Goal: Task Accomplishment & Management: Manage account settings

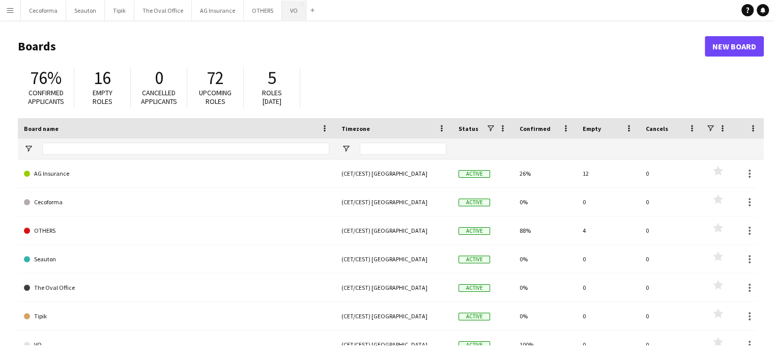
click at [286, 11] on button "VO Close" at bounding box center [294, 11] width 24 height 20
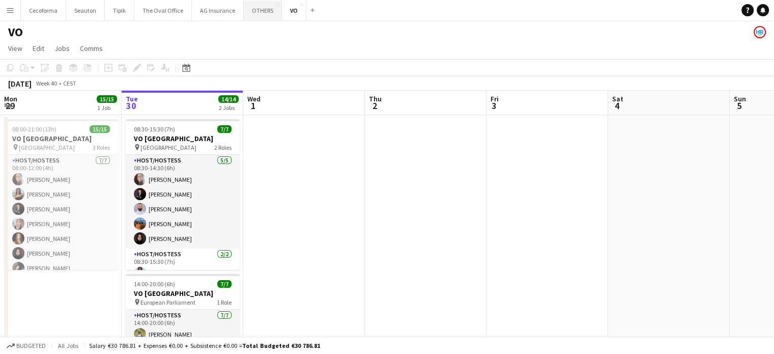
click at [256, 7] on button "OTHERS Close" at bounding box center [263, 11] width 38 height 20
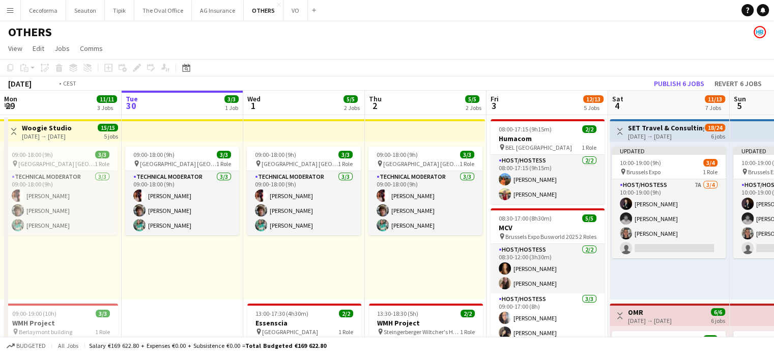
scroll to position [0, 275]
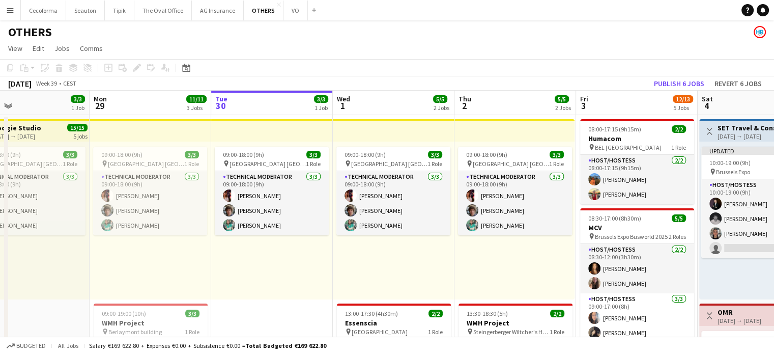
drag, startPoint x: 197, startPoint y: 283, endPoint x: 287, endPoint y: 288, distance: 89.8
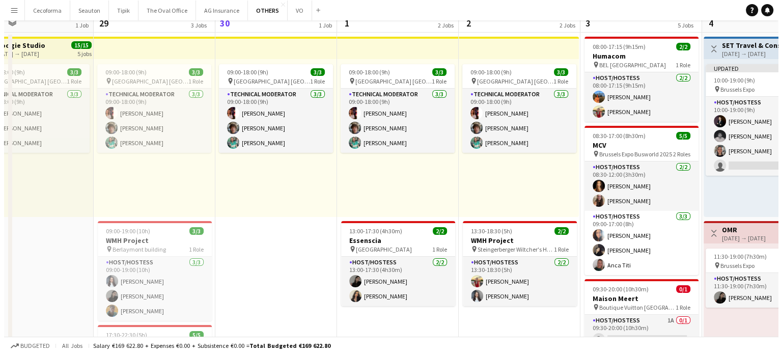
scroll to position [0, 0]
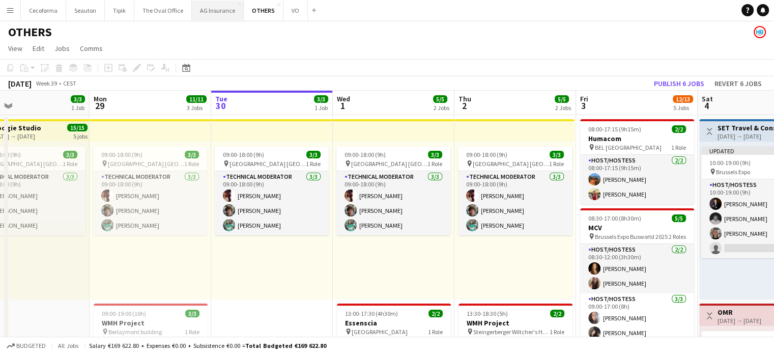
click at [207, 10] on button "AG Insurance Close" at bounding box center [218, 11] width 52 height 20
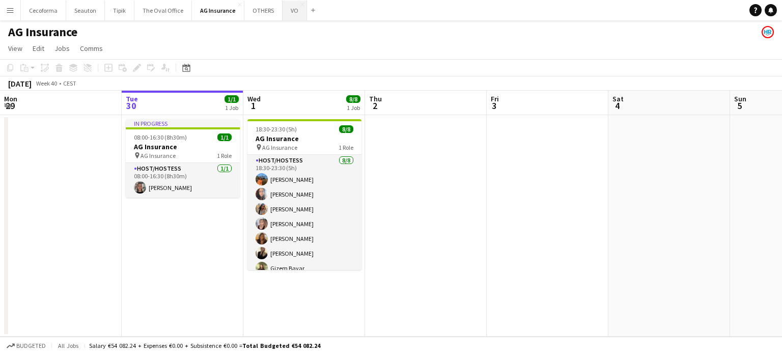
click at [285, 8] on button "VO Close" at bounding box center [295, 11] width 24 height 20
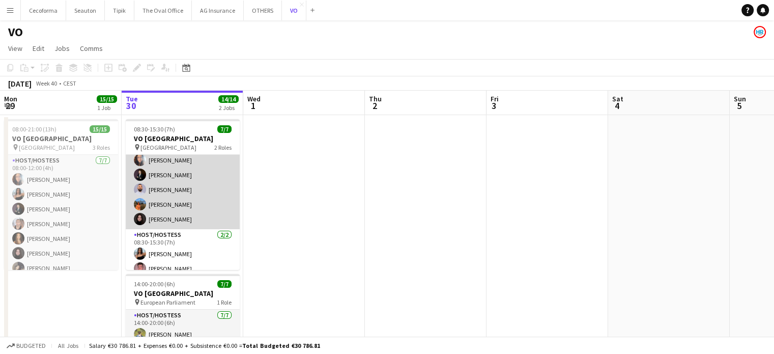
scroll to position [27, 0]
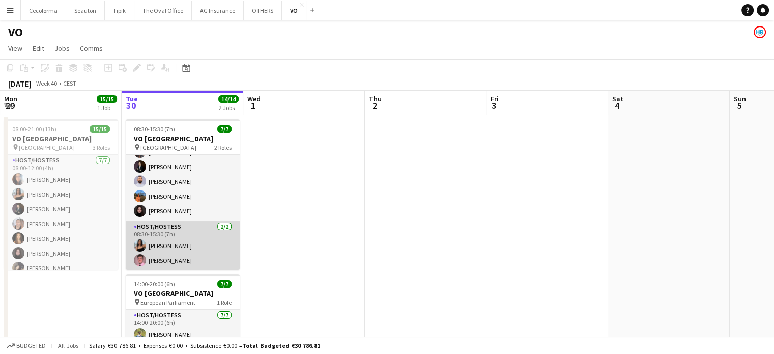
click at [155, 260] on app-card-role "Host/Hostess 2/2 08:30-15:30 (7h) Jessica Petrovski Sami Harju" at bounding box center [183, 245] width 114 height 49
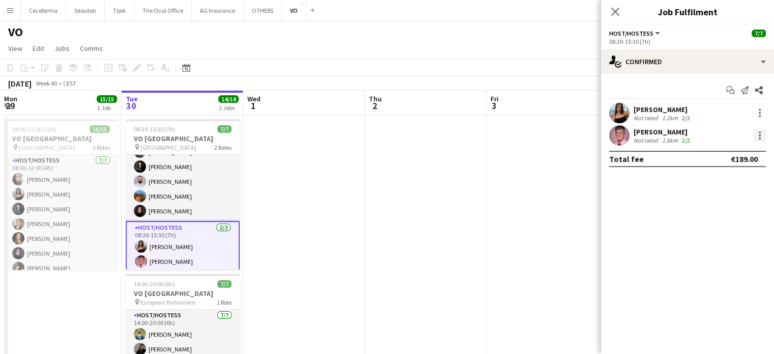
click at [760, 136] on div at bounding box center [760, 135] width 2 height 2
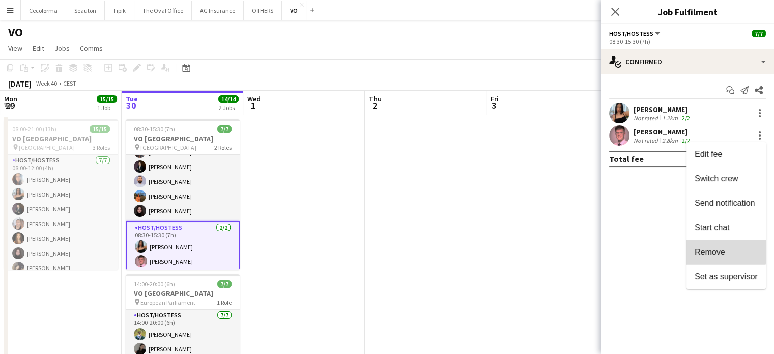
click at [719, 252] on span "Remove" at bounding box center [710, 251] width 31 height 9
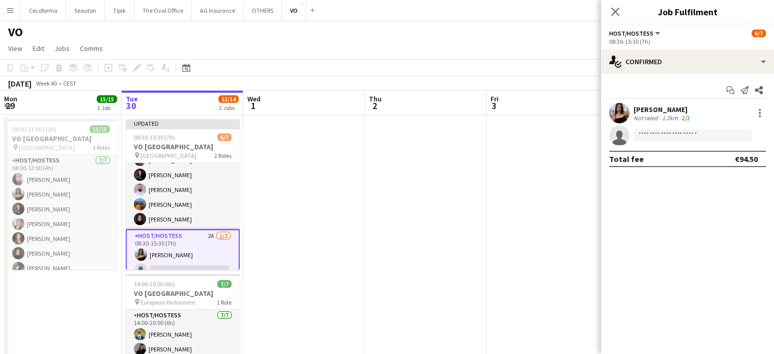
click at [476, 230] on app-date-cell at bounding box center [426, 280] width 122 height 330
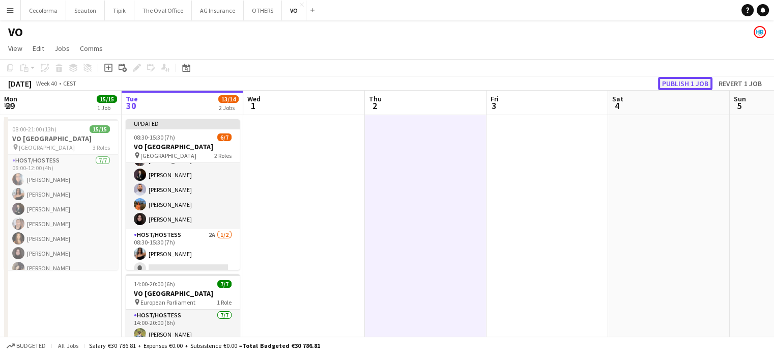
click at [691, 82] on button "Publish 1 job" at bounding box center [685, 83] width 54 height 13
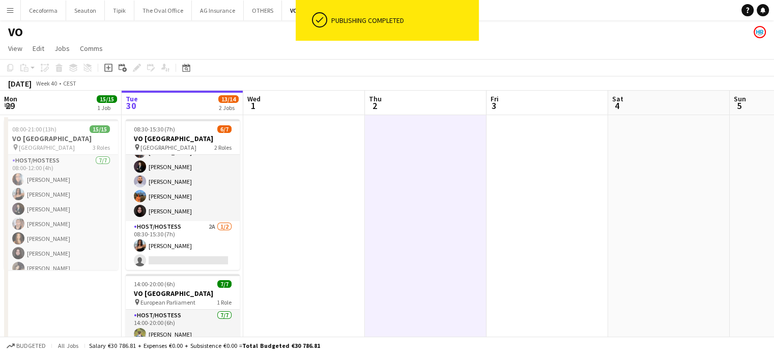
click at [507, 226] on app-date-cell at bounding box center [548, 280] width 122 height 330
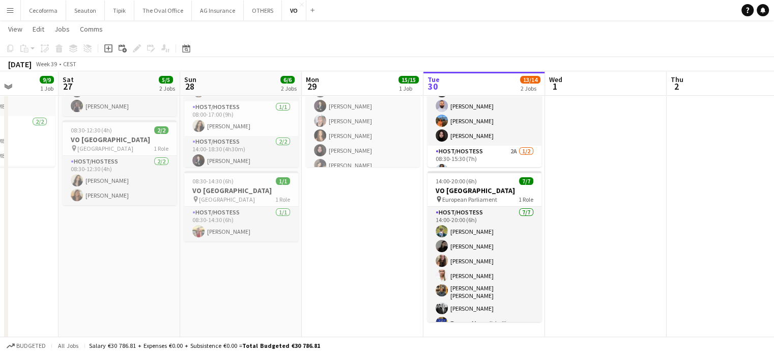
scroll to position [0, 293]
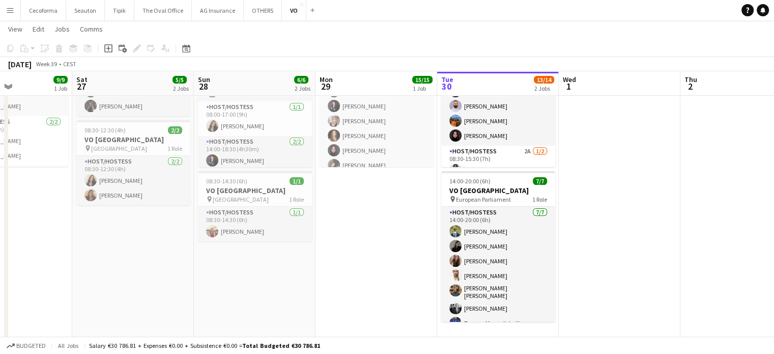
drag, startPoint x: 65, startPoint y: 228, endPoint x: 380, endPoint y: 255, distance: 316.9
click at [380, 255] on app-calendar-viewport "Wed 24 Thu 25 6/6 3 Jobs Fri 26 9/9 1 Job Sat 27 5/5 2 Jobs Sun 28 6/6 2 Jobs M…" at bounding box center [387, 150] width 774 height 424
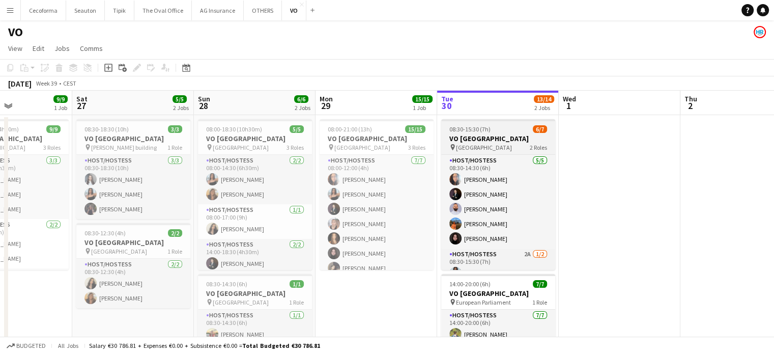
scroll to position [27, 0]
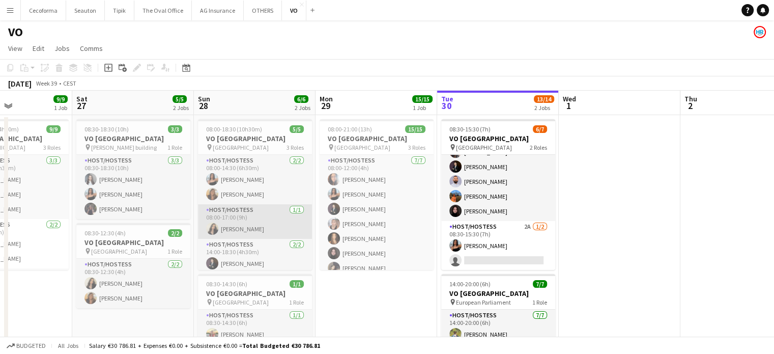
click at [252, 232] on app-card-role "Host/Hostess 1/1 08:00-17:00 (9h) Alexia Elena Preda" at bounding box center [255, 221] width 114 height 35
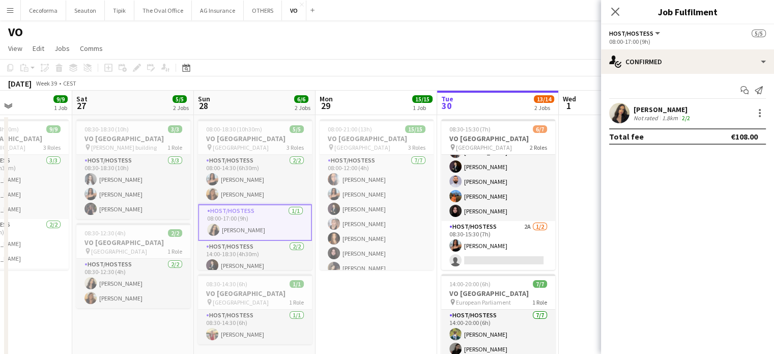
click at [657, 114] on div "Not rated" at bounding box center [647, 118] width 26 height 8
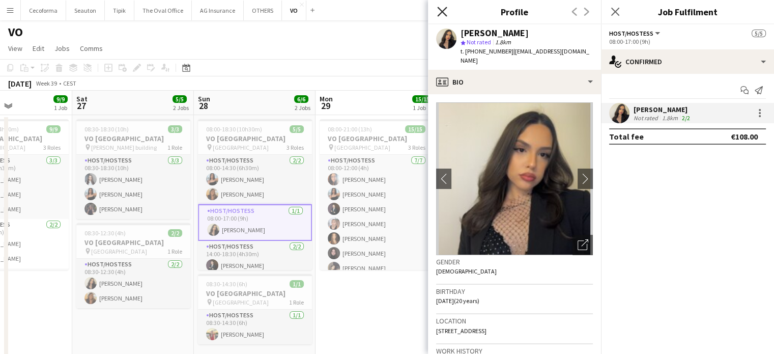
click at [443, 10] on icon at bounding box center [442, 12] width 10 height 10
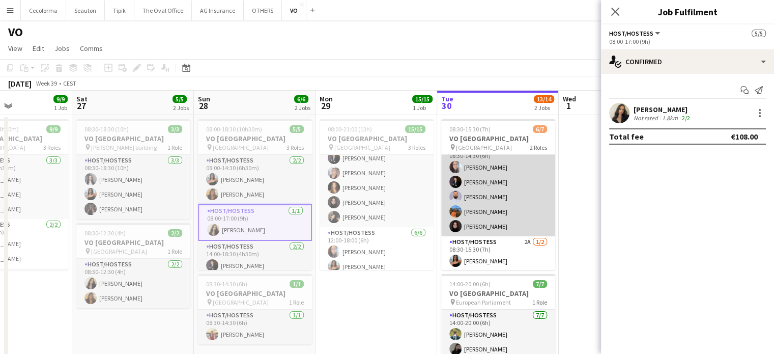
scroll to position [0, 0]
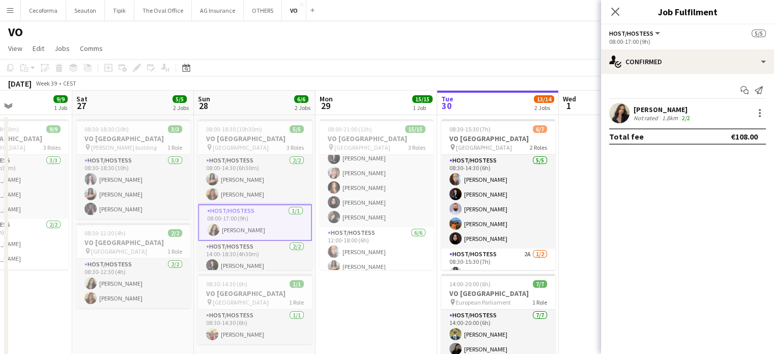
click at [385, 326] on app-date-cell "08:00-21:00 (13h) 15/15 VO Europe pin UR Square 3 Roles Host/Hostess 7/7 08:00-…" at bounding box center [377, 290] width 122 height 350
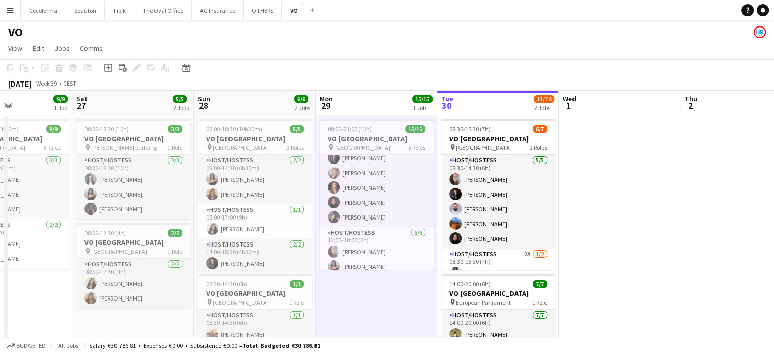
click at [9, 12] on app-icon "Menu" at bounding box center [10, 10] width 8 height 8
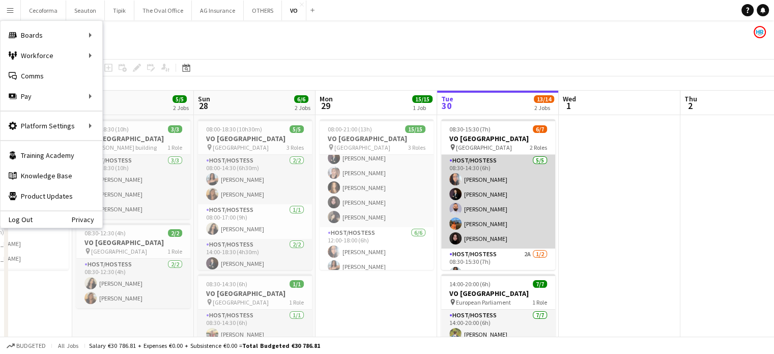
scroll to position [27, 0]
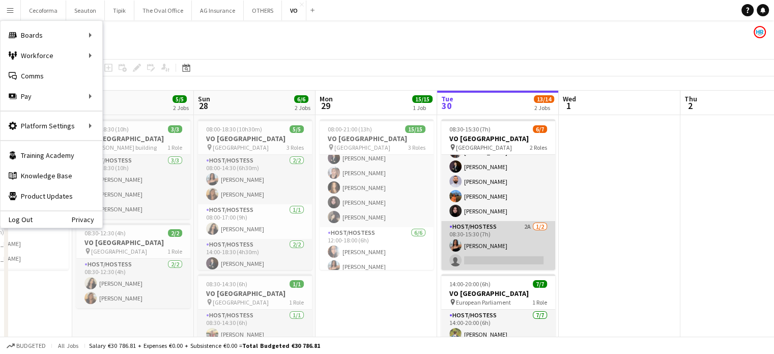
click at [495, 257] on app-card-role "Host/Hostess 2A [DATE] 08:30-15:30 (7h) [PERSON_NAME] single-neutral-actions" at bounding box center [498, 245] width 114 height 49
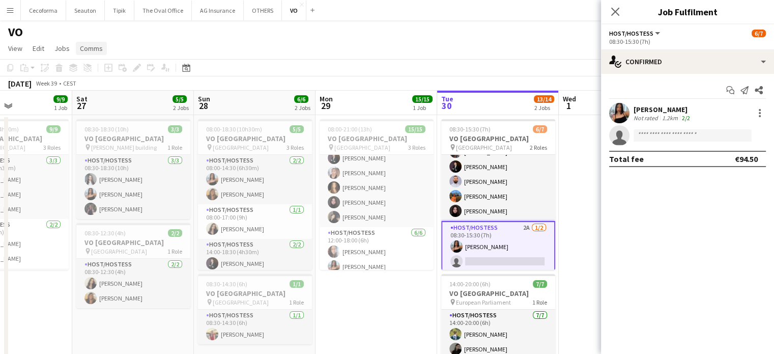
click at [92, 50] on span "Comms" at bounding box center [91, 48] width 23 height 9
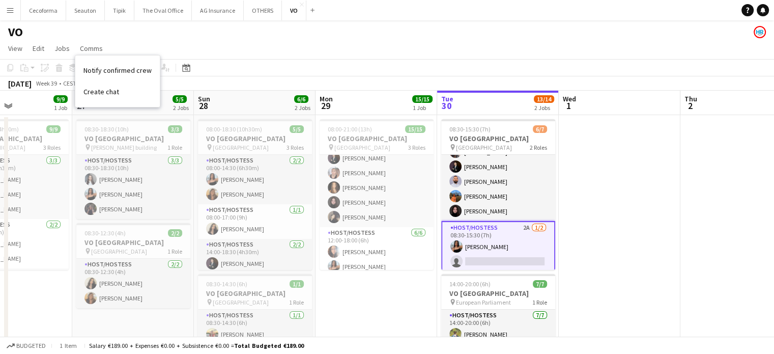
click at [482, 256] on app-card-role "Host/Hostess 2A [DATE] 08:30-15:30 (7h) [PERSON_NAME] single-neutral-actions" at bounding box center [498, 246] width 114 height 51
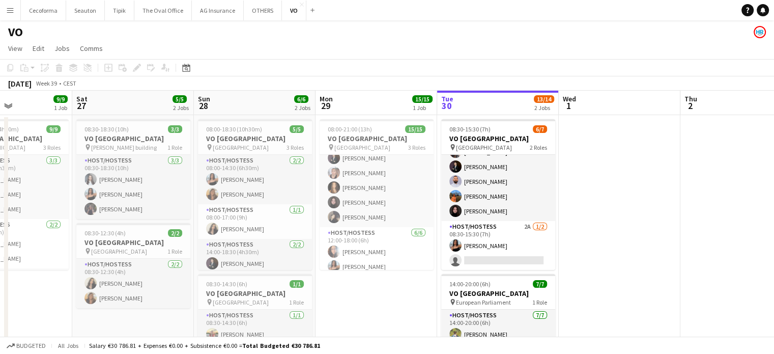
click at [11, 12] on app-icon "Menu" at bounding box center [10, 10] width 8 height 8
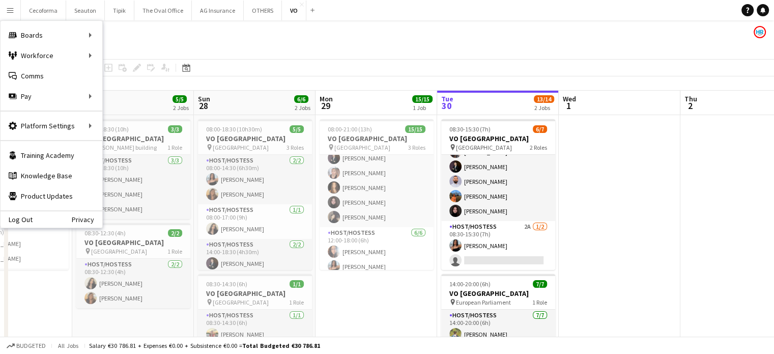
click at [229, 42] on app-page-menu "View Day view expanded Day view collapsed Month view Date picker Jump to today …" at bounding box center [387, 49] width 774 height 19
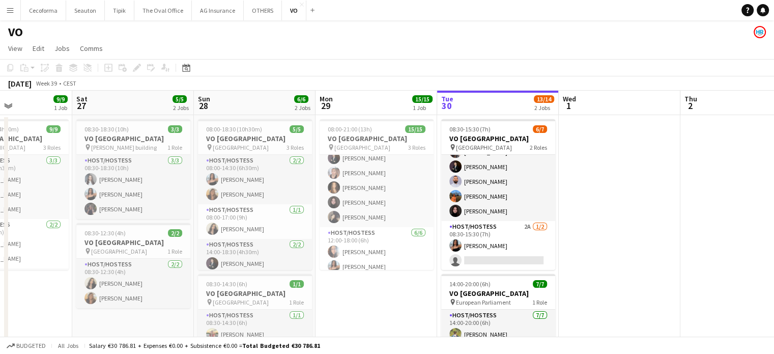
click at [10, 11] on app-icon "Menu" at bounding box center [10, 10] width 8 height 8
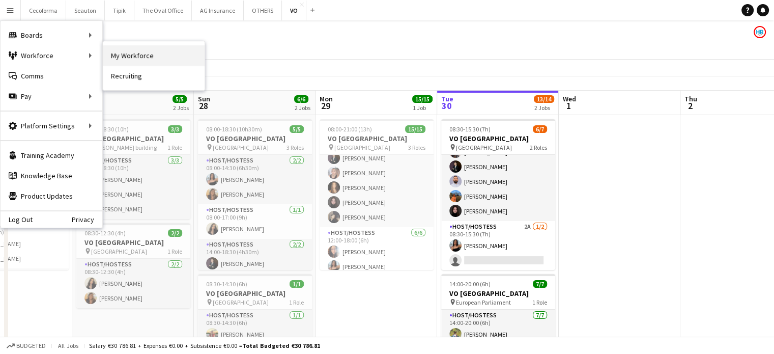
click at [126, 52] on link "My Workforce" at bounding box center [154, 55] width 102 height 20
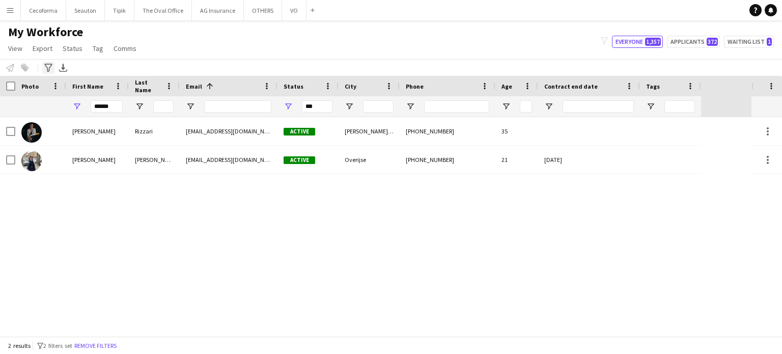
click at [48, 65] on icon "Advanced filters" at bounding box center [48, 68] width 8 height 8
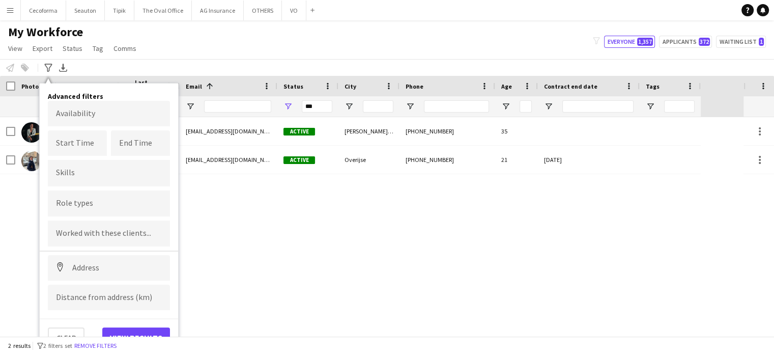
click at [69, 172] on input "Type to search skills..." at bounding box center [109, 173] width 106 height 9
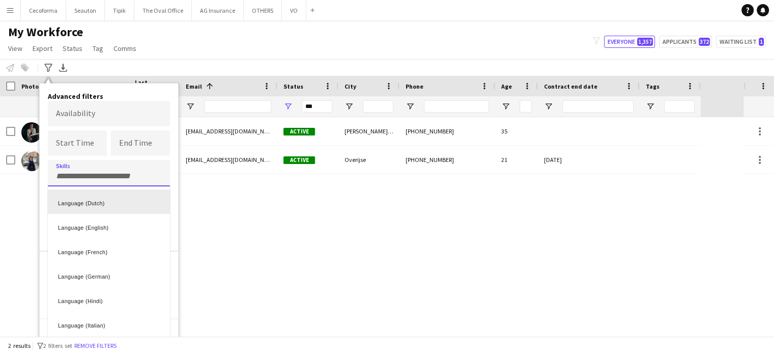
scroll to position [102, 0]
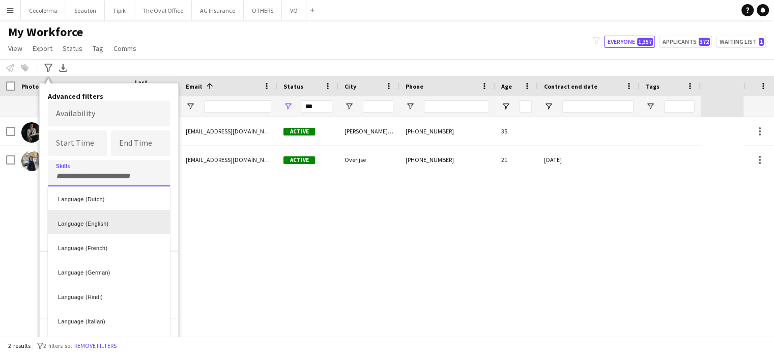
click at [75, 221] on div "Language (English)" at bounding box center [109, 222] width 122 height 24
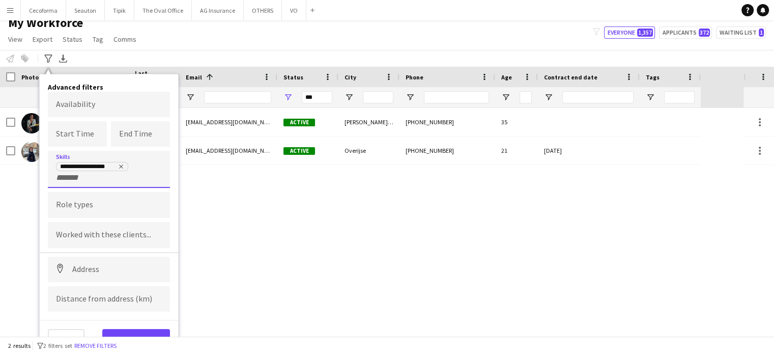
scroll to position [11, 0]
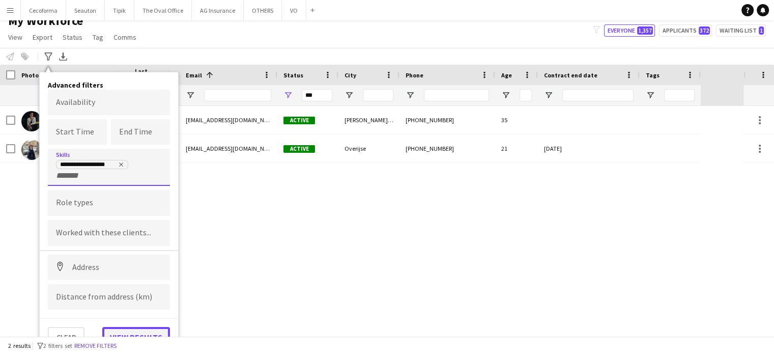
click at [121, 333] on button "View results" at bounding box center [136, 337] width 68 height 20
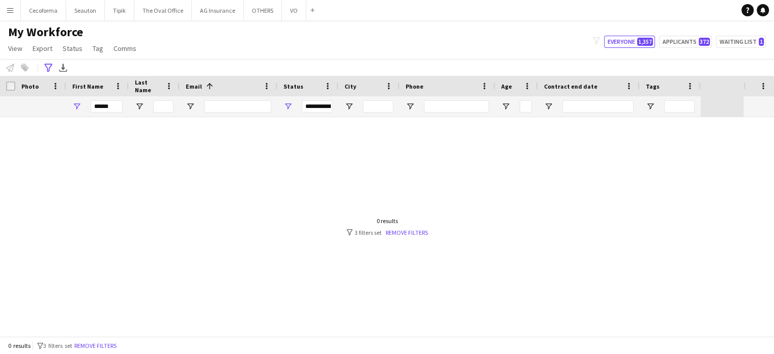
scroll to position [0, 0]
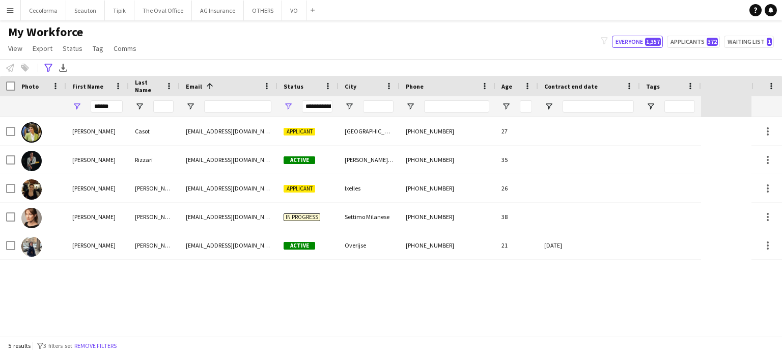
click at [316, 105] on div "**********" at bounding box center [317, 106] width 31 height 12
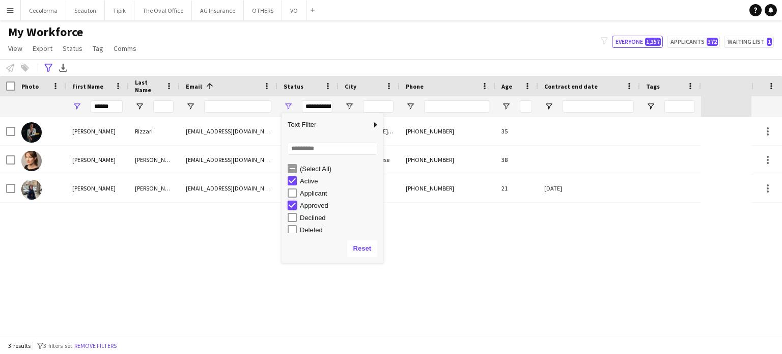
type input "**********"
click at [130, 243] on div "Giuliana Rizzari giul.rizzari@gmail.com Active Sant Joan d'Alacant +34656263780…" at bounding box center [376, 226] width 752 height 219
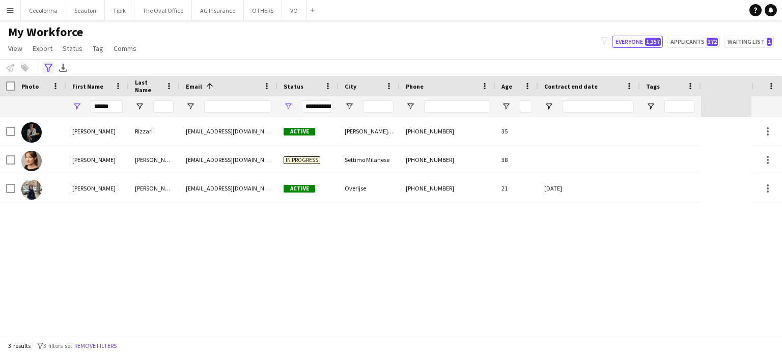
click at [45, 65] on icon at bounding box center [48, 68] width 8 height 8
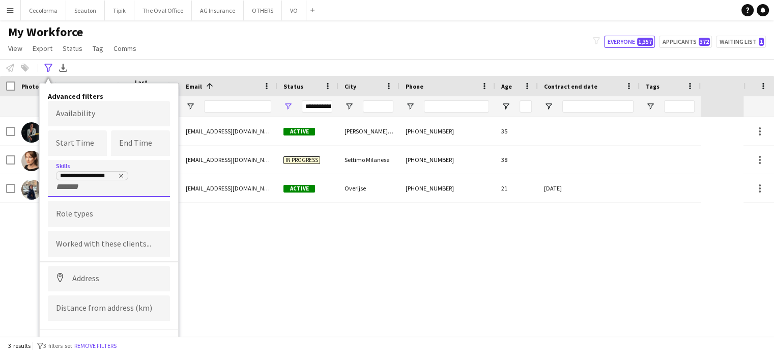
click at [97, 185] on input "+ Skill" at bounding box center [77, 186] width 43 height 9
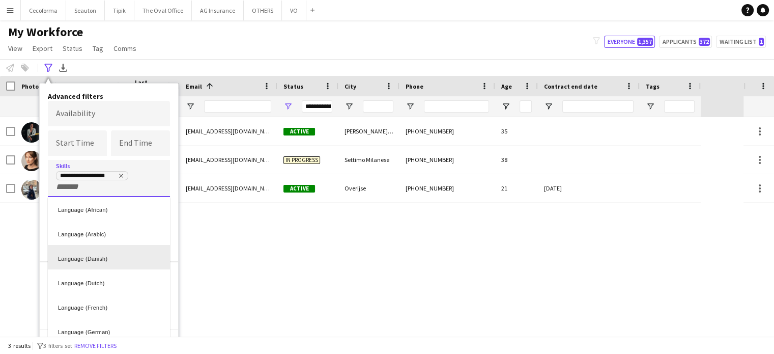
scroll to position [51, 0]
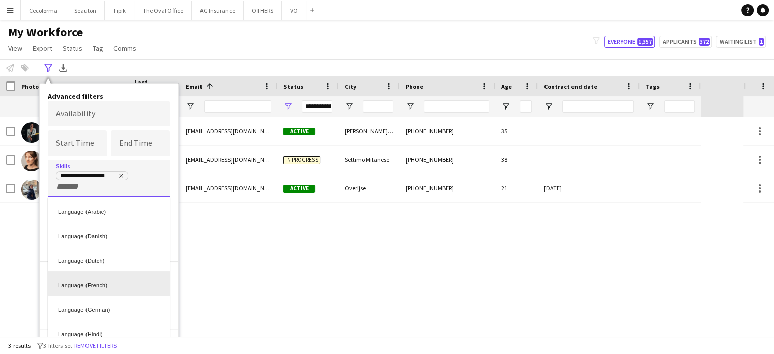
click at [84, 285] on div "Language (French)" at bounding box center [109, 283] width 122 height 24
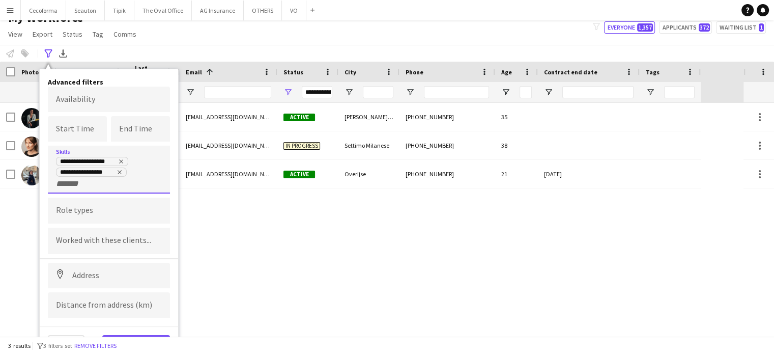
scroll to position [22, 0]
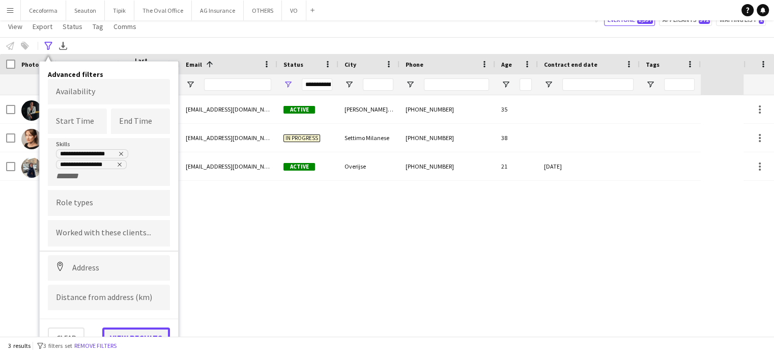
click at [141, 329] on button "View results" at bounding box center [136, 337] width 68 height 20
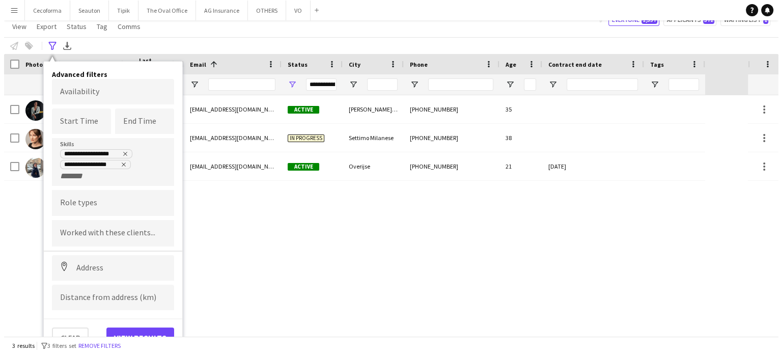
scroll to position [0, 0]
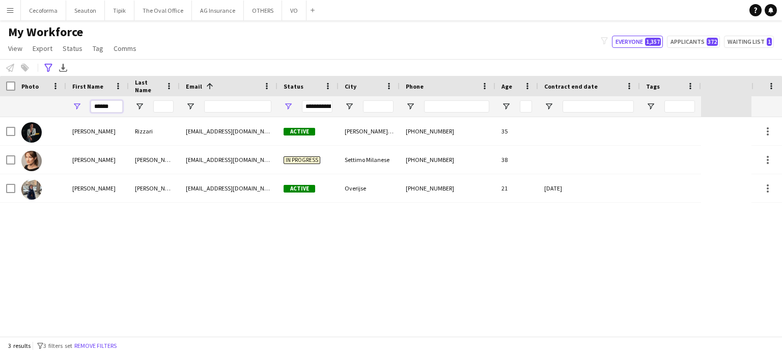
click at [115, 103] on input "******" at bounding box center [107, 106] width 32 height 12
type input "*"
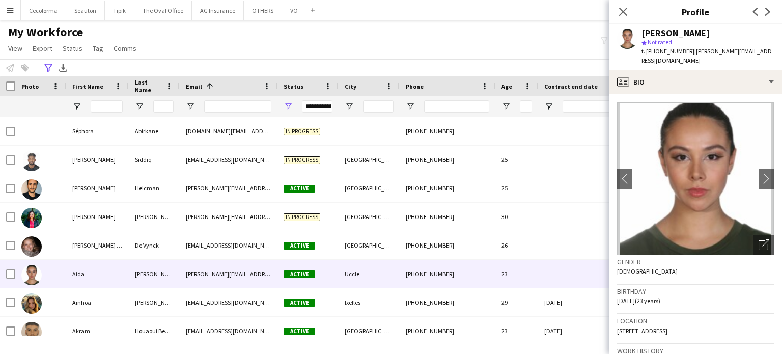
drag, startPoint x: 620, startPoint y: 12, endPoint x: 600, endPoint y: 26, distance: 24.4
click at [621, 12] on icon "Close pop-in" at bounding box center [623, 12] width 8 height 8
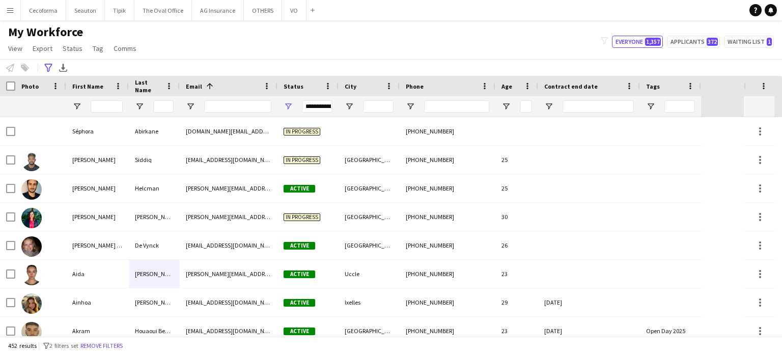
click at [324, 107] on div "**********" at bounding box center [317, 106] width 31 height 12
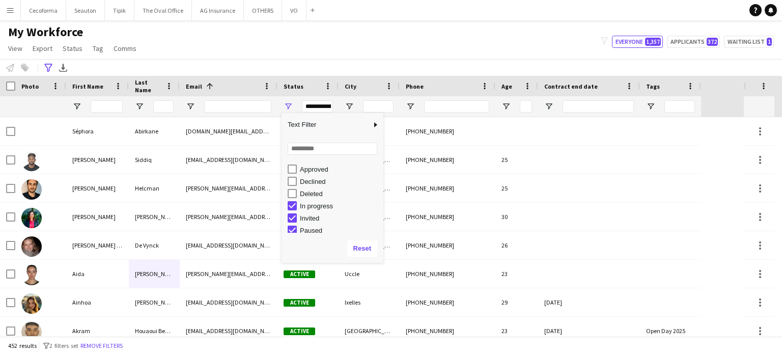
scroll to position [64, 0]
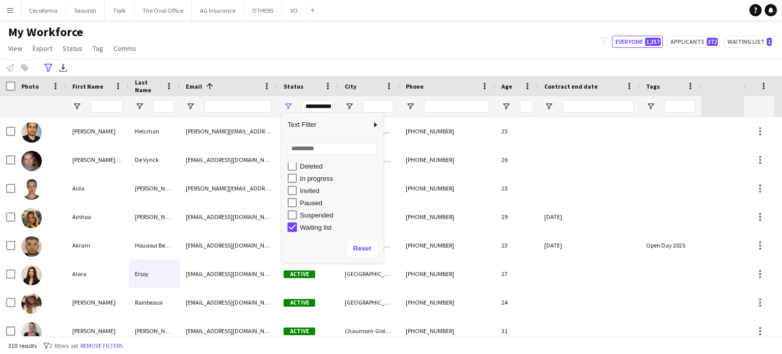
type input "**********"
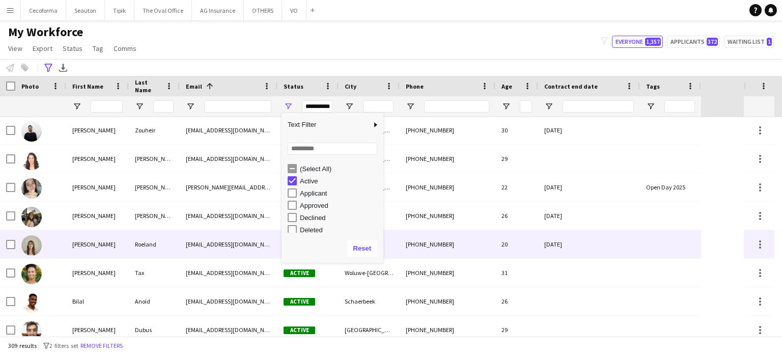
scroll to position [0, 0]
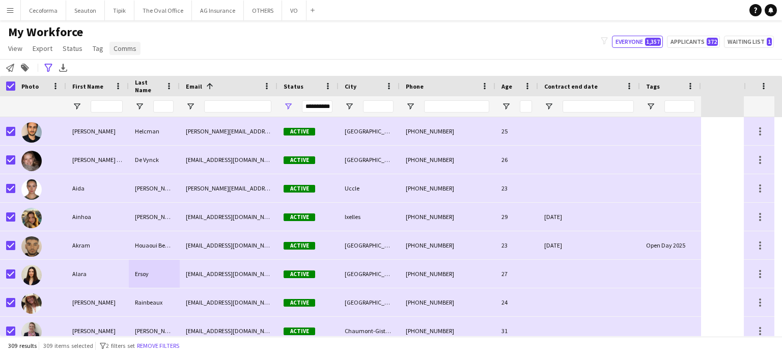
click at [121, 50] on span "Comms" at bounding box center [125, 48] width 23 height 9
click at [120, 69] on span "Send notification" at bounding box center [142, 70] width 52 height 9
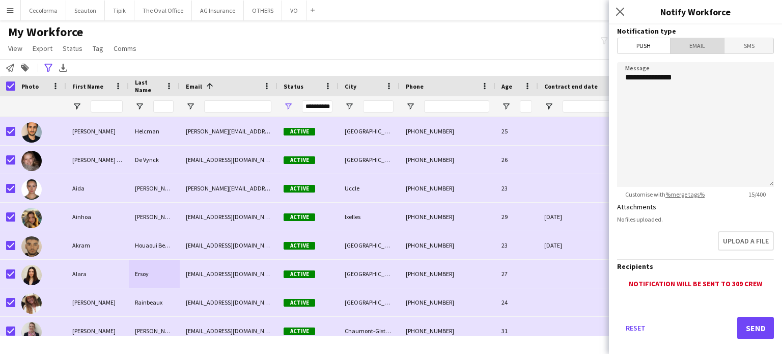
click at [696, 47] on span "Email" at bounding box center [698, 45] width 54 height 15
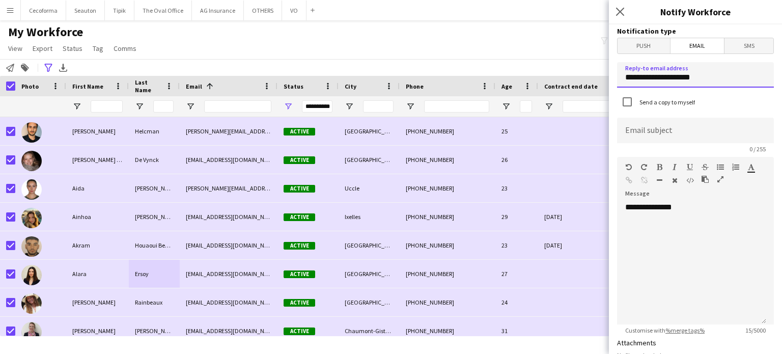
click at [719, 83] on input "**********" at bounding box center [695, 74] width 157 height 25
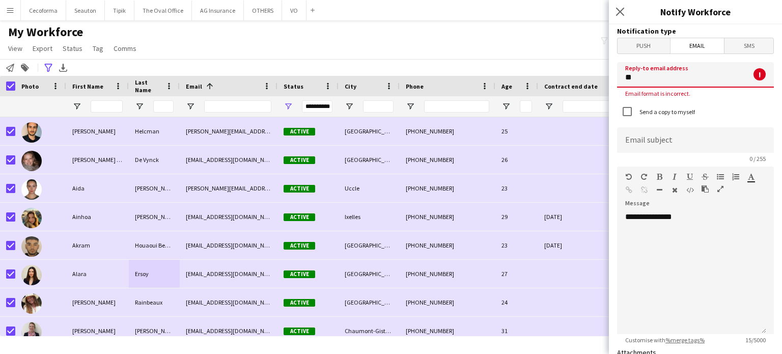
type input "*"
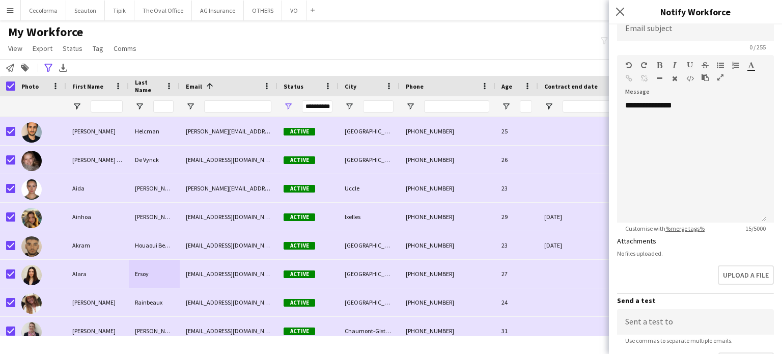
scroll to position [51, 0]
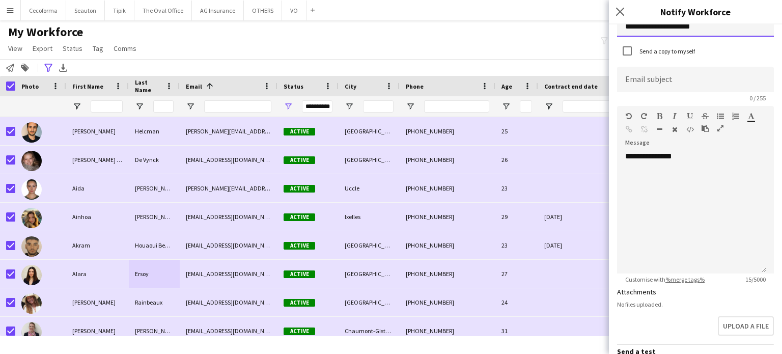
type input "**********"
click at [634, 84] on input at bounding box center [695, 79] width 157 height 25
type input "*"
type input "********"
click at [629, 175] on div "**********" at bounding box center [691, 212] width 149 height 122
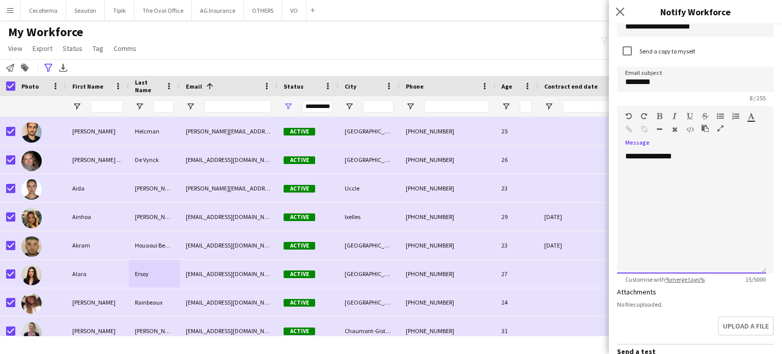
click at [663, 179] on div "**********" at bounding box center [691, 212] width 149 height 122
click at [691, 156] on div "**********" at bounding box center [691, 212] width 149 height 122
click at [669, 186] on div "**********" at bounding box center [691, 192] width 133 height 20
click at [694, 162] on div "**********" at bounding box center [691, 166] width 133 height 10
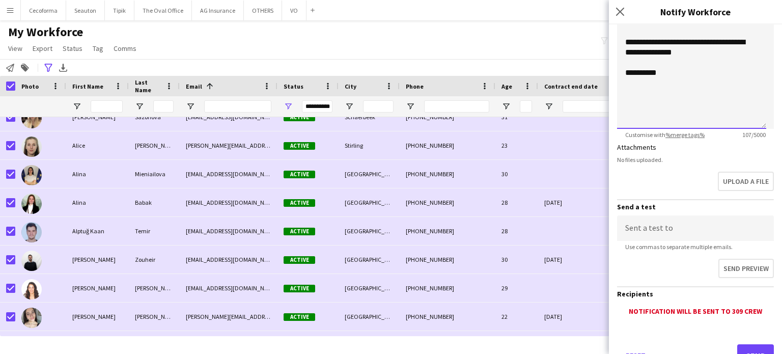
scroll to position [235, 0]
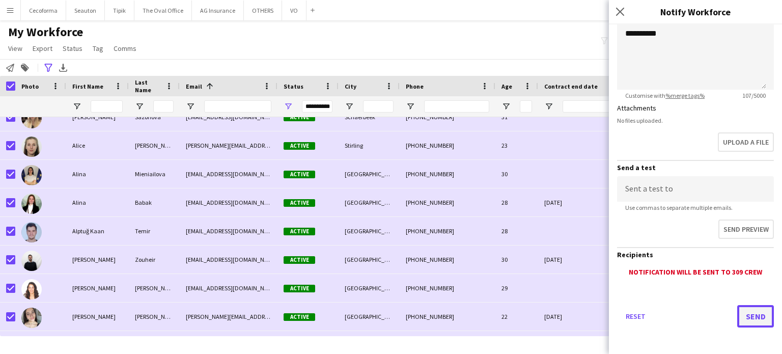
click at [751, 315] on button "Send" at bounding box center [755, 316] width 37 height 22
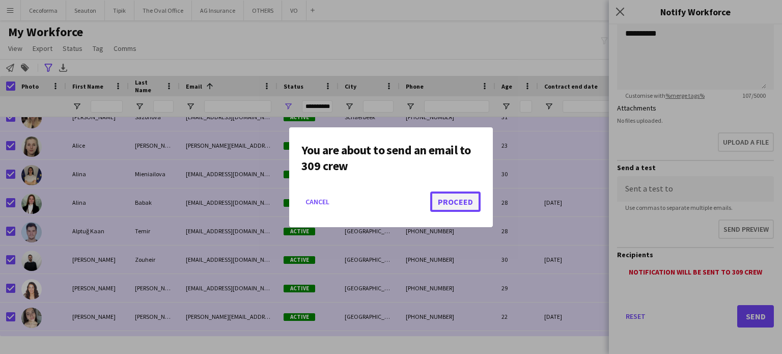
click at [450, 198] on button "Proceed" at bounding box center [455, 201] width 50 height 20
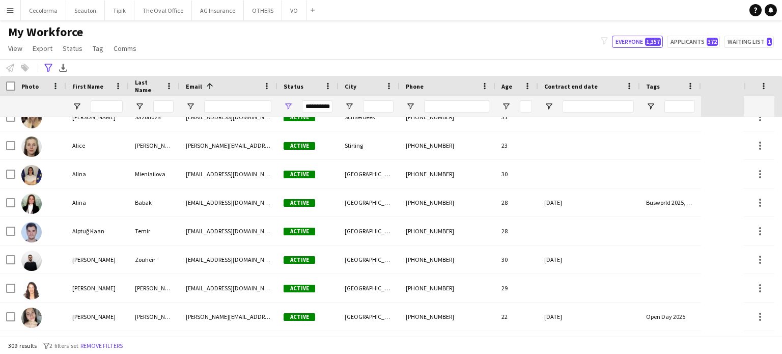
click at [266, 46] on div "My Workforce View Views Default view New view Update view Delete view Edit name…" at bounding box center [391, 41] width 782 height 35
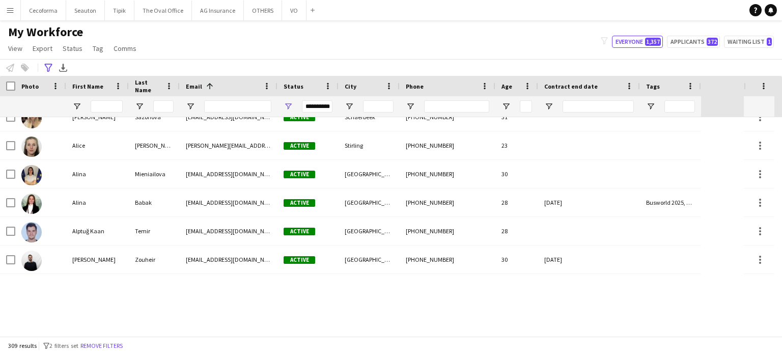
scroll to position [0, 0]
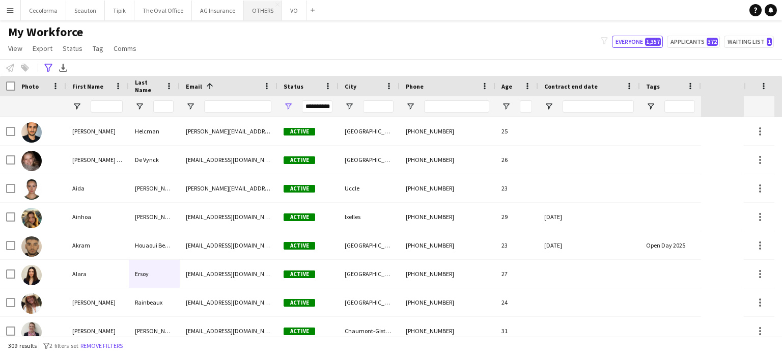
click at [252, 14] on button "OTHERS Close" at bounding box center [263, 11] width 38 height 20
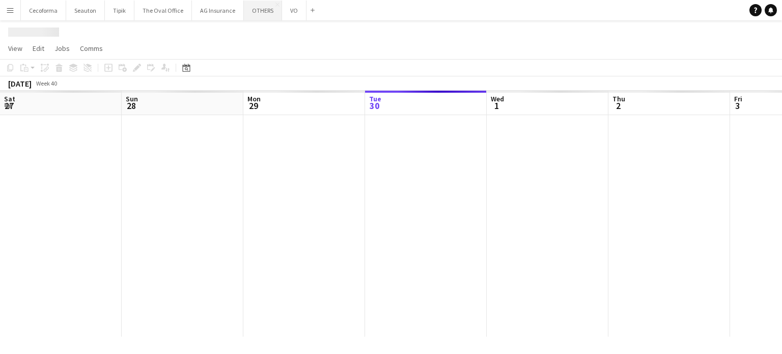
scroll to position [0, 243]
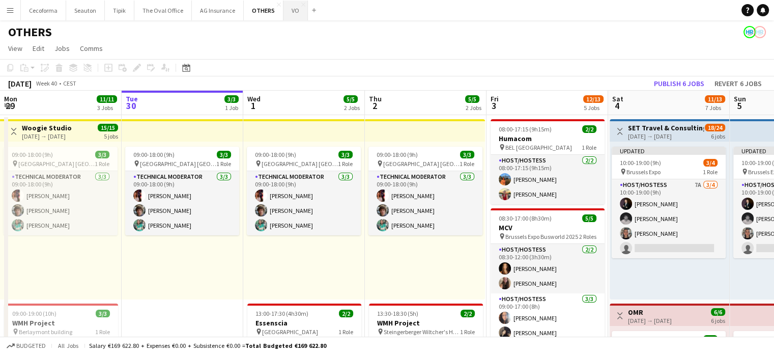
click at [288, 8] on button "VO Close" at bounding box center [296, 11] width 24 height 20
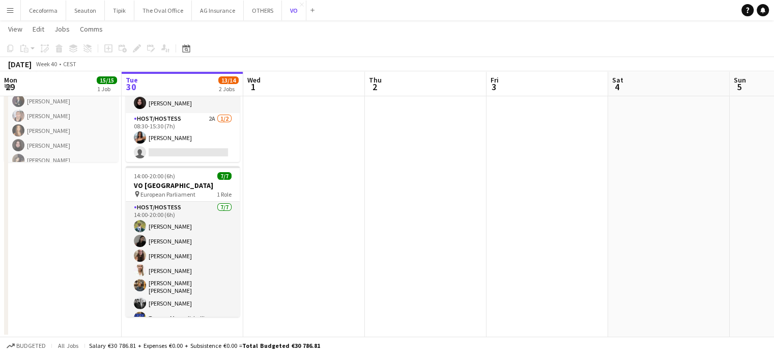
scroll to position [107, 0]
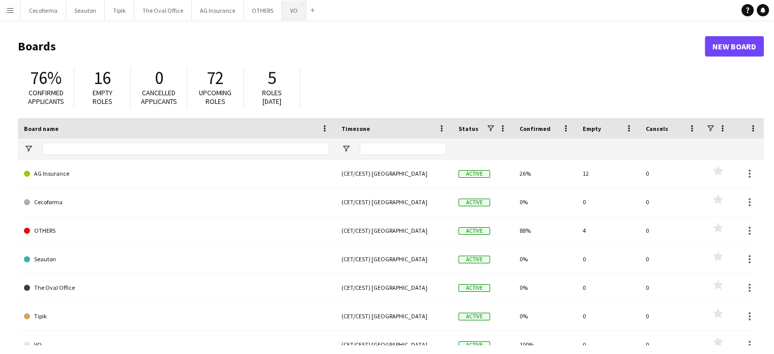
click at [288, 4] on button "VO Close" at bounding box center [294, 11] width 24 height 20
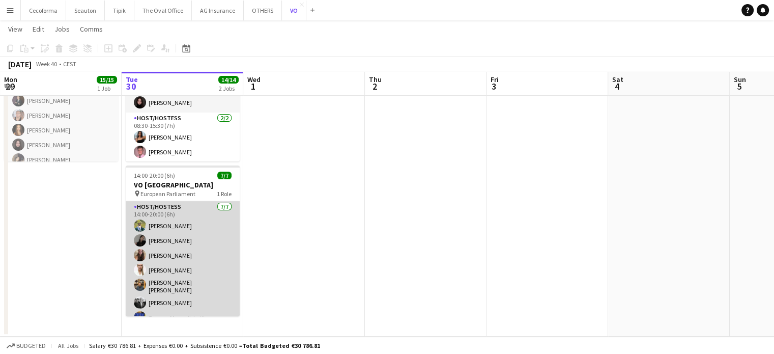
scroll to position [8, 0]
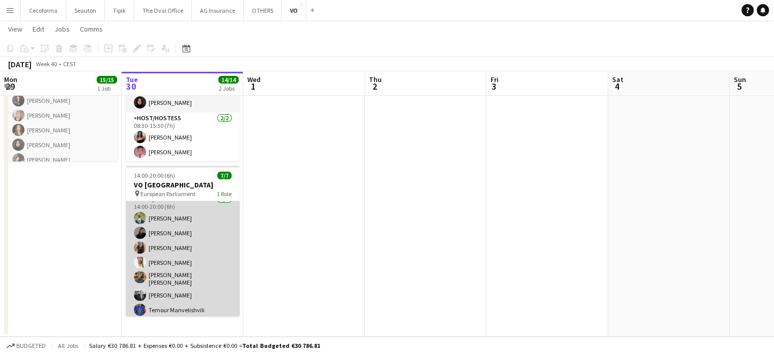
click at [169, 211] on app-card-role "Host/Hostess [DATE] 14:00-20:00 (6h) [PERSON_NAME] [PERSON_NAME] Rapcea [PERSON…" at bounding box center [183, 256] width 114 height 126
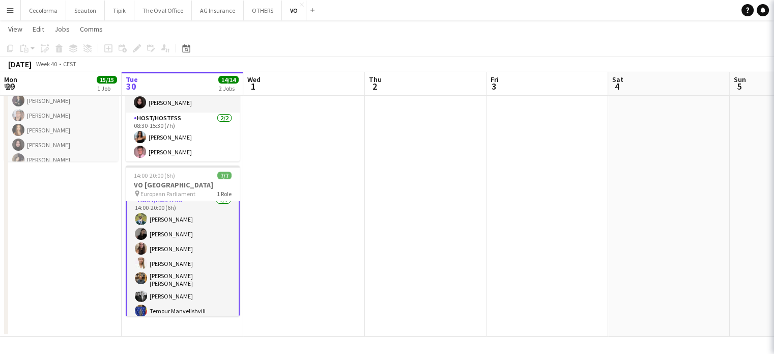
scroll to position [8, 0]
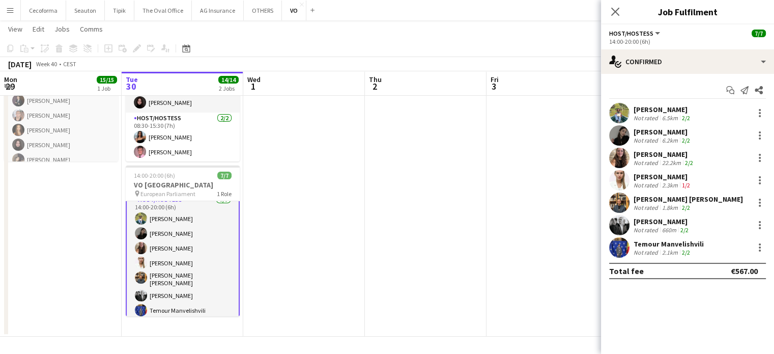
click at [654, 108] on div "[PERSON_NAME]" at bounding box center [663, 109] width 59 height 9
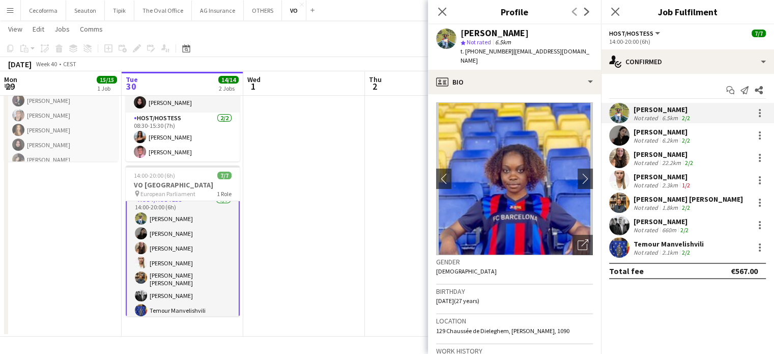
drag, startPoint x: 464, startPoint y: 51, endPoint x: 500, endPoint y: 52, distance: 35.7
click at [502, 52] on span "t. +32492442166" at bounding box center [487, 51] width 53 height 8
click at [500, 52] on span "t. +32492442166" at bounding box center [487, 51] width 53 height 8
drag, startPoint x: 465, startPoint y: 50, endPoint x: 503, endPoint y: 49, distance: 38.2
click at [503, 49] on div "t. +32492442166 | g_isa.13@hotmail.com" at bounding box center [527, 56] width 132 height 18
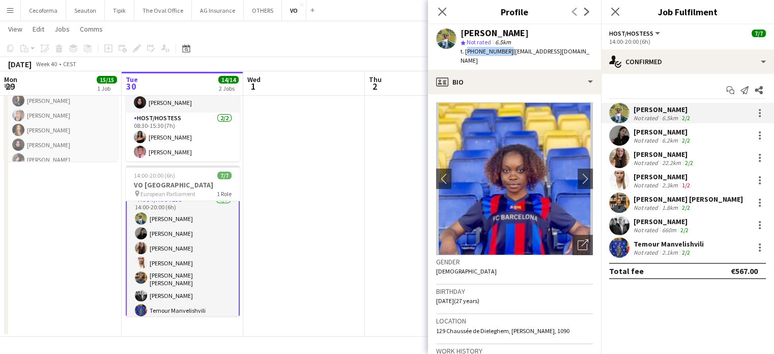
copy span "+32492442166"
click at [446, 12] on icon "Close pop-in" at bounding box center [442, 12] width 10 height 10
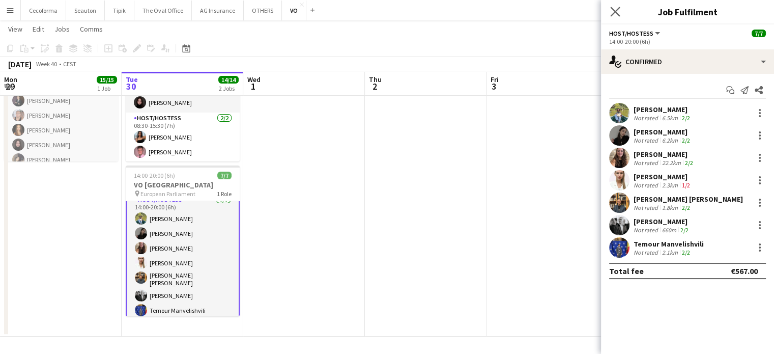
click at [610, 7] on app-icon "Close pop-in" at bounding box center [615, 12] width 15 height 15
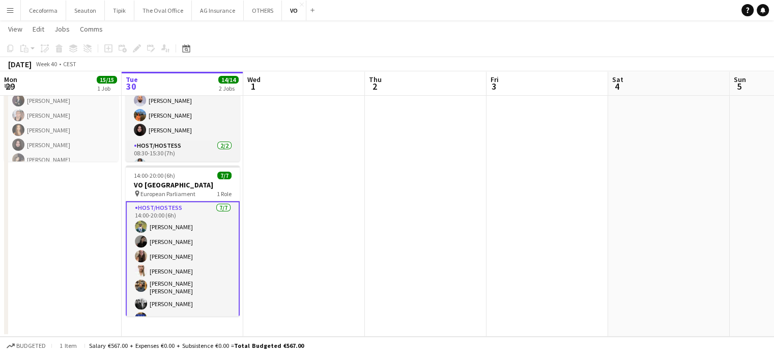
scroll to position [27, 0]
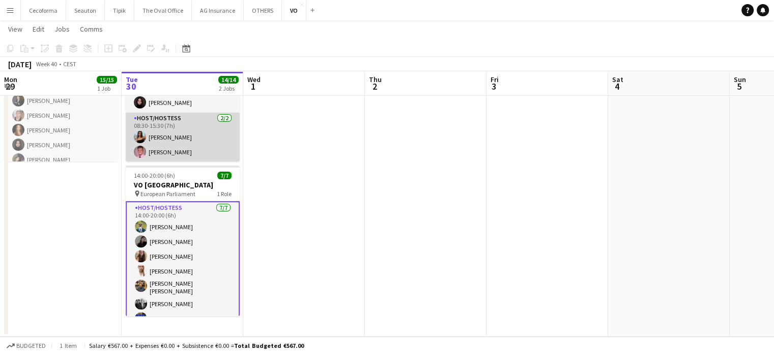
click at [172, 154] on app-card-role "Host/Hostess 2/2 08:30-15:30 (7h) Jessica Petrovski Sami Harju" at bounding box center [183, 137] width 114 height 49
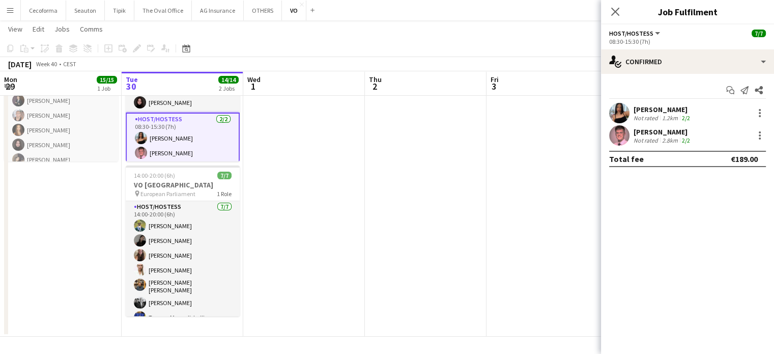
click at [523, 168] on app-date-cell at bounding box center [548, 172] width 122 height 330
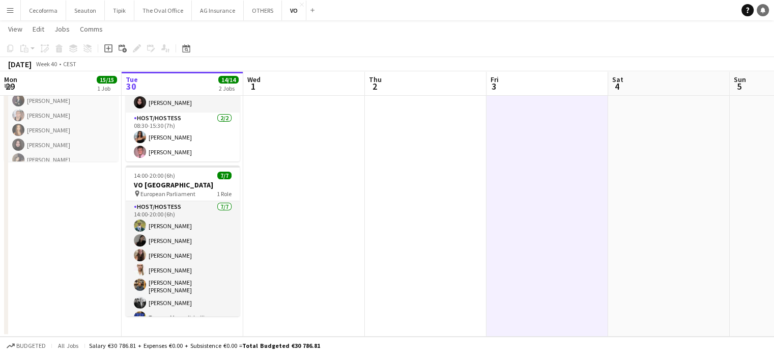
click at [762, 9] on icon at bounding box center [763, 9] width 5 height 5
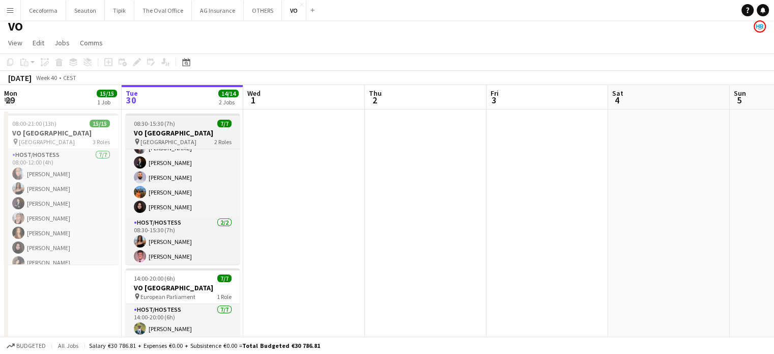
scroll to position [27, 0]
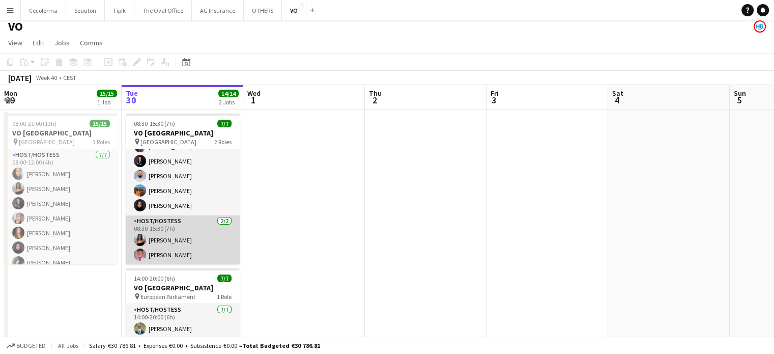
click at [171, 240] on app-card-role "Host/Hostess 2/2 08:30-15:30 (7h) Jessica Petrovski Sami Harju" at bounding box center [183, 239] width 114 height 49
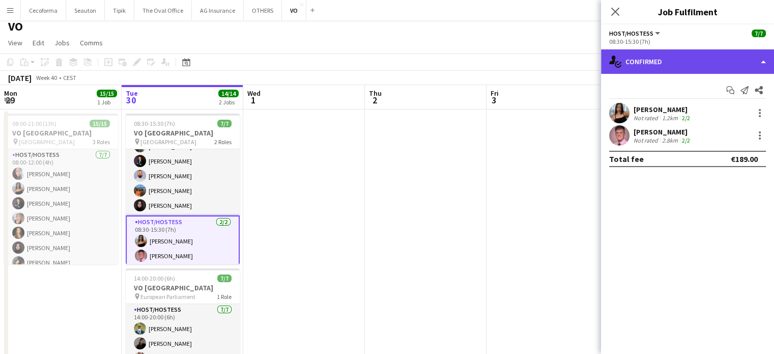
click at [766, 62] on div "single-neutral-actions-check-2 Confirmed" at bounding box center [687, 61] width 173 height 24
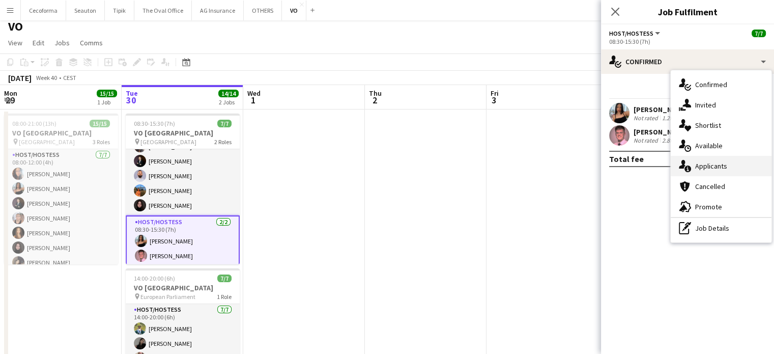
click at [714, 165] on span "Applicants" at bounding box center [712, 165] width 32 height 9
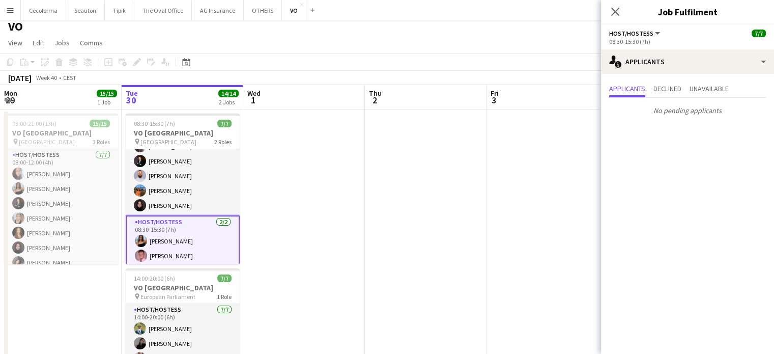
click at [418, 241] on app-date-cell at bounding box center [426, 274] width 122 height 330
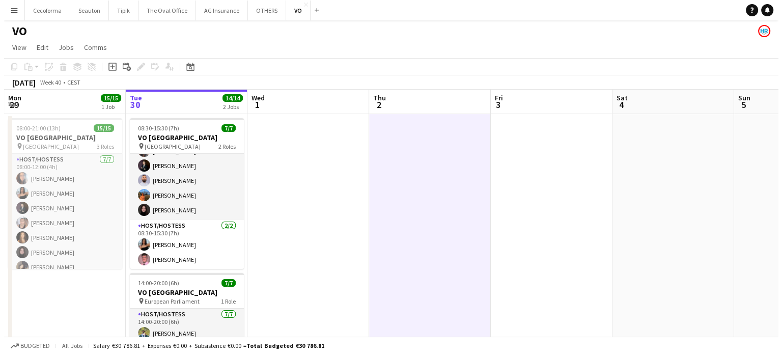
scroll to position [0, 0]
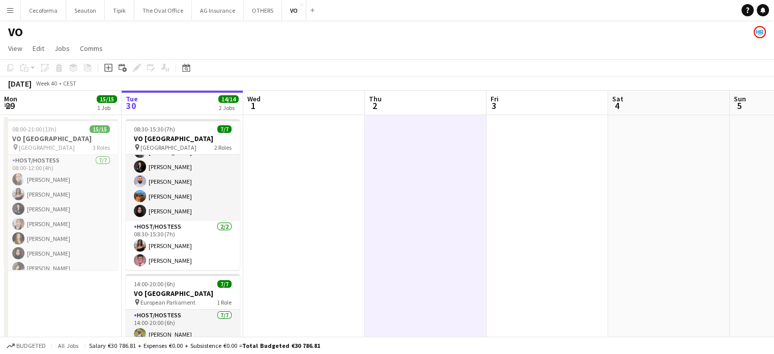
click at [11, 12] on app-icon "Menu" at bounding box center [10, 10] width 8 height 8
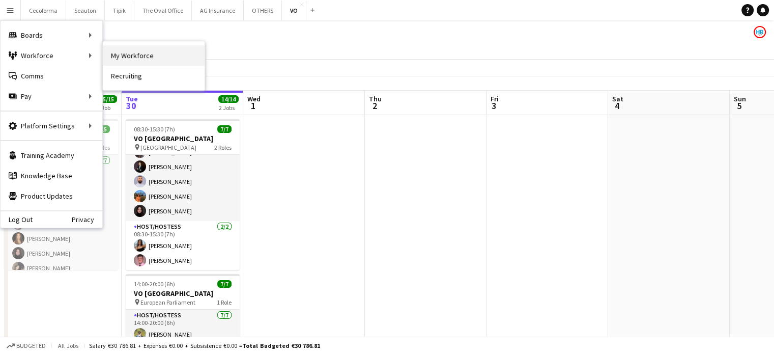
click at [132, 60] on link "My Workforce" at bounding box center [154, 55] width 102 height 20
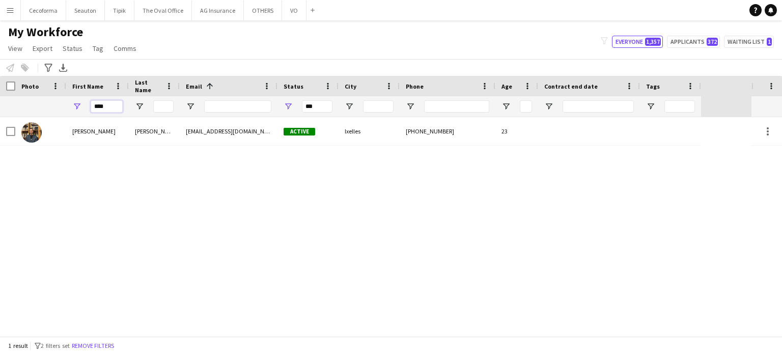
click at [120, 109] on input "****" at bounding box center [107, 106] width 32 height 12
type input "*"
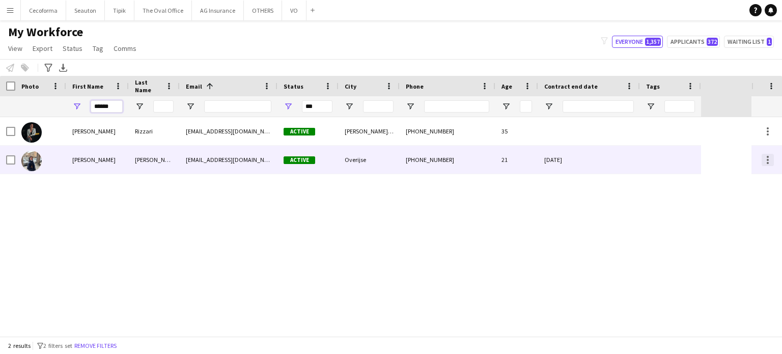
type input "******"
click at [768, 162] on div at bounding box center [768, 163] width 2 height 2
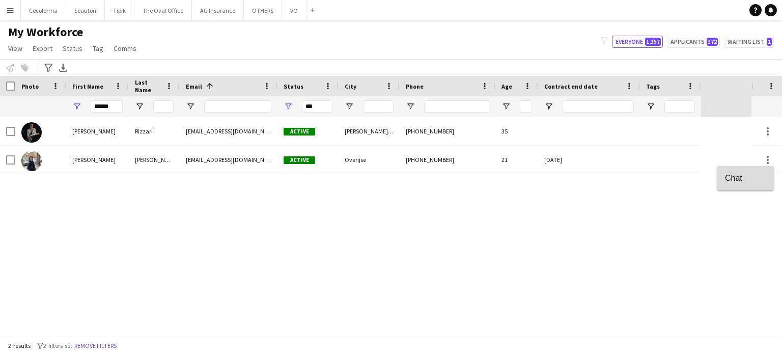
click at [732, 179] on span "Chat" at bounding box center [745, 177] width 41 height 9
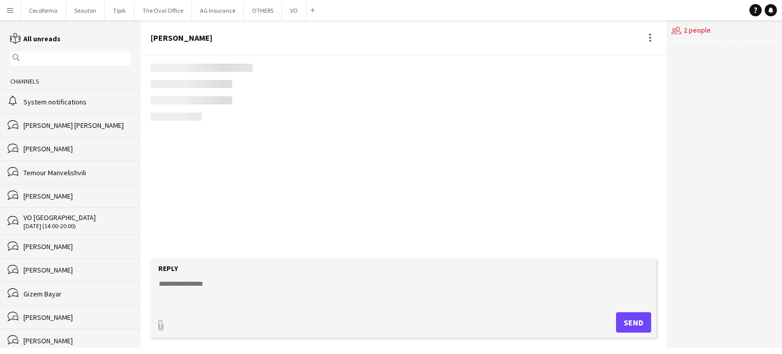
scroll to position [813, 0]
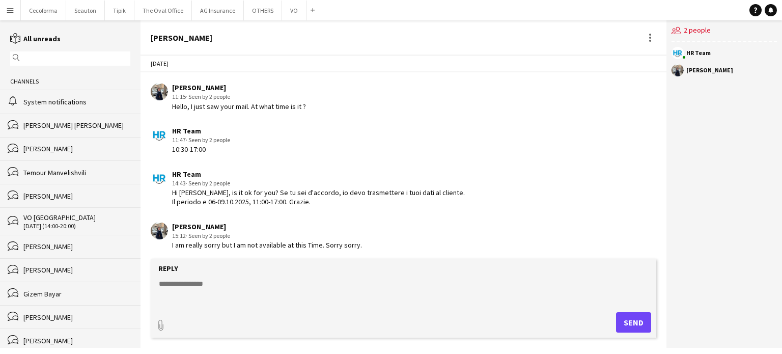
click at [175, 286] on textarea at bounding box center [405, 292] width 495 height 26
type textarea "*"
click at [331, 281] on textarea "**********" at bounding box center [405, 292] width 495 height 26
type textarea "*"
click at [206, 12] on button "AG Insurance Close" at bounding box center [218, 11] width 52 height 20
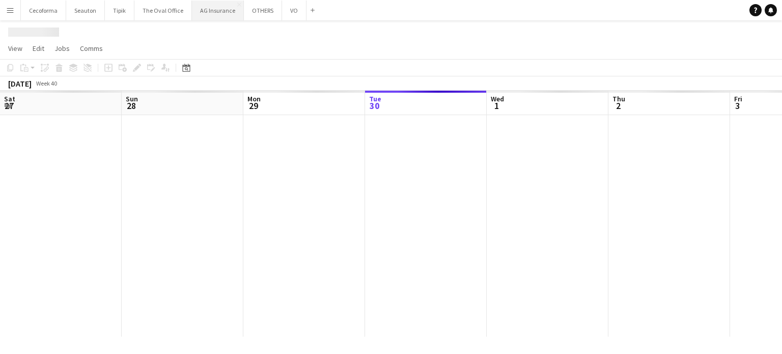
scroll to position [0, 243]
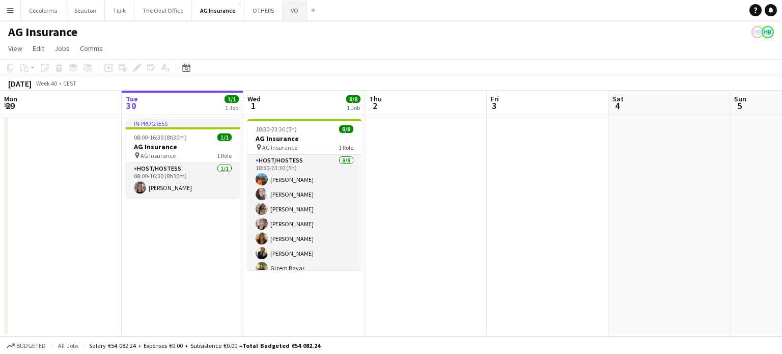
click at [290, 8] on button "VO Close" at bounding box center [295, 11] width 24 height 20
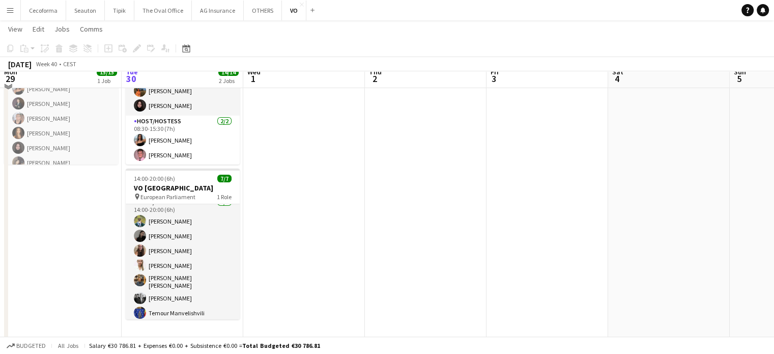
scroll to position [107, 0]
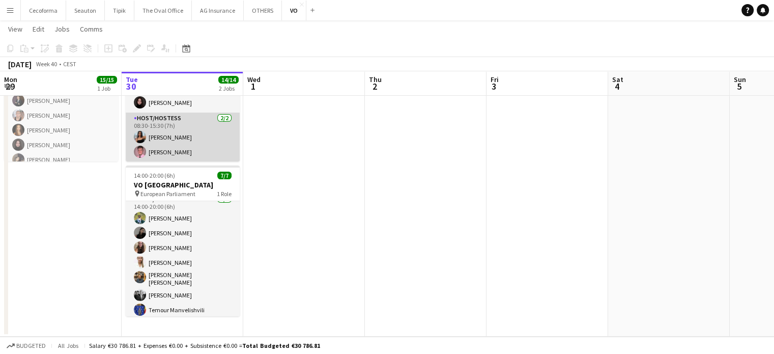
click at [163, 149] on app-card-role "Host/Hostess 2/2 08:30-15:30 (7h) Jessica Petrovski Sami Harju" at bounding box center [183, 137] width 114 height 49
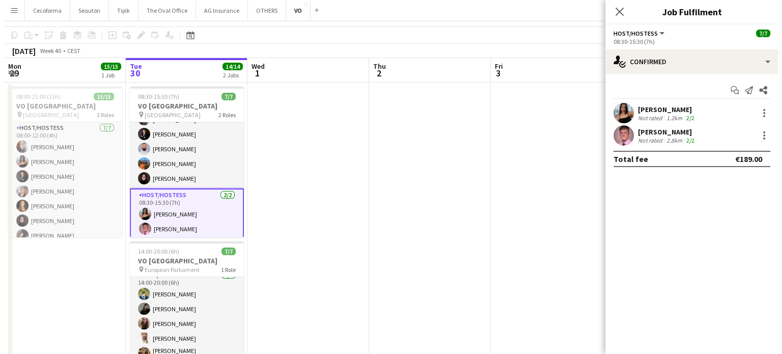
scroll to position [0, 0]
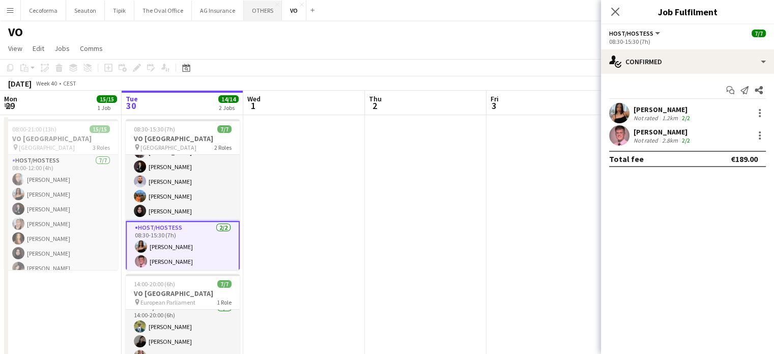
click at [248, 11] on button "OTHERS Close" at bounding box center [263, 11] width 38 height 20
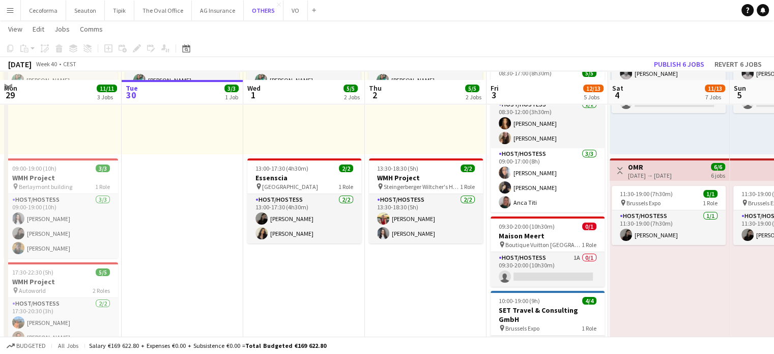
scroll to position [153, 0]
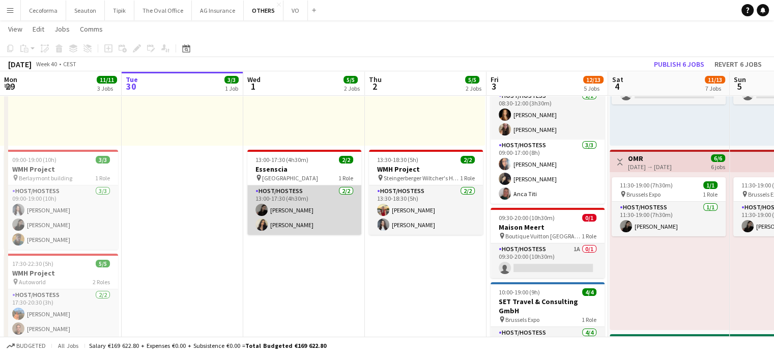
click at [286, 204] on app-card-role "Host/Hostess 2/2 13:00-17:30 (4h30m) Alina Rapcea Alexia Elena Preda" at bounding box center [304, 209] width 114 height 49
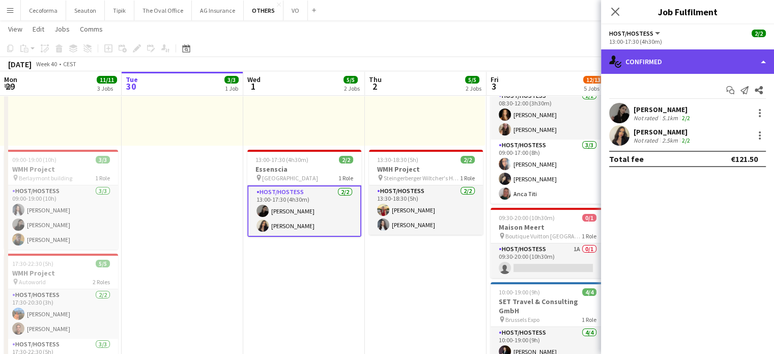
click at [764, 63] on div "single-neutral-actions-check-2 Confirmed" at bounding box center [687, 61] width 173 height 24
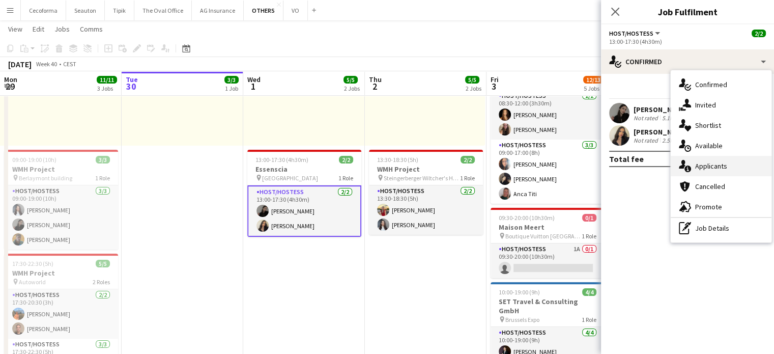
click at [715, 167] on span "Applicants" at bounding box center [712, 165] width 32 height 9
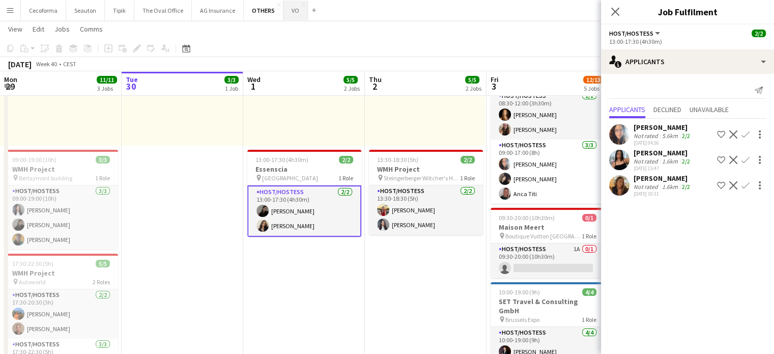
click at [289, 10] on button "VO Close" at bounding box center [296, 11] width 24 height 20
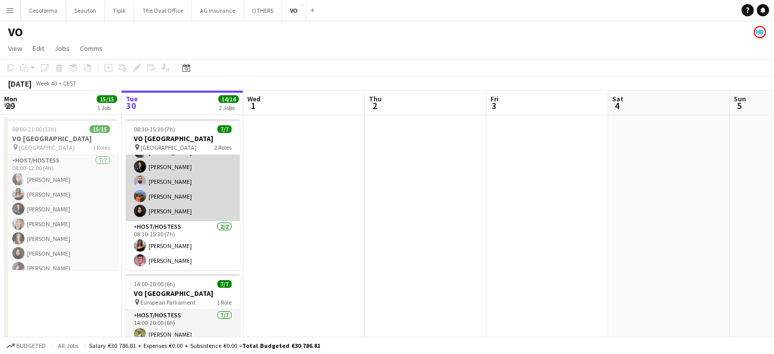
click at [167, 180] on app-card-role "Host/Hostess 5/5 08:30-14:30 (6h) Dalia Louissi Noah de Carvalho Efstratios Chi…" at bounding box center [183, 174] width 114 height 94
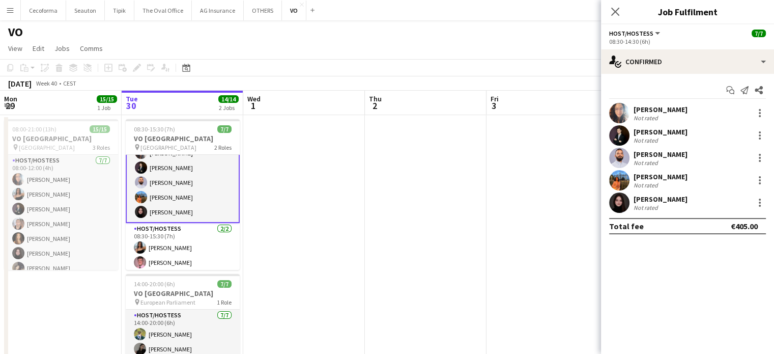
scroll to position [29, 0]
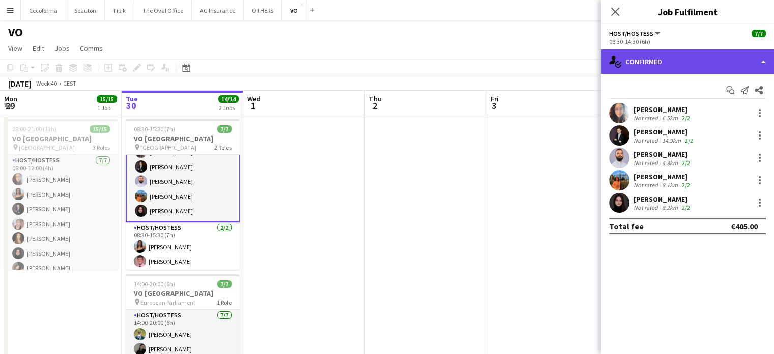
click at [766, 63] on div "single-neutral-actions-check-2 Confirmed" at bounding box center [687, 61] width 173 height 24
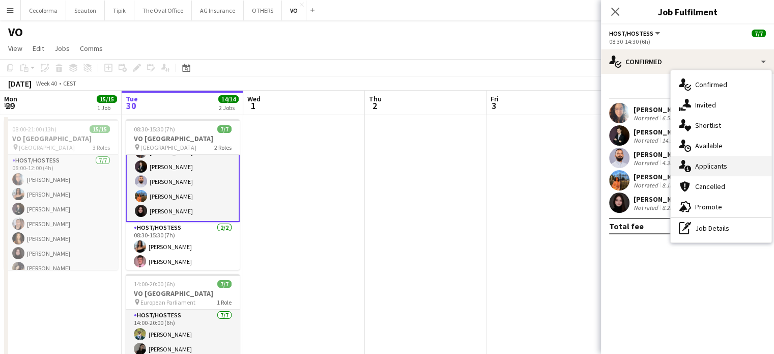
click at [715, 164] on span "Applicants" at bounding box center [712, 165] width 32 height 9
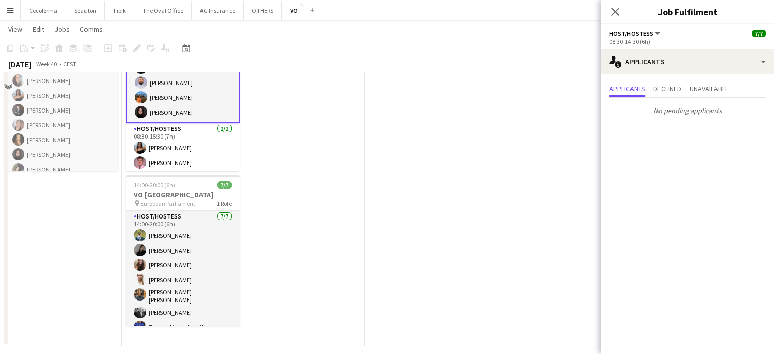
scroll to position [102, 0]
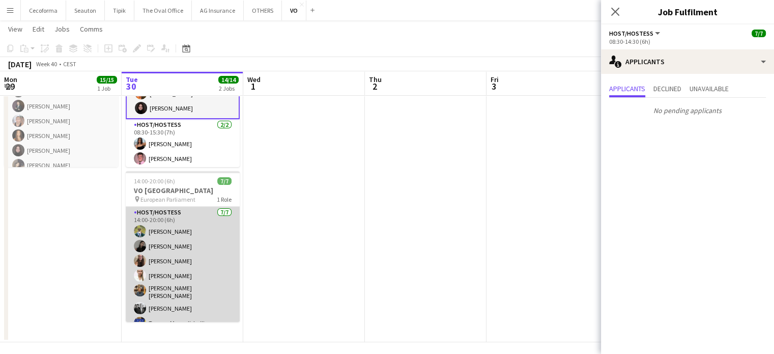
click at [171, 266] on app-card-role "Host/Hostess 7/7 14:00-20:00 (6h) Teresa Monteiro Alina Rapcea Maria Eduarda Ma…" at bounding box center [183, 270] width 114 height 126
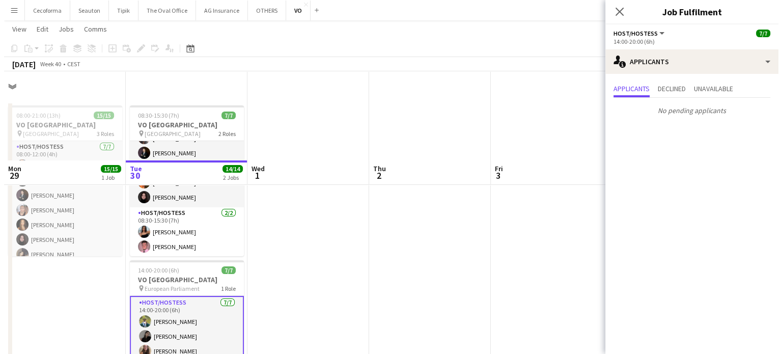
scroll to position [0, 0]
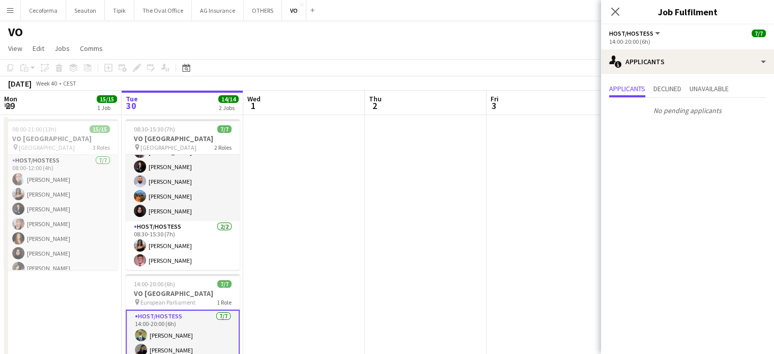
click at [308, 240] on app-date-cell at bounding box center [304, 280] width 122 height 330
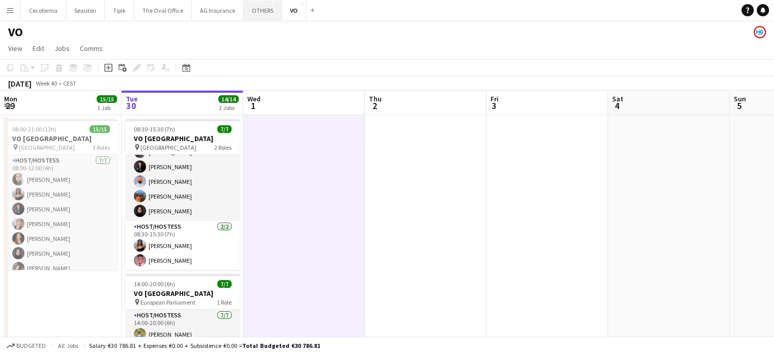
click at [260, 9] on button "OTHERS Close" at bounding box center [263, 11] width 38 height 20
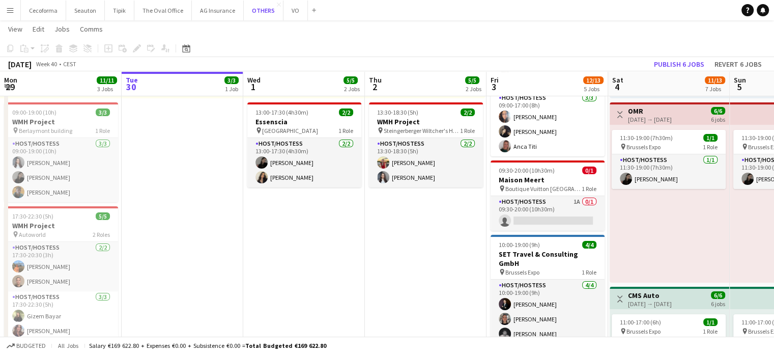
scroll to position [204, 0]
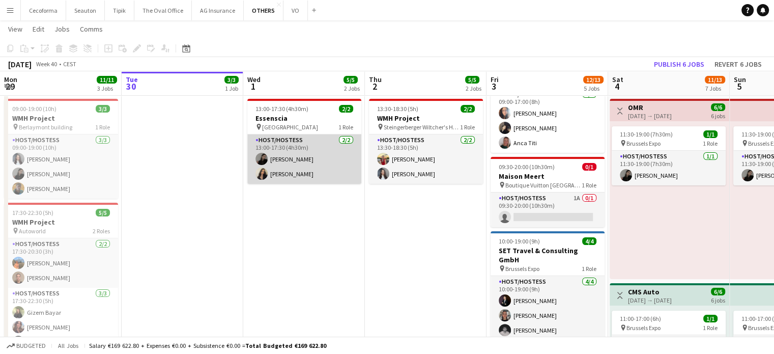
click at [301, 162] on app-card-role "Host/Hostess 2/2 13:00-17:30 (4h30m) Alina Rapcea Alexia Elena Preda" at bounding box center [304, 158] width 114 height 49
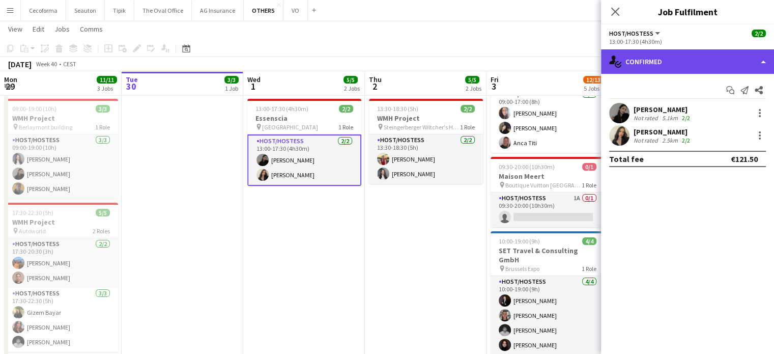
click at [765, 63] on div "single-neutral-actions-check-2 Confirmed" at bounding box center [687, 61] width 173 height 24
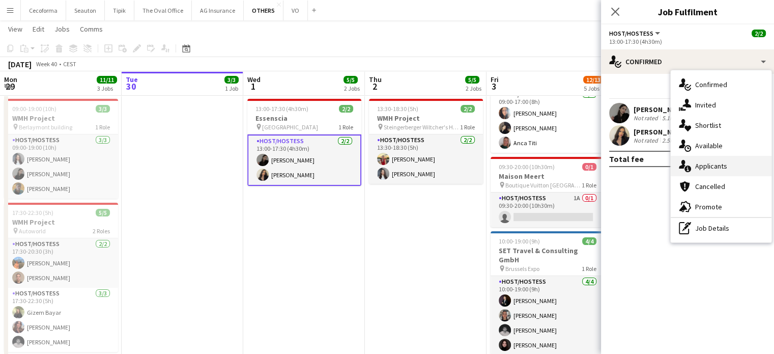
click at [708, 167] on span "Applicants" at bounding box center [712, 165] width 32 height 9
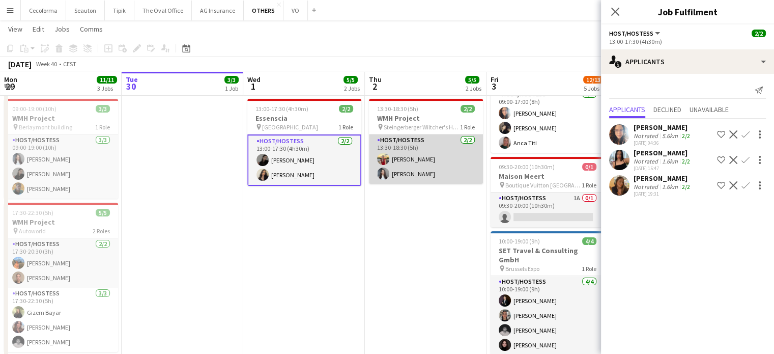
click at [407, 159] on app-card-role "Host/Hostess 2/2 13:30-18:30 (5h) Valeria Sîli Eliza Kharkovaia" at bounding box center [426, 158] width 114 height 49
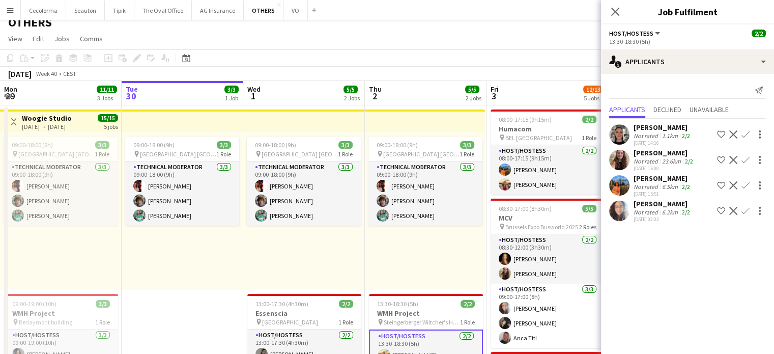
scroll to position [0, 0]
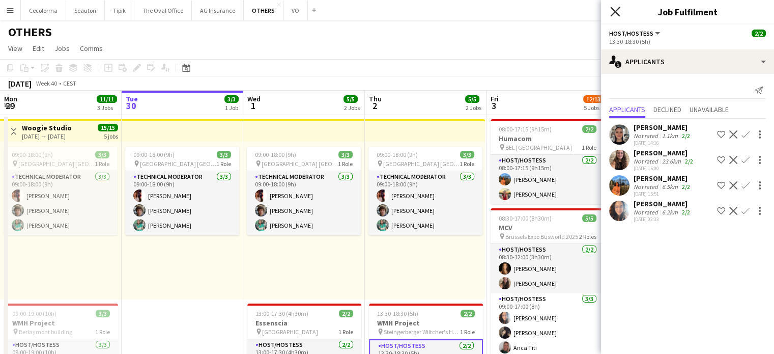
click at [619, 7] on icon "Close pop-in" at bounding box center [616, 12] width 10 height 10
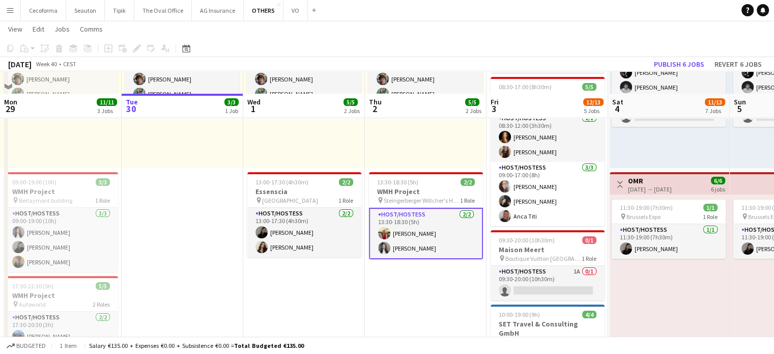
scroll to position [153, 0]
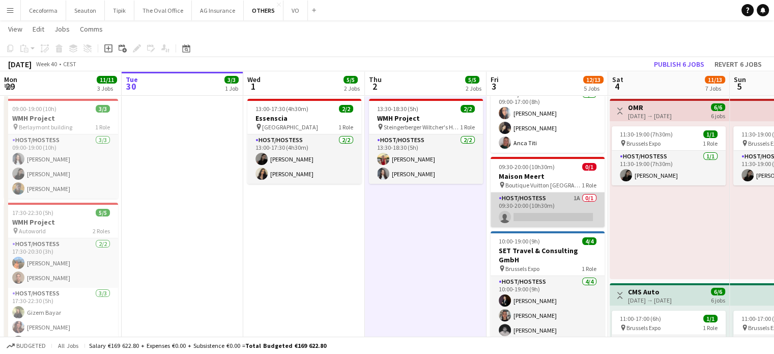
scroll to position [0, 244]
click at [559, 215] on app-card-role "Host/Hostess 1A 0/1 09:30-20:00 (10h30m) single-neutral-actions" at bounding box center [547, 209] width 114 height 35
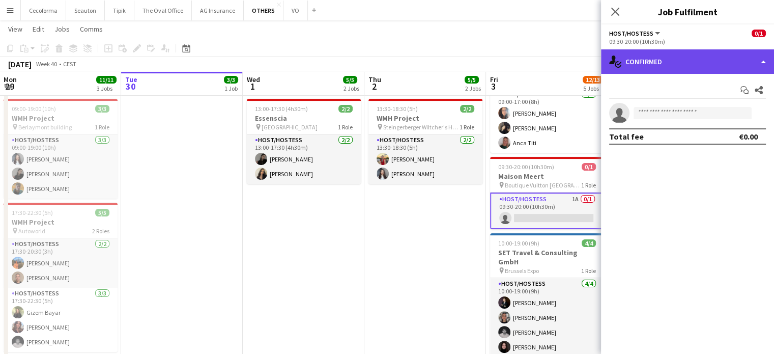
click at [763, 64] on div "single-neutral-actions-check-2 Confirmed" at bounding box center [687, 61] width 173 height 24
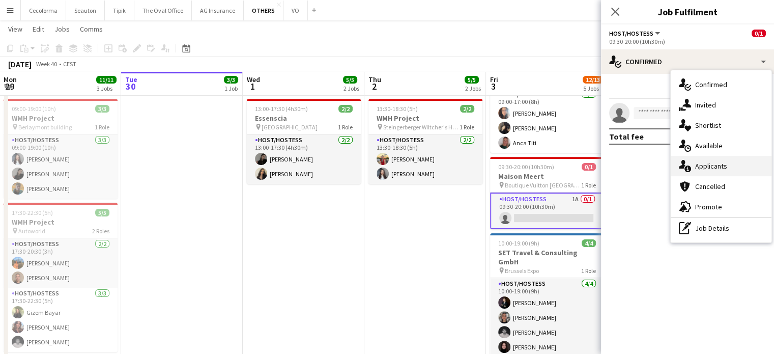
click at [712, 168] on span "Applicants" at bounding box center [712, 165] width 32 height 9
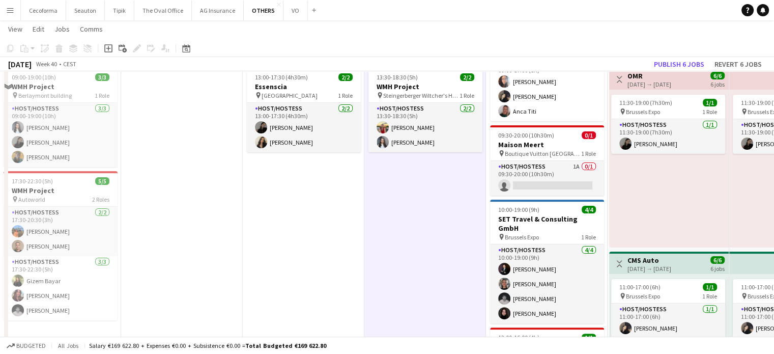
scroll to position [255, 0]
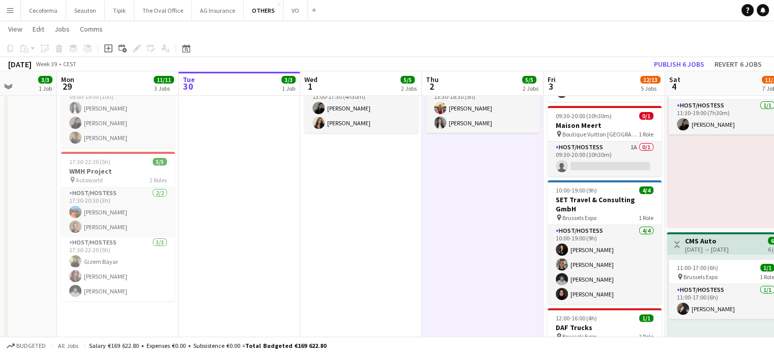
drag, startPoint x: 411, startPoint y: 283, endPoint x: 456, endPoint y: 283, distance: 44.8
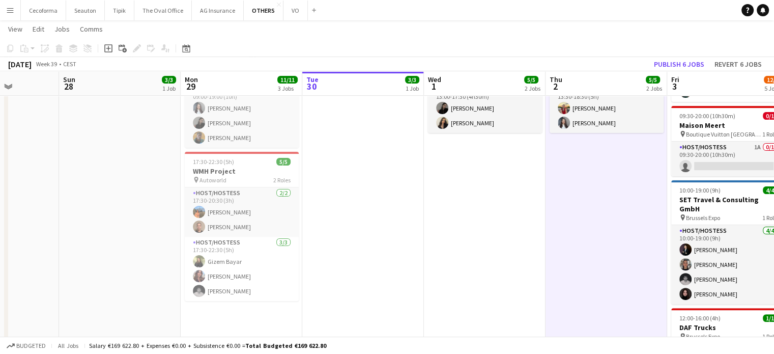
scroll to position [0, 258]
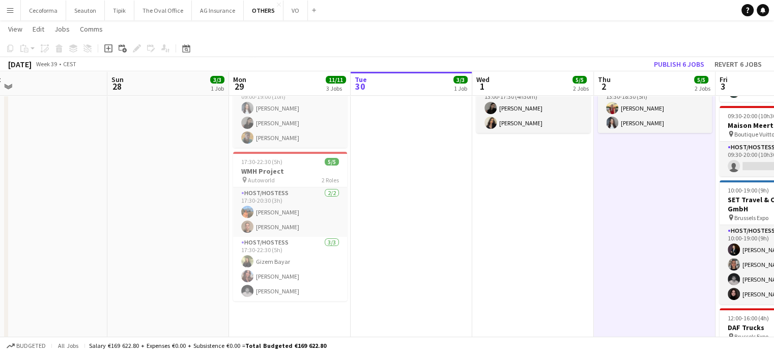
drag, startPoint x: 358, startPoint y: 271, endPoint x: 407, endPoint y: 272, distance: 48.4
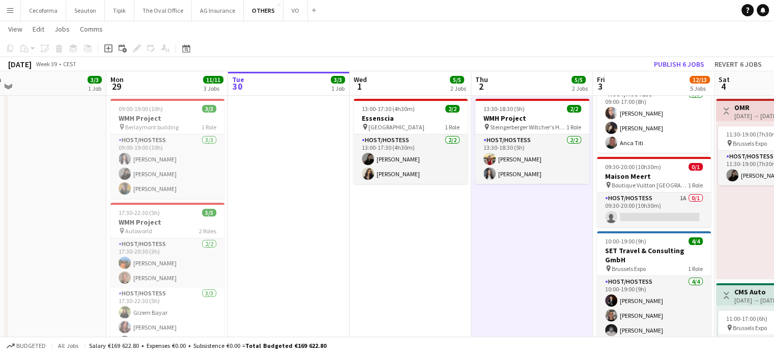
scroll to position [0, 468]
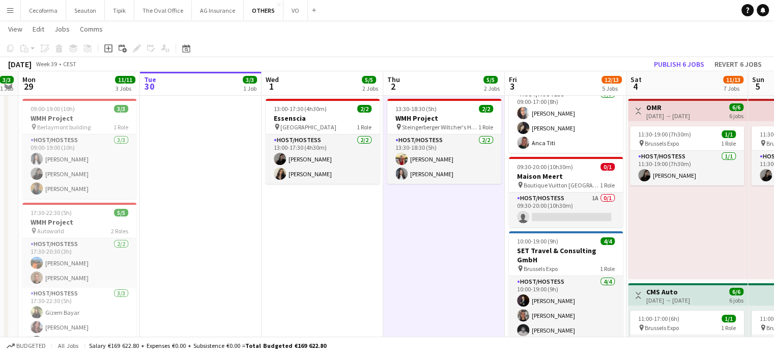
drag, startPoint x: 449, startPoint y: 270, endPoint x: 384, endPoint y: 267, distance: 64.2
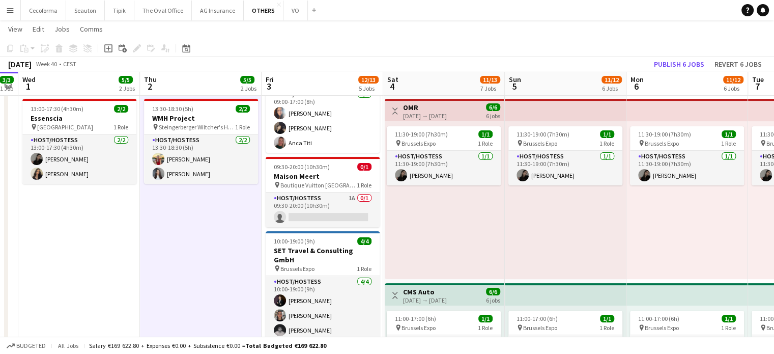
drag, startPoint x: 322, startPoint y: 263, endPoint x: 340, endPoint y: 256, distance: 19.2
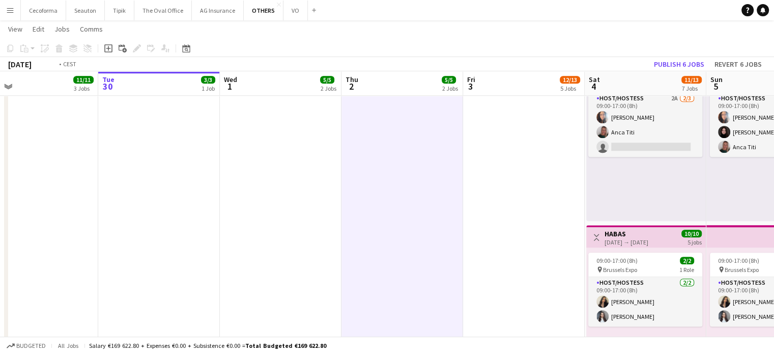
scroll to position [0, 308]
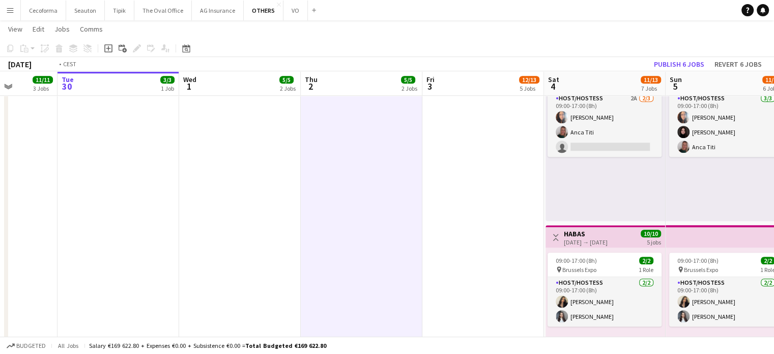
drag, startPoint x: 414, startPoint y: 243, endPoint x: 571, endPoint y: 268, distance: 158.4
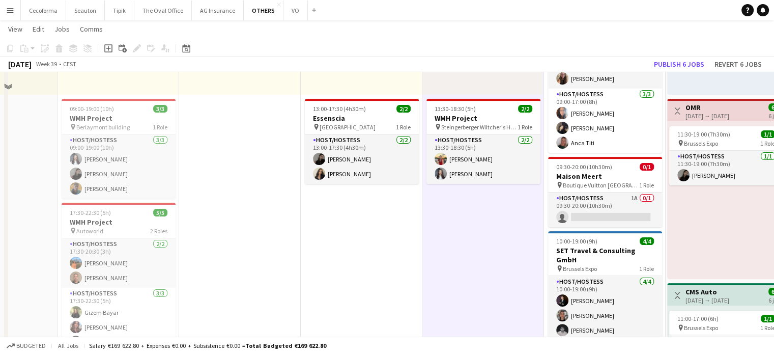
scroll to position [0, 0]
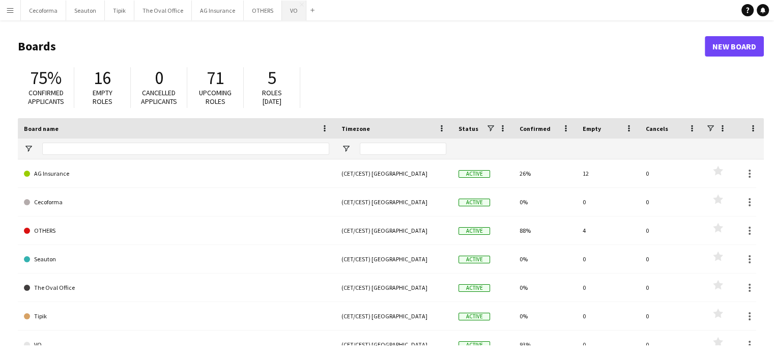
click at [285, 10] on button "VO Close" at bounding box center [294, 11] width 24 height 20
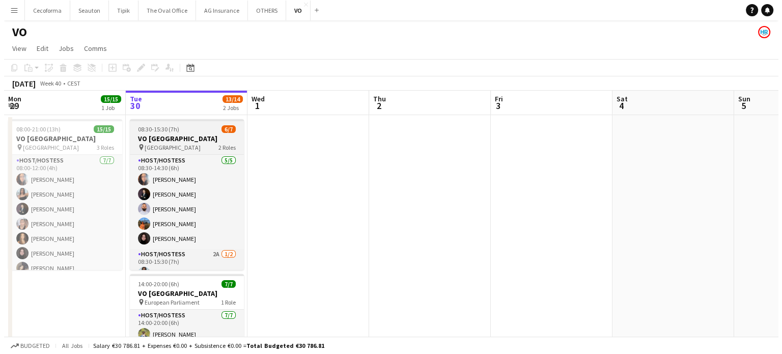
scroll to position [27, 0]
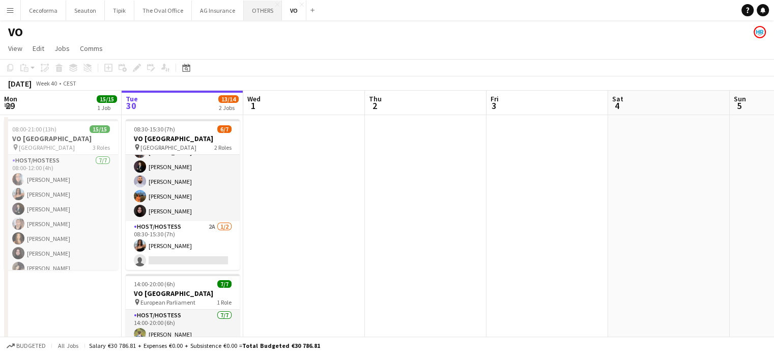
click at [257, 12] on button "OTHERS Close" at bounding box center [263, 11] width 38 height 20
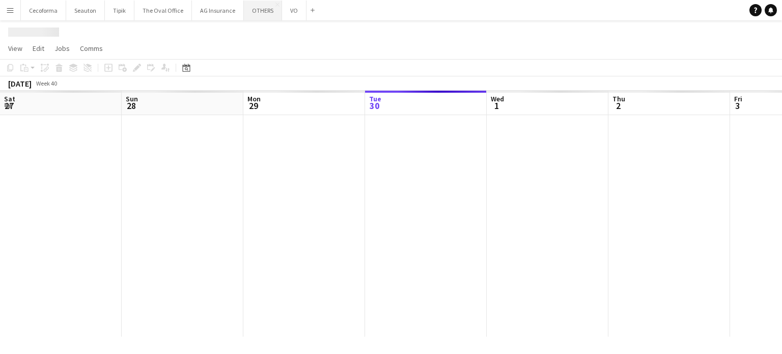
scroll to position [0, 243]
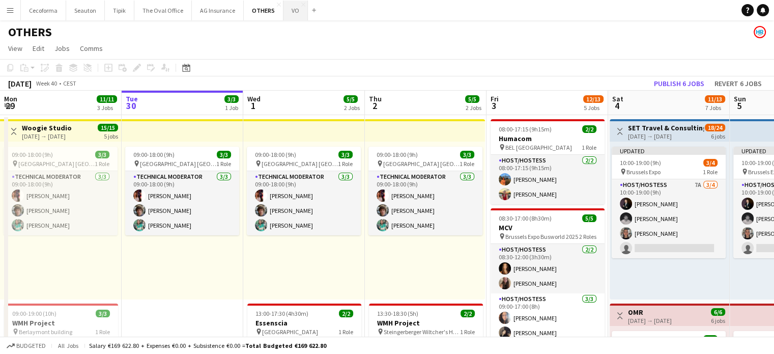
click at [284, 8] on button "VO Close" at bounding box center [296, 11] width 24 height 20
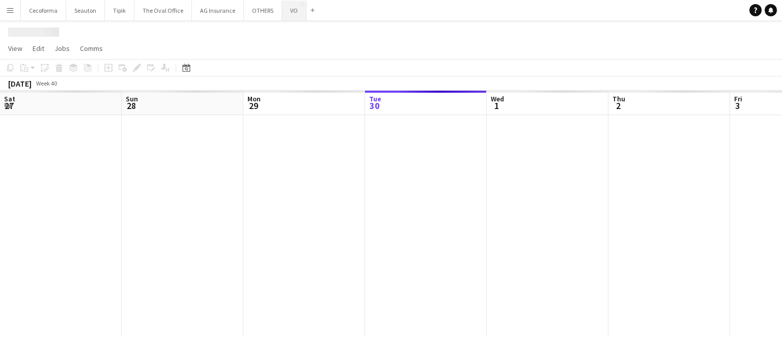
scroll to position [0, 243]
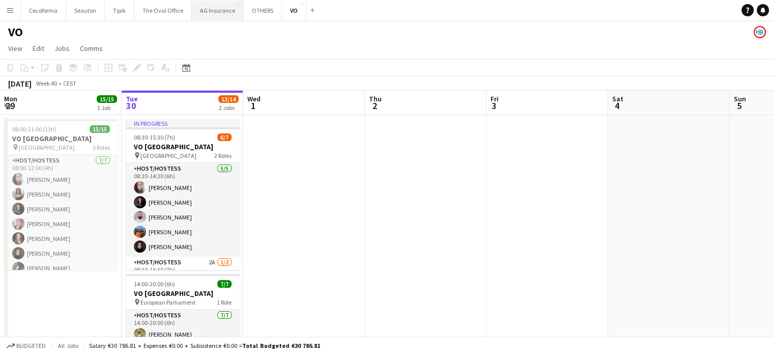
click at [210, 14] on button "AG Insurance Close" at bounding box center [218, 11] width 52 height 20
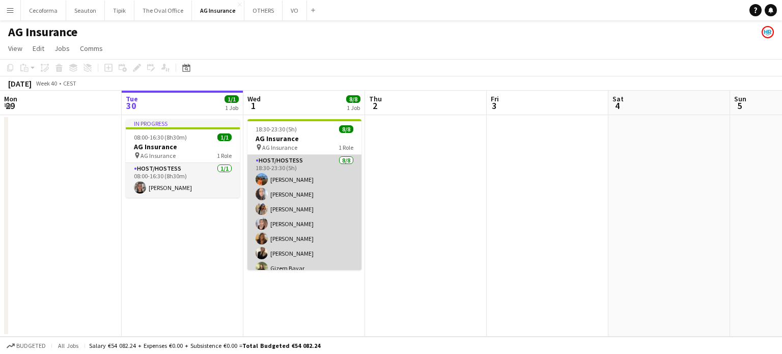
scroll to position [22, 0]
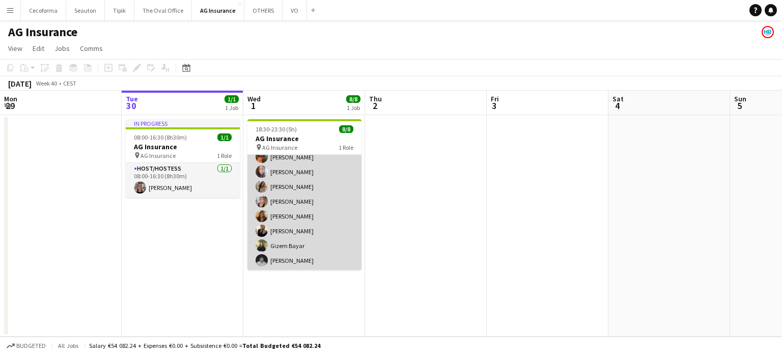
click at [293, 176] on app-card-role "Host/Hostess [DATE] 18:30-23:30 (5h) [PERSON_NAME] Louissi [PERSON_NAME] Louiss…" at bounding box center [304, 201] width 114 height 138
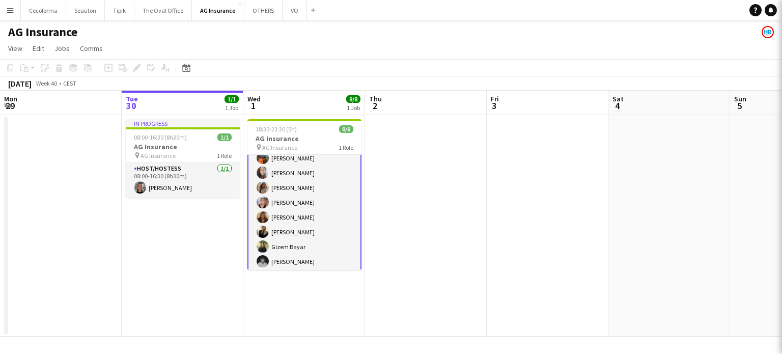
scroll to position [23, 0]
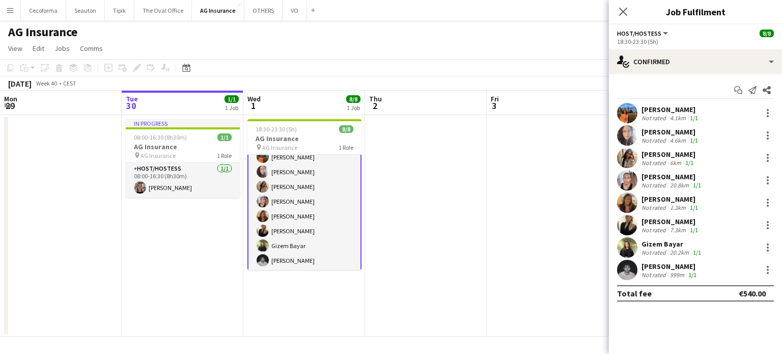
click at [654, 132] on div "[PERSON_NAME]" at bounding box center [671, 131] width 59 height 9
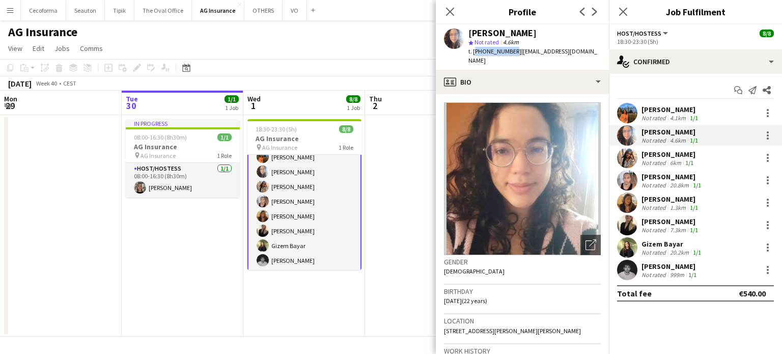
drag, startPoint x: 473, startPoint y: 51, endPoint x: 508, endPoint y: 51, distance: 35.6
click at [508, 51] on span "t. [PHONE_NUMBER]" at bounding box center [494, 51] width 53 height 8
copy span "[PHONE_NUMBER]"
click at [657, 114] on div "Not rated" at bounding box center [655, 118] width 26 height 8
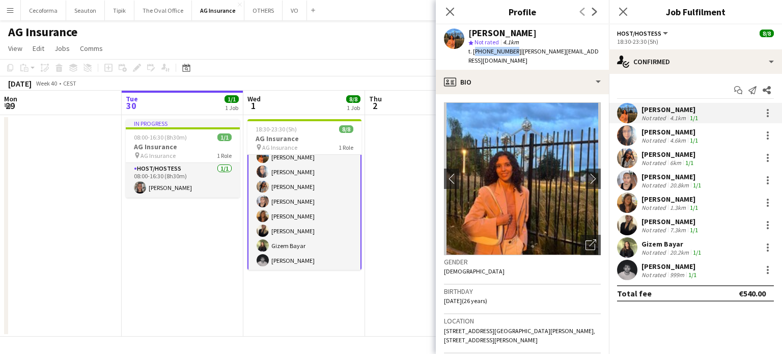
drag, startPoint x: 473, startPoint y: 52, endPoint x: 509, endPoint y: 51, distance: 36.2
click at [509, 51] on span "t. [PHONE_NUMBER]" at bounding box center [494, 51] width 53 height 8
copy span "[PHONE_NUMBER]"
click at [653, 156] on div "[PERSON_NAME]" at bounding box center [669, 154] width 54 height 9
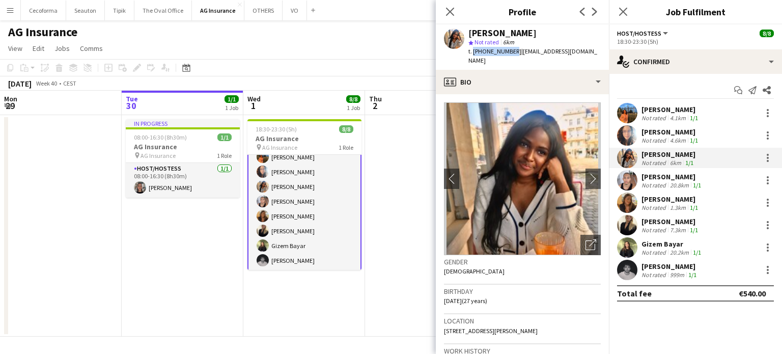
drag, startPoint x: 472, startPoint y: 48, endPoint x: 510, endPoint y: 50, distance: 37.7
click at [510, 50] on span "t. [PHONE_NUMBER]" at bounding box center [494, 51] width 53 height 8
copy span "[PHONE_NUMBER]"
click at [652, 181] on div "Not rated" at bounding box center [655, 185] width 26 height 8
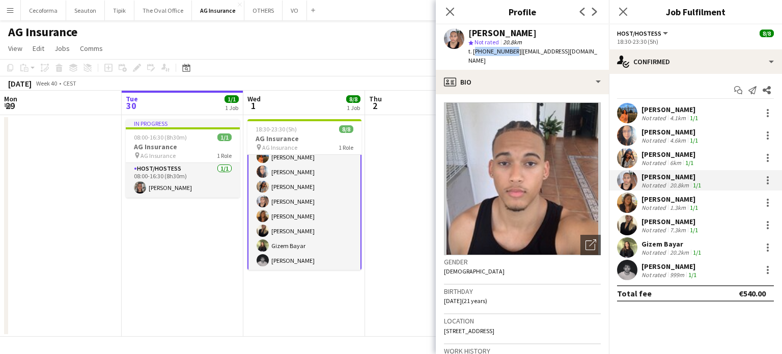
drag, startPoint x: 474, startPoint y: 51, endPoint x: 508, endPoint y: 50, distance: 34.6
click at [508, 50] on span "t. [PHONE_NUMBER]" at bounding box center [494, 51] width 53 height 8
copy span "[PHONE_NUMBER]"
click at [652, 205] on div "Not rated" at bounding box center [655, 208] width 26 height 8
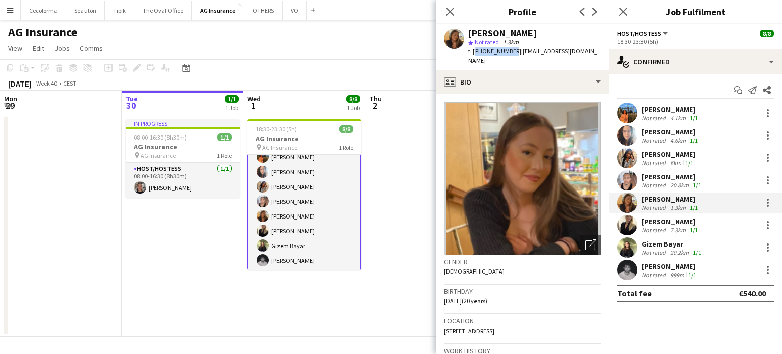
drag, startPoint x: 473, startPoint y: 52, endPoint x: 509, endPoint y: 48, distance: 36.3
click at [509, 48] on span "t. [PHONE_NUMBER]" at bounding box center [494, 51] width 53 height 8
copy span "[PHONE_NUMBER]"
click at [650, 226] on div "Not rated" at bounding box center [655, 230] width 26 height 8
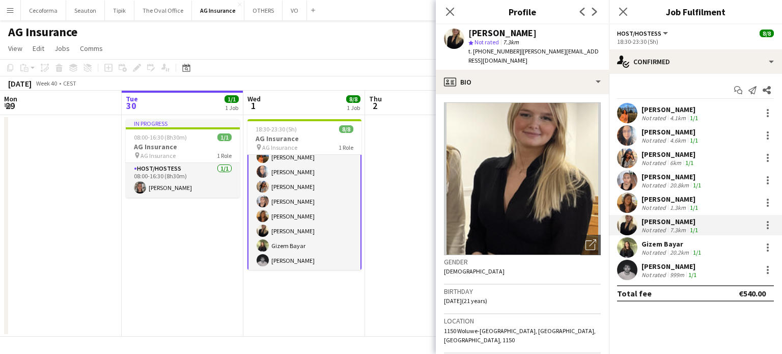
drag, startPoint x: 473, startPoint y: 51, endPoint x: 514, endPoint y: 50, distance: 41.8
click at [514, 50] on div "t. [PHONE_NUMBER] | [PERSON_NAME][EMAIL_ADDRESS][DOMAIN_NAME]" at bounding box center [534, 56] width 132 height 18
copy span "[PHONE_NUMBER]"
click at [661, 244] on div "Gizem Bayar" at bounding box center [673, 243] width 62 height 9
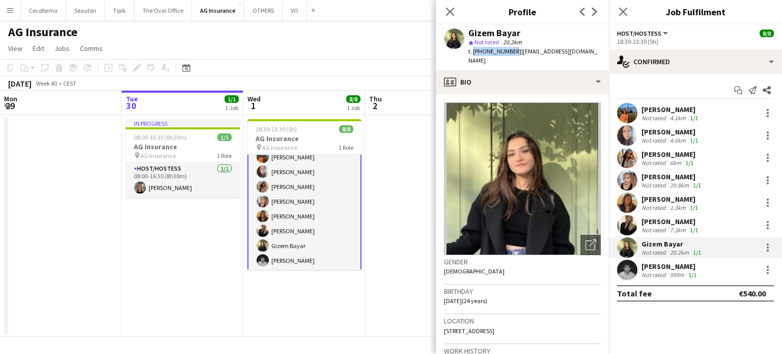
drag, startPoint x: 472, startPoint y: 52, endPoint x: 509, endPoint y: 48, distance: 37.3
click at [509, 48] on span "t. [PHONE_NUMBER]" at bounding box center [494, 51] width 53 height 8
copy span "[PHONE_NUMBER]"
click at [649, 271] on div "Not rated" at bounding box center [655, 275] width 26 height 8
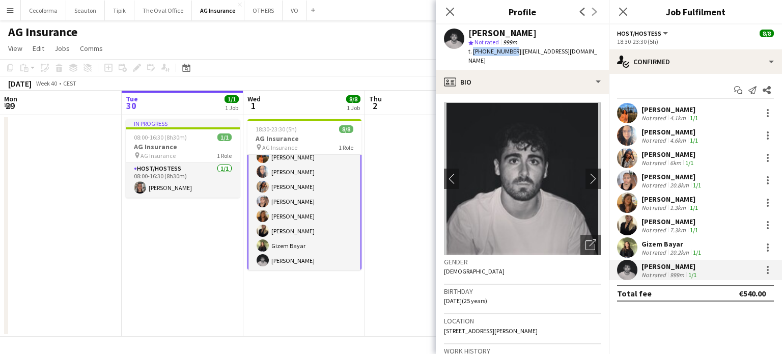
drag, startPoint x: 472, startPoint y: 51, endPoint x: 509, endPoint y: 51, distance: 36.7
click at [509, 51] on span "t. [PHONE_NUMBER]" at bounding box center [494, 51] width 53 height 8
copy span "[PHONE_NUMBER]"
click at [455, 10] on app-icon "Close pop-in" at bounding box center [450, 12] width 15 height 15
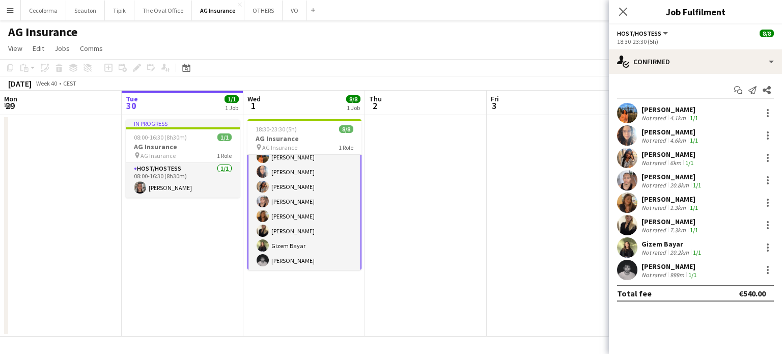
click at [431, 131] on app-date-cell at bounding box center [426, 225] width 122 height 221
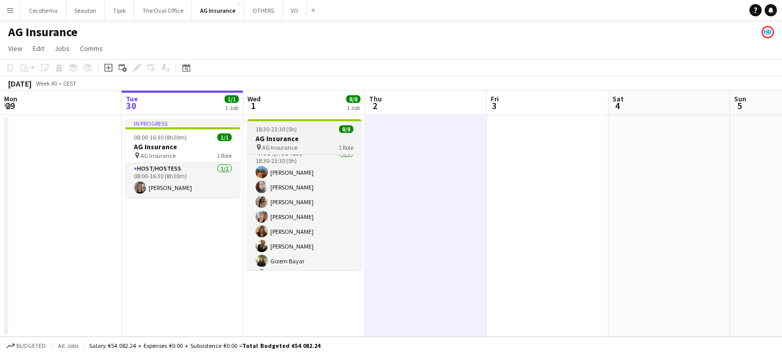
scroll to position [0, 0]
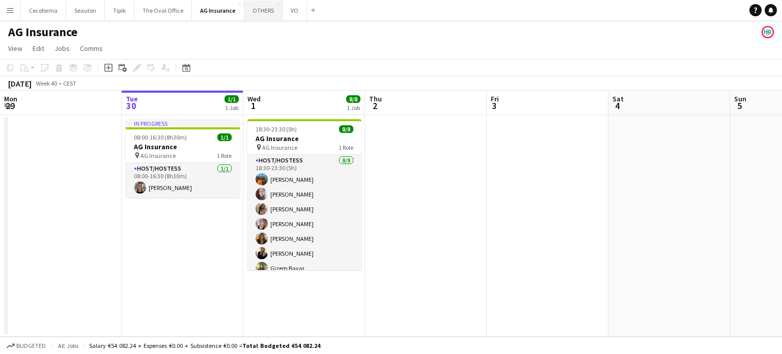
click at [251, 10] on button "OTHERS Close" at bounding box center [263, 11] width 38 height 20
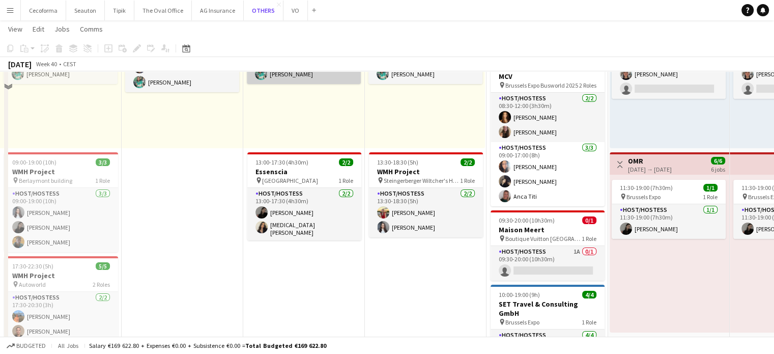
scroll to position [204, 0]
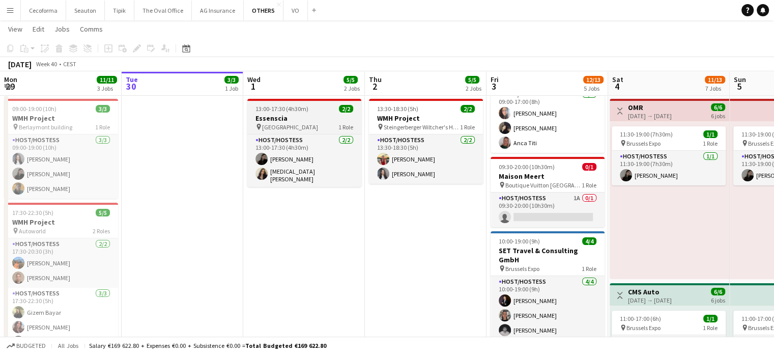
click at [274, 118] on h3 "Essenscia" at bounding box center [304, 118] width 114 height 9
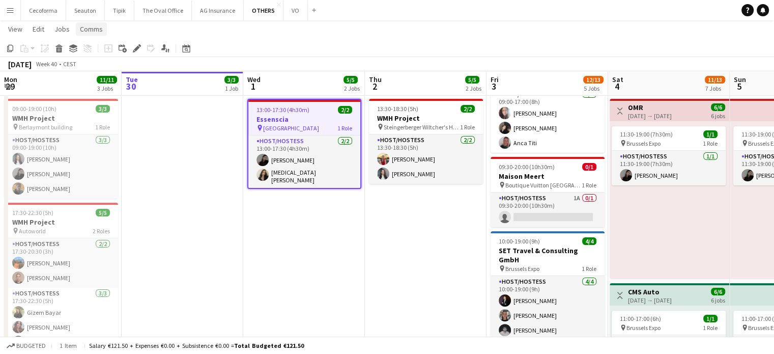
click at [94, 29] on span "Comms" at bounding box center [91, 28] width 23 height 9
click at [97, 73] on span "Create chat" at bounding box center [102, 72] width 36 height 9
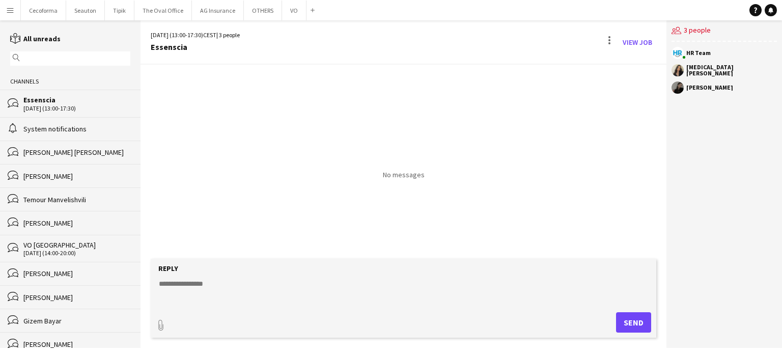
click at [176, 282] on textarea at bounding box center [405, 292] width 495 height 26
type textarea "*"
paste textarea "**********"
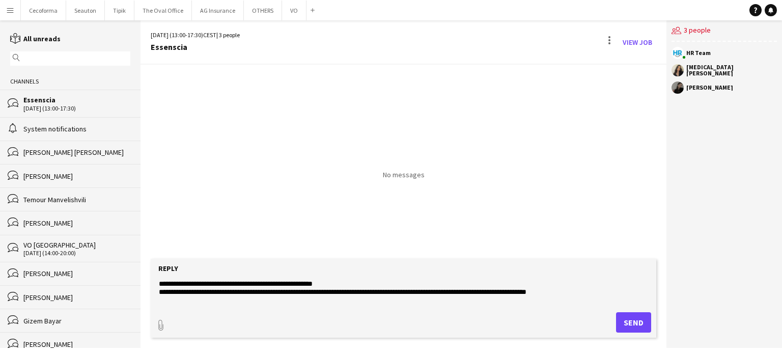
scroll to position [73, 0]
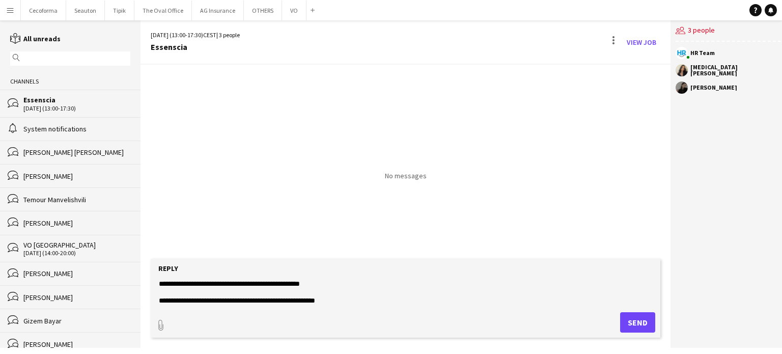
click at [187, 295] on textarea "**********" at bounding box center [405, 292] width 495 height 26
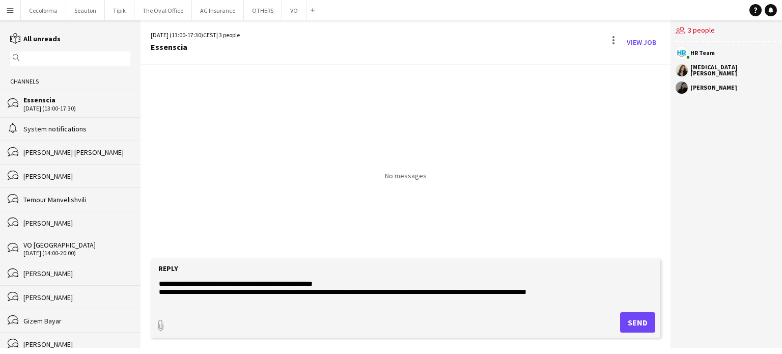
click at [169, 301] on textarea "**********" at bounding box center [405, 292] width 495 height 26
click at [171, 304] on textarea "**********" at bounding box center [405, 292] width 495 height 26
click at [165, 301] on textarea "**********" at bounding box center [405, 292] width 495 height 26
click at [165, 304] on textarea "**********" at bounding box center [405, 292] width 495 height 26
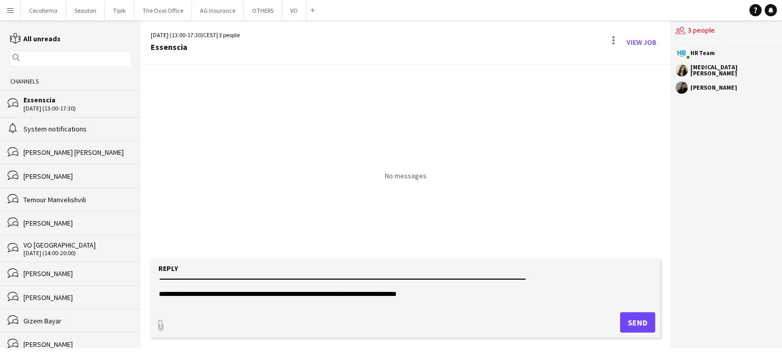
scroll to position [20, 0]
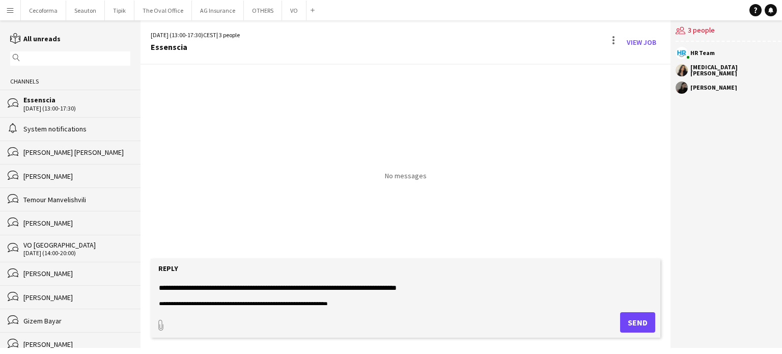
click at [170, 297] on textarea "**********" at bounding box center [405, 292] width 495 height 26
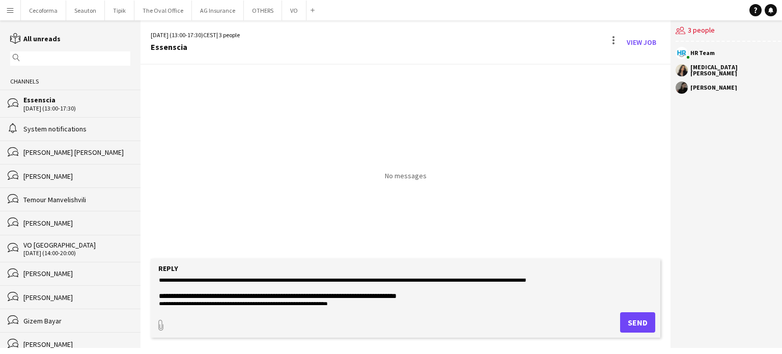
click at [169, 287] on textarea "**********" at bounding box center [405, 292] width 495 height 26
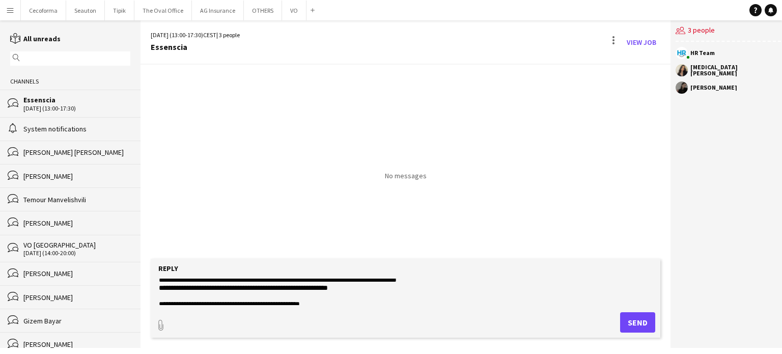
scroll to position [33, 0]
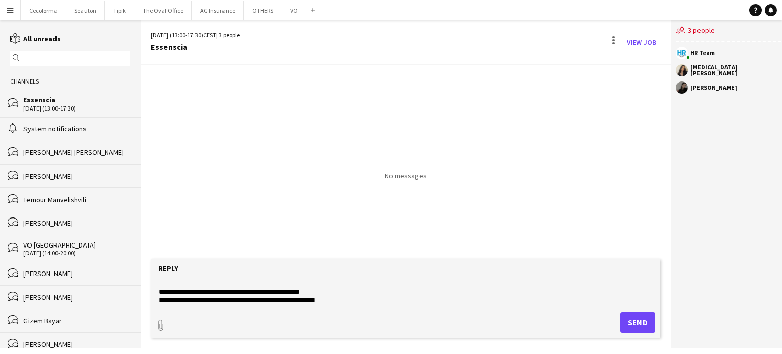
click at [167, 285] on textarea "**********" at bounding box center [405, 292] width 495 height 26
click at [352, 300] on textarea "**********" at bounding box center [405, 292] width 495 height 26
type textarea "**********"
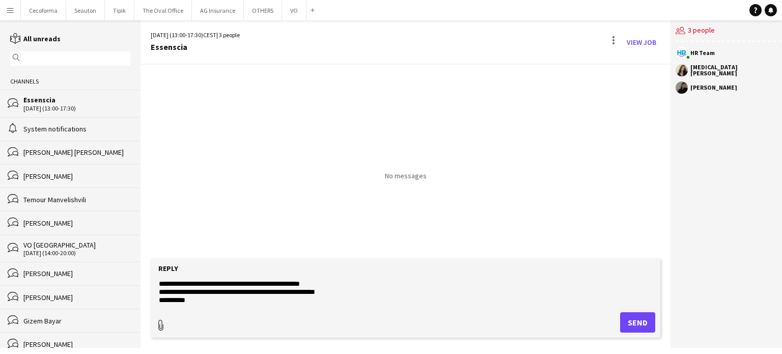
type input "**********"
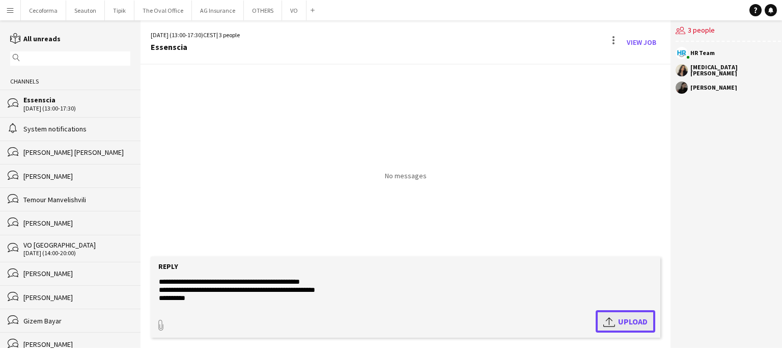
click at [630, 321] on span "Upload Upload" at bounding box center [625, 321] width 44 height 12
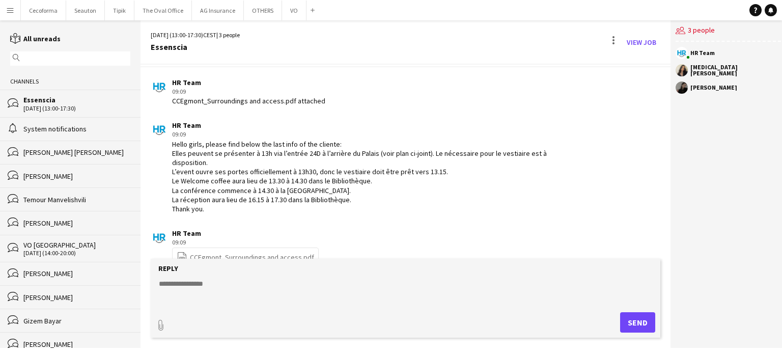
scroll to position [35, 0]
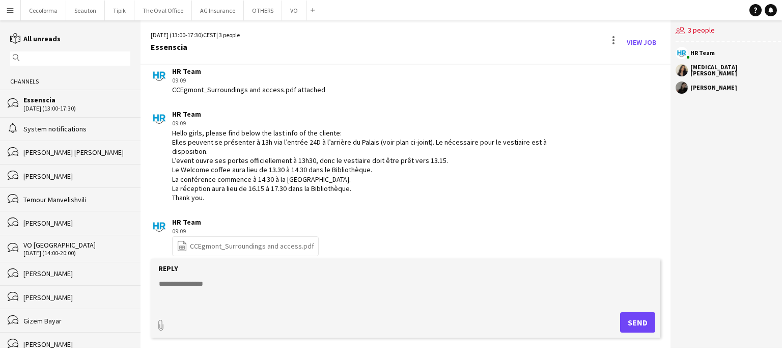
click at [237, 240] on link "file-spreadsheet CCEgmont_Surroundings and access.pdf" at bounding box center [245, 246] width 137 height 12
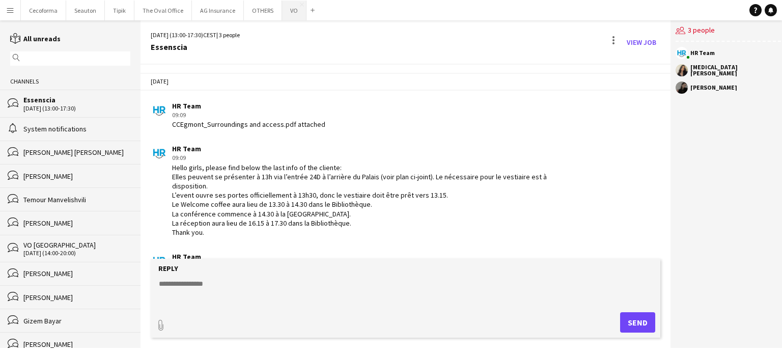
click at [290, 11] on button "VO Close" at bounding box center [294, 11] width 24 height 20
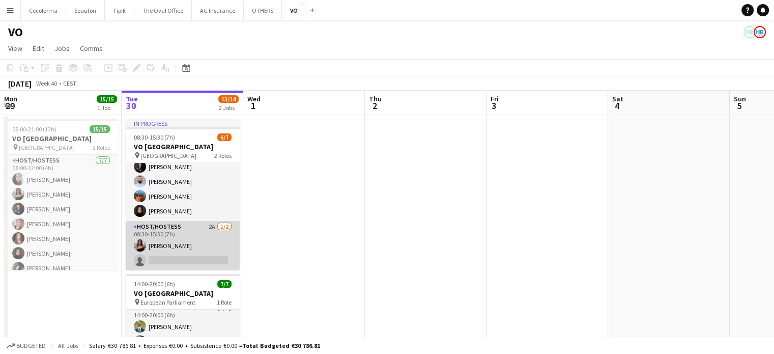
click at [171, 260] on app-card-role "Host/Hostess 2A 1/2 08:30-15:30 (7h) Jessica Petrovski single-neutral-actions" at bounding box center [183, 245] width 114 height 49
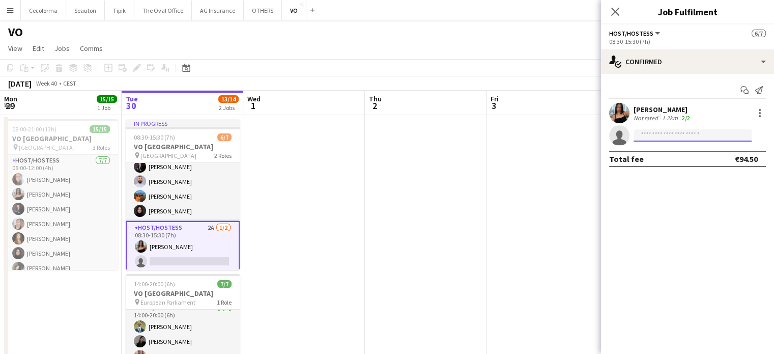
click at [678, 139] on input at bounding box center [693, 135] width 118 height 12
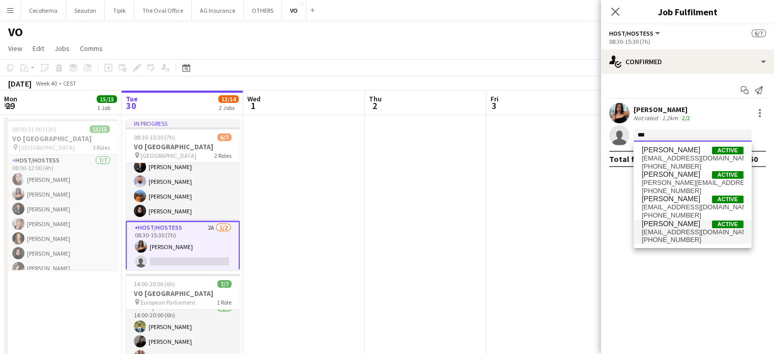
type input "***"
click at [660, 228] on span "nicolaslgpardo@outlook.com" at bounding box center [693, 232] width 102 height 8
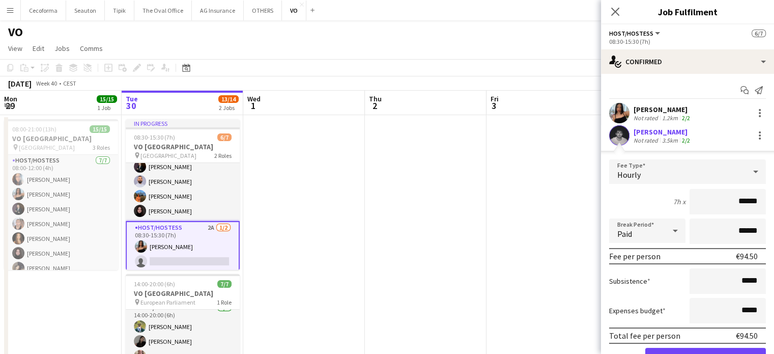
click at [267, 242] on app-date-cell at bounding box center [304, 280] width 122 height 330
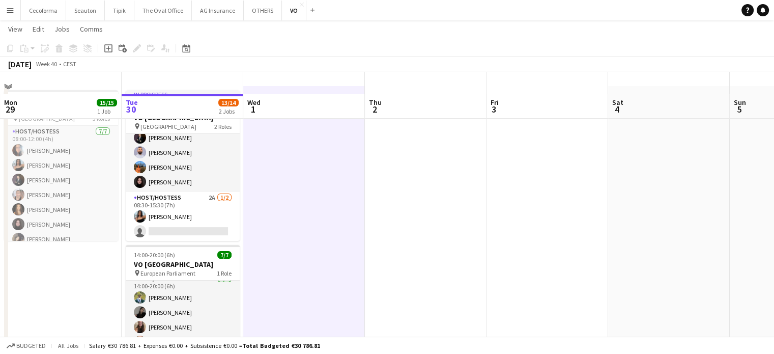
scroll to position [51, 0]
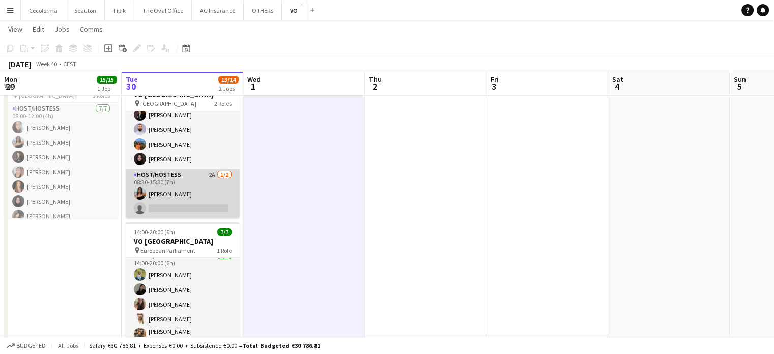
click at [169, 205] on app-card-role "Host/Hostess 2A 1/2 08:30-15:30 (7h) Jessica Petrovski single-neutral-actions" at bounding box center [183, 193] width 114 height 49
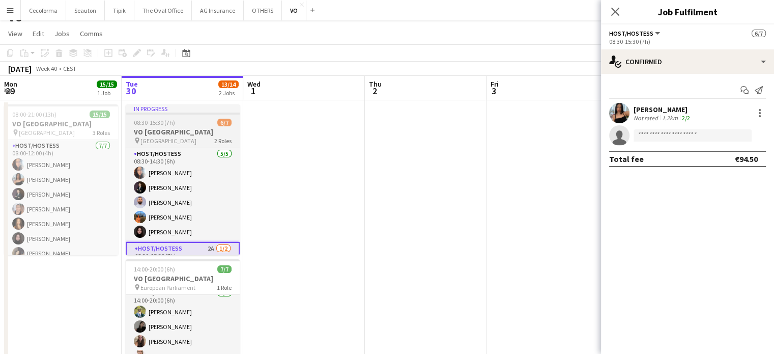
scroll to position [0, 0]
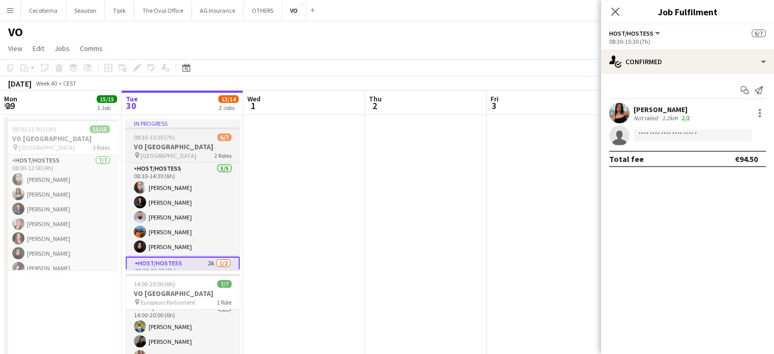
click at [150, 143] on h3 "VO Europe" at bounding box center [183, 146] width 114 height 9
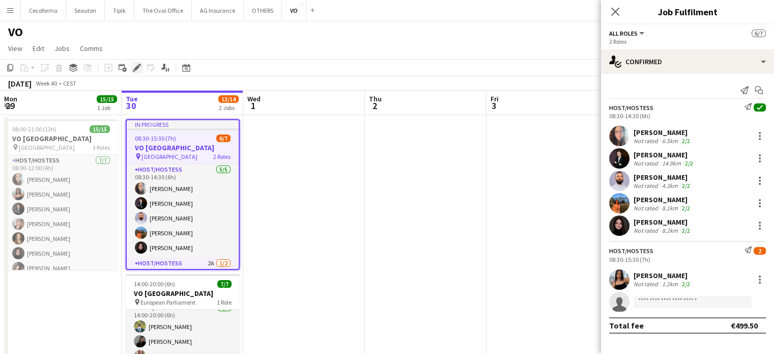
click at [135, 68] on icon at bounding box center [137, 68] width 6 height 6
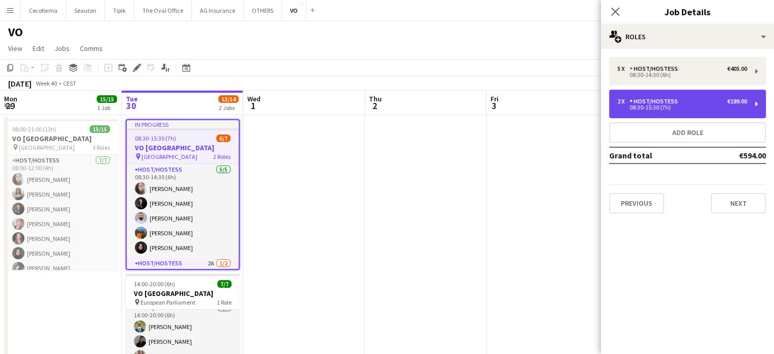
click at [674, 106] on div "08:30-15:30 (7h)" at bounding box center [683, 107] width 130 height 5
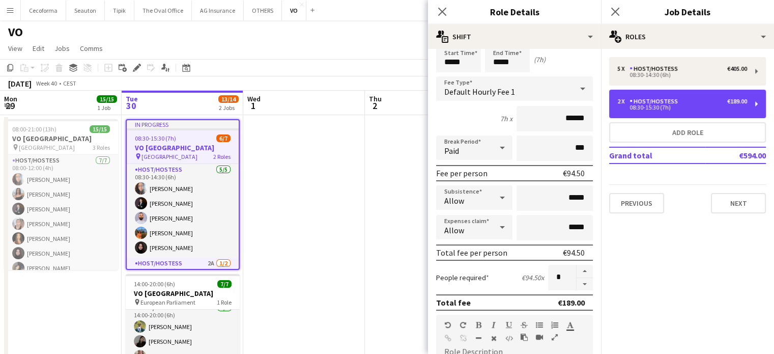
scroll to position [102, 0]
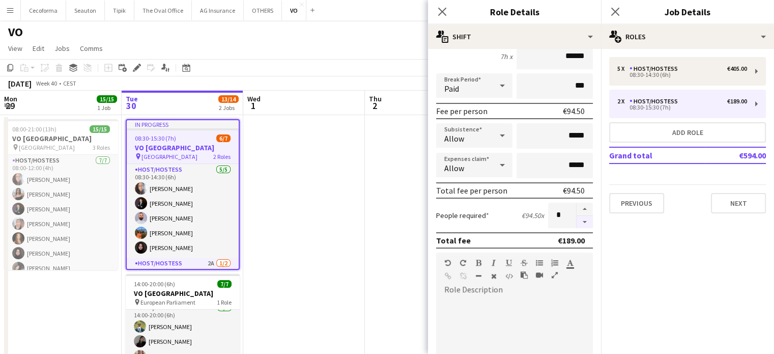
click at [577, 218] on button "button" at bounding box center [585, 222] width 16 height 13
type input "*"
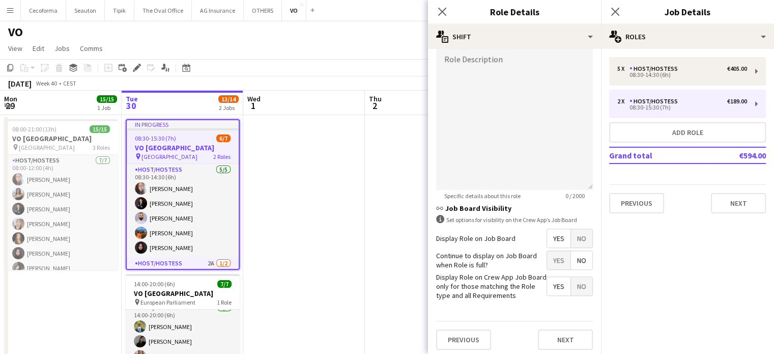
scroll to position [333, 0]
click at [562, 335] on button "Next" at bounding box center [565, 338] width 55 height 20
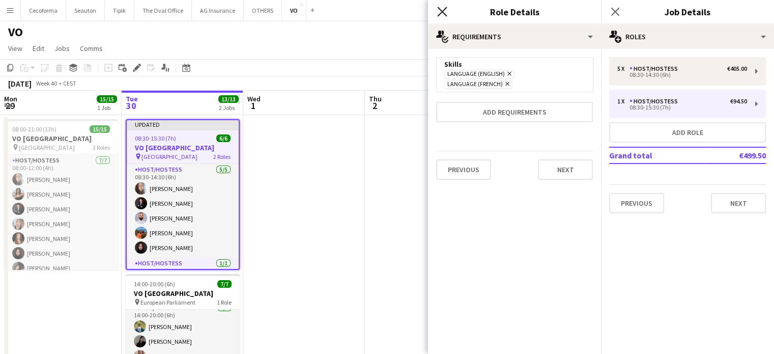
click at [446, 12] on icon "Close pop-in" at bounding box center [442, 12] width 10 height 10
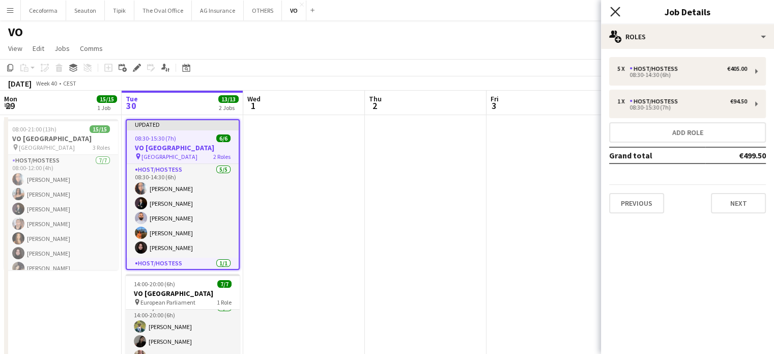
click at [615, 14] on icon "Close pop-in" at bounding box center [616, 12] width 10 height 10
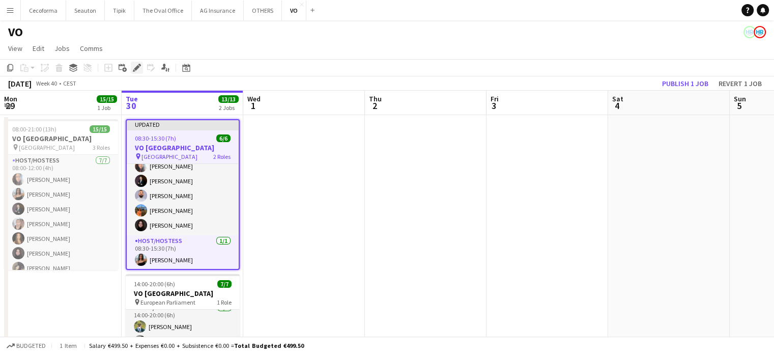
click at [133, 67] on icon "Edit" at bounding box center [137, 68] width 8 height 8
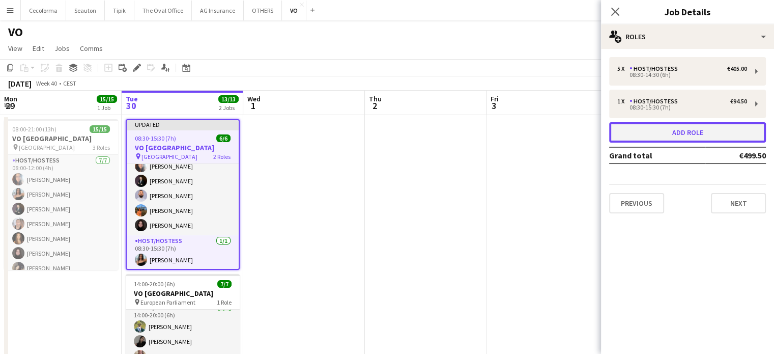
click at [676, 131] on button "Add role" at bounding box center [688, 132] width 157 height 20
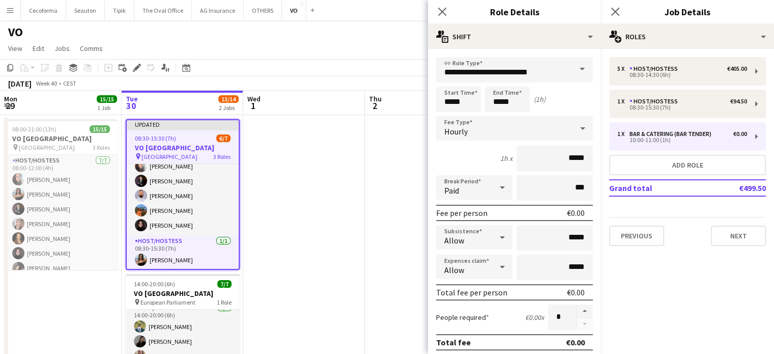
click at [577, 67] on span at bounding box center [582, 69] width 21 height 24
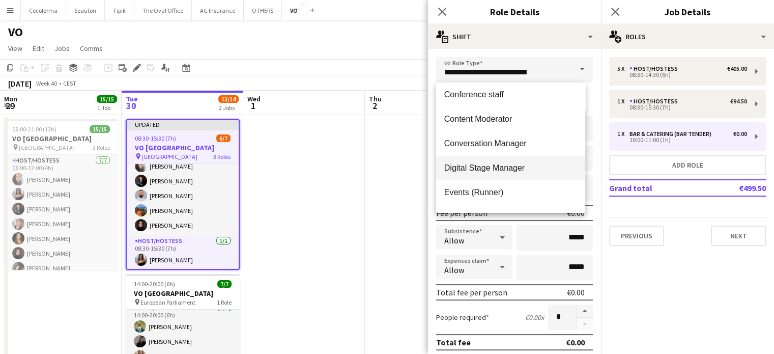
scroll to position [153, 0]
click at [470, 165] on span "Host/Hostess" at bounding box center [511, 166] width 133 height 10
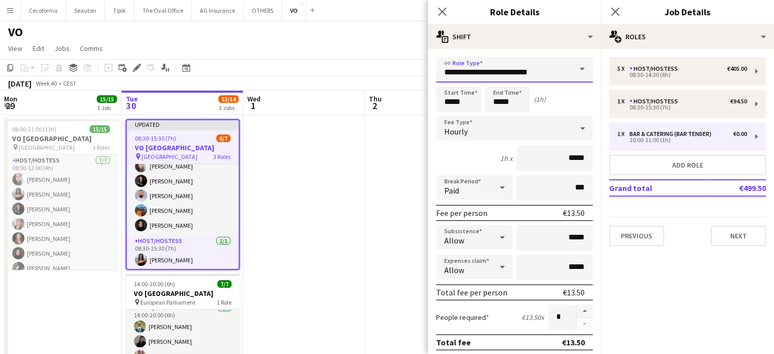
type input "**********"
type input "******"
click at [466, 102] on input "*****" at bounding box center [458, 99] width 45 height 25
click at [470, 79] on div at bounding box center [469, 81] width 20 height 10
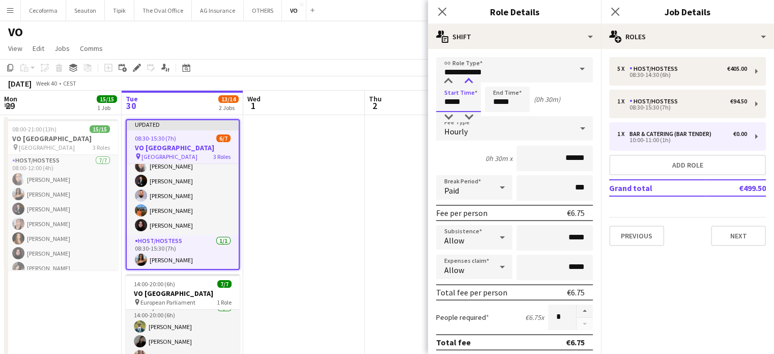
type input "*****"
click at [468, 79] on div at bounding box center [469, 81] width 20 height 10
click at [501, 105] on input "*****" at bounding box center [507, 99] width 45 height 25
click at [499, 84] on div at bounding box center [497, 81] width 20 height 10
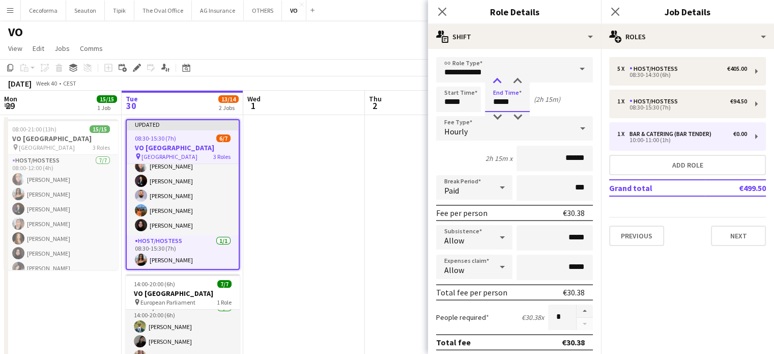
click at [499, 84] on div at bounding box center [497, 81] width 20 height 10
click at [517, 83] on div at bounding box center [518, 81] width 20 height 10
type input "*****"
click at [517, 83] on div at bounding box center [518, 81] width 20 height 10
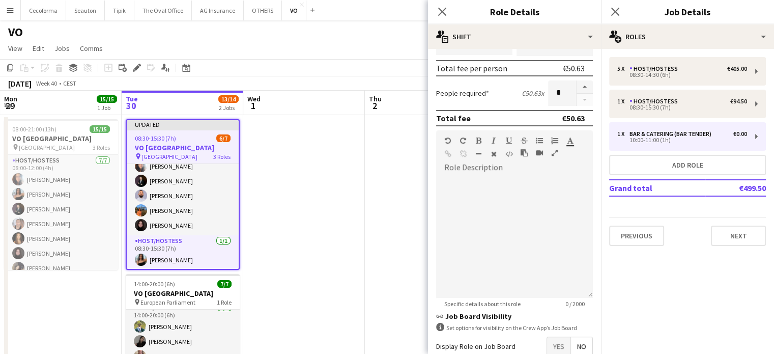
scroll to position [281, 0]
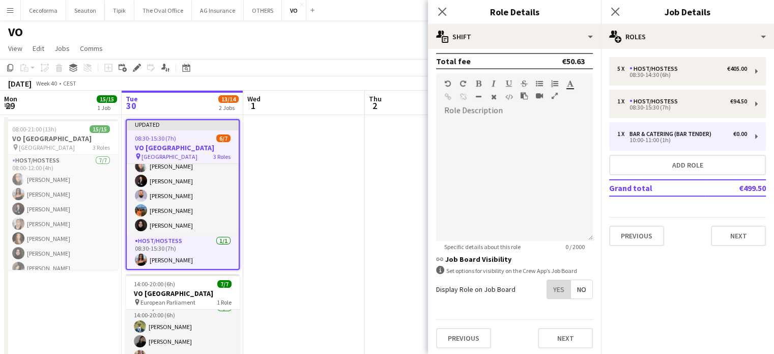
click at [547, 280] on span "Yes" at bounding box center [558, 289] width 23 height 18
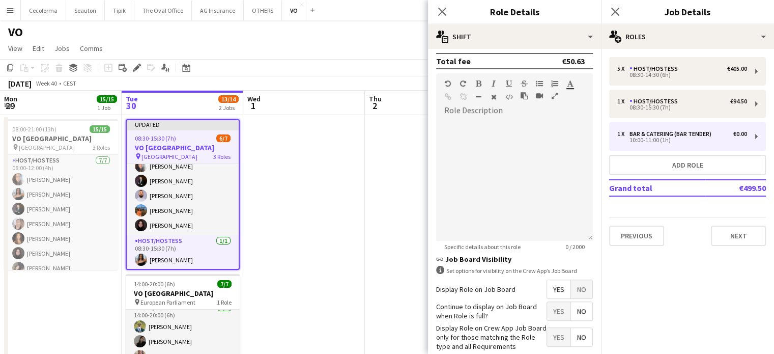
drag, startPoint x: 580, startPoint y: 311, endPoint x: 556, endPoint y: 329, distance: 30.7
click at [578, 313] on span "No" at bounding box center [581, 311] width 21 height 18
click at [554, 330] on span "Yes" at bounding box center [558, 337] width 23 height 18
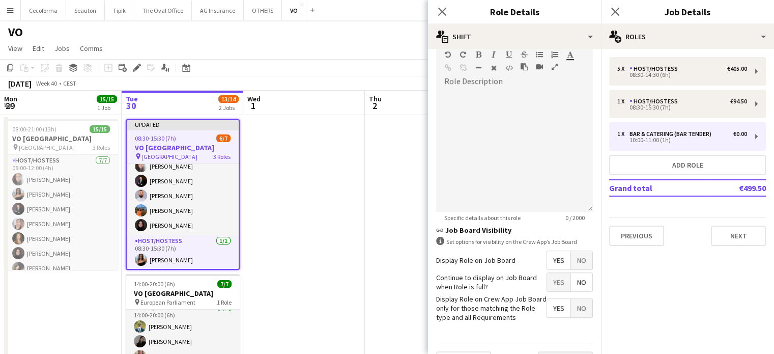
scroll to position [333, 0]
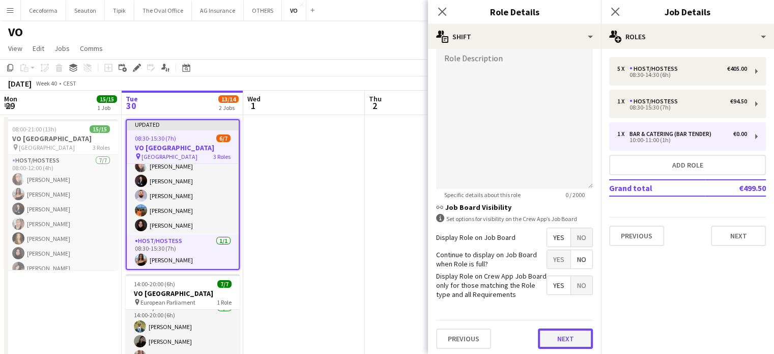
click at [558, 336] on button "Next" at bounding box center [565, 338] width 55 height 20
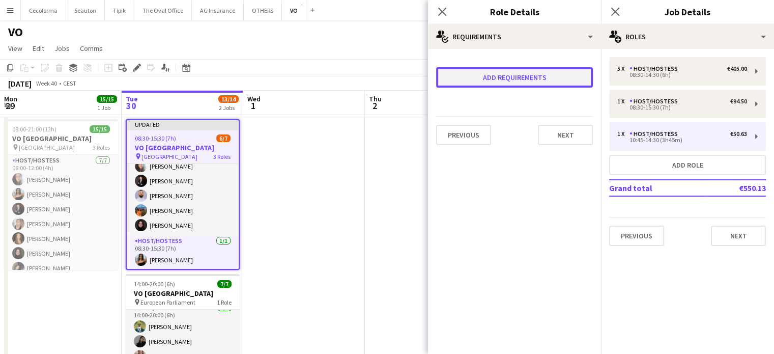
click at [506, 81] on button "Add requirements" at bounding box center [514, 77] width 157 height 20
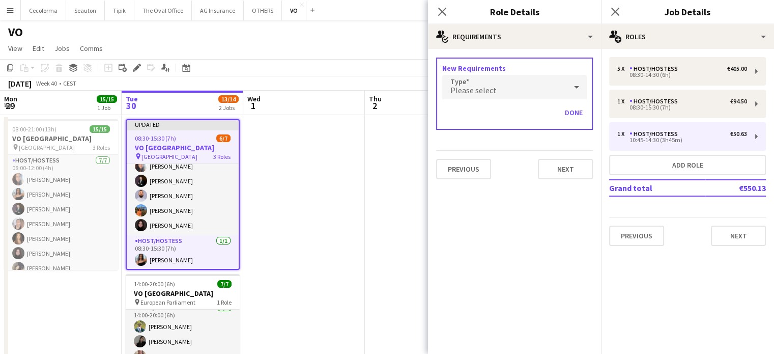
click at [481, 84] on div "Please select" at bounding box center [504, 87] width 124 height 24
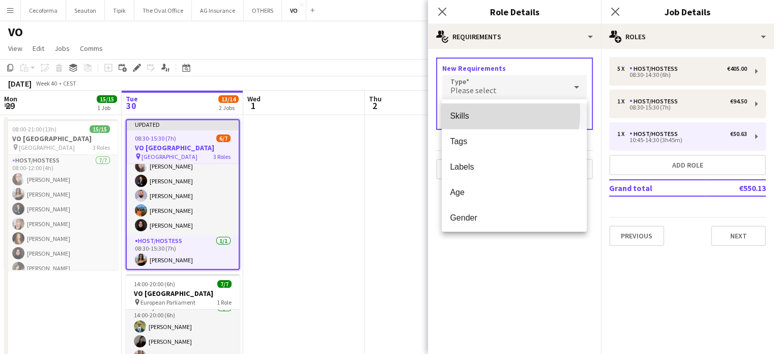
click at [467, 113] on span "Skills" at bounding box center [514, 116] width 129 height 10
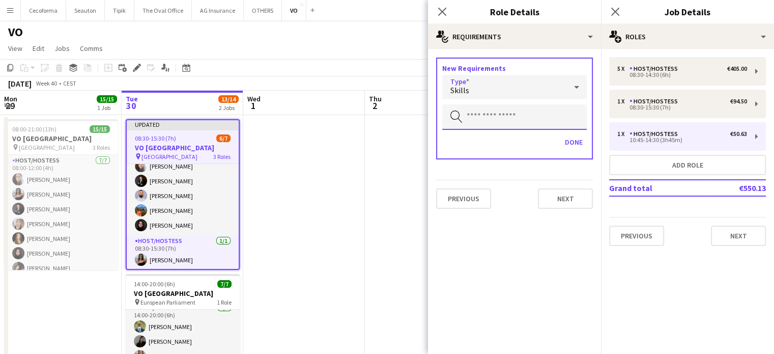
click at [467, 116] on input "text" at bounding box center [514, 116] width 145 height 25
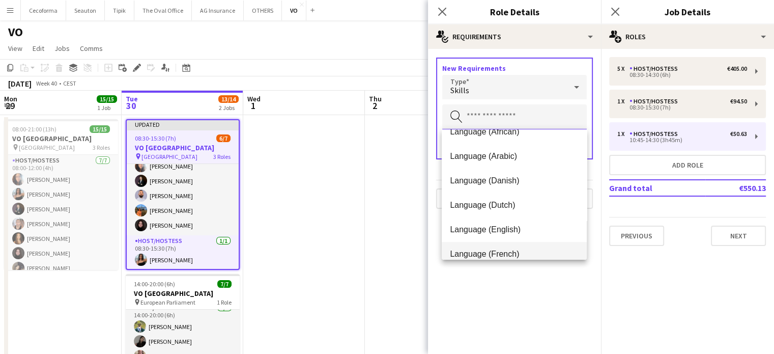
scroll to position [51, 0]
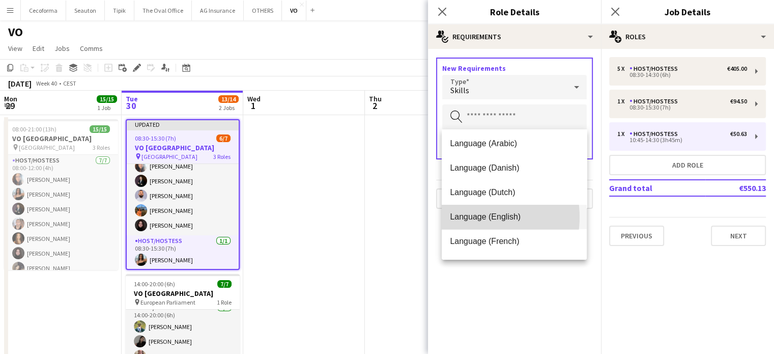
click at [473, 217] on span "Language (English)" at bounding box center [514, 217] width 129 height 10
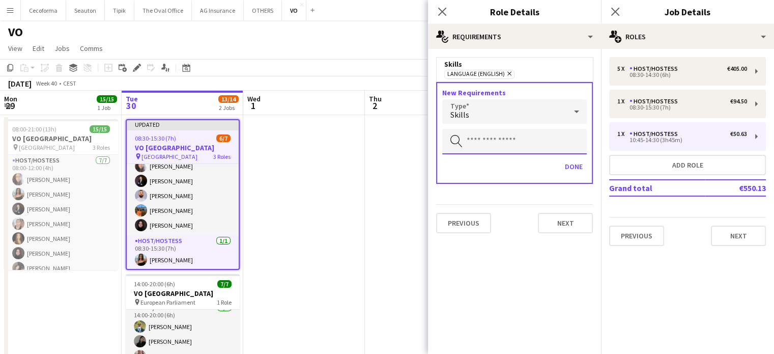
click at [473, 141] on input "text" at bounding box center [514, 141] width 145 height 25
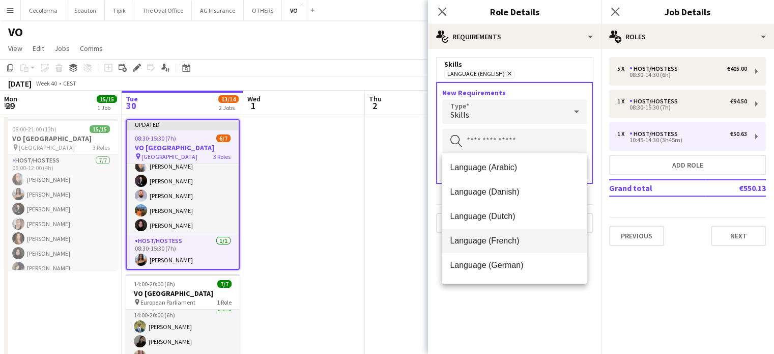
click at [474, 241] on span "Language (French)" at bounding box center [514, 241] width 129 height 10
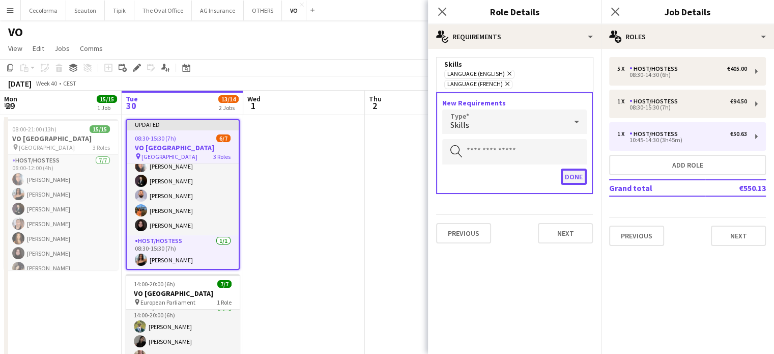
click at [572, 169] on button "Done" at bounding box center [574, 177] width 26 height 16
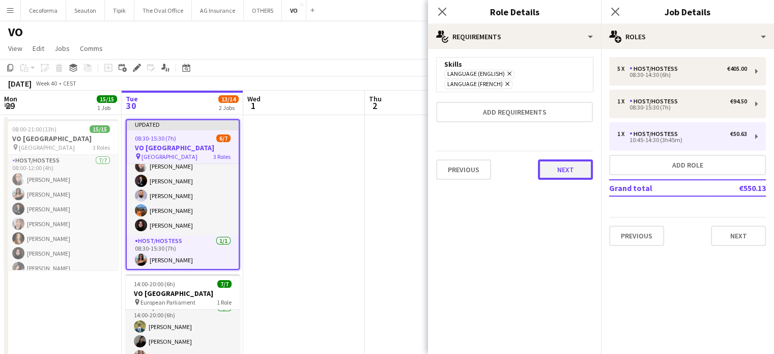
click at [570, 159] on button "Next" at bounding box center [565, 169] width 55 height 20
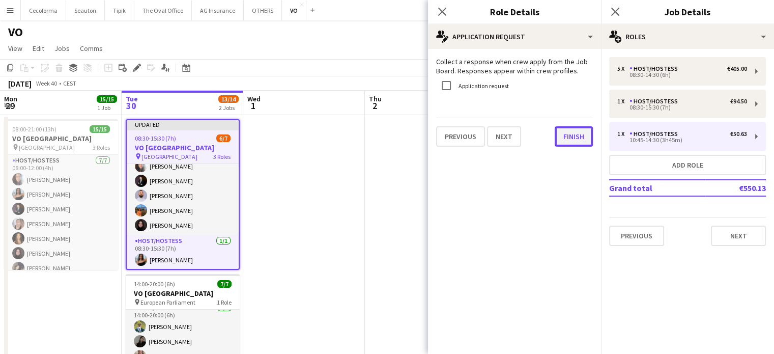
click at [579, 140] on button "Finish" at bounding box center [574, 136] width 38 height 20
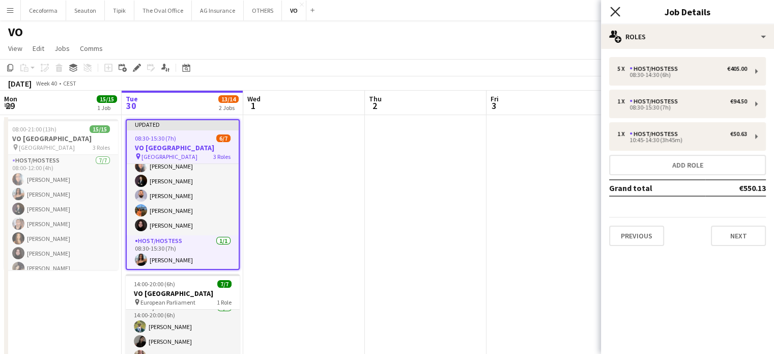
click at [617, 12] on icon "Close pop-in" at bounding box center [616, 12] width 10 height 10
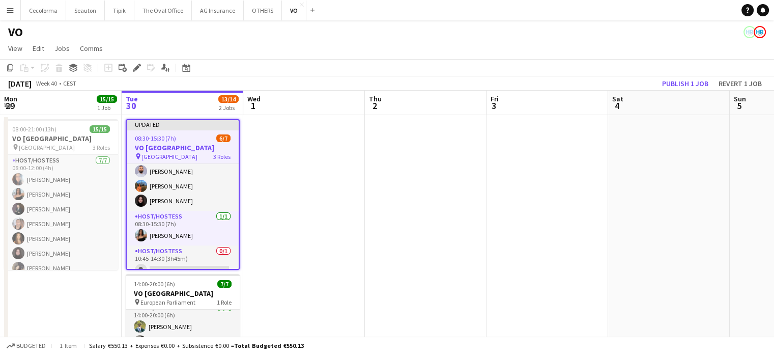
scroll to position [57, 0]
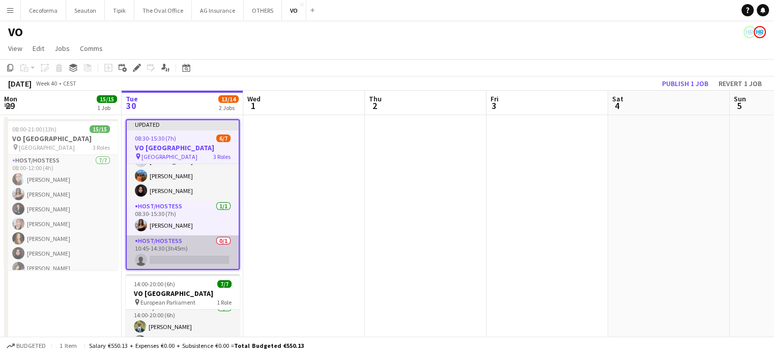
click at [182, 254] on app-card-role "Host/Hostess 0/1 10:45-14:30 (3h45m) single-neutral-actions" at bounding box center [183, 252] width 112 height 35
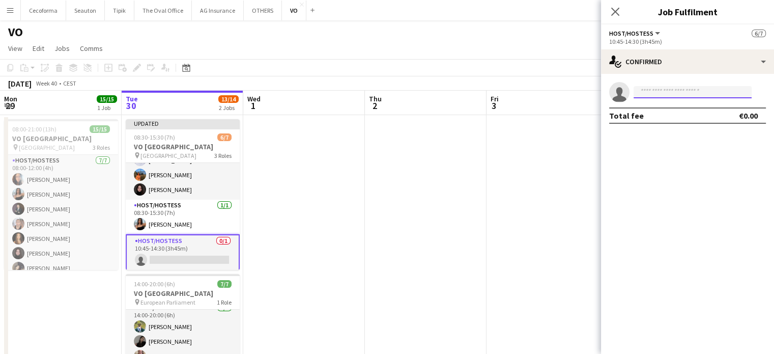
click at [652, 94] on input at bounding box center [693, 92] width 118 height 12
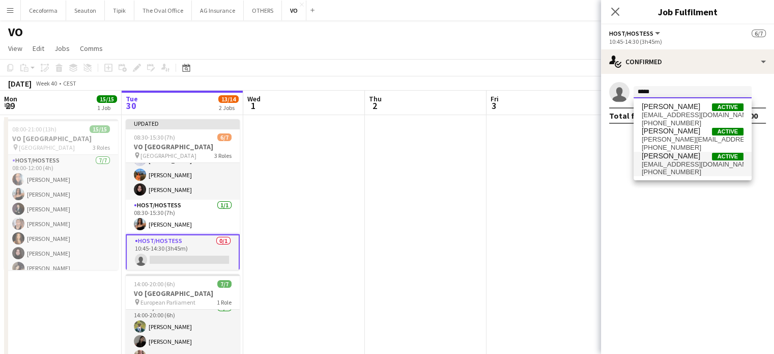
type input "*****"
click at [668, 163] on span "nicolaslgpardo@outlook.com" at bounding box center [693, 164] width 102 height 8
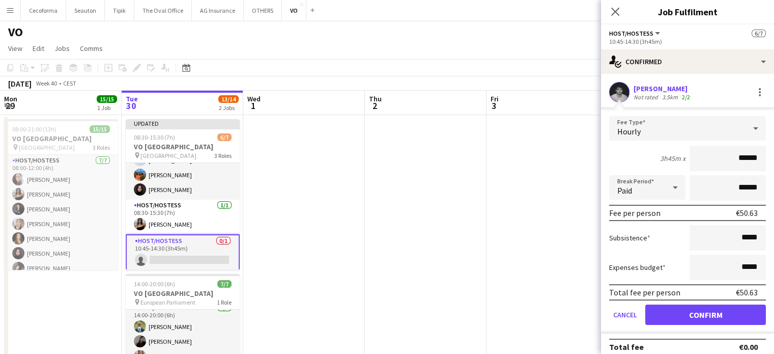
scroll to position [8, 0]
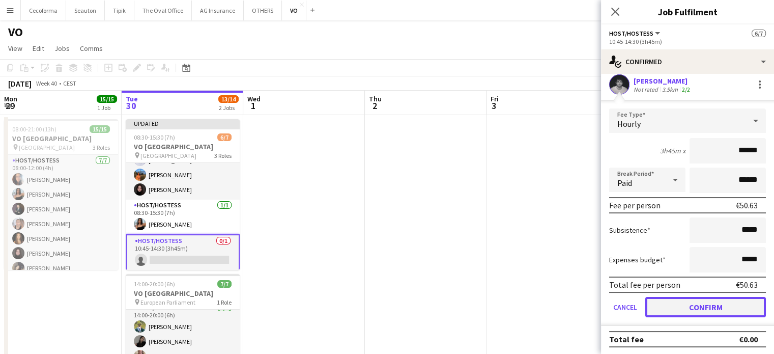
click at [670, 305] on button "Confirm" at bounding box center [706, 307] width 121 height 20
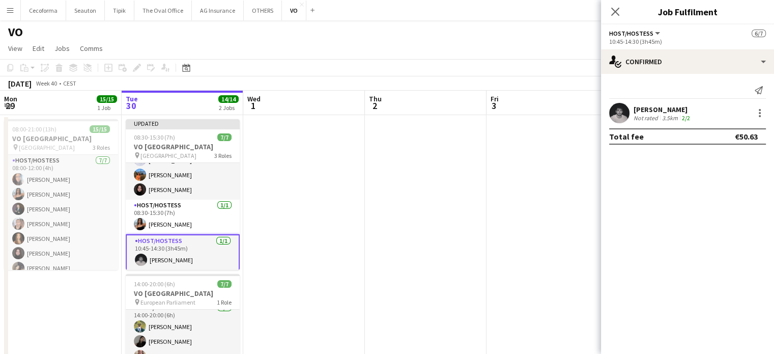
scroll to position [0, 0]
click at [443, 260] on app-date-cell at bounding box center [426, 280] width 122 height 330
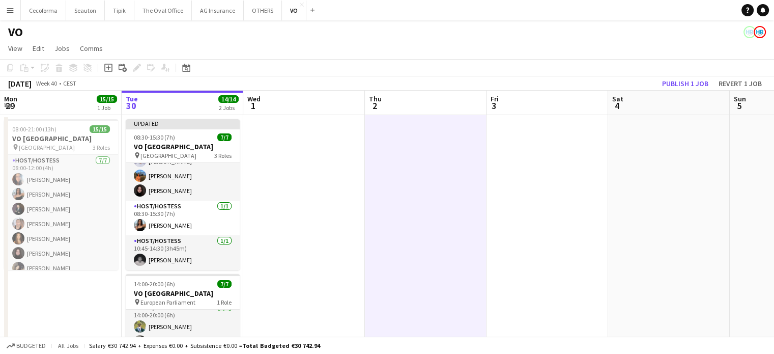
scroll to position [56, 0]
click at [690, 79] on button "Publish 1 job" at bounding box center [685, 83] width 54 height 13
click at [571, 193] on app-date-cell at bounding box center [548, 280] width 122 height 330
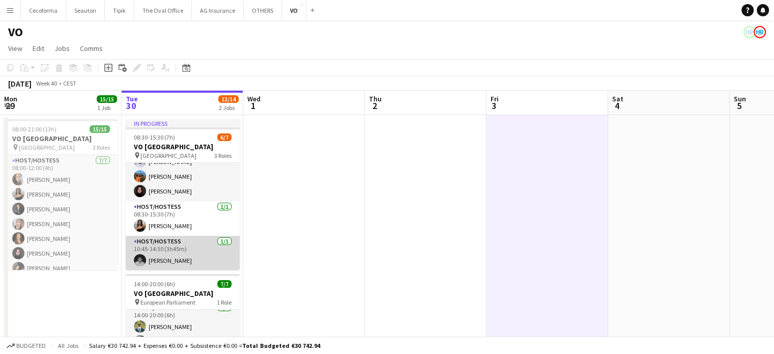
click at [154, 256] on app-card-role "Host/Hostess 1/1 10:45-14:30 (3h45m) Nicolas Pardo" at bounding box center [183, 253] width 114 height 35
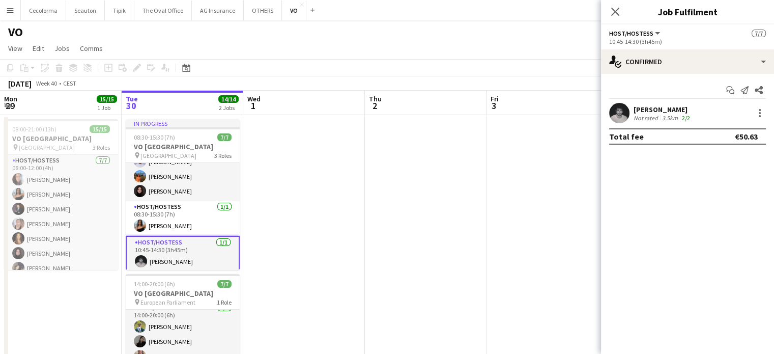
click at [154, 256] on app-card-role "Host/Hostess 1/1 10:45-14:30 (3h45m) Nicolas Pardo" at bounding box center [183, 254] width 114 height 37
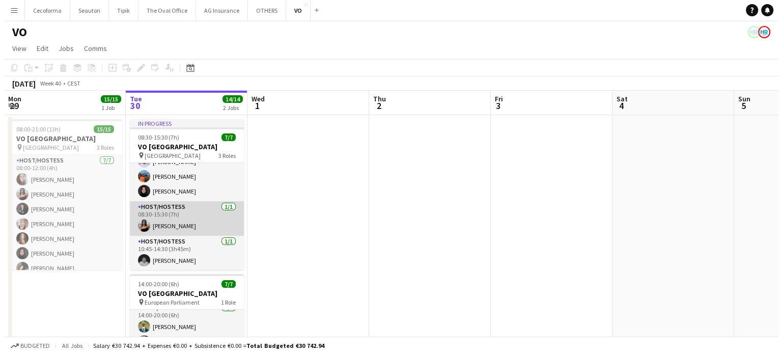
scroll to position [0, 0]
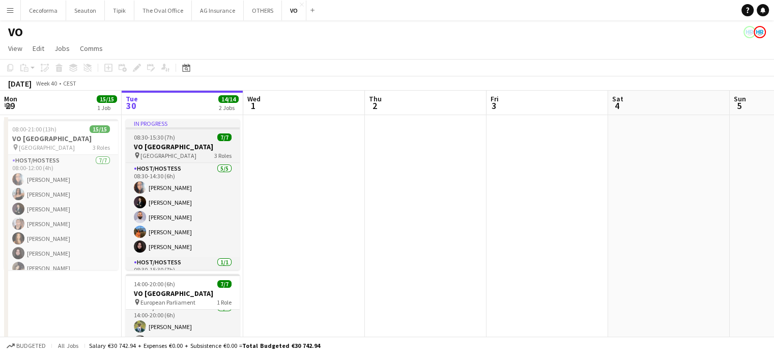
click at [154, 144] on h3 "VO Europe" at bounding box center [183, 146] width 114 height 9
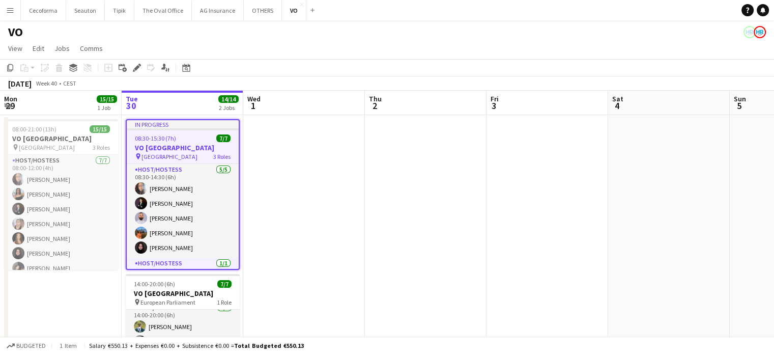
click at [6, 10] on app-icon "Menu" at bounding box center [10, 10] width 8 height 8
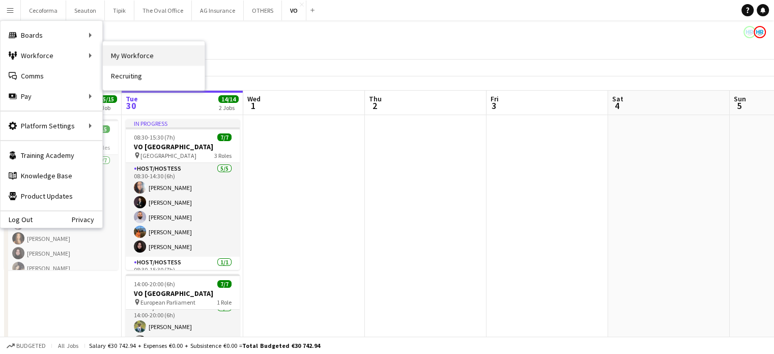
click at [142, 52] on link "My Workforce" at bounding box center [154, 55] width 102 height 20
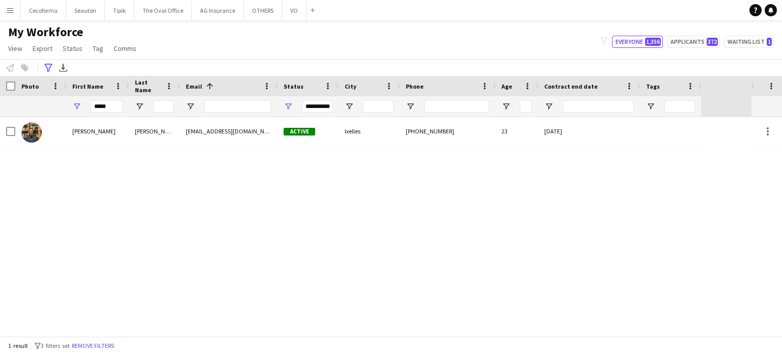
drag, startPoint x: 772, startPoint y: 12, endPoint x: 762, endPoint y: 2, distance: 14.0
click at [771, 12] on icon at bounding box center [770, 9] width 5 height 5
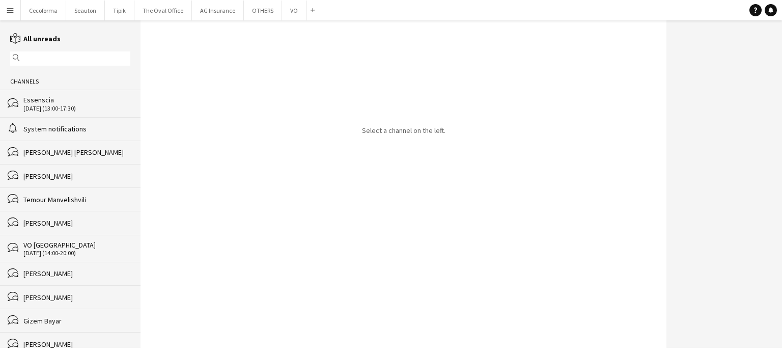
click at [69, 61] on input "text" at bounding box center [74, 58] width 105 height 9
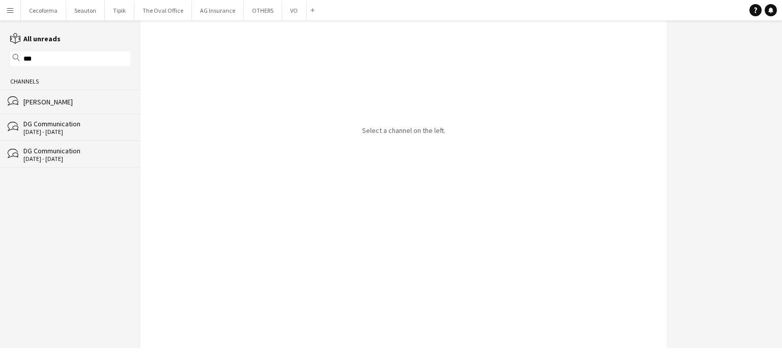
type input "***"
click at [51, 102] on div "Nicolas Pardo" at bounding box center [76, 101] width 107 height 9
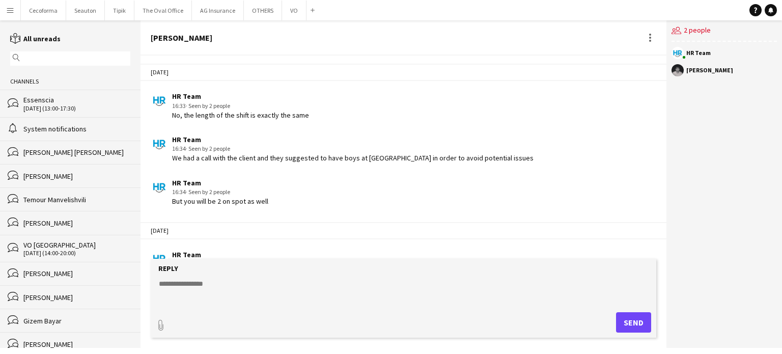
scroll to position [1778, 0]
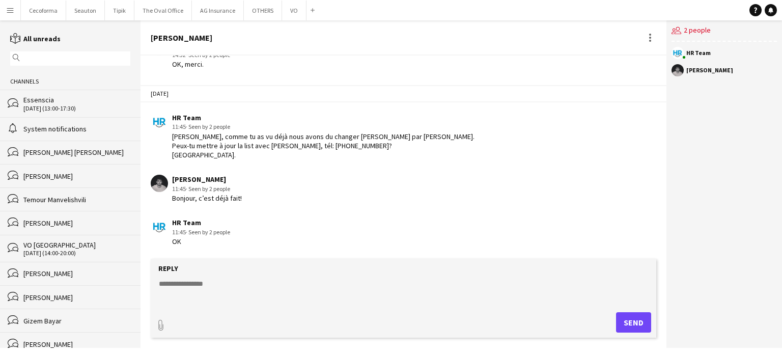
click at [177, 285] on textarea at bounding box center [405, 292] width 495 height 26
type textarea "**********"
click at [638, 318] on button "Send" at bounding box center [633, 322] width 35 height 20
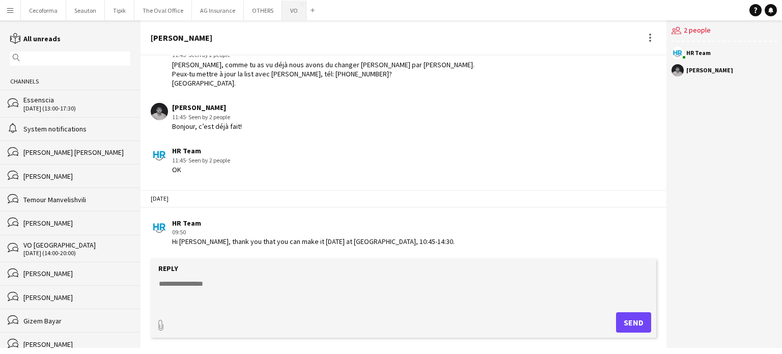
click at [292, 7] on button "VO Close" at bounding box center [294, 11] width 24 height 20
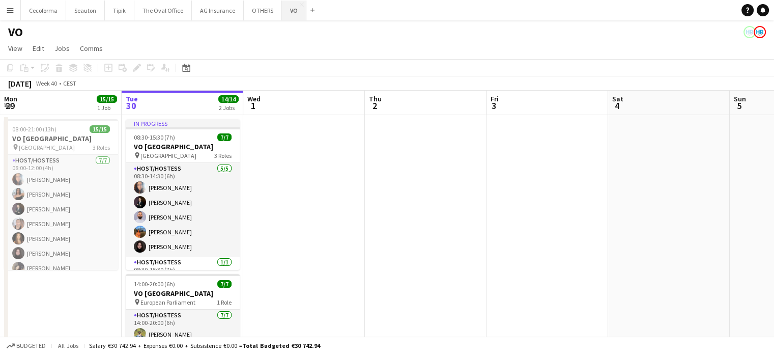
click at [288, 13] on button "VO Close" at bounding box center [294, 11] width 24 height 20
click at [10, 10] on app-icon "Menu" at bounding box center [10, 10] width 8 height 8
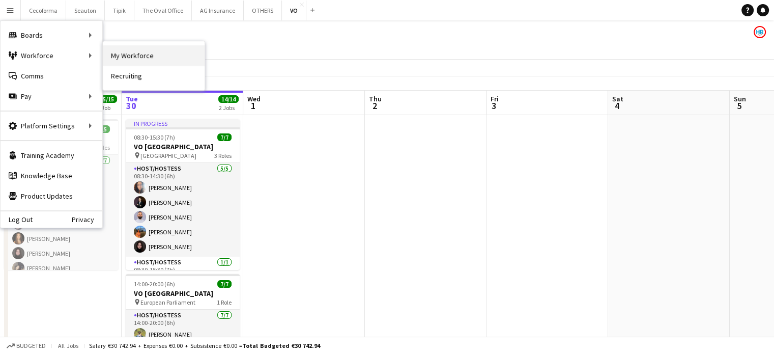
click at [136, 56] on link "My Workforce" at bounding box center [154, 55] width 102 height 20
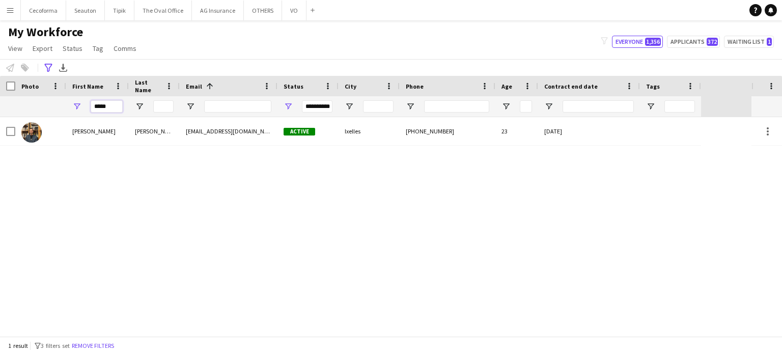
click at [109, 106] on input "*****" at bounding box center [107, 106] width 32 height 12
type input "*"
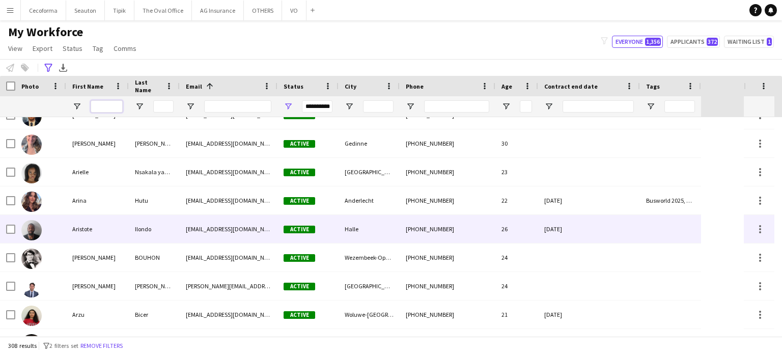
scroll to position [942, 0]
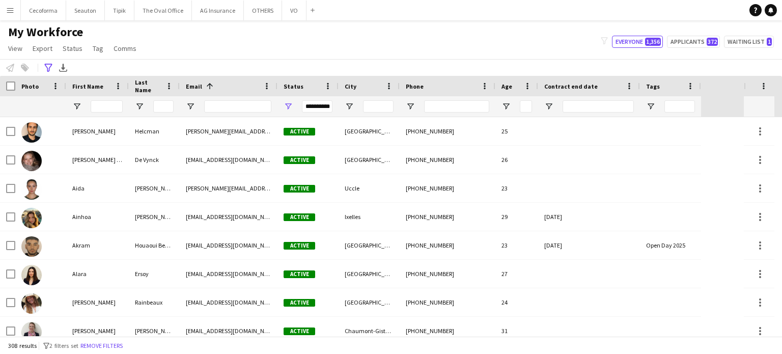
click at [328, 105] on div "**********" at bounding box center [317, 106] width 31 height 12
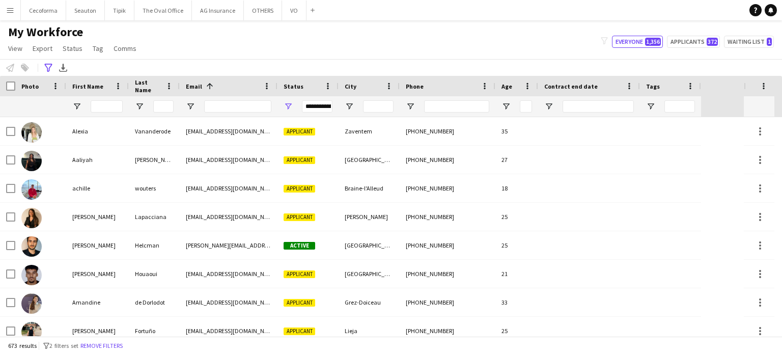
click at [321, 103] on div "**********" at bounding box center [317, 106] width 31 height 12
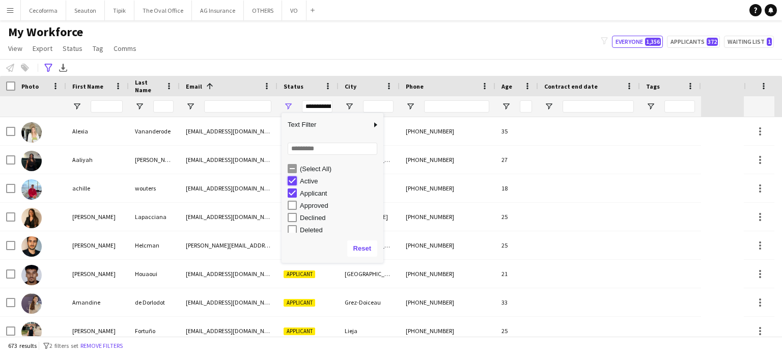
type input "**********"
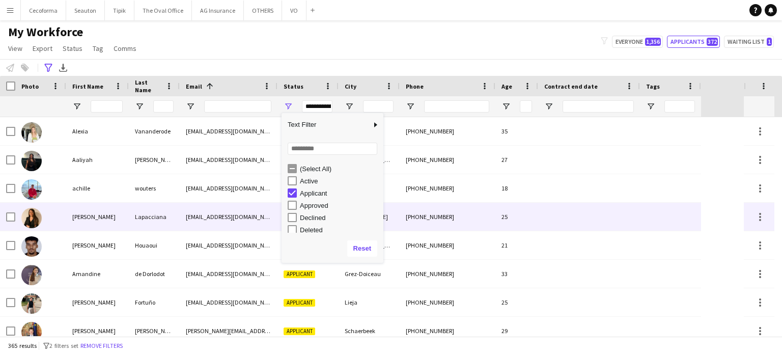
click at [566, 204] on div at bounding box center [589, 217] width 102 height 28
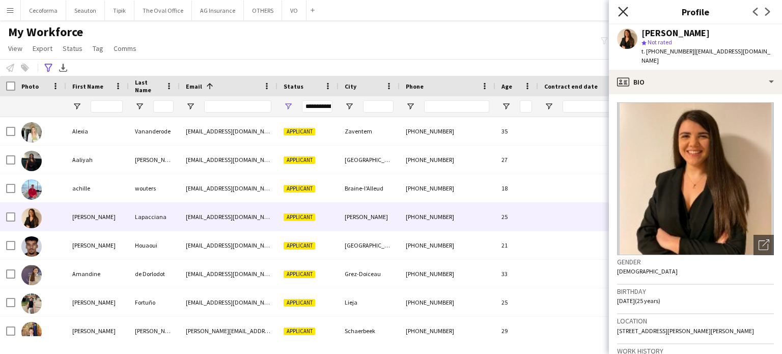
click at [624, 7] on icon "Close pop-in" at bounding box center [623, 12] width 10 height 10
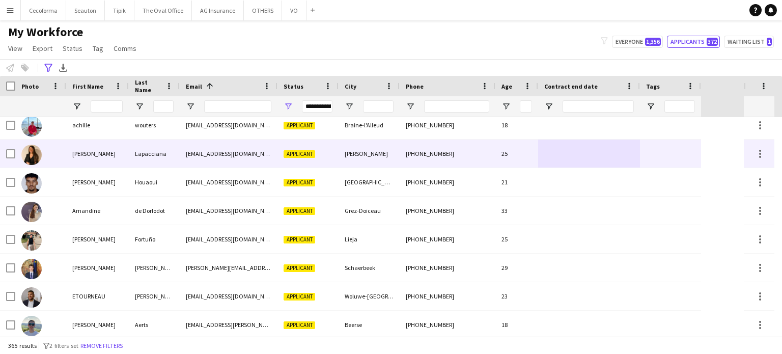
scroll to position [0, 0]
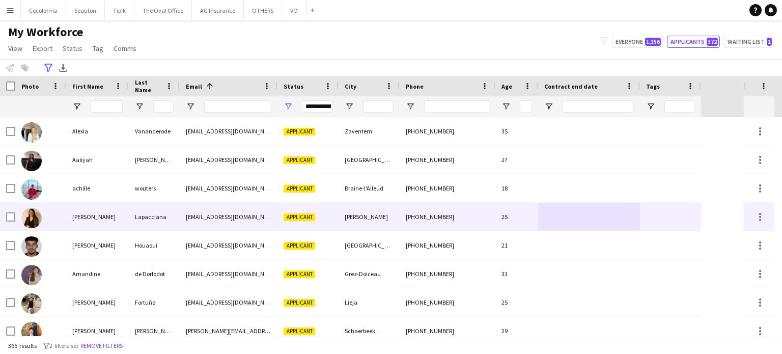
click at [525, 217] on div "25" at bounding box center [516, 217] width 43 height 28
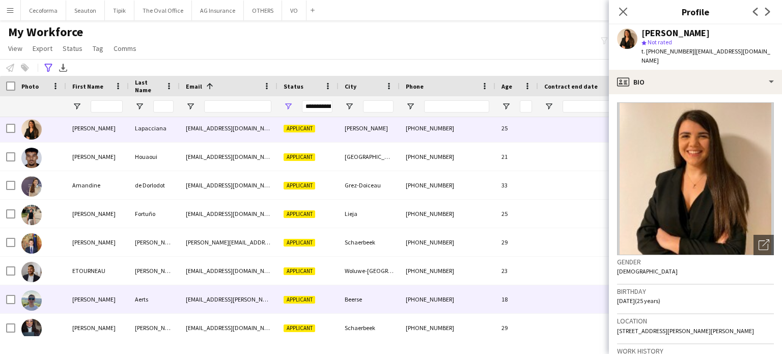
scroll to position [153, 0]
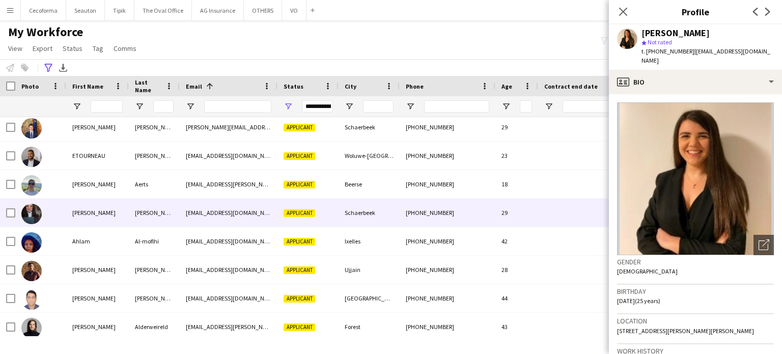
click at [537, 214] on div "29" at bounding box center [516, 213] width 43 height 28
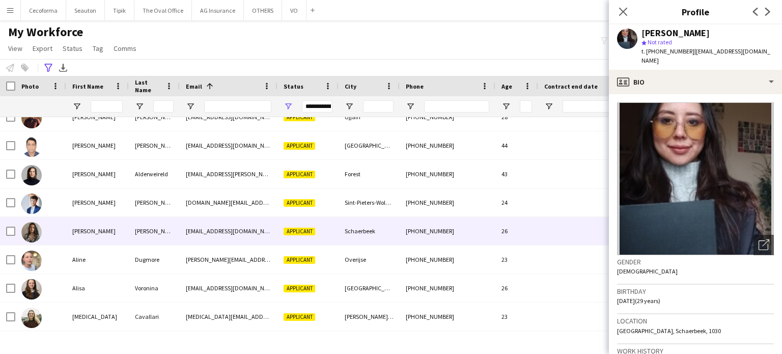
click at [536, 234] on div "26" at bounding box center [516, 231] width 43 height 28
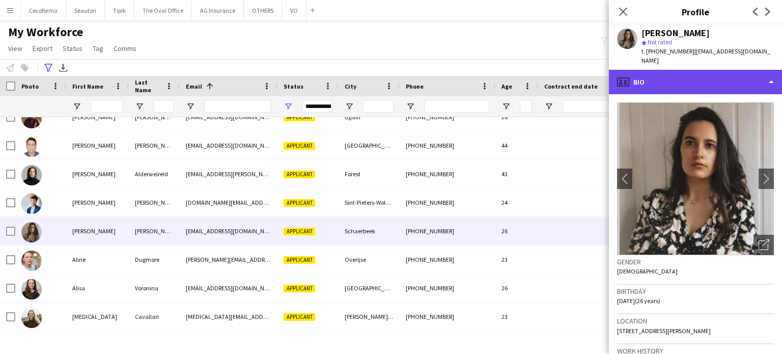
click at [769, 73] on div "profile Bio" at bounding box center [695, 82] width 173 height 24
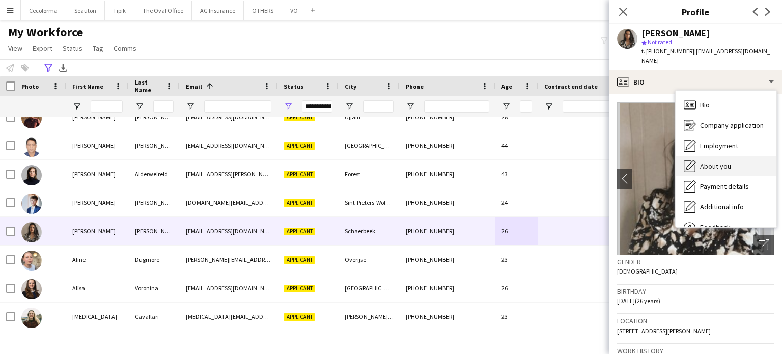
click at [709, 161] on span "About you" at bounding box center [715, 165] width 31 height 9
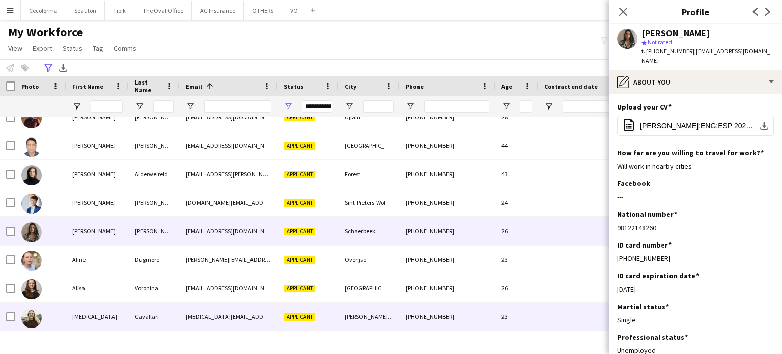
click at [556, 311] on div at bounding box center [589, 316] width 102 height 28
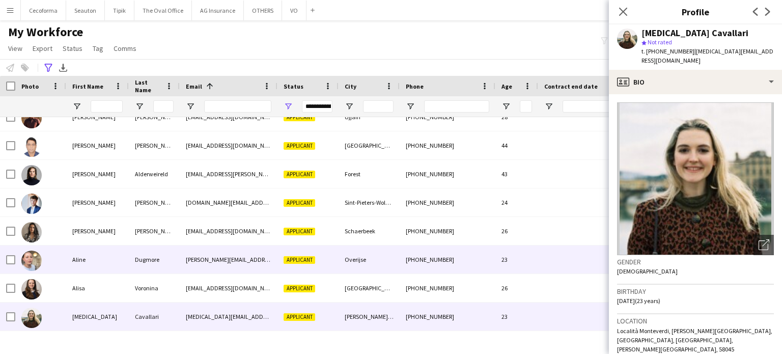
scroll to position [407, 0]
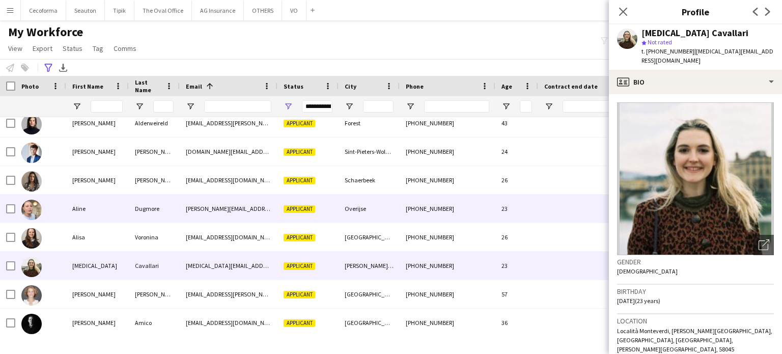
click at [523, 209] on div "23" at bounding box center [516, 209] width 43 height 28
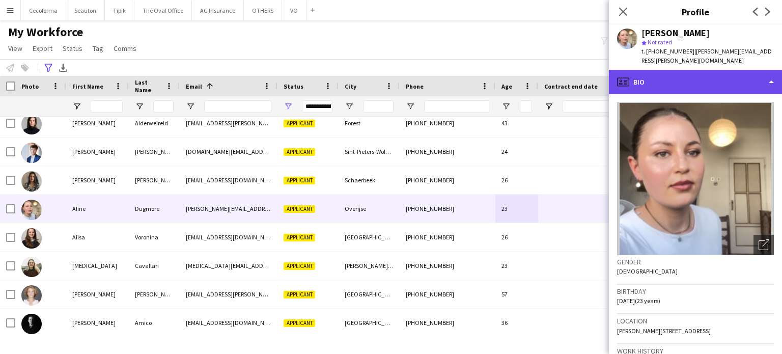
click at [773, 72] on div "profile Bio" at bounding box center [695, 82] width 173 height 24
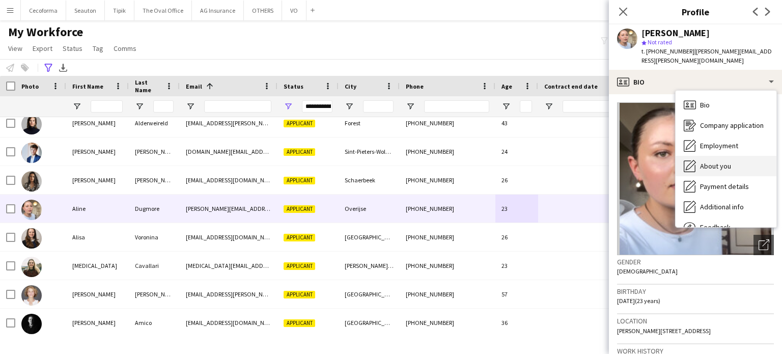
click at [717, 161] on span "About you" at bounding box center [715, 165] width 31 height 9
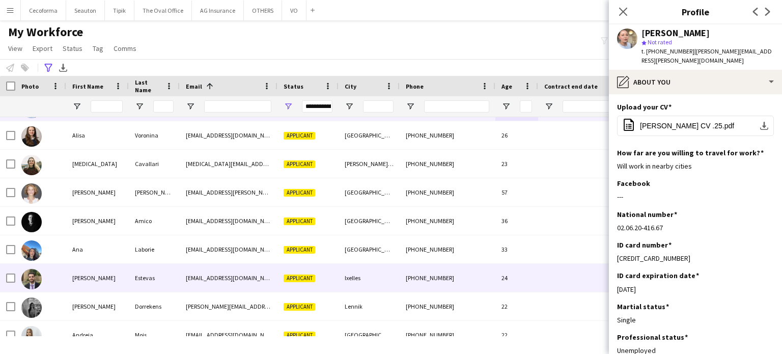
scroll to position [560, 0]
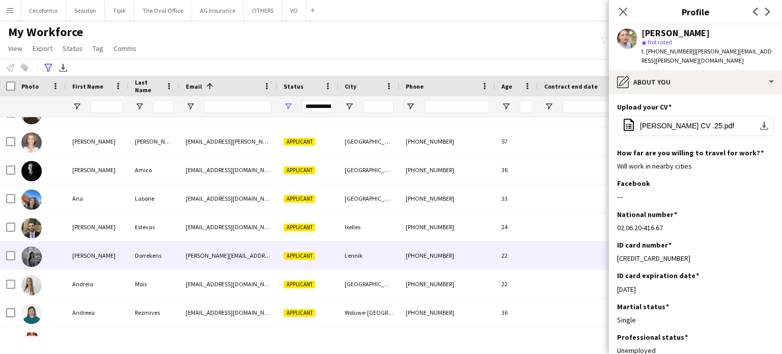
click at [556, 258] on div at bounding box center [589, 255] width 102 height 28
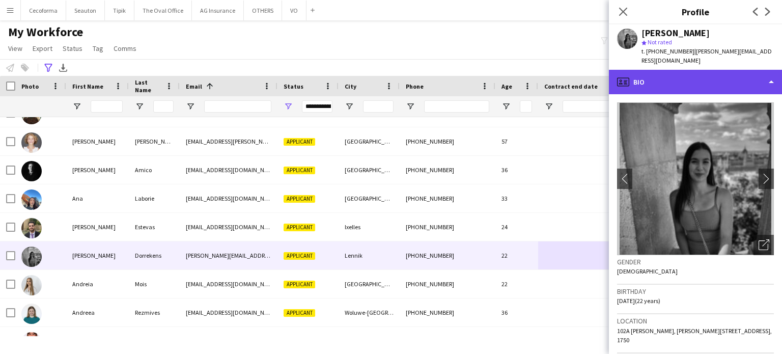
click at [773, 74] on div "profile Bio" at bounding box center [695, 82] width 173 height 24
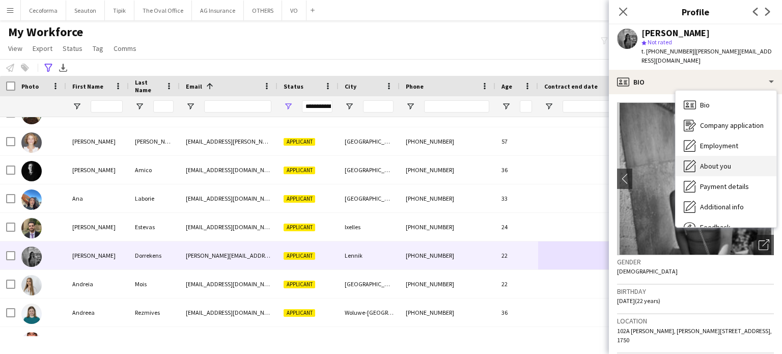
click at [719, 161] on span "About you" at bounding box center [715, 165] width 31 height 9
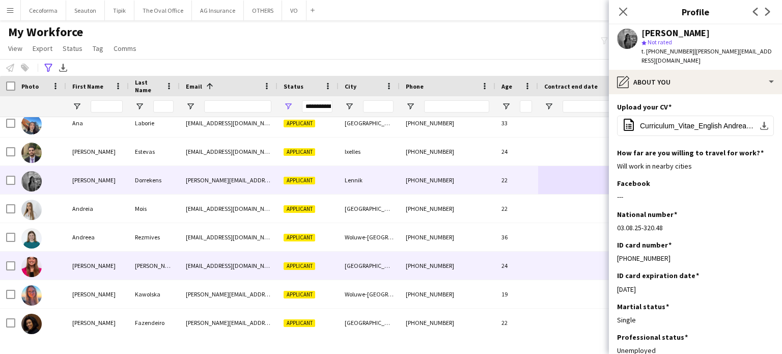
scroll to position [662, 0]
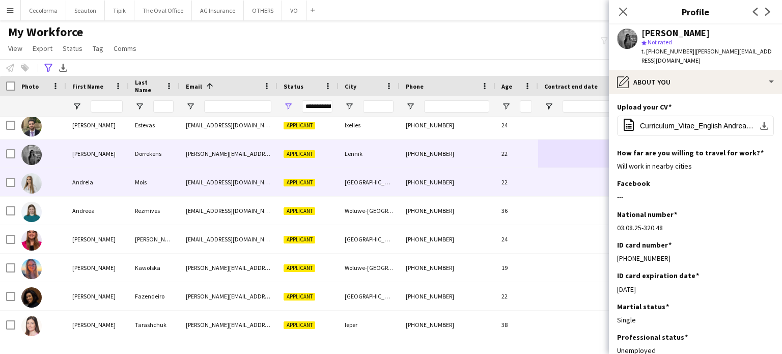
click at [509, 184] on div "22" at bounding box center [516, 182] width 43 height 28
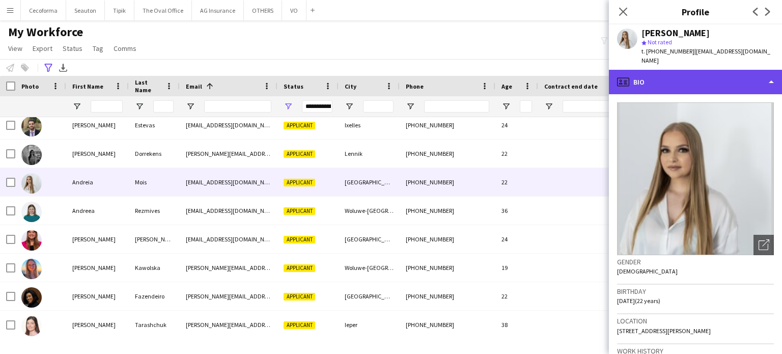
click at [769, 71] on div "profile Bio" at bounding box center [695, 82] width 173 height 24
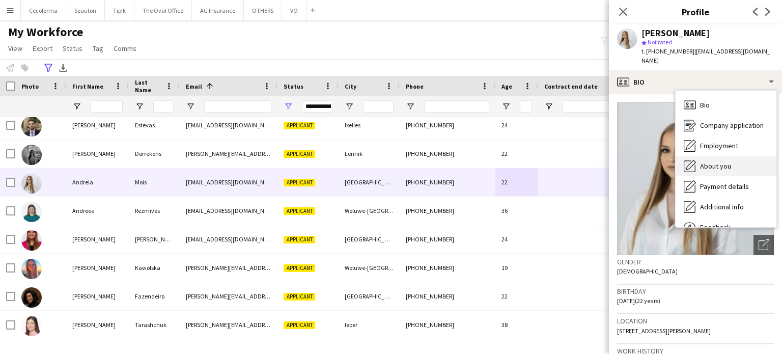
click at [721, 161] on span "About you" at bounding box center [715, 165] width 31 height 9
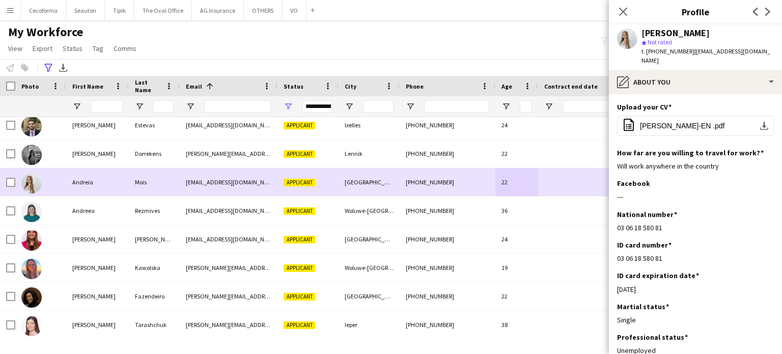
click at [562, 185] on div at bounding box center [589, 182] width 102 height 28
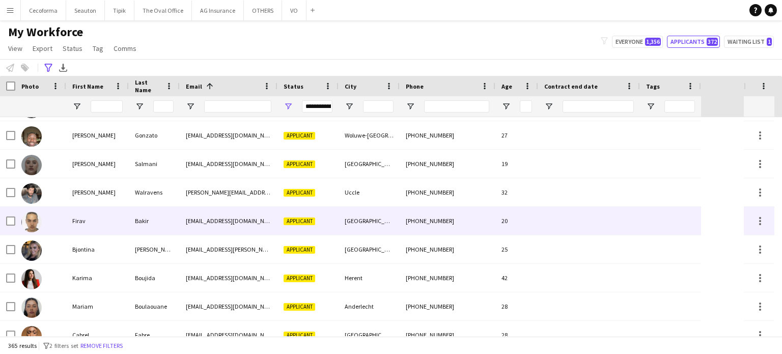
scroll to position [1251, 0]
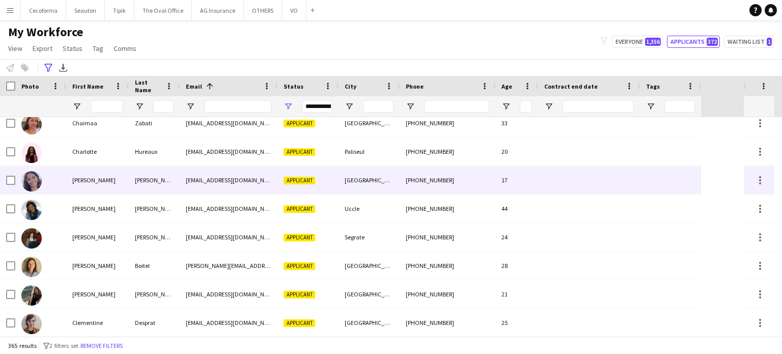
click at [587, 181] on div at bounding box center [589, 180] width 102 height 28
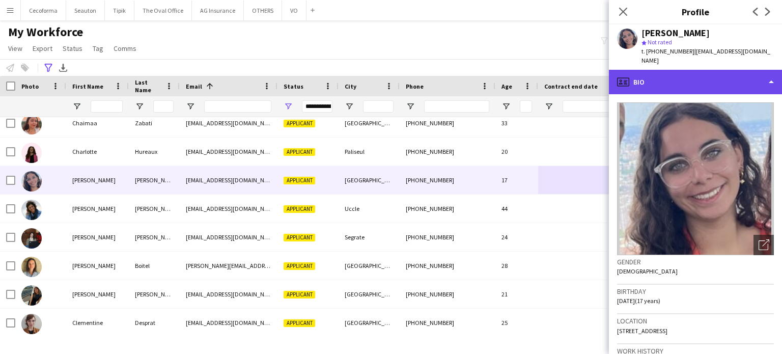
click at [773, 73] on div "profile Bio" at bounding box center [695, 82] width 173 height 24
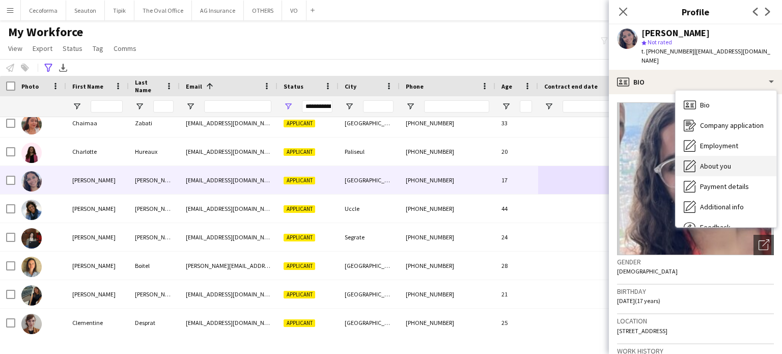
click at [721, 161] on span "About you" at bounding box center [715, 165] width 31 height 9
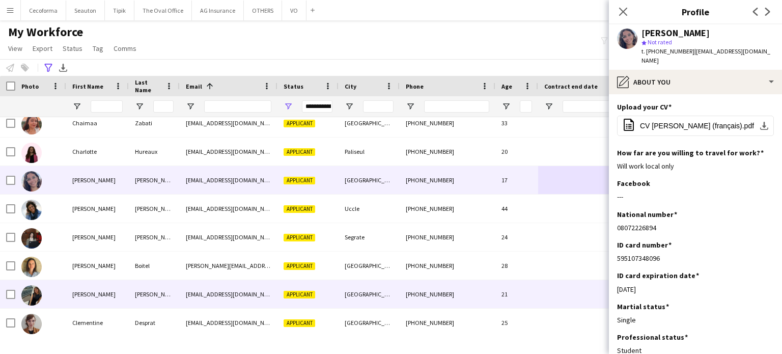
click at [547, 292] on div at bounding box center [589, 294] width 102 height 28
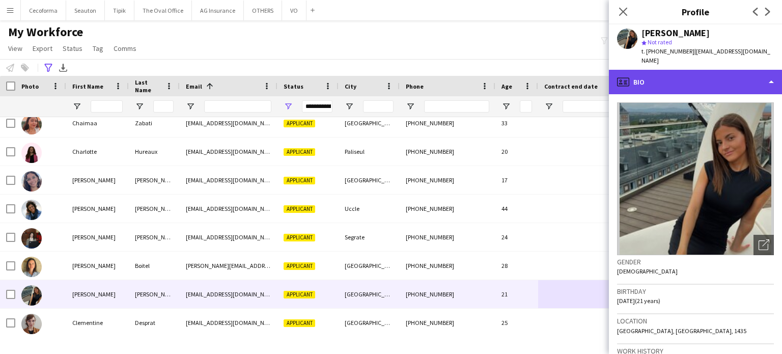
click at [772, 73] on div "profile Bio" at bounding box center [695, 82] width 173 height 24
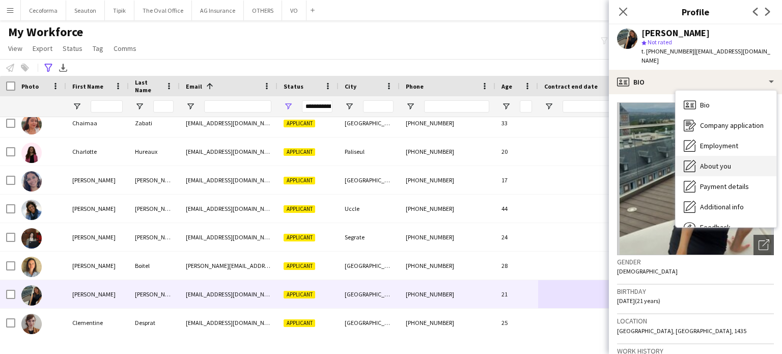
click at [709, 161] on span "About you" at bounding box center [715, 165] width 31 height 9
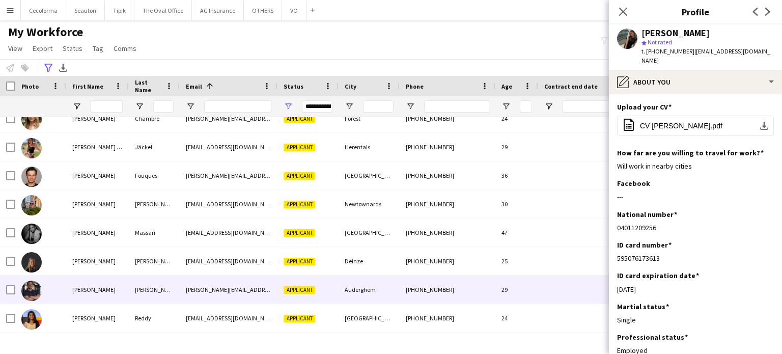
scroll to position [2240, 0]
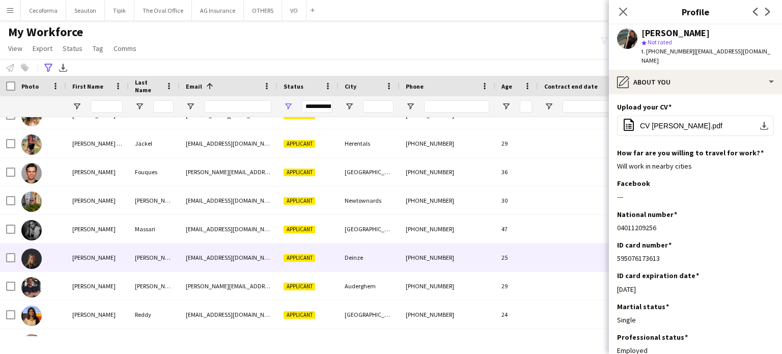
click at [536, 254] on div "25" at bounding box center [516, 257] width 43 height 28
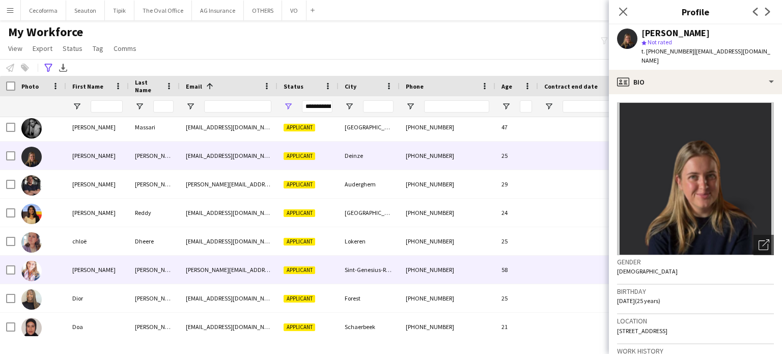
scroll to position [2416, 0]
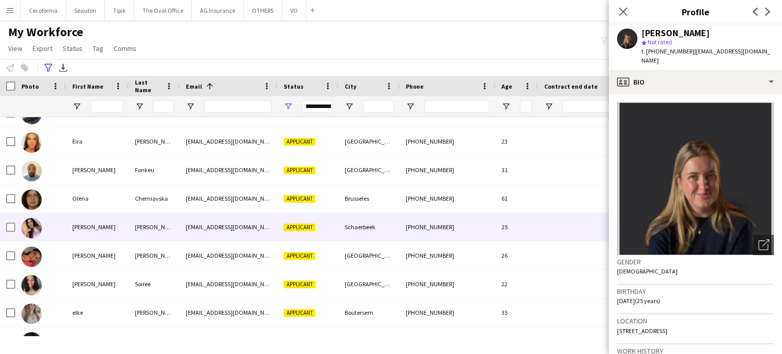
click at [552, 234] on div at bounding box center [589, 227] width 102 height 28
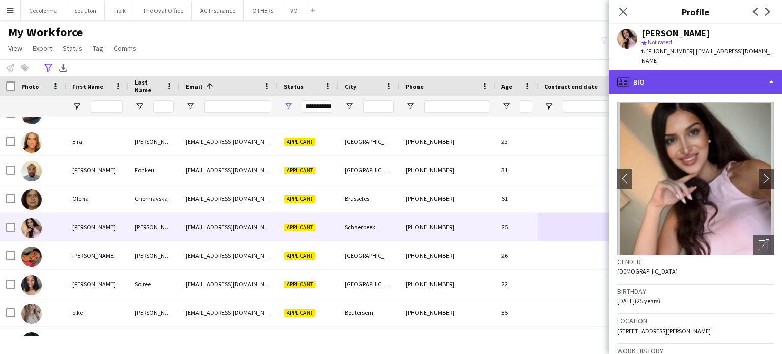
click at [772, 73] on div "profile Bio" at bounding box center [695, 82] width 173 height 24
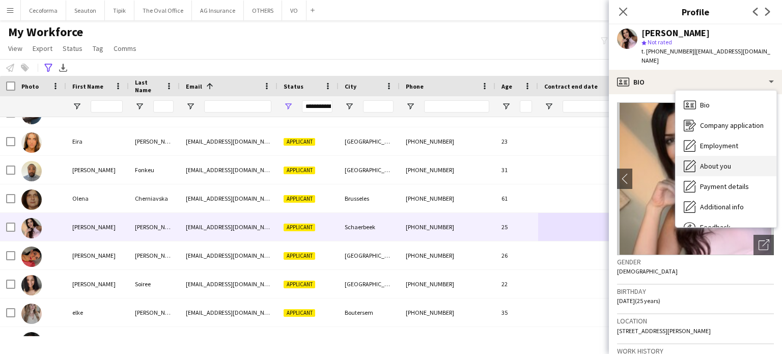
click at [714, 161] on span "About you" at bounding box center [715, 165] width 31 height 9
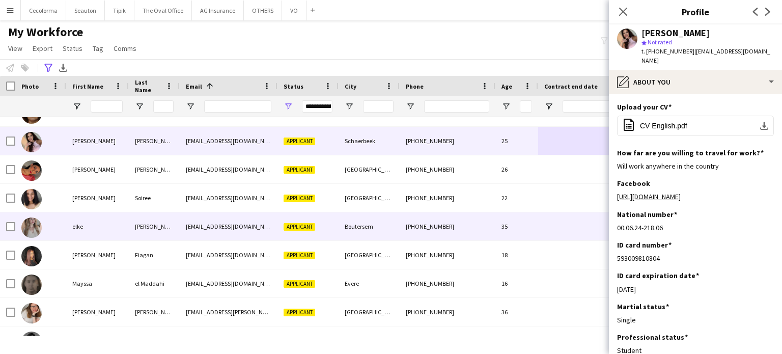
scroll to position [2801, 0]
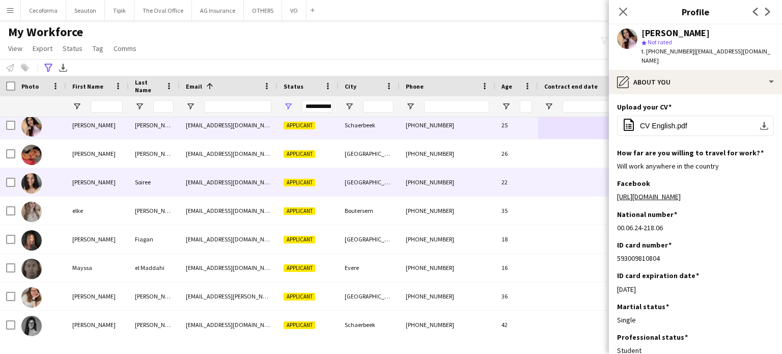
click at [558, 181] on div at bounding box center [589, 182] width 102 height 28
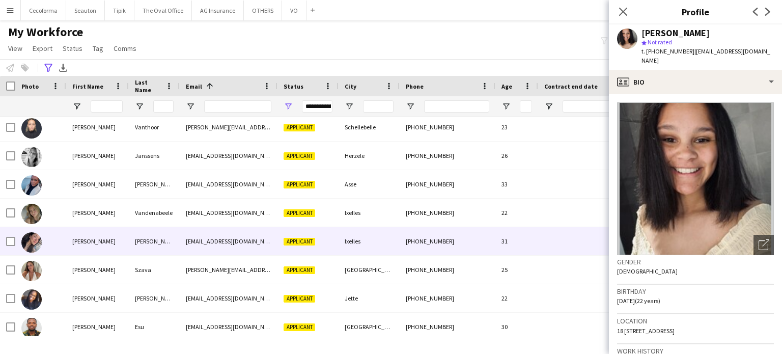
scroll to position [3157, 0]
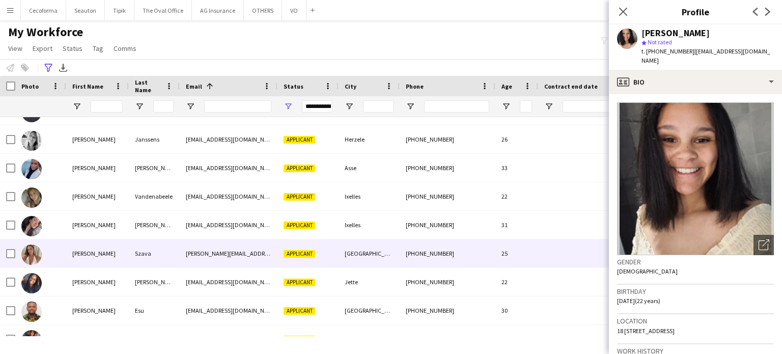
click at [558, 248] on div at bounding box center [589, 253] width 102 height 28
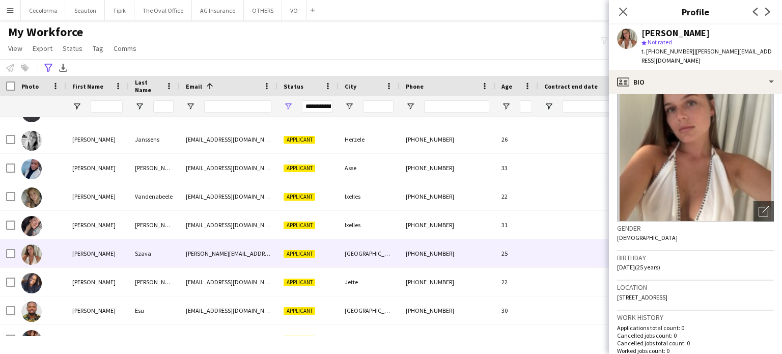
scroll to position [51, 0]
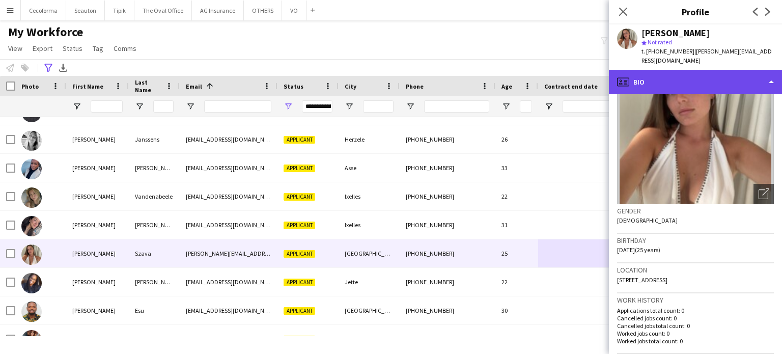
click at [771, 75] on div "profile Bio" at bounding box center [695, 82] width 173 height 24
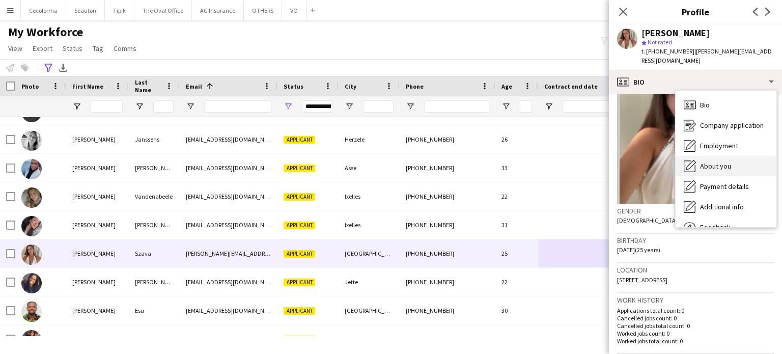
click at [719, 161] on span "About you" at bounding box center [715, 165] width 31 height 9
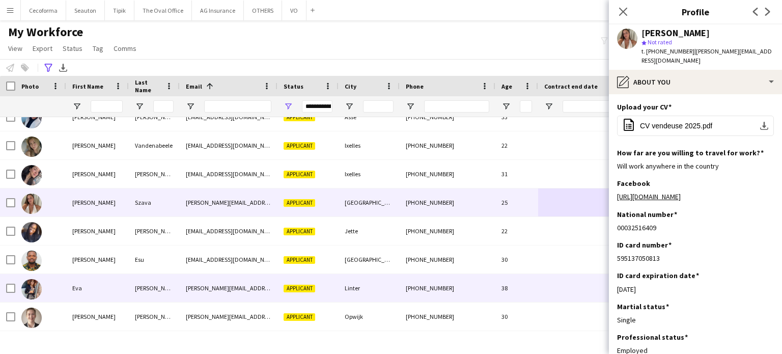
scroll to position [3243, 0]
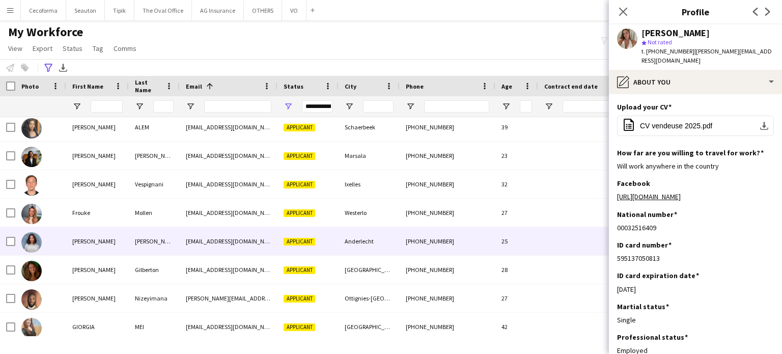
click at [543, 242] on div at bounding box center [589, 241] width 102 height 28
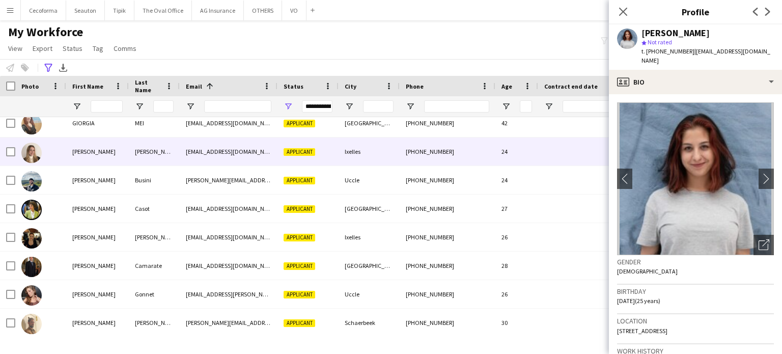
click at [540, 151] on div at bounding box center [589, 151] width 102 height 28
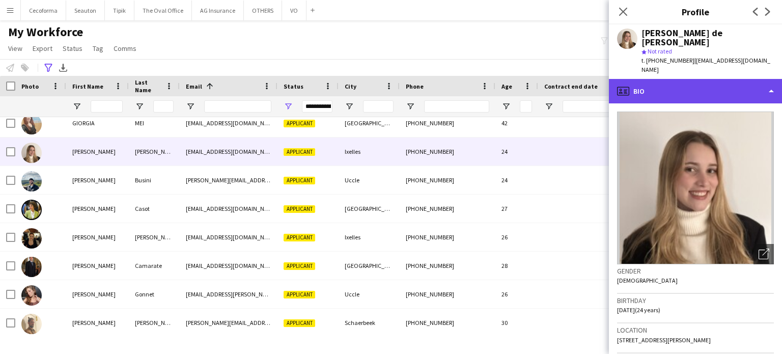
click at [772, 79] on div "profile Bio" at bounding box center [695, 91] width 173 height 24
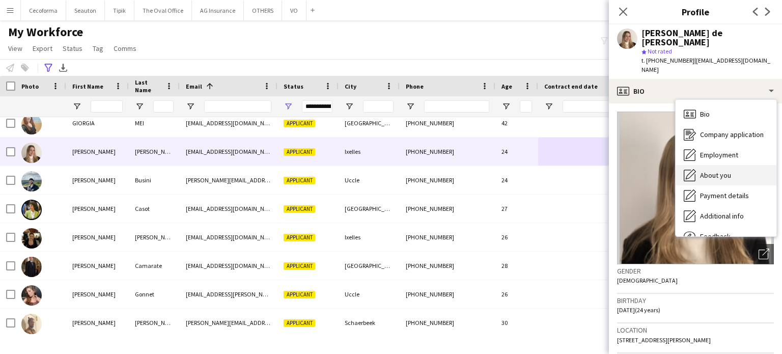
click at [714, 171] on span "About you" at bounding box center [715, 175] width 31 height 9
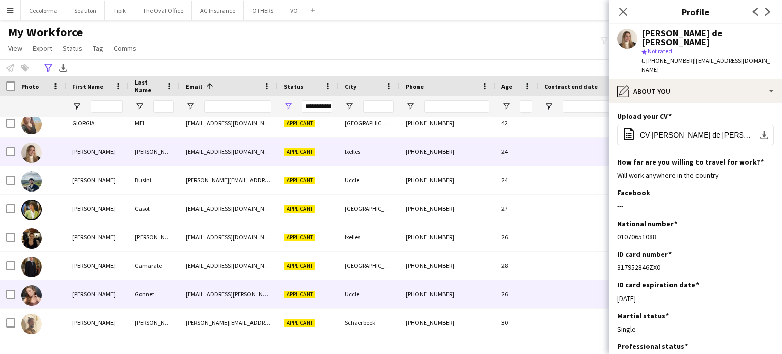
click at [548, 287] on div at bounding box center [589, 294] width 102 height 28
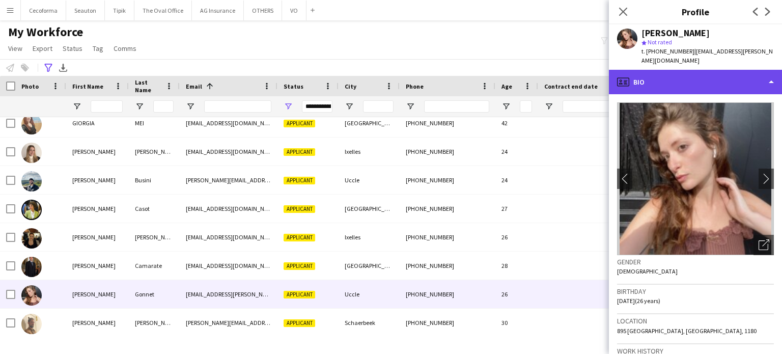
click at [772, 74] on div "profile Bio" at bounding box center [695, 82] width 173 height 24
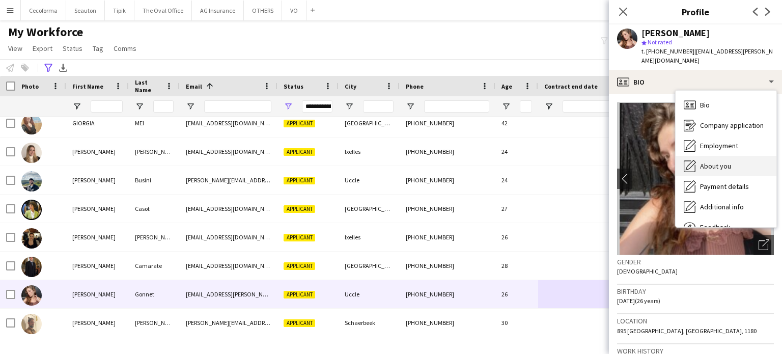
click at [725, 161] on span "About you" at bounding box center [715, 165] width 31 height 9
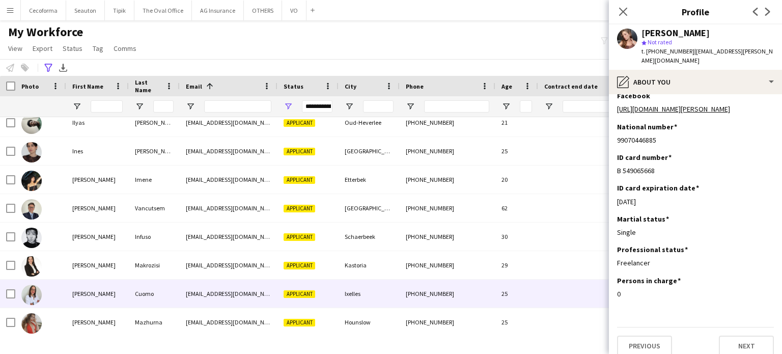
scroll to position [4430, 0]
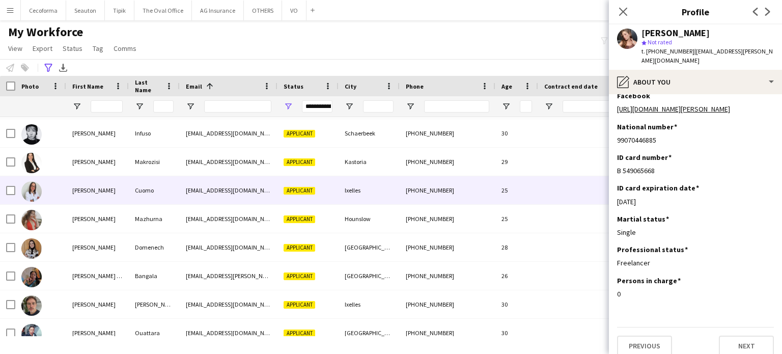
click at [552, 193] on div at bounding box center [589, 190] width 102 height 28
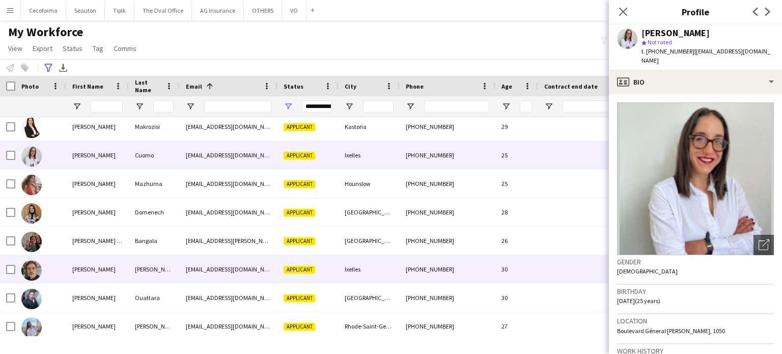
scroll to position [4583, 0]
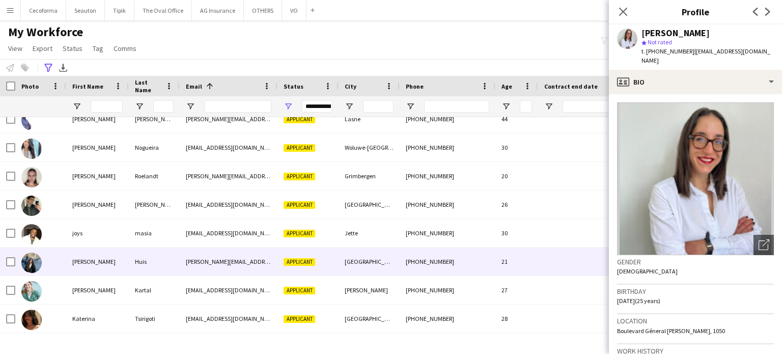
click at [554, 254] on div at bounding box center [589, 261] width 102 height 28
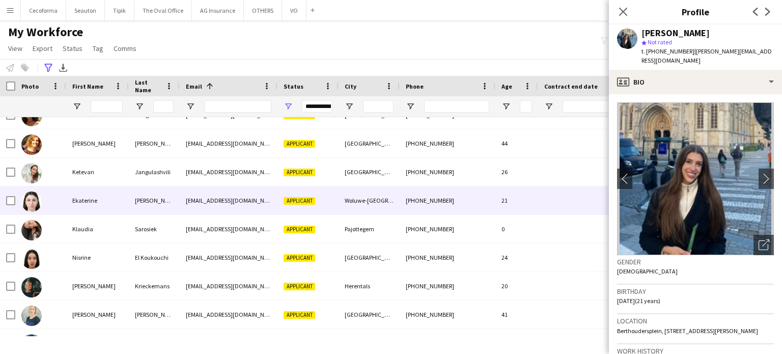
click at [545, 208] on div at bounding box center [589, 200] width 102 height 28
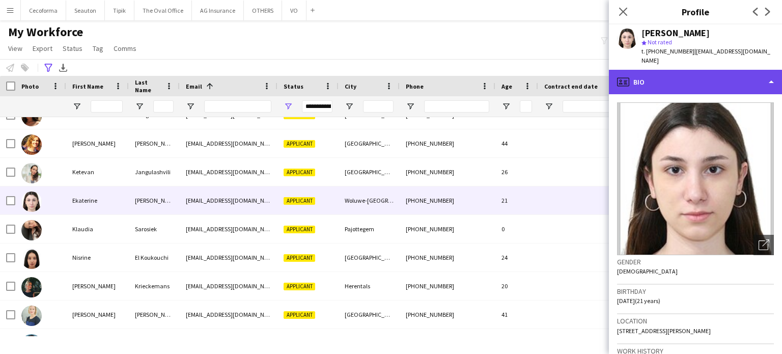
click at [776, 72] on div "profile Bio" at bounding box center [695, 82] width 173 height 24
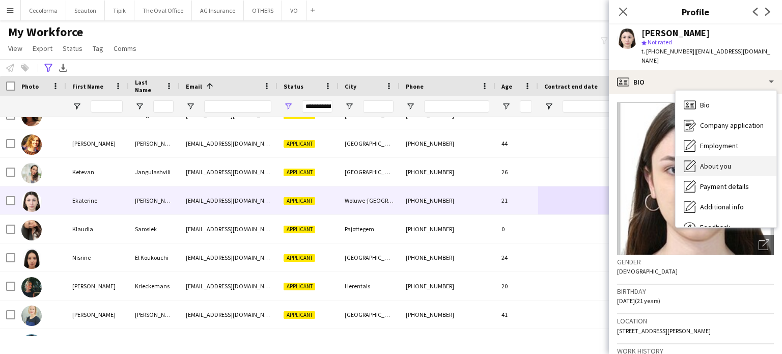
click at [719, 161] on span "About you" at bounding box center [715, 165] width 31 height 9
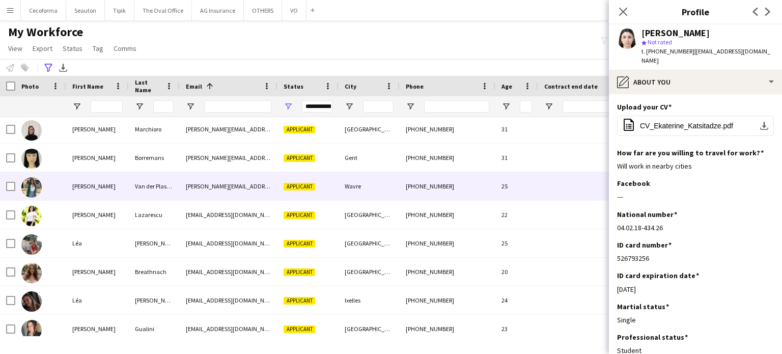
click at [551, 189] on div at bounding box center [589, 186] width 102 height 28
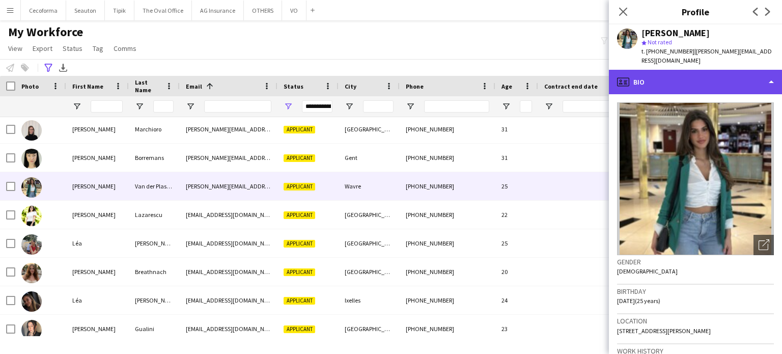
click at [772, 72] on div "profile Bio" at bounding box center [695, 82] width 173 height 24
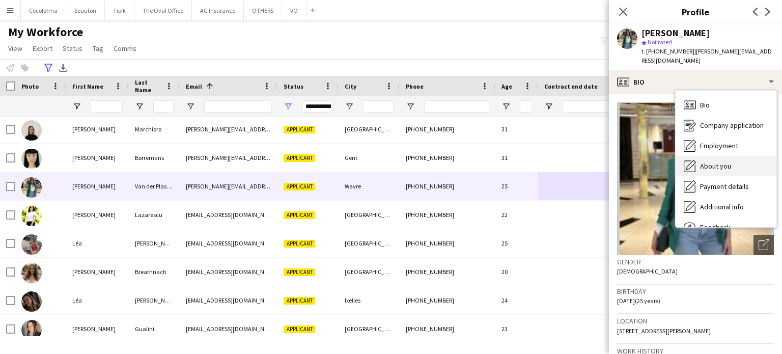
click at [724, 161] on span "About you" at bounding box center [715, 165] width 31 height 9
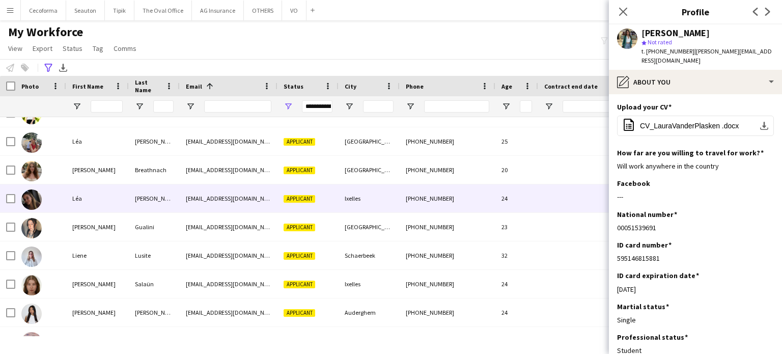
click at [544, 202] on div at bounding box center [589, 198] width 102 height 28
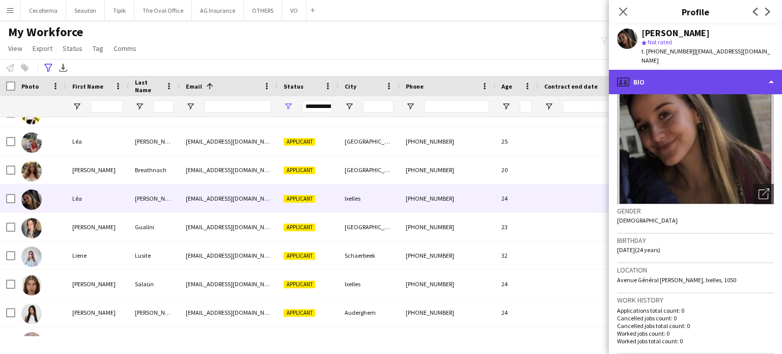
click at [773, 72] on div "profile Bio" at bounding box center [695, 82] width 173 height 24
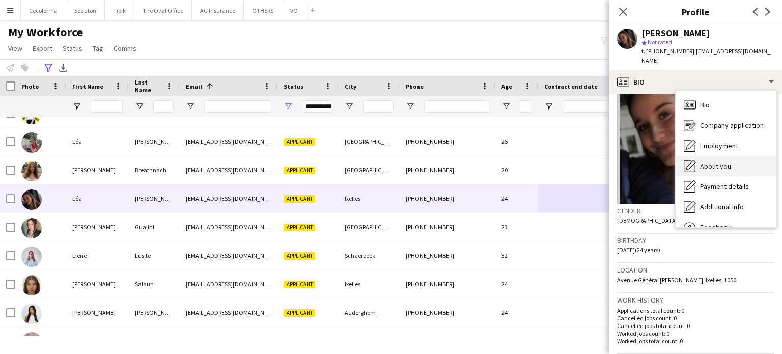
click at [721, 161] on span "About you" at bounding box center [715, 165] width 31 height 9
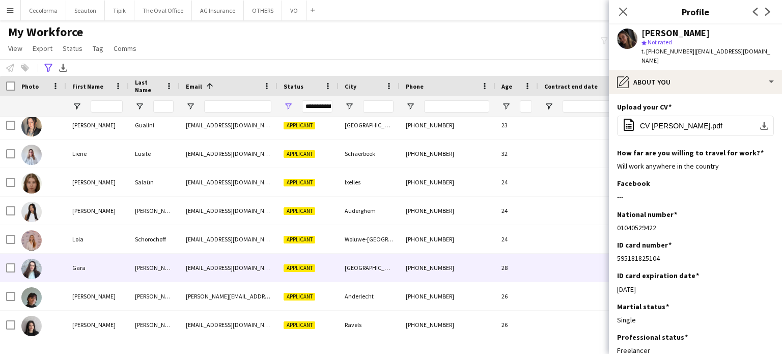
scroll to position [5747, 0]
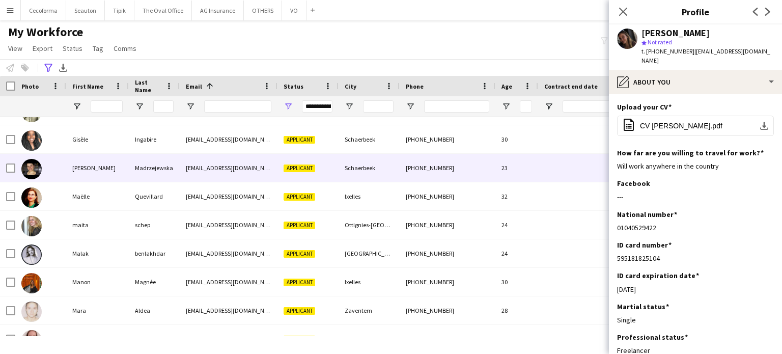
click at [547, 171] on div at bounding box center [589, 168] width 102 height 28
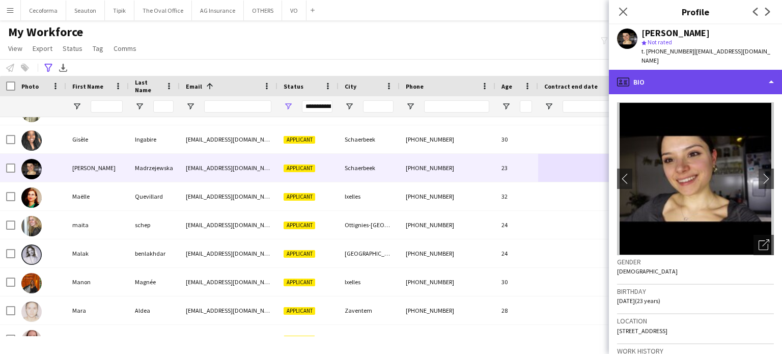
click at [774, 84] on div "profile Bio" at bounding box center [695, 82] width 173 height 24
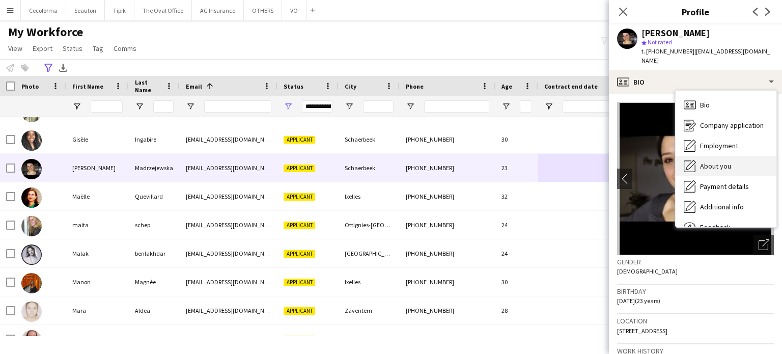
click at [719, 171] on div "About you About you" at bounding box center [726, 166] width 101 height 20
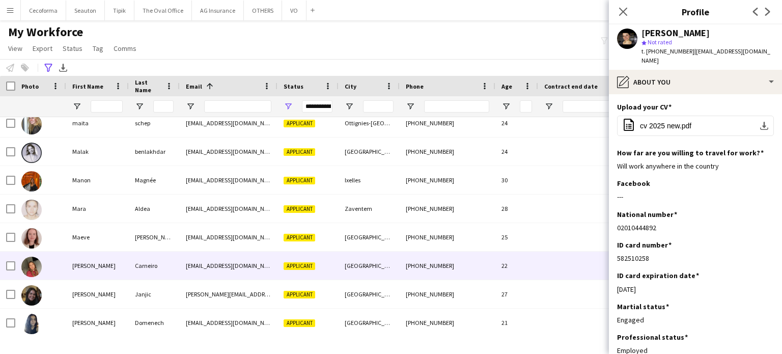
click at [574, 262] on div at bounding box center [589, 266] width 102 height 28
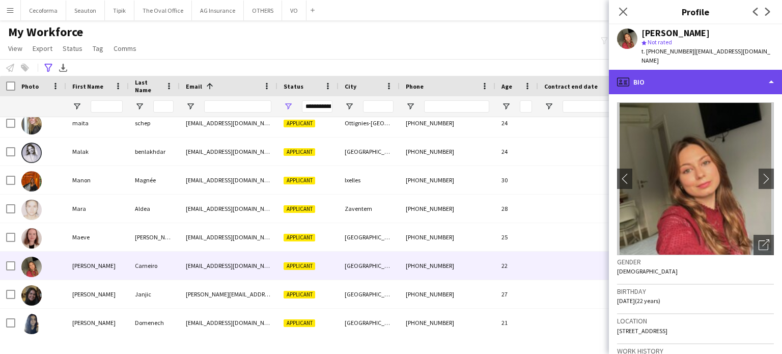
click at [774, 74] on div "profile Bio" at bounding box center [695, 82] width 173 height 24
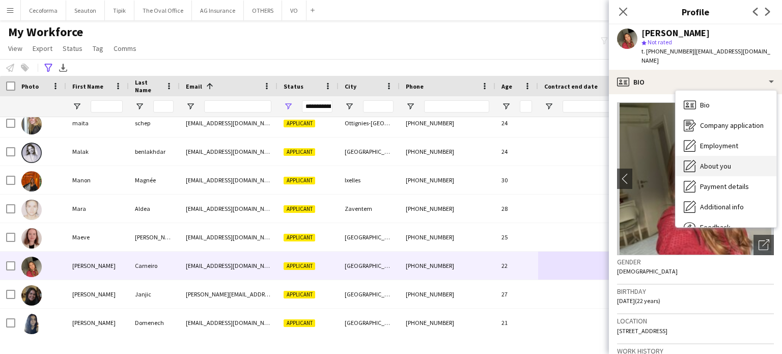
click at [736, 158] on div "About you About you" at bounding box center [726, 166] width 101 height 20
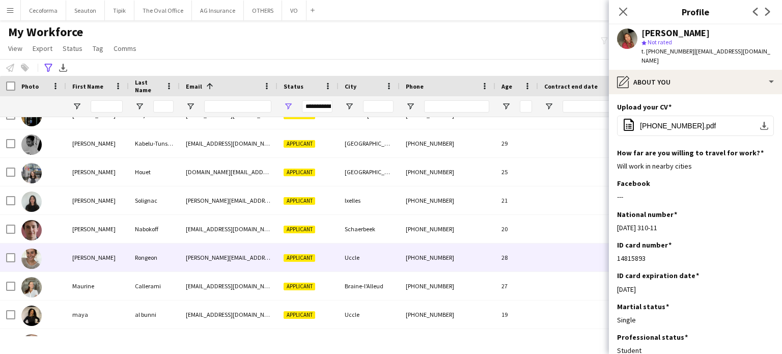
click at [555, 263] on div at bounding box center [589, 257] width 102 height 28
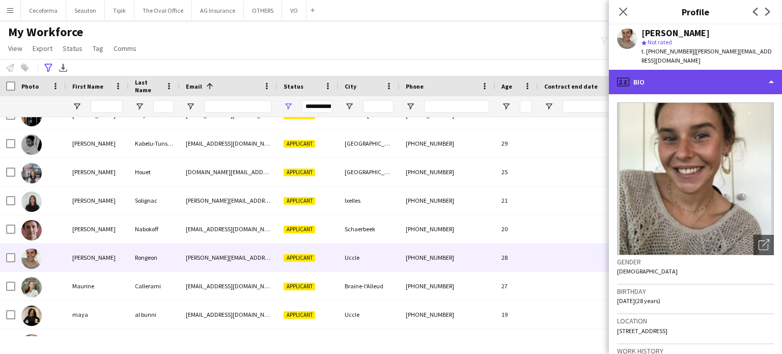
click at [773, 71] on div "profile Bio" at bounding box center [695, 82] width 173 height 24
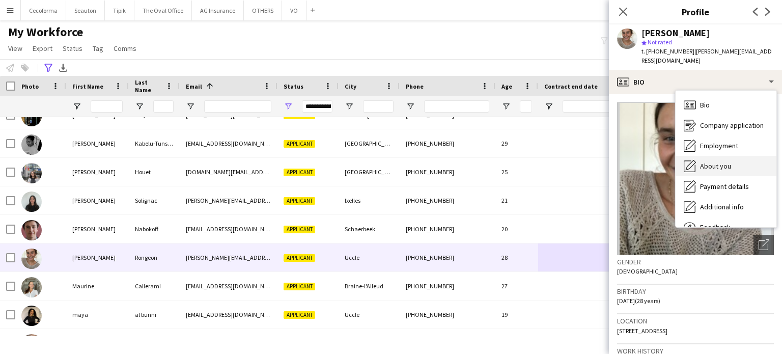
click at [717, 161] on span "About you" at bounding box center [715, 165] width 31 height 9
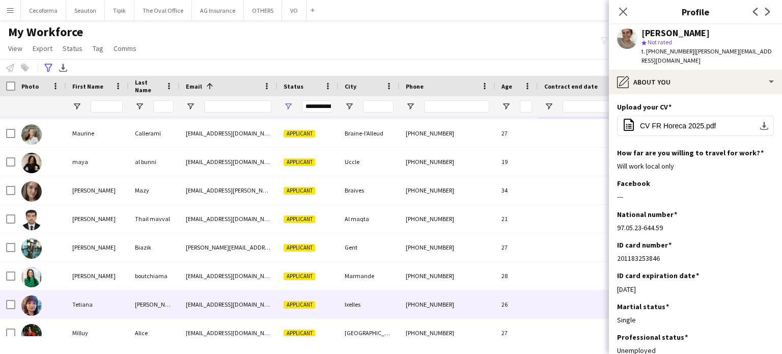
scroll to position [6721, 0]
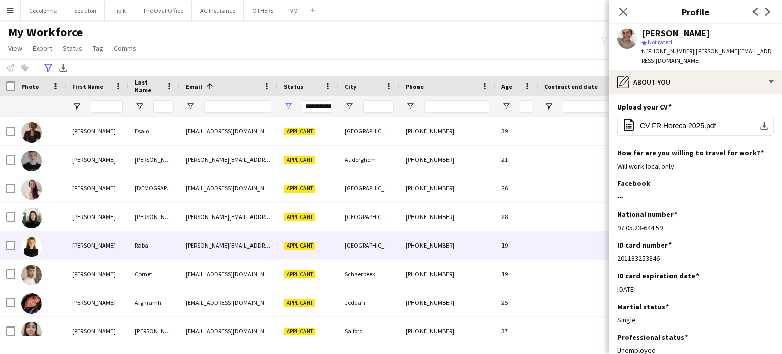
click at [545, 242] on div at bounding box center [589, 245] width 102 height 28
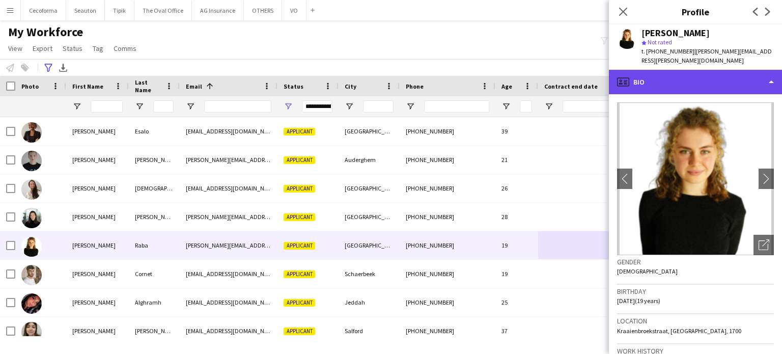
click at [772, 71] on div "profile Bio" at bounding box center [695, 82] width 173 height 24
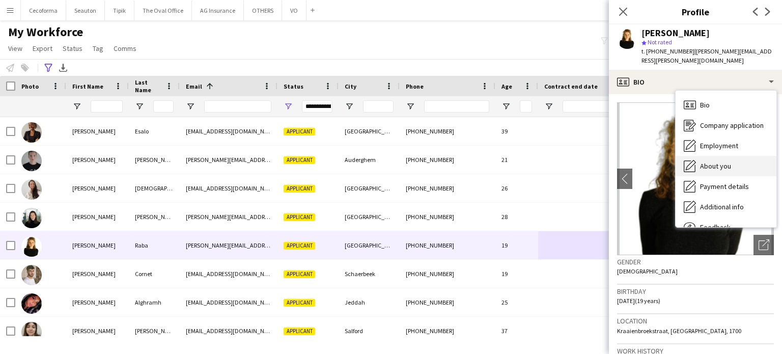
click at [713, 161] on span "About you" at bounding box center [715, 165] width 31 height 9
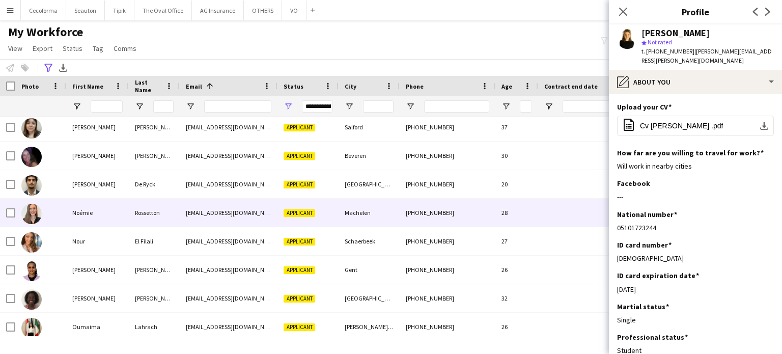
click at [537, 216] on div "28" at bounding box center [516, 213] width 43 height 28
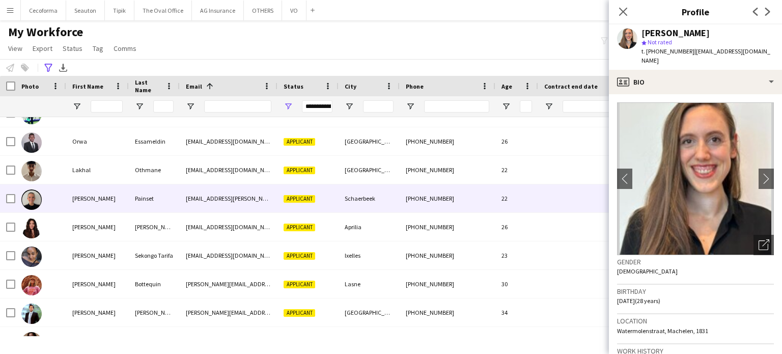
click at [552, 202] on div at bounding box center [589, 198] width 102 height 28
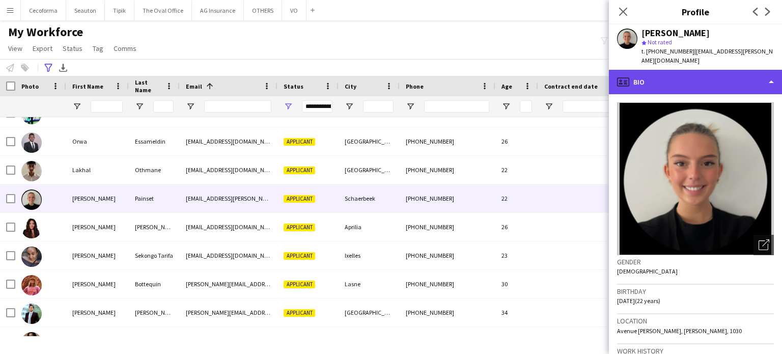
click at [773, 74] on div "profile Bio" at bounding box center [695, 82] width 173 height 24
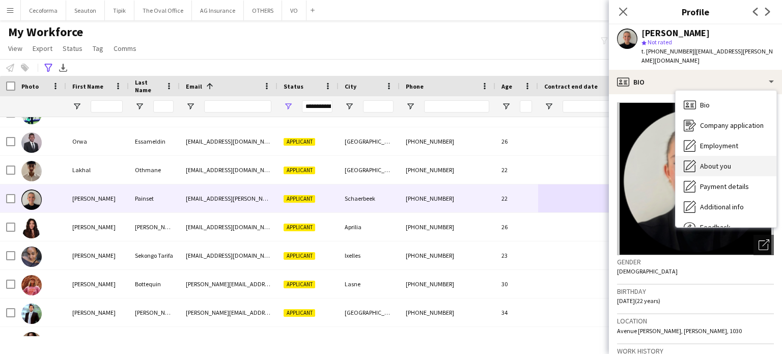
click at [725, 161] on span "About you" at bounding box center [715, 165] width 31 height 9
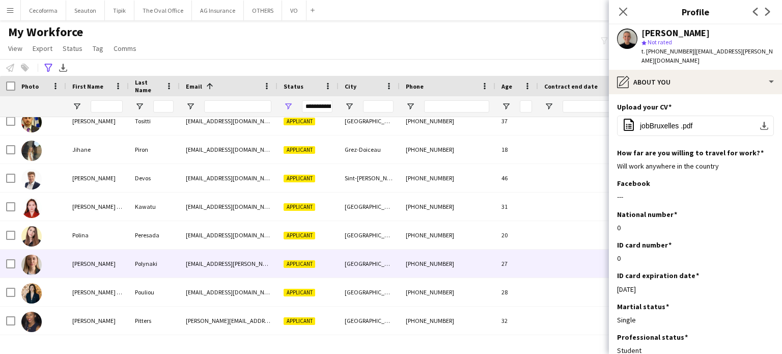
click at [535, 264] on div "27" at bounding box center [516, 264] width 43 height 28
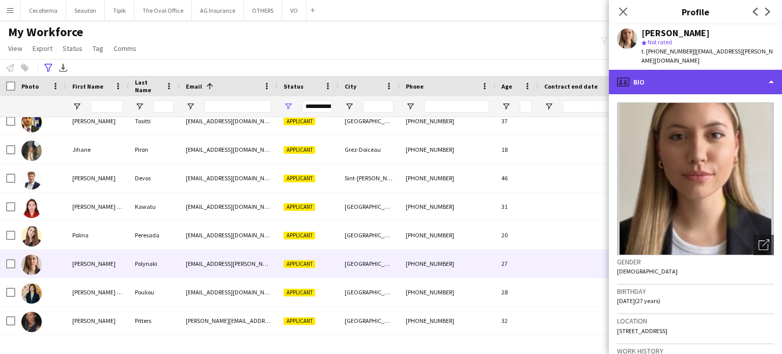
click at [773, 73] on div "profile Bio" at bounding box center [695, 82] width 173 height 24
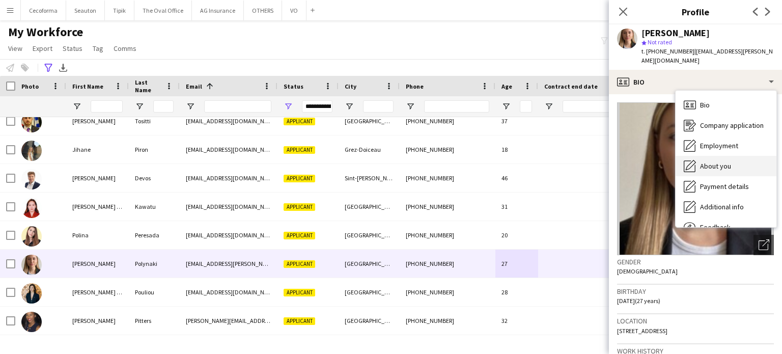
click at [725, 161] on span "About you" at bounding box center [715, 165] width 31 height 9
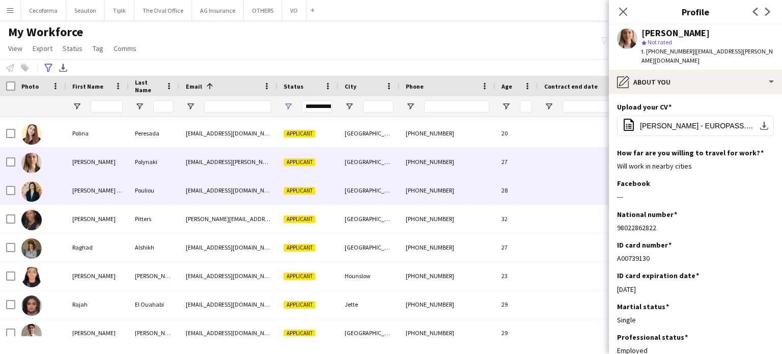
click at [532, 190] on div "28" at bounding box center [516, 190] width 43 height 28
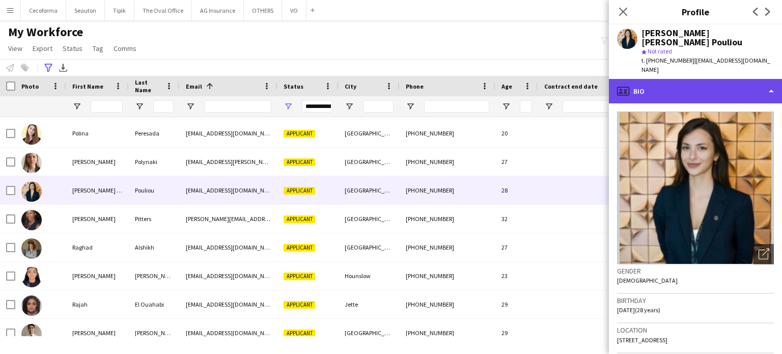
click at [771, 79] on div "profile Bio" at bounding box center [695, 91] width 173 height 24
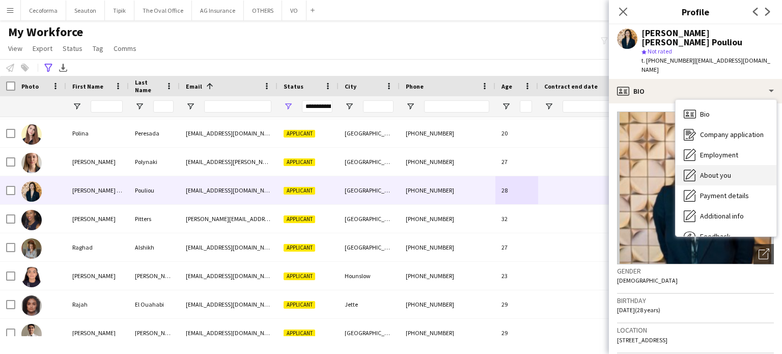
click at [721, 171] on span "About you" at bounding box center [715, 175] width 31 height 9
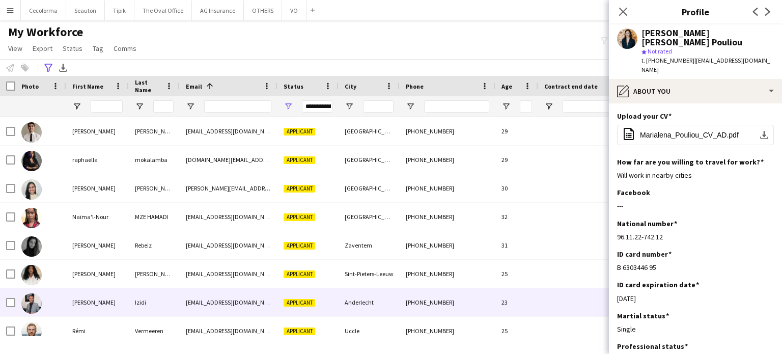
scroll to position [8351, 0]
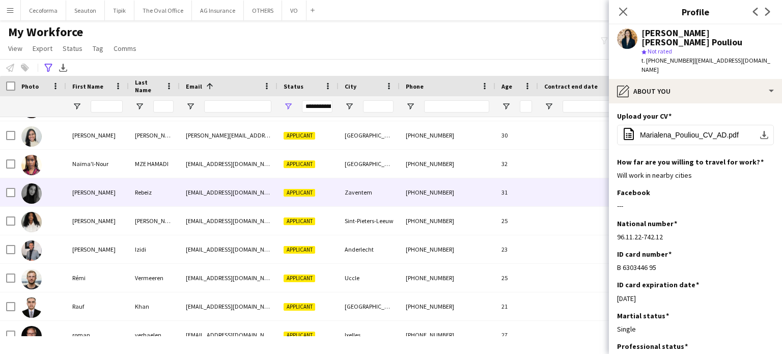
click at [544, 198] on div at bounding box center [589, 192] width 102 height 28
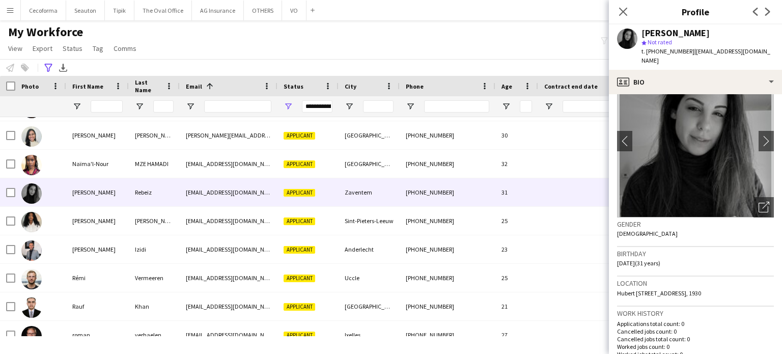
scroll to position [51, 0]
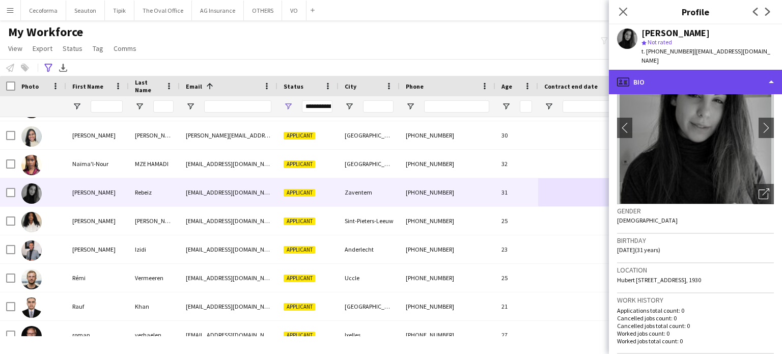
click at [776, 71] on div "profile Bio" at bounding box center [695, 82] width 173 height 24
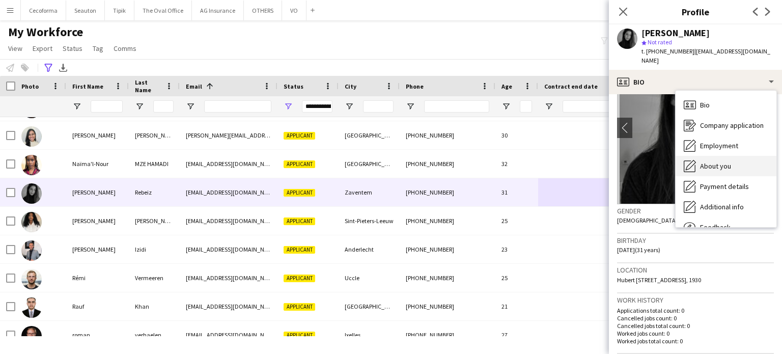
click at [715, 161] on span "About you" at bounding box center [715, 165] width 31 height 9
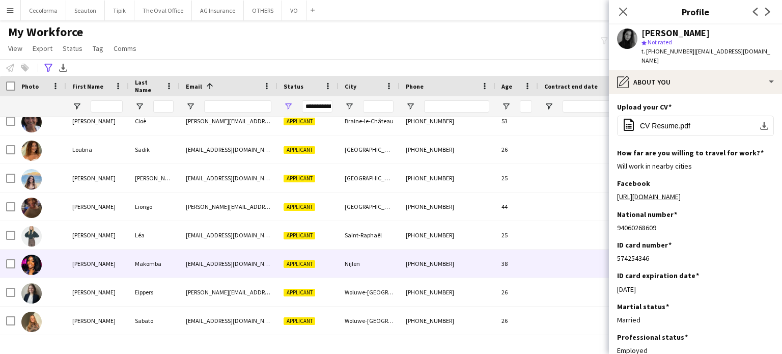
scroll to position [8742, 0]
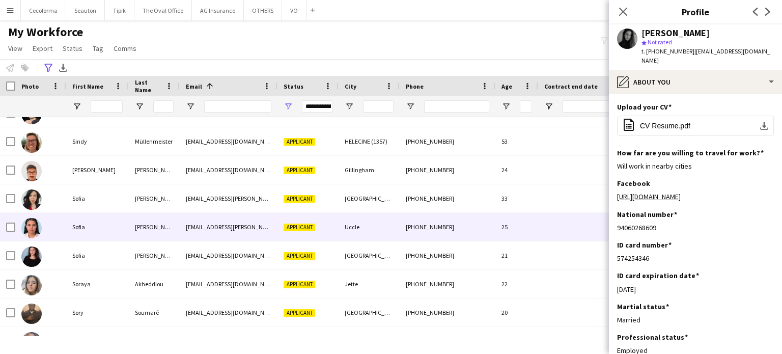
click at [538, 230] on div at bounding box center [589, 227] width 102 height 28
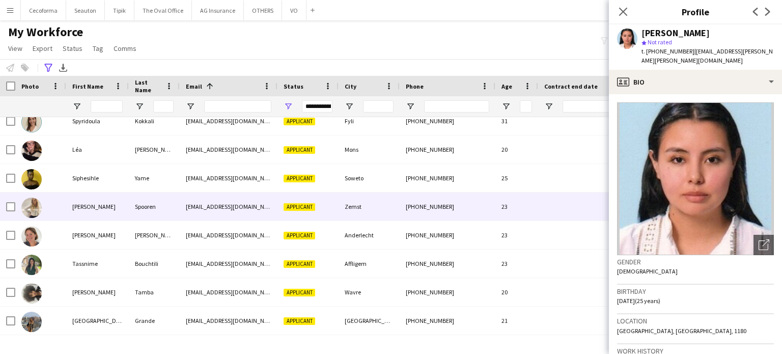
click at [561, 216] on div at bounding box center [589, 206] width 102 height 28
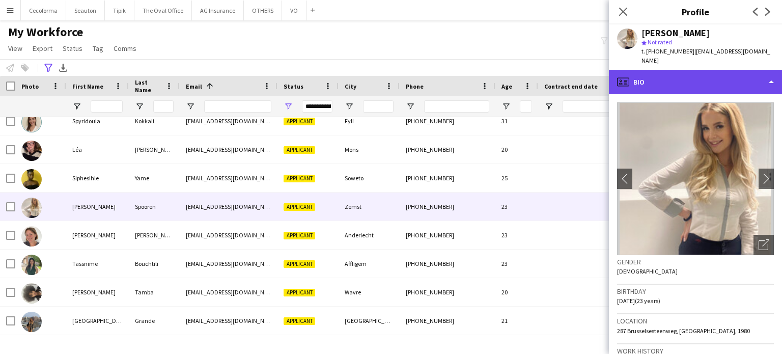
click at [772, 73] on div "profile Bio" at bounding box center [695, 82] width 173 height 24
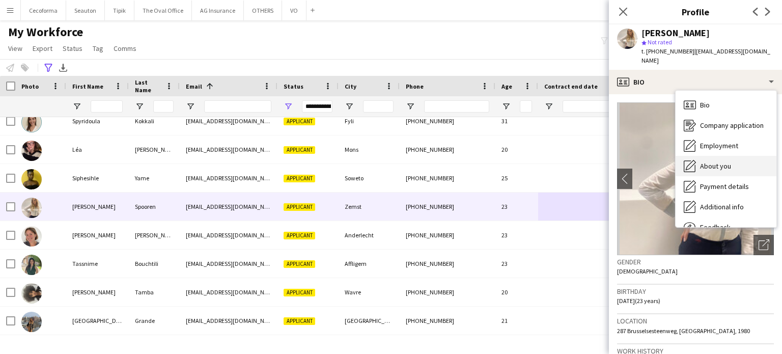
click at [726, 161] on span "About you" at bounding box center [715, 165] width 31 height 9
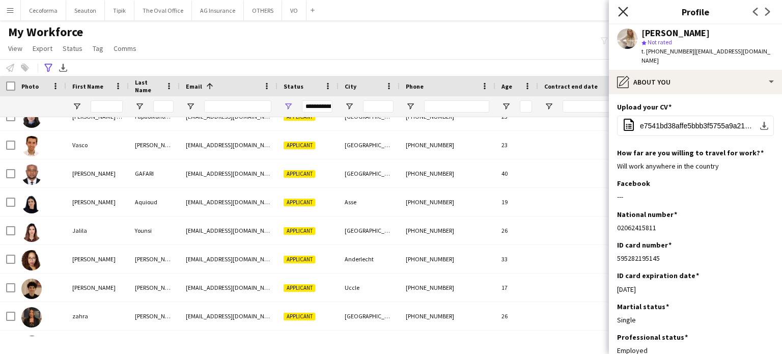
click at [622, 14] on icon at bounding box center [623, 12] width 10 height 10
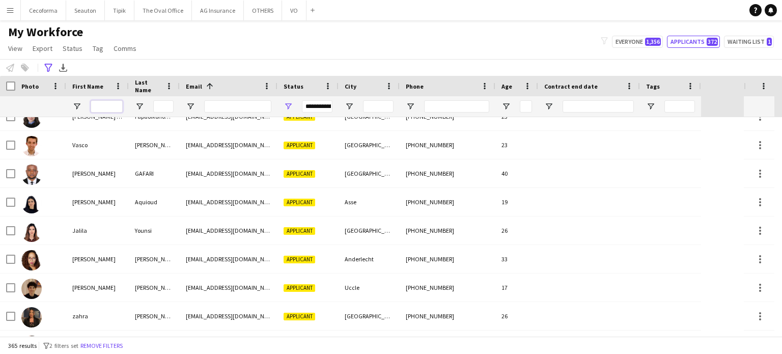
click at [113, 108] on input "First Name Filter Input" at bounding box center [107, 106] width 32 height 12
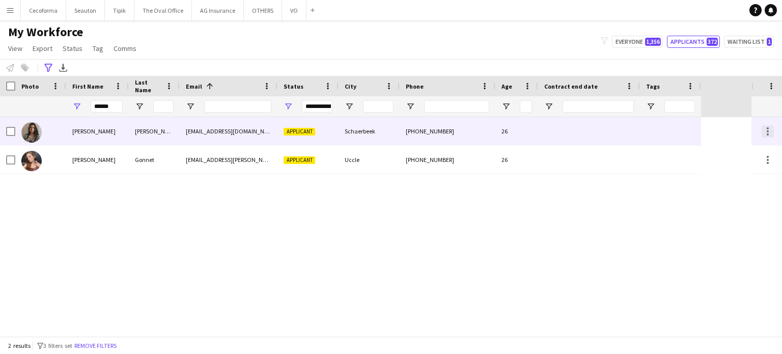
click at [769, 130] on div at bounding box center [768, 131] width 12 height 12
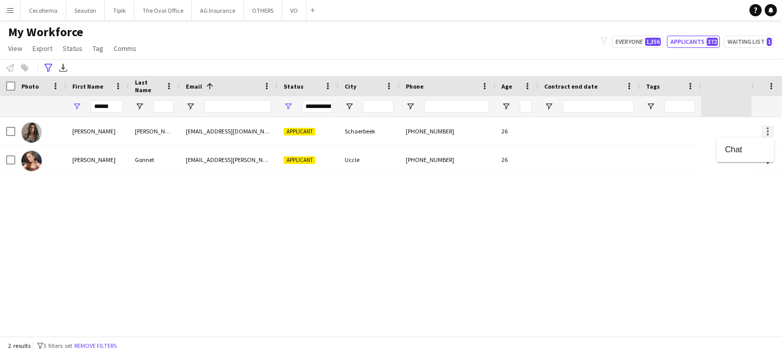
click at [769, 130] on div at bounding box center [391, 177] width 782 height 354
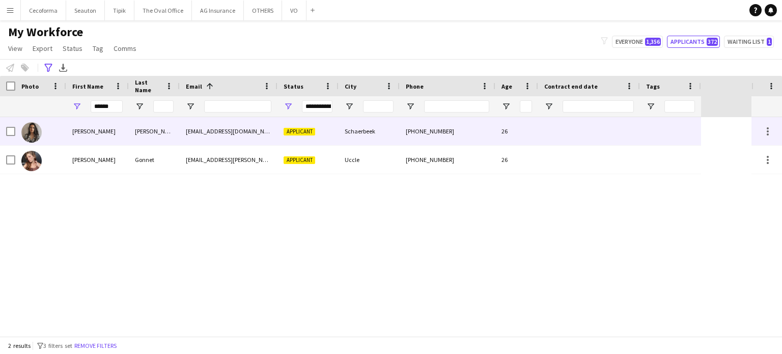
click at [535, 130] on div "26" at bounding box center [516, 131] width 43 height 28
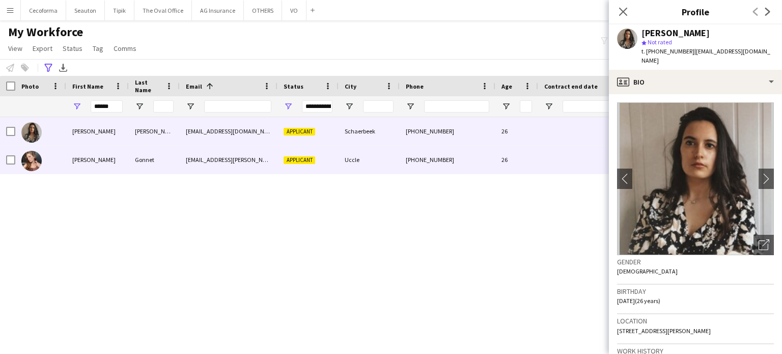
click at [540, 167] on div at bounding box center [589, 160] width 102 height 28
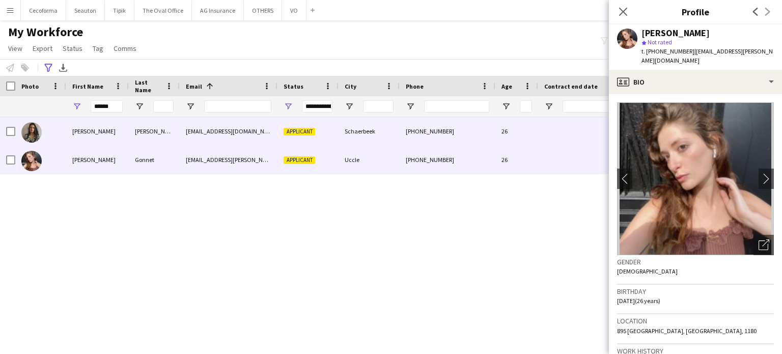
click at [539, 133] on div at bounding box center [589, 131] width 102 height 28
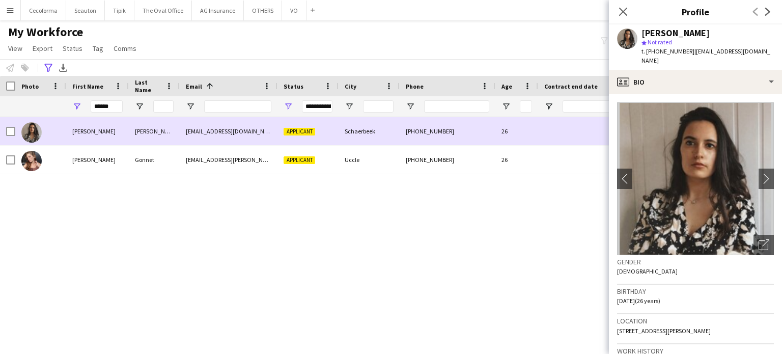
click at [562, 140] on div at bounding box center [589, 131] width 102 height 28
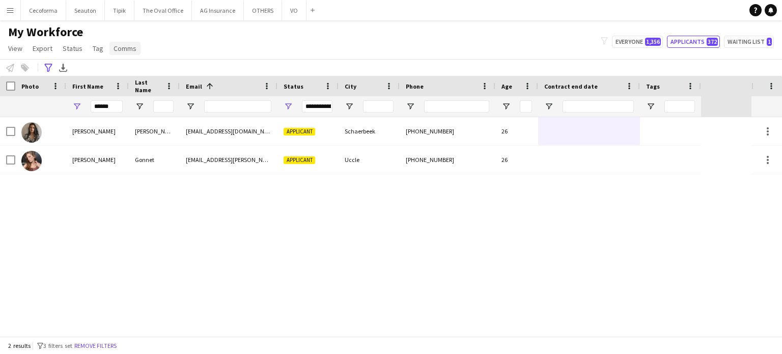
click at [125, 51] on span "Comms" at bounding box center [125, 48] width 23 height 9
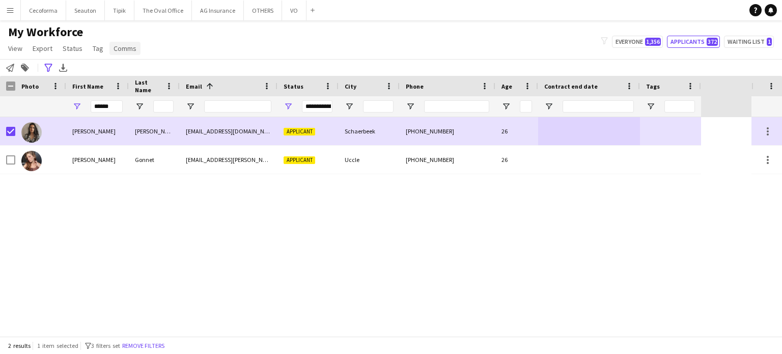
click at [123, 48] on span "Comms" at bounding box center [125, 48] width 23 height 9
click at [127, 67] on span "Send notification" at bounding box center [142, 70] width 52 height 9
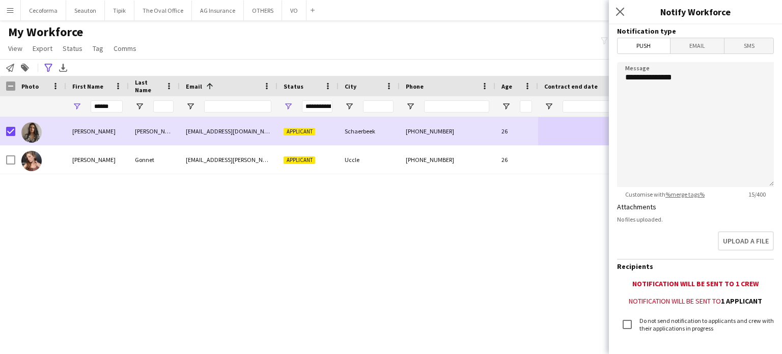
click at [109, 210] on div "Alicia Jacob aliciajacob3@gmail.com Applicant Schaerbeek +32499159019 26 Alicia…" at bounding box center [376, 226] width 752 height 219
click at [322, 109] on div "**********" at bounding box center [317, 106] width 31 height 12
click at [106, 106] on input "******" at bounding box center [107, 106] width 32 height 12
type input "*"
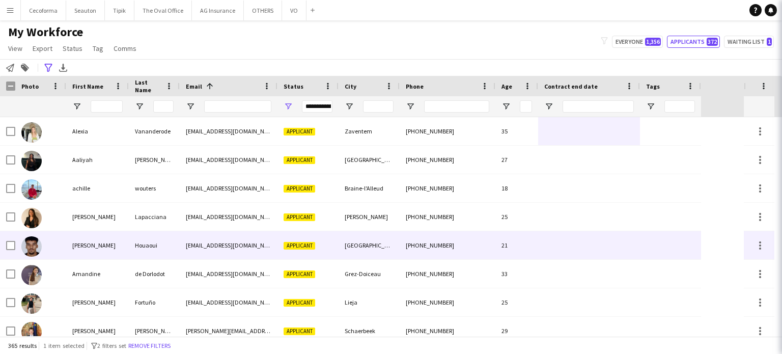
click at [129, 257] on div "Houaoui" at bounding box center [154, 245] width 51 height 28
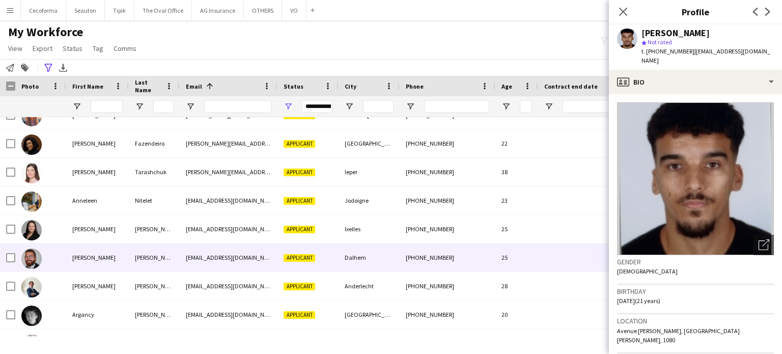
scroll to position [914, 0]
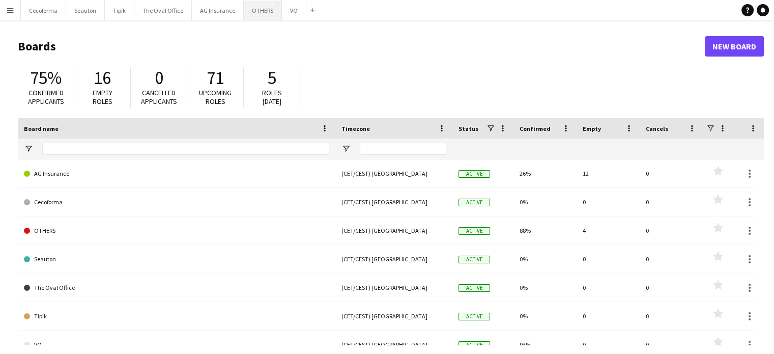
click at [262, 8] on button "OTHERS Close" at bounding box center [263, 11] width 38 height 20
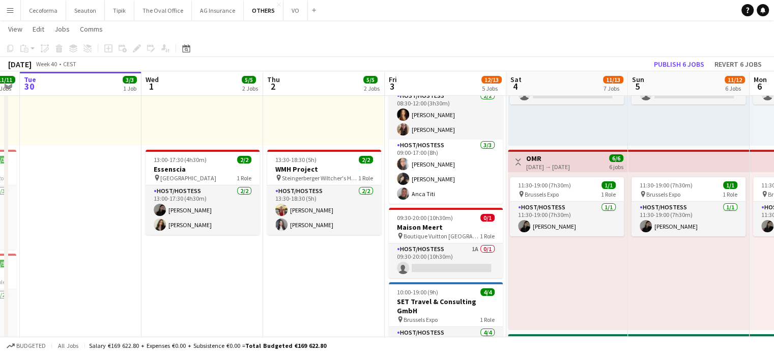
scroll to position [0, 456]
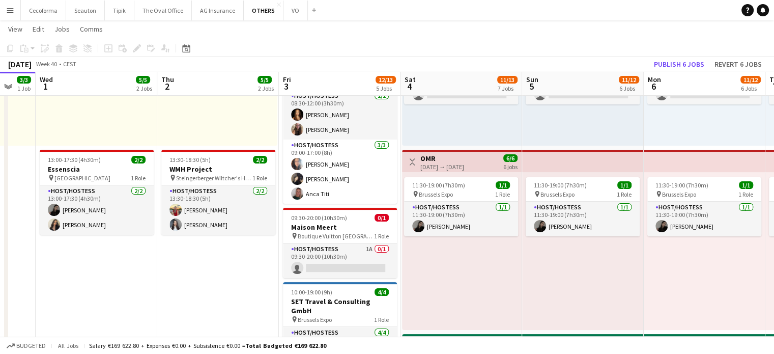
drag, startPoint x: 279, startPoint y: 266, endPoint x: 214, endPoint y: 261, distance: 64.9
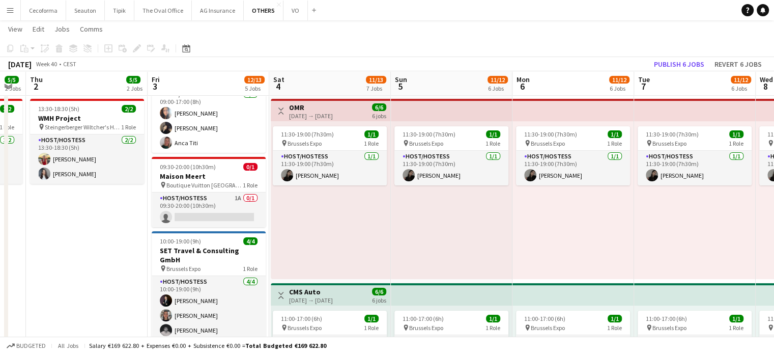
scroll to position [0, 397]
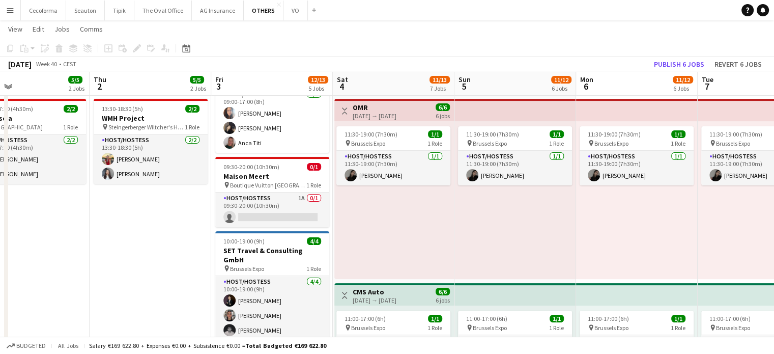
drag, startPoint x: 188, startPoint y: 289, endPoint x: 6, endPoint y: 267, distance: 183.6
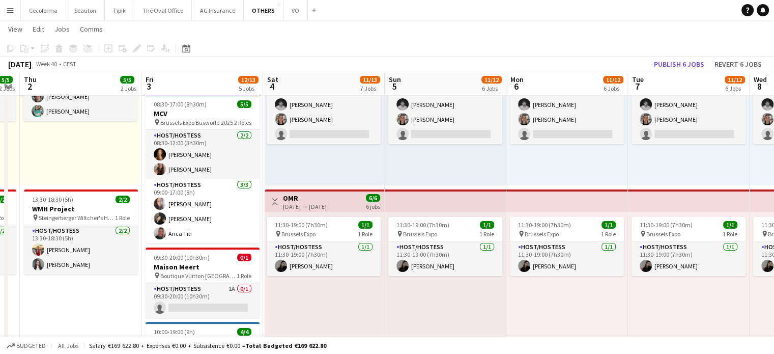
scroll to position [0, 267]
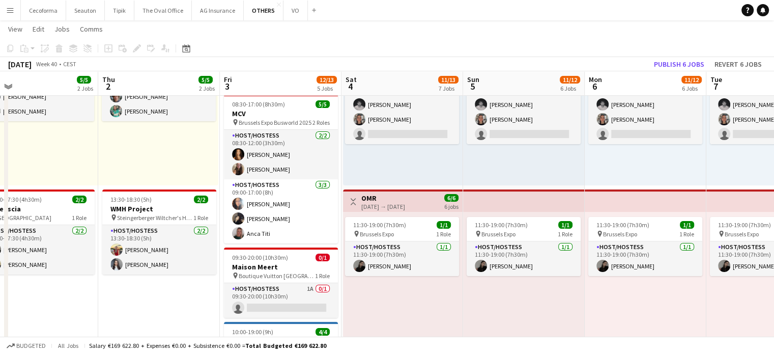
drag, startPoint x: 53, startPoint y: 303, endPoint x: 182, endPoint y: 299, distance: 128.9
click at [668, 64] on button "Publish 6 jobs" at bounding box center [679, 64] width 59 height 13
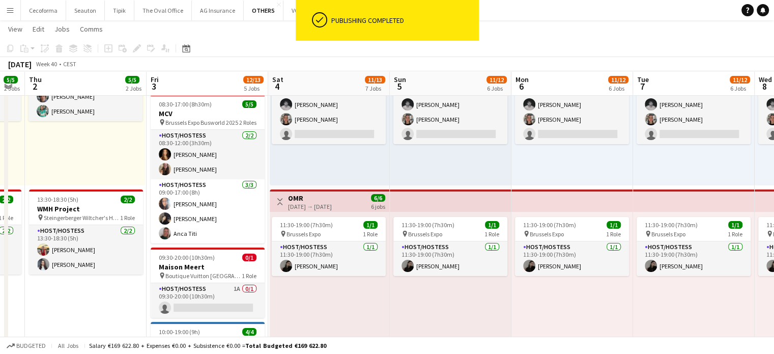
scroll to position [0, 405]
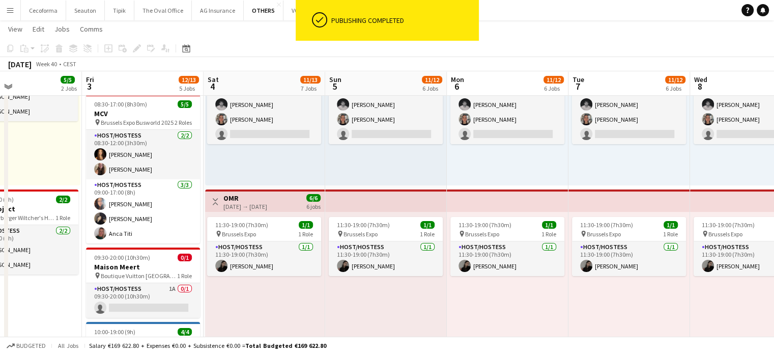
drag, startPoint x: 695, startPoint y: 161, endPoint x: 557, endPoint y: 166, distance: 137.6
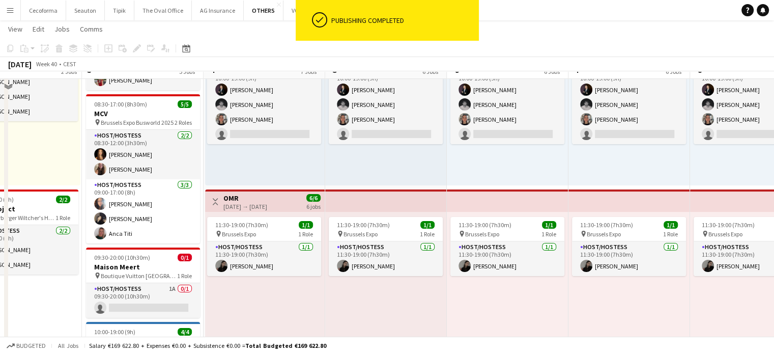
scroll to position [0, 0]
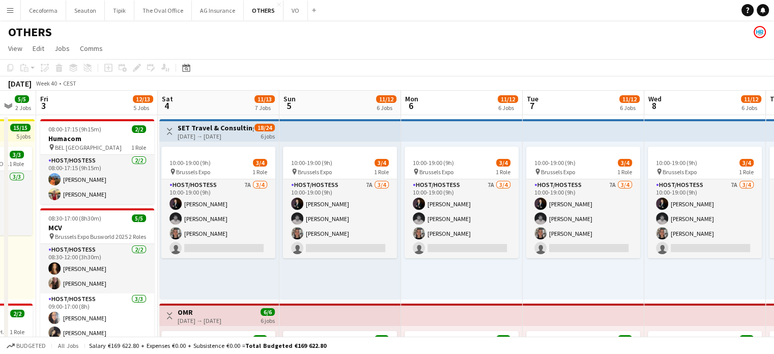
drag, startPoint x: 612, startPoint y: 286, endPoint x: 581, endPoint y: 285, distance: 31.1
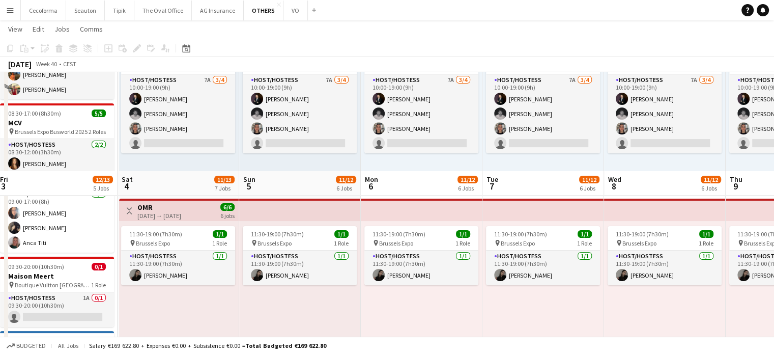
scroll to position [204, 0]
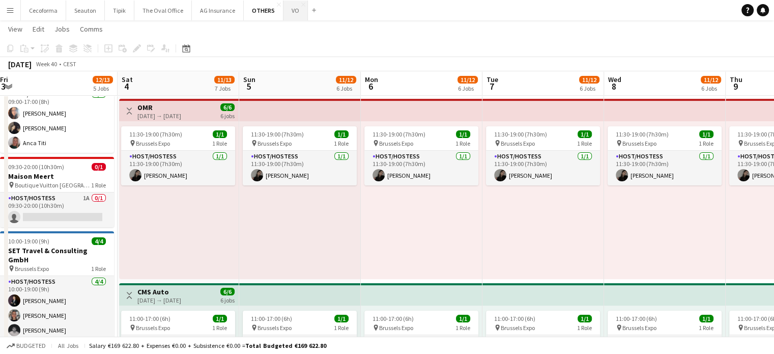
click at [284, 10] on button "VO Close" at bounding box center [296, 11] width 24 height 20
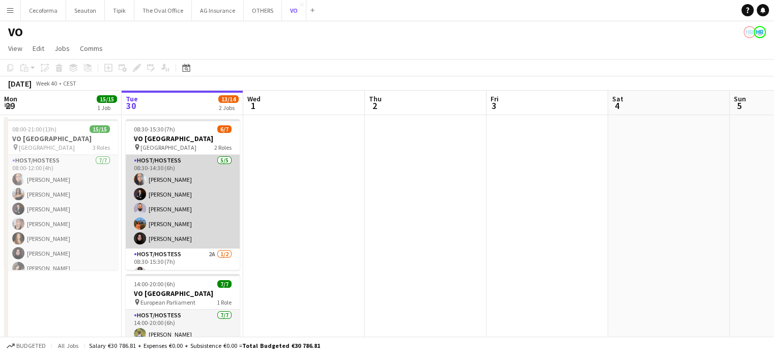
scroll to position [27, 0]
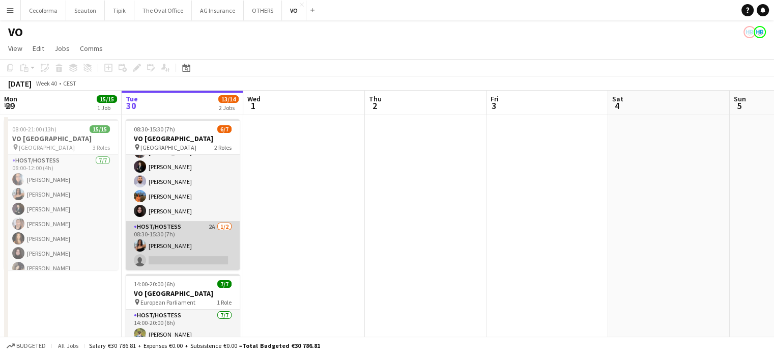
click at [168, 245] on app-card-role "Host/Hostess 2A [DATE] 08:30-15:30 (7h) [PERSON_NAME] single-neutral-actions" at bounding box center [183, 245] width 114 height 49
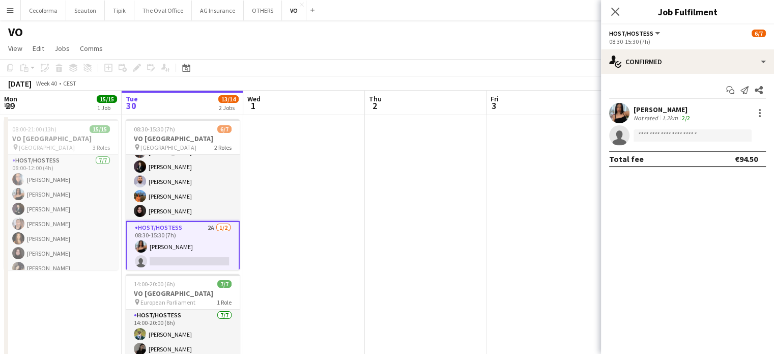
click at [668, 105] on div "[PERSON_NAME]" at bounding box center [663, 109] width 59 height 9
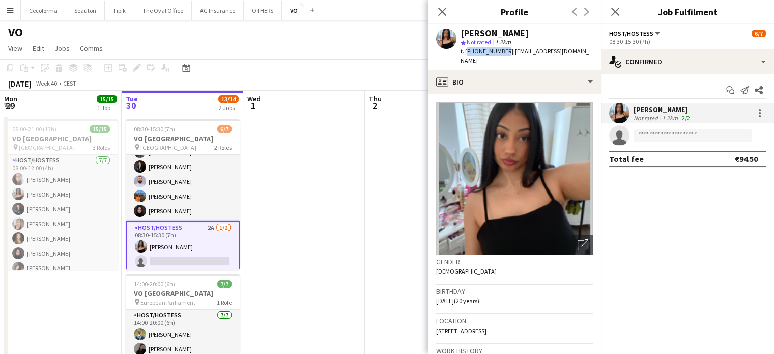
drag, startPoint x: 466, startPoint y: 53, endPoint x: 502, endPoint y: 50, distance: 36.3
click at [502, 50] on span "t. +32499786164" at bounding box center [487, 51] width 53 height 8
copy span "+32499786164"
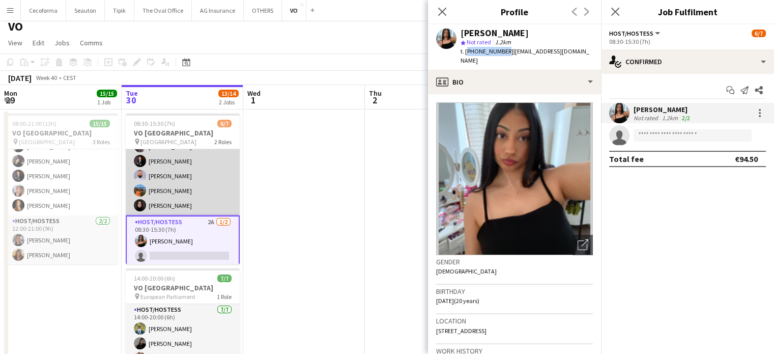
scroll to position [0, 0]
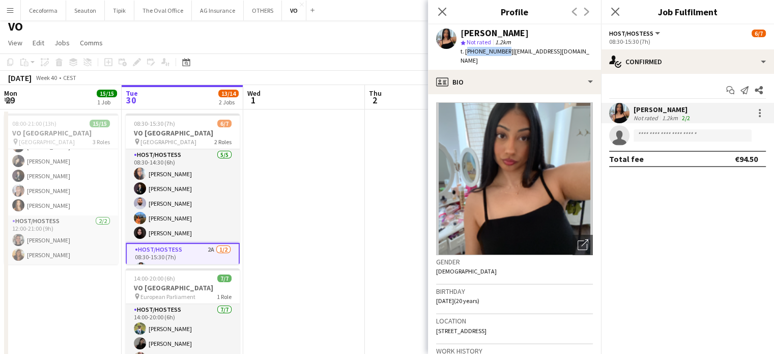
click at [295, 205] on app-date-cell at bounding box center [304, 274] width 122 height 330
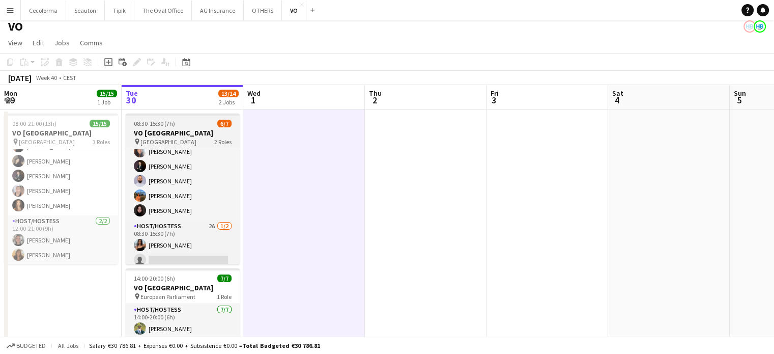
scroll to position [27, 0]
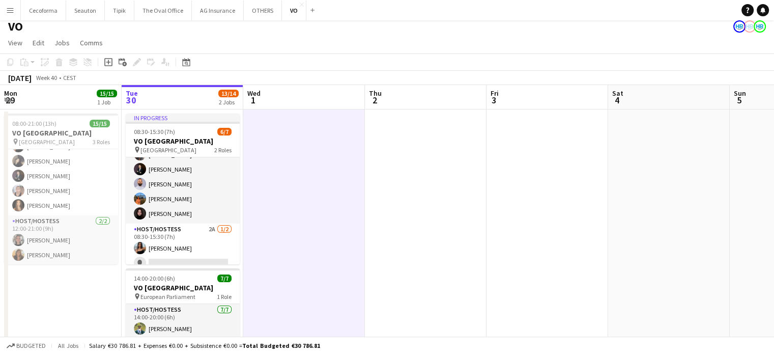
click at [15, 13] on button "Menu" at bounding box center [10, 10] width 20 height 20
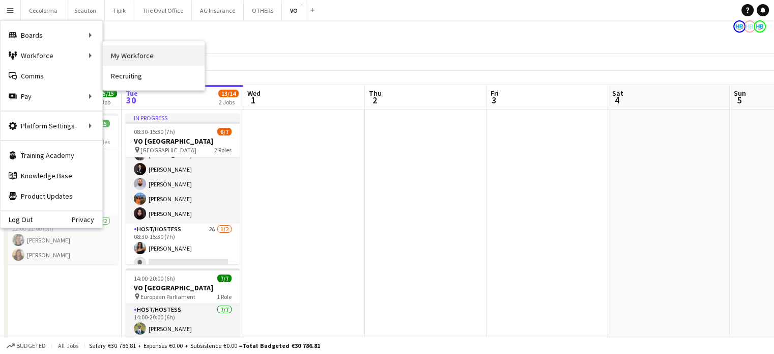
click at [114, 52] on link "My Workforce" at bounding box center [154, 55] width 102 height 20
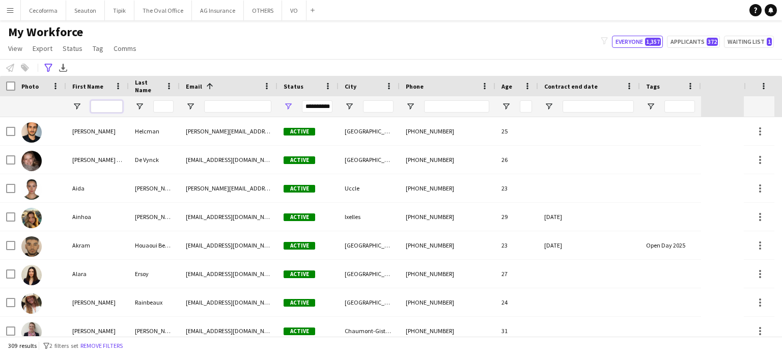
click at [108, 101] on input "First Name Filter Input" at bounding box center [107, 106] width 32 height 12
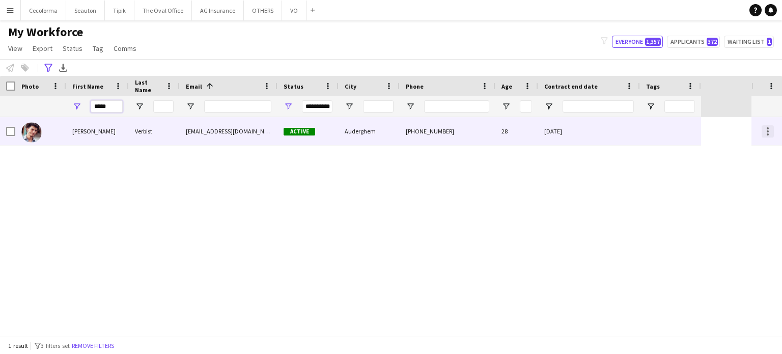
type input "*****"
click at [771, 131] on div at bounding box center [768, 131] width 12 height 12
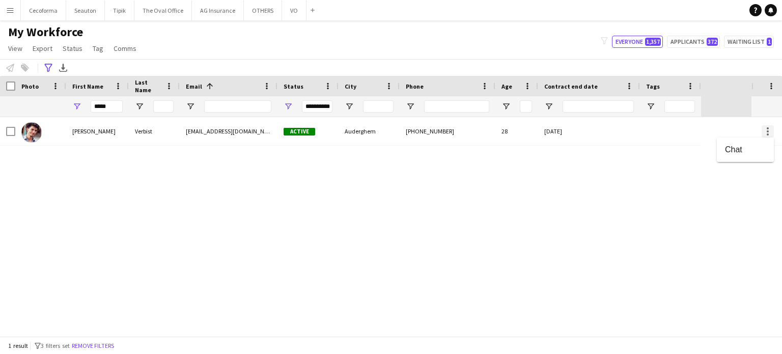
click at [771, 131] on div at bounding box center [391, 177] width 782 height 354
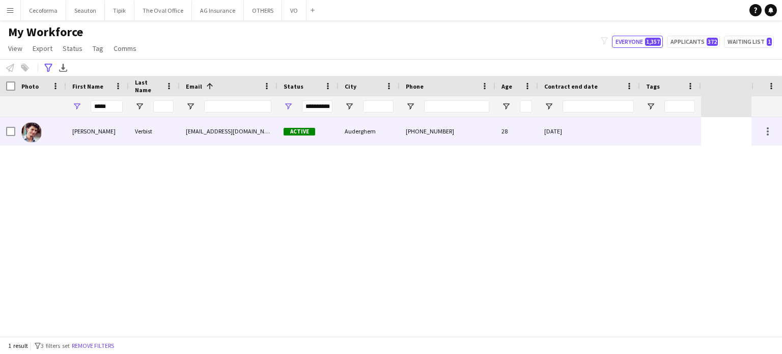
click at [635, 136] on div "31-05-2024" at bounding box center [589, 131] width 102 height 28
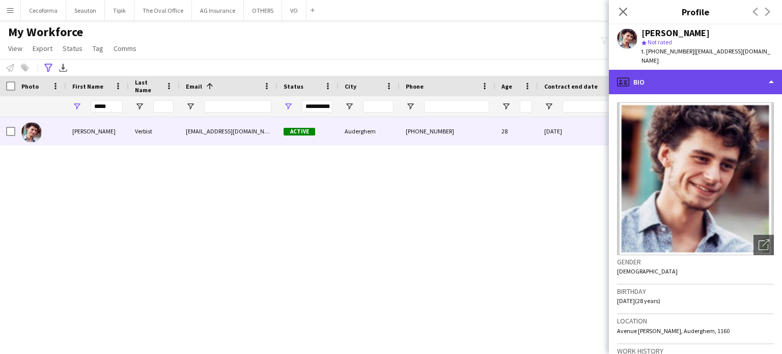
click at [771, 73] on div "profile Bio" at bounding box center [695, 82] width 173 height 24
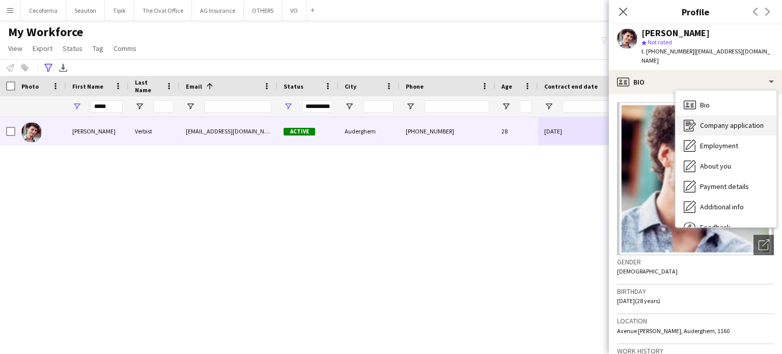
click at [721, 121] on span "Company application" at bounding box center [732, 125] width 64 height 9
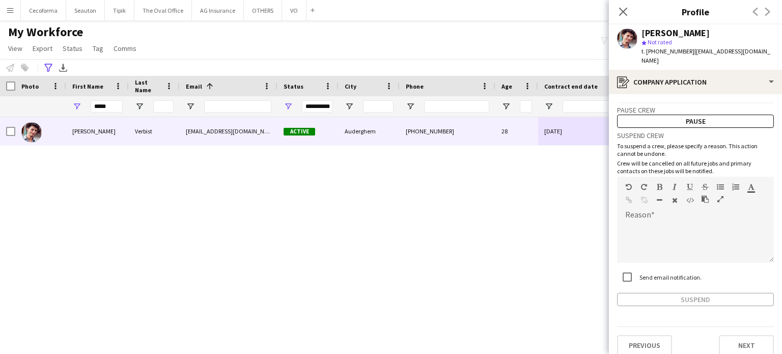
click at [662, 293] on div "Suspend" at bounding box center [695, 299] width 157 height 13
click at [645, 224] on div at bounding box center [695, 242] width 157 height 41
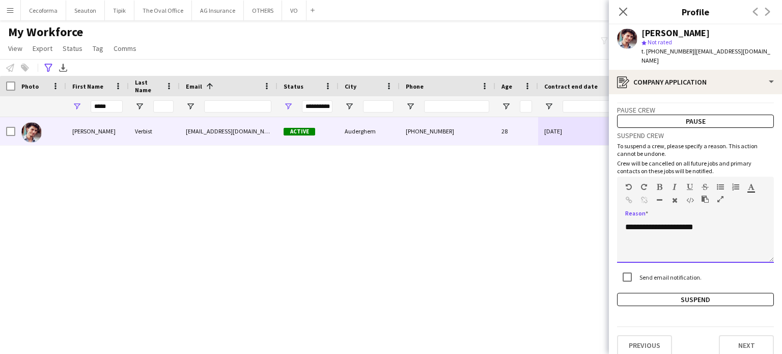
click at [715, 222] on div "**********" at bounding box center [695, 242] width 157 height 41
click at [664, 293] on button "Suspend" at bounding box center [695, 299] width 157 height 13
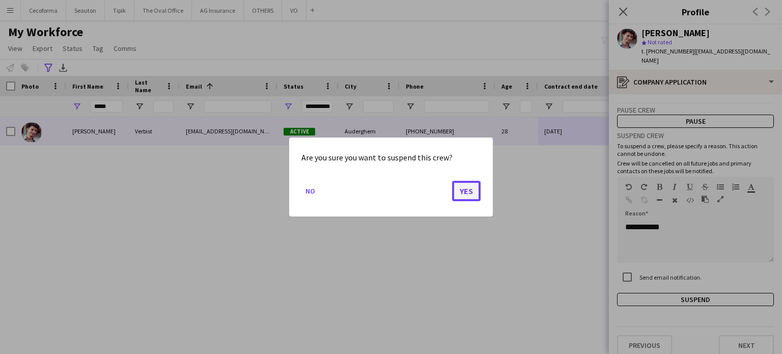
click at [468, 191] on button "Yes" at bounding box center [466, 191] width 29 height 20
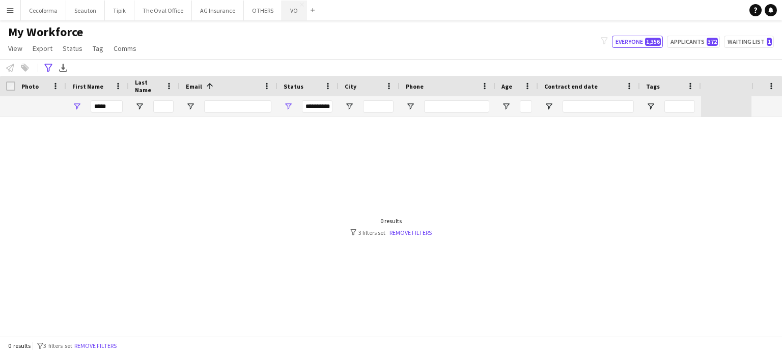
click at [291, 10] on button "VO Close" at bounding box center [294, 11] width 24 height 20
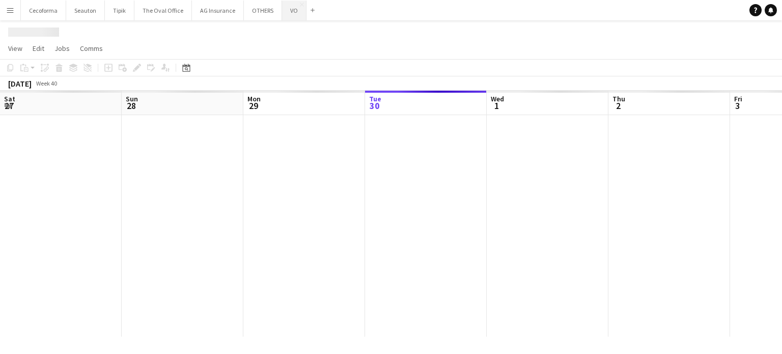
scroll to position [0, 243]
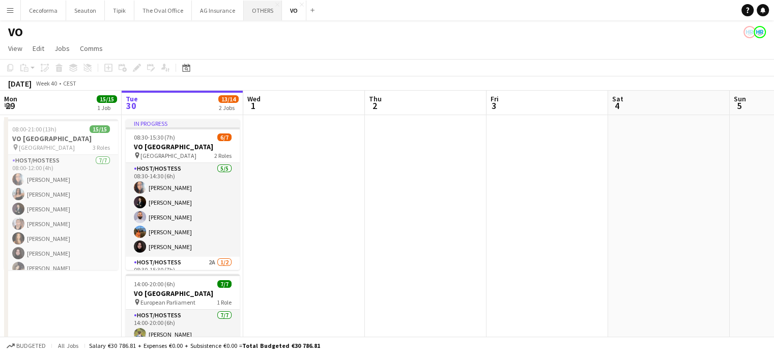
click at [252, 10] on button "OTHERS Close" at bounding box center [263, 11] width 38 height 20
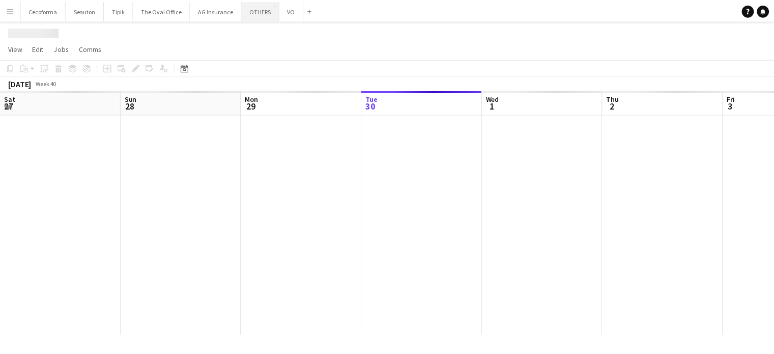
scroll to position [0, 243]
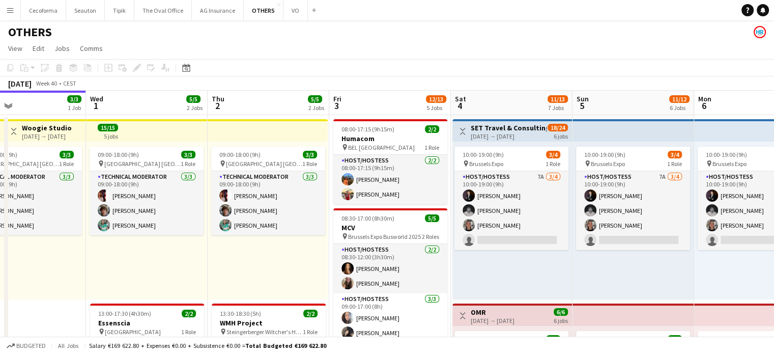
drag, startPoint x: 438, startPoint y: 269, endPoint x: 269, endPoint y: 265, distance: 169.6
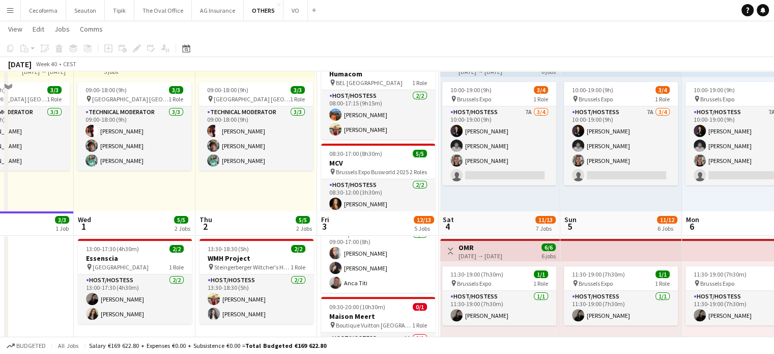
scroll to position [0, 0]
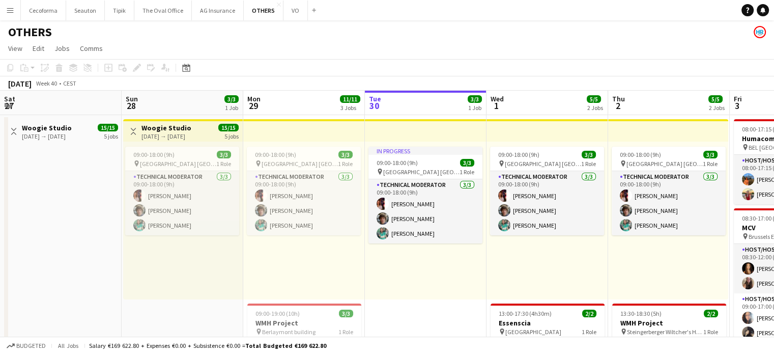
scroll to position [0, 413]
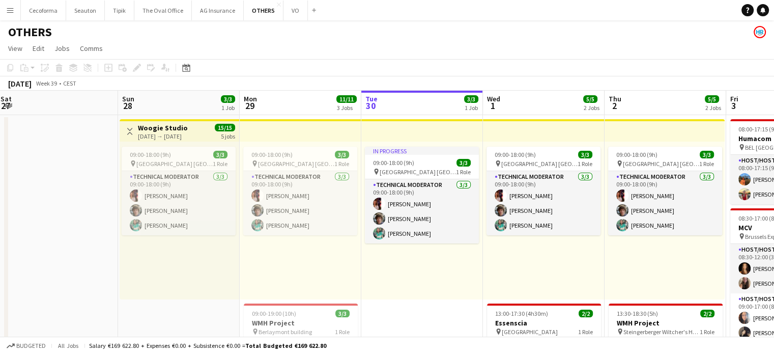
drag, startPoint x: 65, startPoint y: 274, endPoint x: 481, endPoint y: 256, distance: 416.4
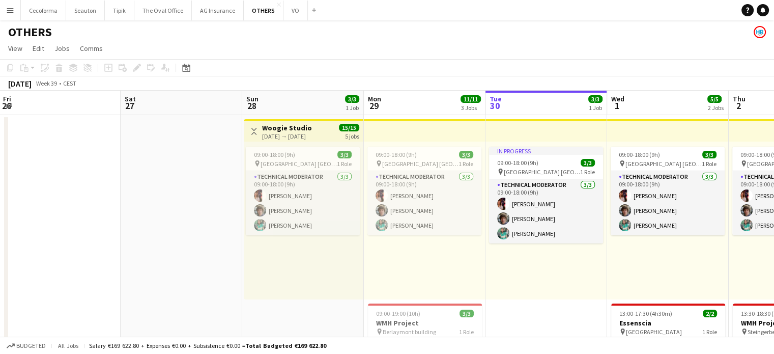
drag, startPoint x: 139, startPoint y: 258, endPoint x: 204, endPoint y: 261, distance: 65.2
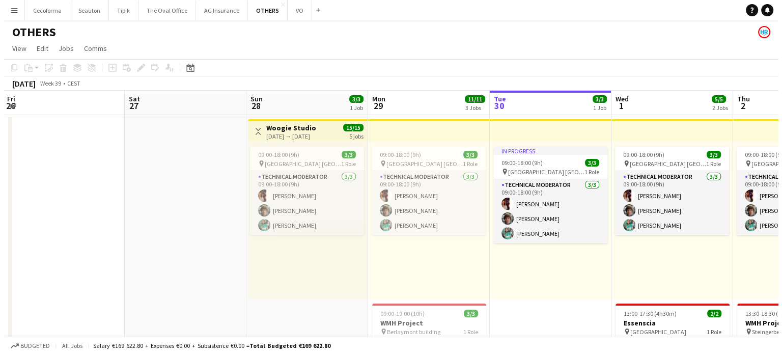
scroll to position [0, 222]
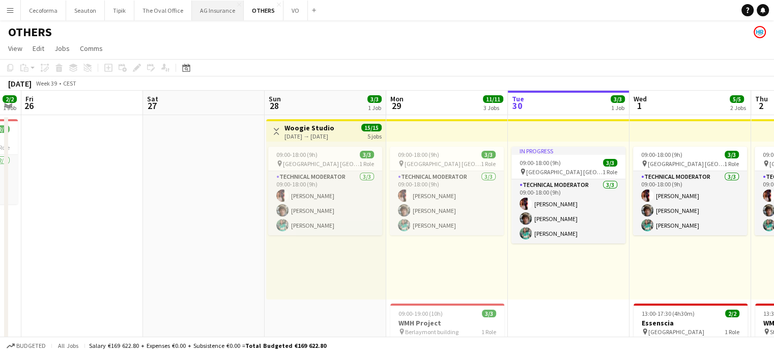
click at [217, 12] on button "AG Insurance Close" at bounding box center [218, 11] width 52 height 20
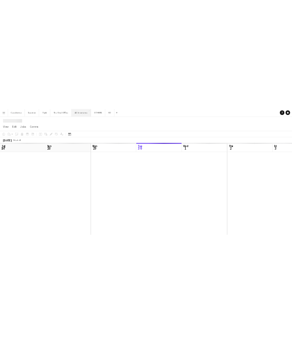
scroll to position [0, 243]
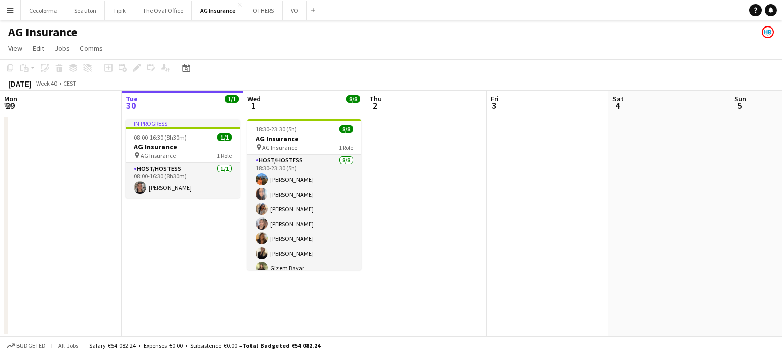
click at [10, 12] on app-icon "Menu" at bounding box center [10, 10] width 8 height 8
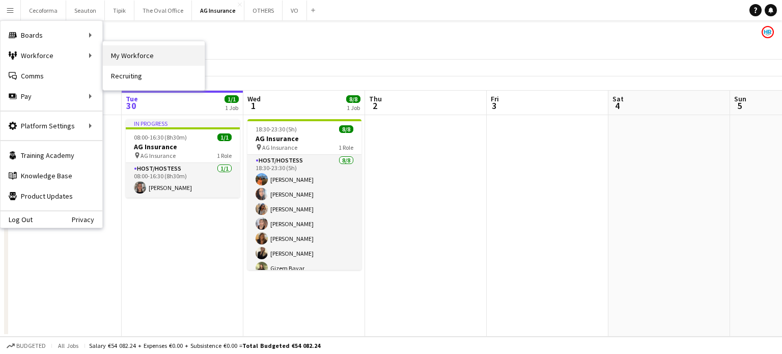
click at [151, 51] on link "My Workforce" at bounding box center [154, 55] width 102 height 20
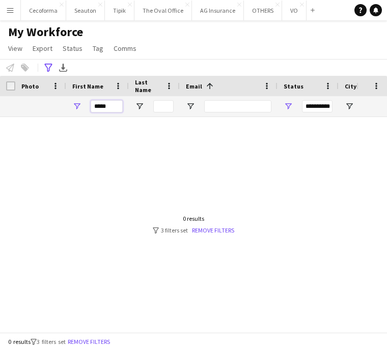
click at [114, 106] on input "*****" at bounding box center [107, 106] width 32 height 12
type input "*"
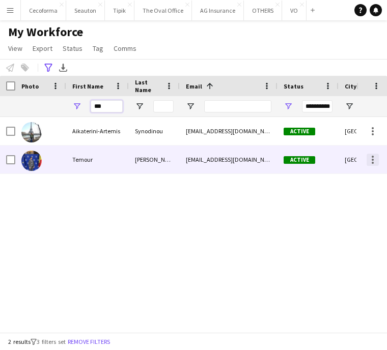
type input "***"
click at [371, 160] on div at bounding box center [373, 160] width 12 height 12
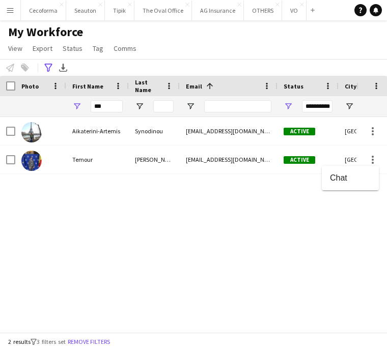
click at [283, 226] on div at bounding box center [193, 175] width 387 height 350
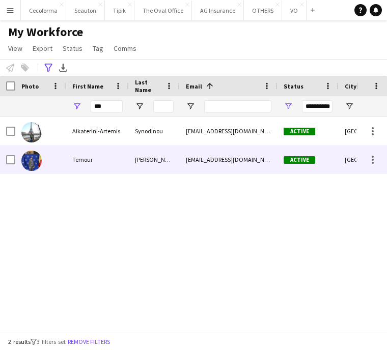
click at [332, 158] on div "Active" at bounding box center [308, 160] width 61 height 28
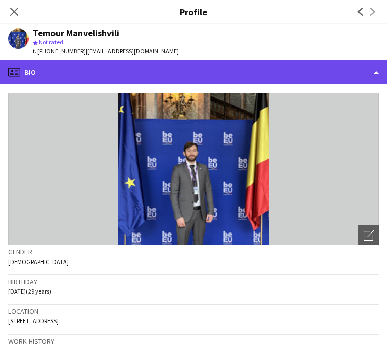
click at [375, 75] on div "profile Bio" at bounding box center [193, 72] width 387 height 24
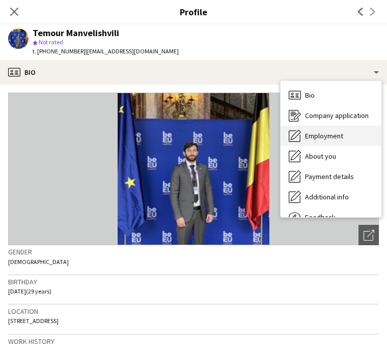
click at [334, 137] on span "Employment" at bounding box center [324, 135] width 38 height 9
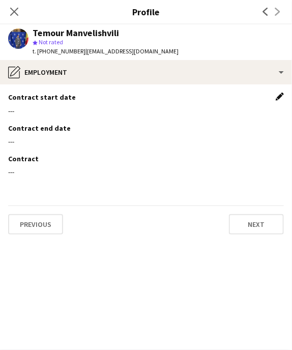
click at [280, 97] on app-icon "Edit this field" at bounding box center [280, 97] width 8 height 8
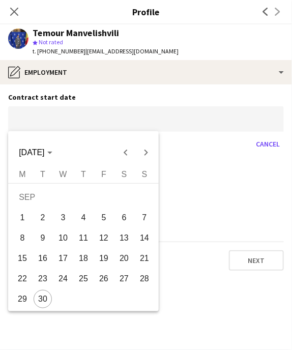
click at [69, 116] on body "Menu Boards Boards Boards All jobs Status Workforce Workforce My Workforce Recr…" at bounding box center [146, 175] width 292 height 350
click at [43, 301] on span "30" at bounding box center [43, 299] width 18 height 18
type input "**********"
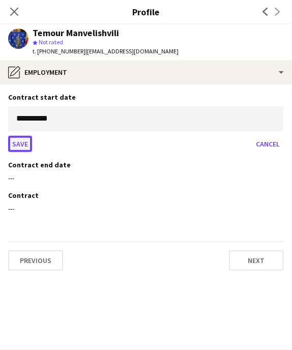
click at [18, 144] on button "Save" at bounding box center [20, 144] width 24 height 16
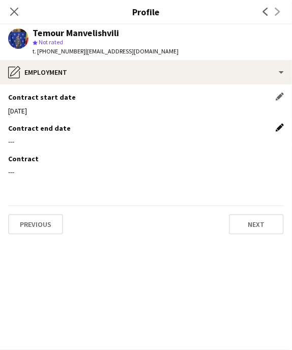
click at [279, 127] on app-icon "Edit this field" at bounding box center [280, 128] width 8 height 8
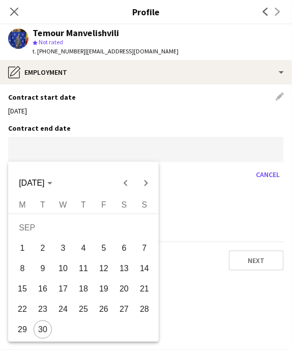
click at [28, 154] on body "Menu Boards Boards Boards All jobs Status Workforce Workforce My Workforce Recr…" at bounding box center [146, 175] width 292 height 350
click at [45, 328] on span "30" at bounding box center [43, 330] width 18 height 18
type input "**********"
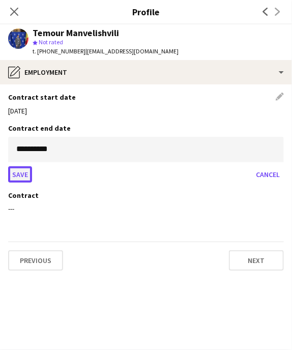
click at [17, 171] on button "Save" at bounding box center [20, 175] width 24 height 16
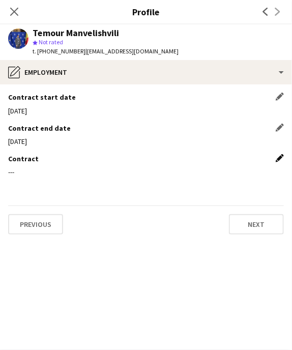
click at [278, 159] on app-icon "Edit this field" at bounding box center [280, 158] width 8 height 8
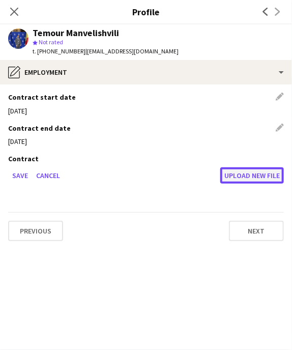
click at [251, 176] on button "Upload new file" at bounding box center [252, 176] width 64 height 16
click at [232, 181] on button "Upload new file" at bounding box center [252, 176] width 64 height 16
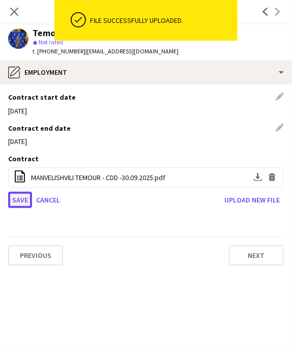
click at [16, 198] on button "Save" at bounding box center [20, 200] width 24 height 16
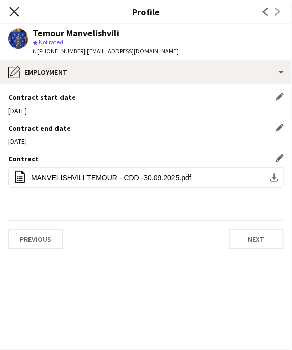
click at [13, 13] on icon at bounding box center [14, 12] width 10 height 10
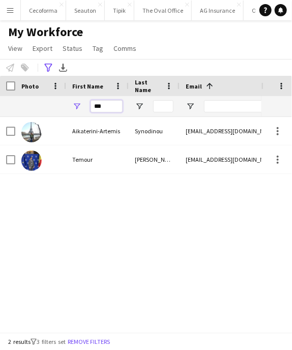
click at [107, 107] on input "***" at bounding box center [107, 106] width 32 height 12
type input "*"
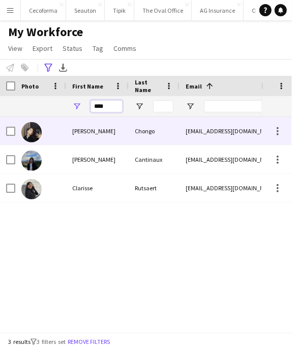
type input "****"
click at [251, 132] on div "[EMAIL_ADDRESS][DOMAIN_NAME]" at bounding box center [229, 131] width 98 height 28
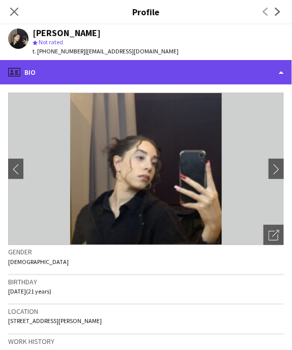
click at [282, 74] on div "profile Bio" at bounding box center [146, 72] width 292 height 24
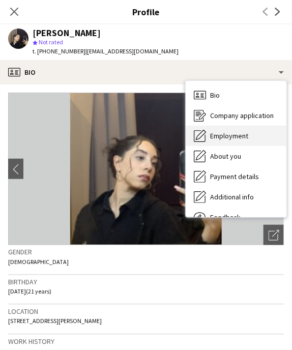
click at [229, 138] on span "Employment" at bounding box center [229, 135] width 38 height 9
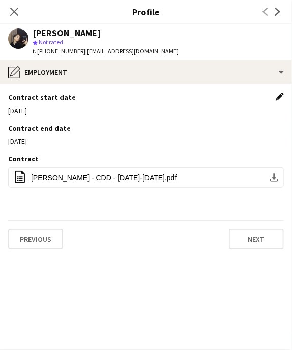
click at [280, 95] on app-icon "Edit this field" at bounding box center [280, 97] width 8 height 8
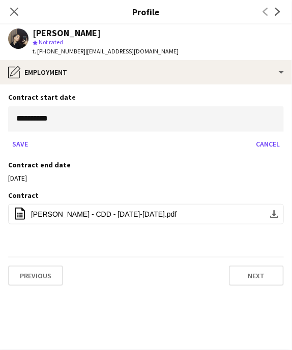
click at [67, 117] on body "Menu Boards Boards Boards All jobs Status Workforce Workforce My Workforce Recr…" at bounding box center [146, 175] width 292 height 350
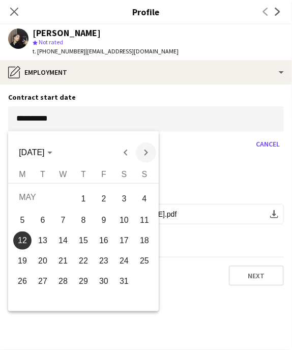
click at [148, 152] on span "Next month" at bounding box center [146, 153] width 20 height 20
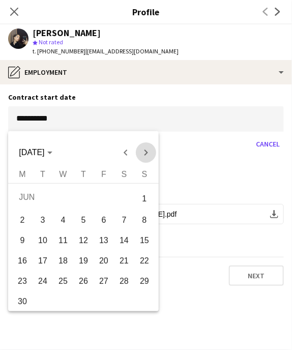
click at [148, 152] on span "Next month" at bounding box center [146, 153] width 20 height 20
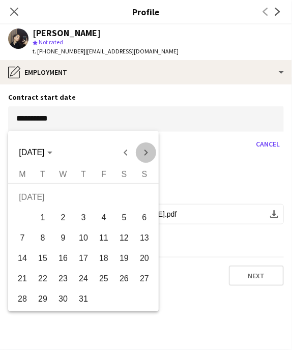
click at [148, 152] on span "Next month" at bounding box center [146, 153] width 20 height 20
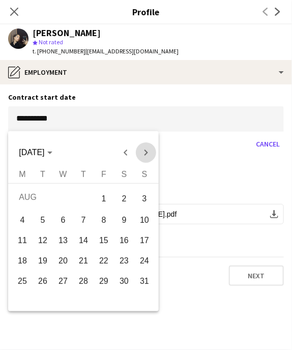
click at [148, 152] on span "Next month" at bounding box center [146, 153] width 20 height 20
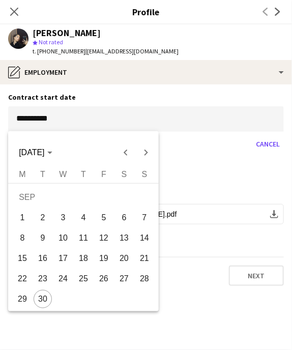
click at [20, 300] on span "29" at bounding box center [22, 299] width 18 height 18
type input "**********"
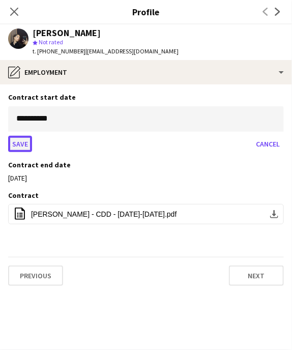
click at [17, 138] on button "Save" at bounding box center [20, 144] width 24 height 16
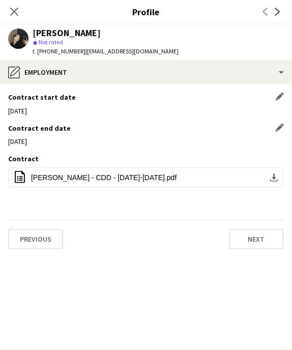
click at [275, 126] on div "Contract end date Edit this field" at bounding box center [146, 128] width 276 height 9
click at [279, 127] on app-icon "Edit this field" at bounding box center [280, 128] width 8 height 8
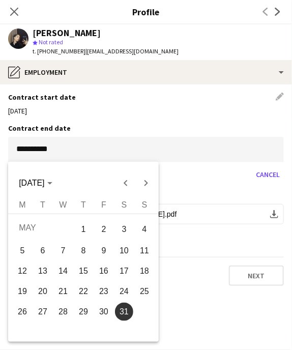
click at [124, 151] on body "Menu Boards Boards Boards All jobs Status Workforce Workforce My Workforce Recr…" at bounding box center [146, 175] width 292 height 350
click at [147, 184] on span "Next month" at bounding box center [146, 183] width 20 height 20
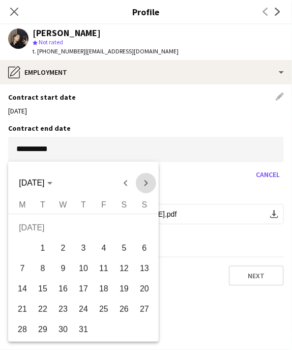
click at [147, 184] on span "Next month" at bounding box center [146, 183] width 20 height 20
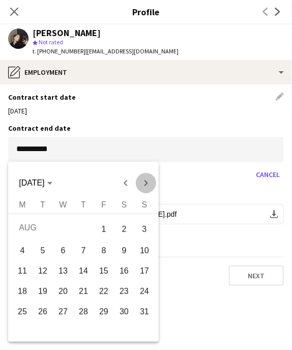
click at [147, 184] on span "Next month" at bounding box center [146, 183] width 20 height 20
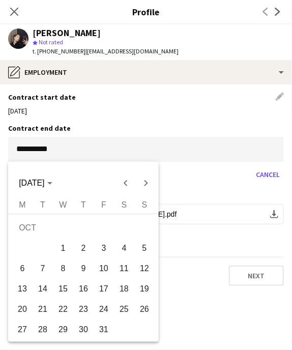
click at [86, 271] on span "9" at bounding box center [83, 269] width 18 height 18
type input "**********"
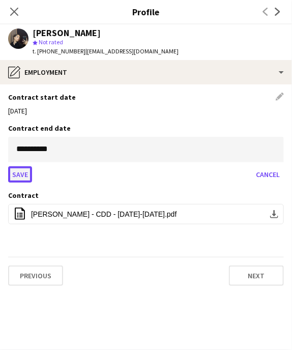
click at [14, 172] on button "Save" at bounding box center [20, 175] width 24 height 16
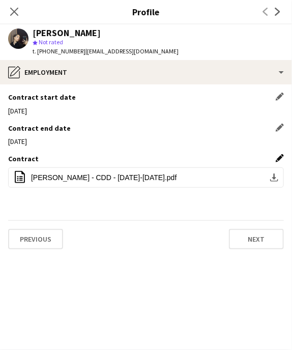
click at [278, 157] on app-icon "Edit this field" at bounding box center [280, 158] width 8 height 8
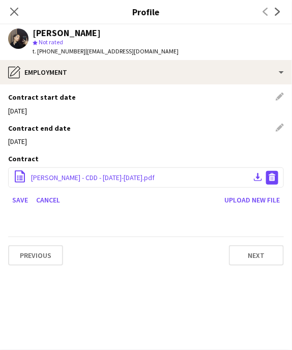
click at [273, 181] on app-icon "Delete file" at bounding box center [272, 178] width 8 height 10
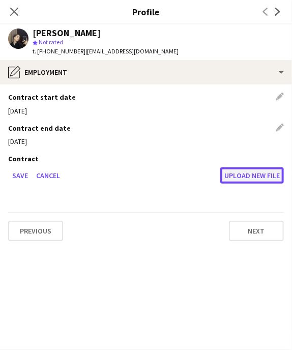
click at [253, 178] on button "Upload new file" at bounding box center [252, 176] width 64 height 16
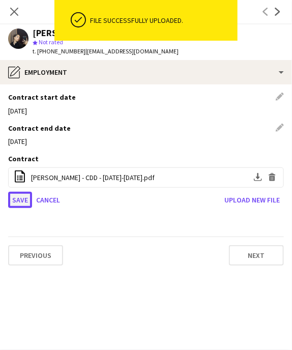
click at [16, 199] on button "Save" at bounding box center [20, 200] width 24 height 16
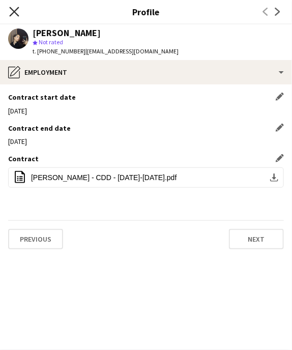
click at [14, 11] on icon at bounding box center [14, 12] width 10 height 10
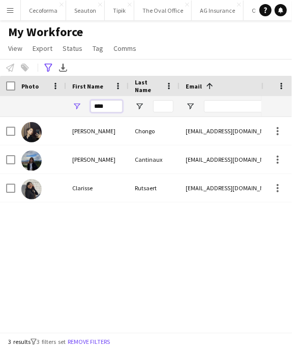
click at [104, 109] on input "****" at bounding box center [107, 106] width 32 height 12
type input "*"
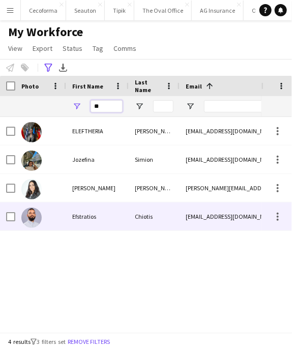
type input "**"
click at [244, 217] on div "[EMAIL_ADDRESS][DOMAIN_NAME]" at bounding box center [229, 217] width 98 height 28
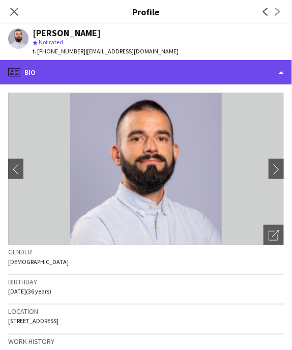
click at [280, 72] on div "profile Bio" at bounding box center [146, 72] width 292 height 24
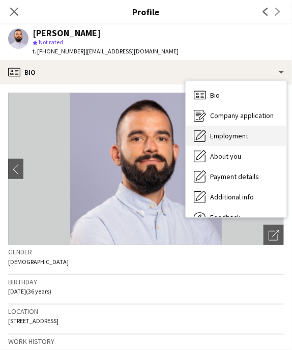
click at [232, 133] on span "Employment" at bounding box center [229, 135] width 38 height 9
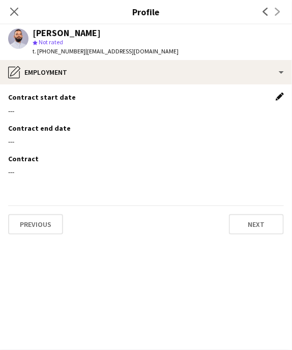
click at [280, 96] on app-icon "Edit this field" at bounding box center [280, 97] width 8 height 8
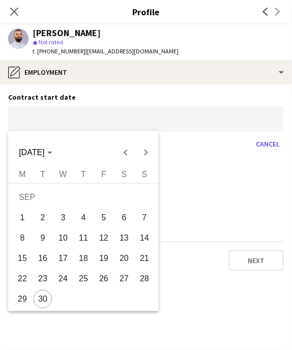
click at [97, 124] on body "Menu Boards Boards Boards All jobs Status Workforce Workforce My Workforce Recr…" at bounding box center [146, 175] width 292 height 350
click at [36, 299] on span "30" at bounding box center [43, 299] width 18 height 18
type input "**********"
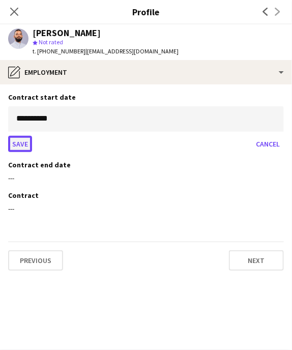
click at [21, 142] on button "Save" at bounding box center [20, 144] width 24 height 16
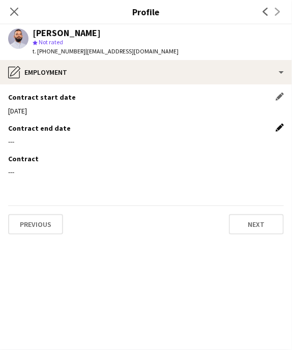
click at [280, 125] on app-icon "Edit this field" at bounding box center [280, 128] width 8 height 8
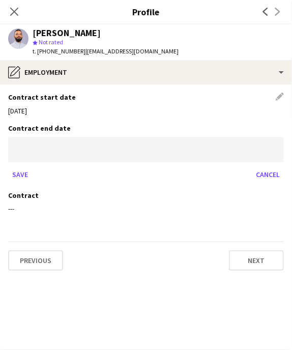
click at [38, 156] on body "Menu Boards Boards Boards All jobs Status Workforce Workforce My Workforce Recr…" at bounding box center [146, 175] width 292 height 350
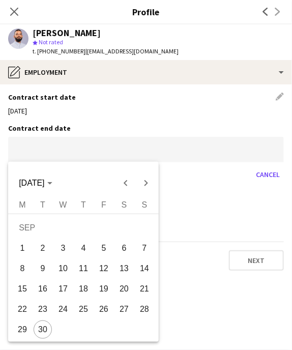
click at [45, 329] on span "30" at bounding box center [43, 330] width 18 height 18
type input "**********"
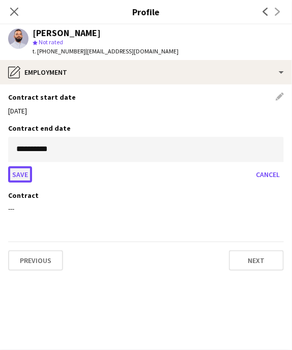
click at [11, 170] on button "Save" at bounding box center [20, 175] width 24 height 16
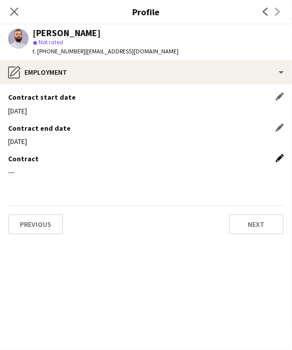
click at [279, 157] on app-icon "Edit this field" at bounding box center [280, 158] width 8 height 8
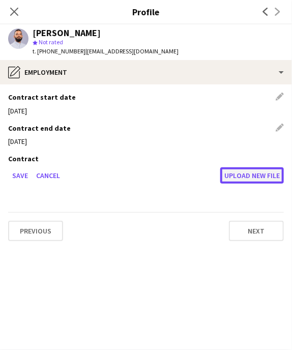
click at [251, 175] on button "Upload new file" at bounding box center [252, 176] width 64 height 16
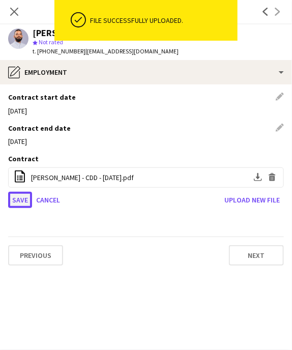
click at [21, 202] on button "Save" at bounding box center [20, 200] width 24 height 16
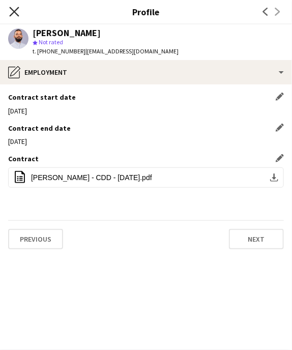
click at [14, 10] on icon "Close pop-in" at bounding box center [14, 12] width 10 height 10
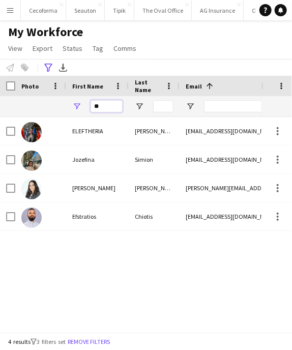
click at [100, 107] on input "**" at bounding box center [107, 106] width 32 height 12
type input "*"
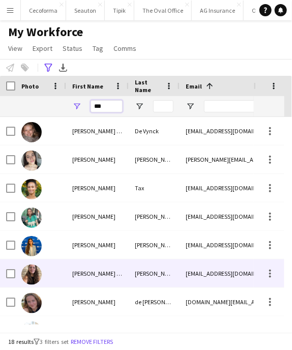
type input "***"
click at [198, 274] on div "[EMAIL_ADDRESS][DOMAIN_NAME]" at bounding box center [229, 274] width 98 height 28
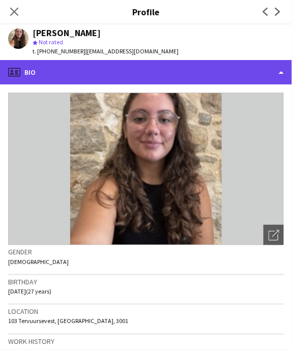
click at [283, 73] on div "profile Bio" at bounding box center [146, 72] width 292 height 24
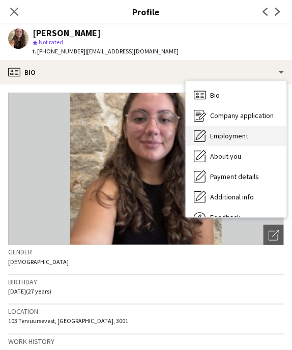
click at [219, 134] on span "Employment" at bounding box center [229, 135] width 38 height 9
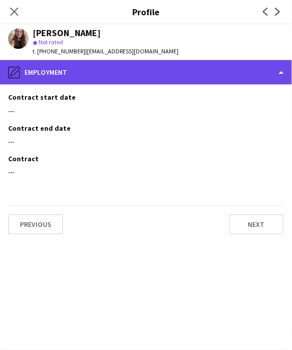
click at [170, 75] on div "pencil4 Employment" at bounding box center [146, 72] width 292 height 24
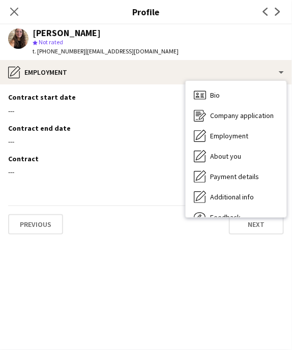
click at [100, 96] on div "Contract start date Edit this field" at bounding box center [146, 97] width 276 height 9
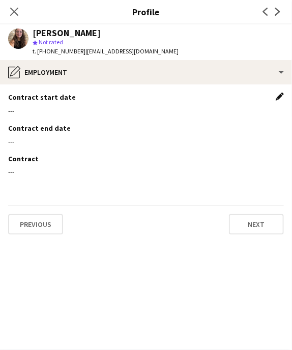
click at [279, 97] on app-icon "Edit this field" at bounding box center [280, 97] width 8 height 8
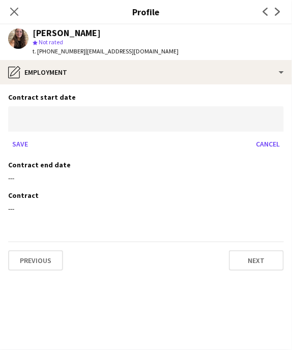
click at [39, 123] on body "Menu Boards Boards Boards All jobs Status Workforce Workforce My Workforce Recr…" at bounding box center [146, 175] width 292 height 350
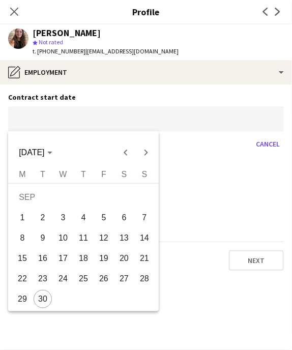
click at [41, 293] on span "30" at bounding box center [43, 299] width 18 height 18
type input "**********"
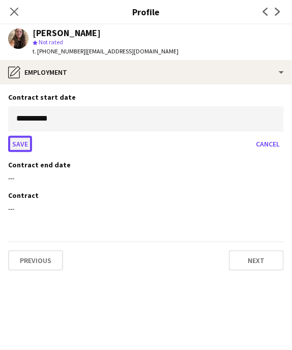
click at [24, 144] on button "Save" at bounding box center [20, 144] width 24 height 16
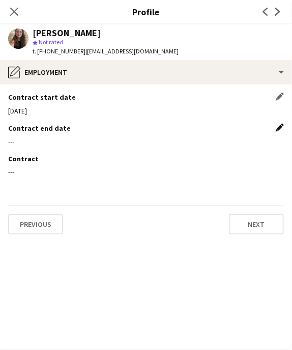
click at [280, 127] on app-icon "Edit this field" at bounding box center [280, 128] width 8 height 8
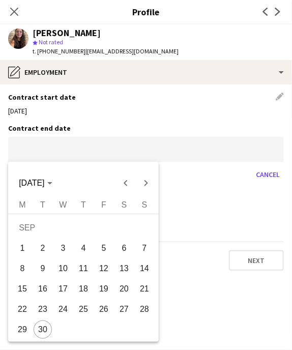
click at [43, 146] on body "Menu Boards Boards Boards All jobs Status Workforce Workforce My Workforce Recr…" at bounding box center [146, 175] width 292 height 350
click at [142, 183] on span "Next month" at bounding box center [146, 183] width 20 height 20
click at [104, 248] on span "3" at bounding box center [104, 248] width 18 height 18
type input "**********"
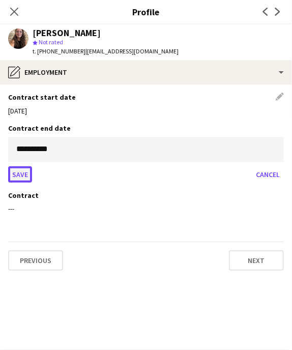
click at [21, 176] on button "Save" at bounding box center [20, 175] width 24 height 16
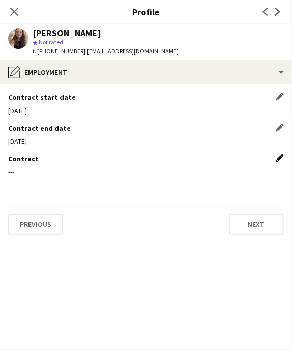
click at [281, 157] on app-icon "Edit this field" at bounding box center [280, 158] width 8 height 8
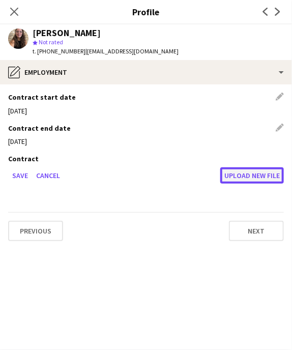
click at [254, 174] on button "Upload new file" at bounding box center [252, 176] width 64 height 16
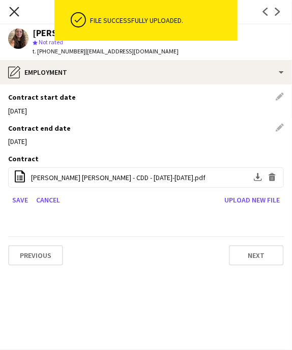
click at [17, 12] on icon "Close pop-in" at bounding box center [14, 12] width 10 height 10
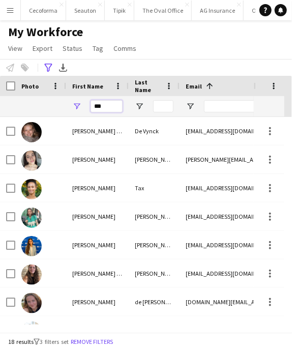
click at [106, 108] on input "***" at bounding box center [107, 106] width 32 height 12
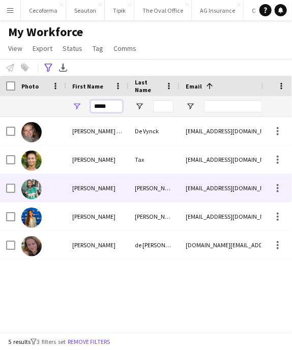
type input "*****"
click at [226, 186] on div "[EMAIL_ADDRESS][DOMAIN_NAME]" at bounding box center [229, 188] width 98 height 28
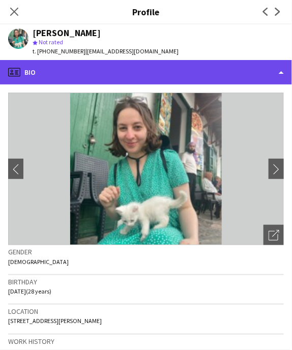
click at [280, 69] on div "profile Bio" at bounding box center [146, 72] width 292 height 24
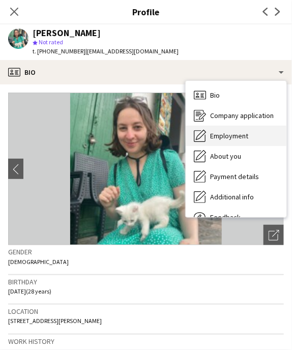
click at [224, 138] on span "Employment" at bounding box center [229, 135] width 38 height 9
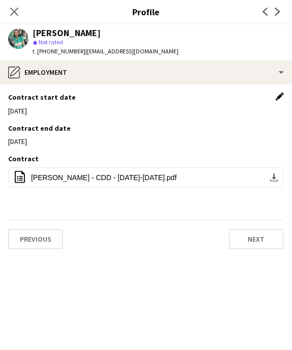
click at [281, 95] on app-icon "Edit this field" at bounding box center [280, 97] width 8 height 8
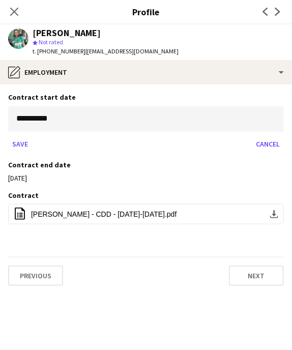
click at [222, 120] on body "Menu Boards Boards Boards All jobs Status Workforce Workforce My Workforce Recr…" at bounding box center [146, 175] width 292 height 350
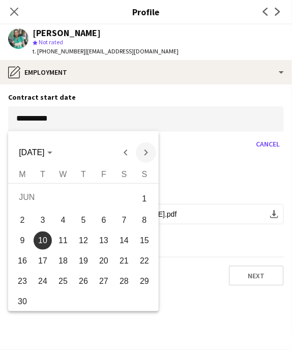
click at [143, 152] on span "Next month" at bounding box center [146, 153] width 20 height 20
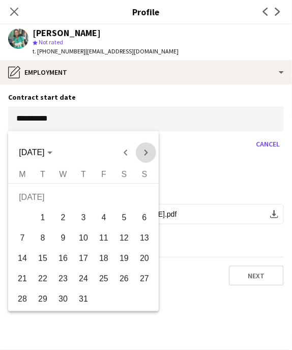
click at [143, 152] on span "Next month" at bounding box center [146, 153] width 20 height 20
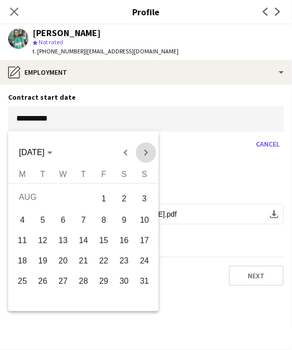
click at [143, 152] on span "Next month" at bounding box center [146, 153] width 20 height 20
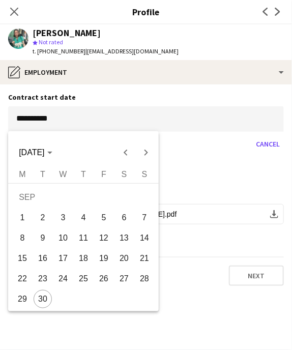
click at [18, 297] on span "29" at bounding box center [22, 299] width 18 height 18
type input "**********"
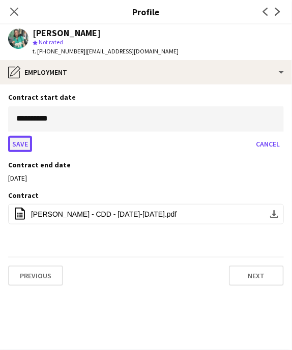
click at [19, 143] on button "Save" at bounding box center [20, 144] width 24 height 16
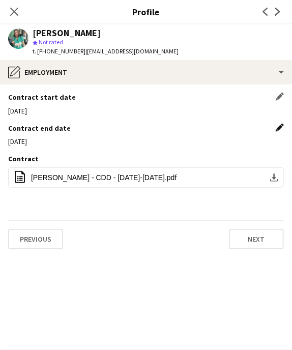
click at [279, 129] on app-icon "Edit this field" at bounding box center [280, 128] width 8 height 8
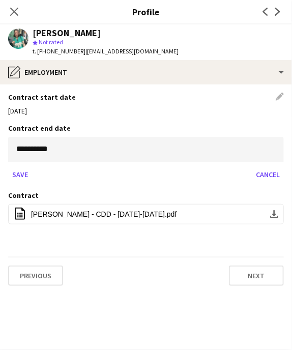
click at [197, 148] on body "Menu Boards Boards Boards All jobs Status Workforce Workforce My Workforce Recr…" at bounding box center [146, 175] width 292 height 350
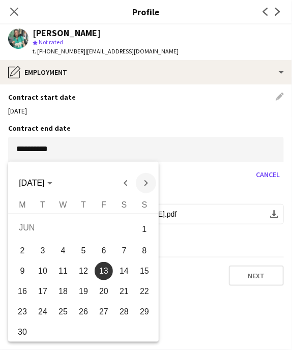
click at [146, 184] on span "Next month" at bounding box center [146, 183] width 20 height 20
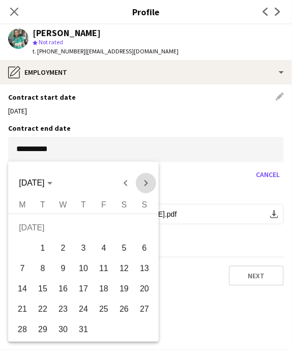
click at [146, 184] on span "Next month" at bounding box center [146, 183] width 20 height 20
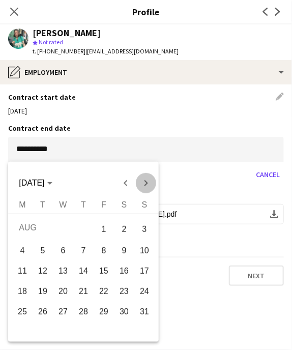
click at [146, 184] on span "Next month" at bounding box center [146, 183] width 20 height 20
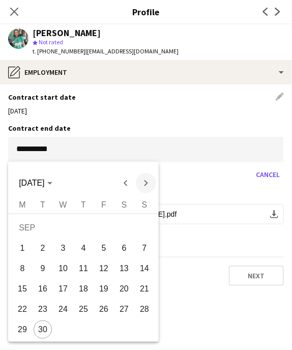
click at [146, 184] on span "Next month" at bounding box center [146, 183] width 20 height 20
click at [102, 244] on span "3" at bounding box center [104, 248] width 18 height 18
type input "**********"
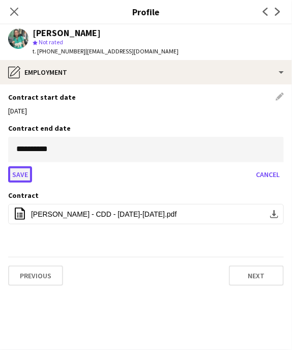
click at [14, 173] on button "Save" at bounding box center [20, 175] width 24 height 16
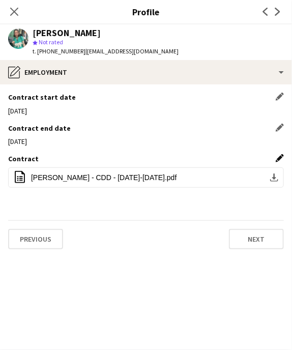
click at [279, 156] on app-icon "Edit this field" at bounding box center [280, 158] width 8 height 8
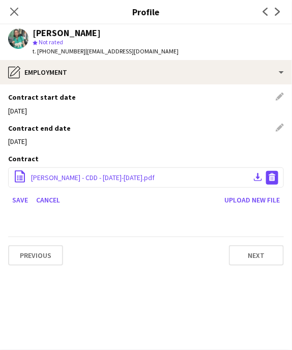
click at [275, 179] on app-icon "Delete file" at bounding box center [272, 178] width 8 height 10
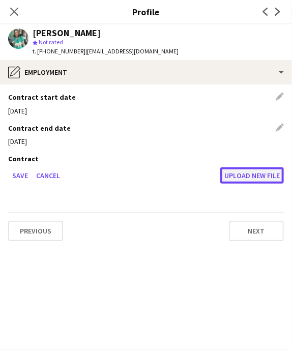
click at [261, 178] on button "Upload new file" at bounding box center [252, 176] width 64 height 16
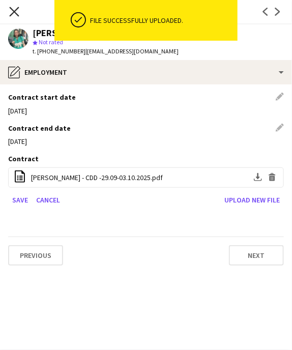
click at [13, 11] on icon at bounding box center [14, 12] width 10 height 10
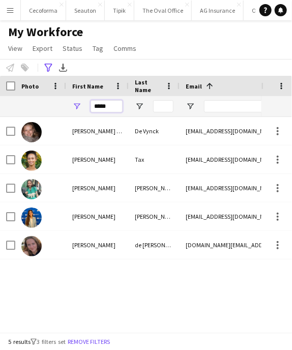
click at [114, 105] on input "*****" at bounding box center [107, 106] width 32 height 12
type input "*"
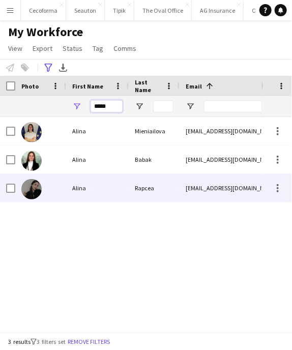
type input "*****"
click at [216, 187] on div "[EMAIL_ADDRESS][DOMAIN_NAME]" at bounding box center [229, 188] width 98 height 28
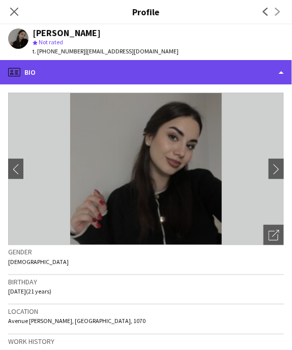
click at [279, 72] on div "profile Bio" at bounding box center [146, 72] width 292 height 24
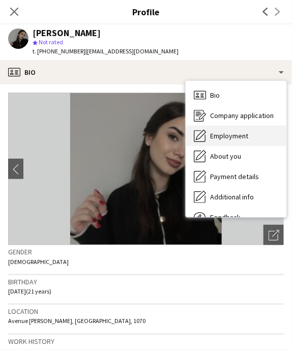
click at [242, 138] on span "Employment" at bounding box center [229, 135] width 38 height 9
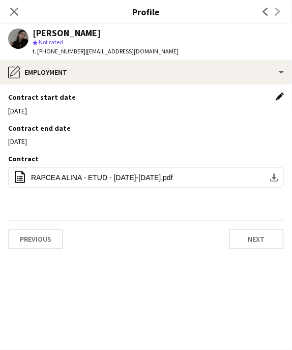
click at [281, 95] on app-icon "Edit this field" at bounding box center [280, 97] width 8 height 8
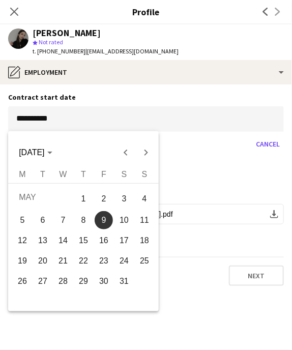
click at [130, 118] on body "Menu Boards Boards Boards All jobs Status Workforce Workforce My Workforce Recr…" at bounding box center [146, 175] width 292 height 350
click at [146, 148] on span "Next month" at bounding box center [146, 153] width 20 height 20
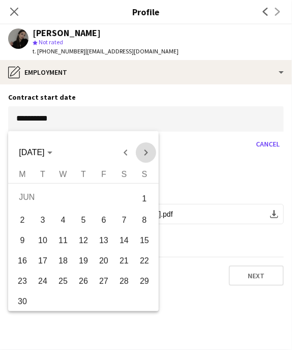
click at [146, 148] on span "Next month" at bounding box center [146, 153] width 20 height 20
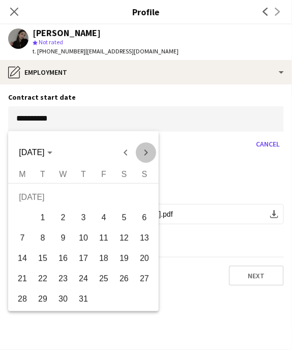
click at [146, 148] on span "Next month" at bounding box center [146, 153] width 20 height 20
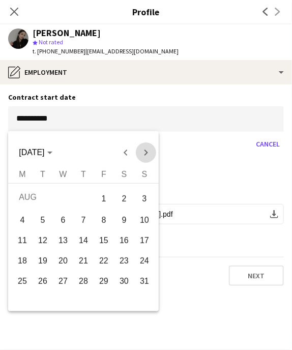
click at [146, 148] on span "Next month" at bounding box center [146, 153] width 20 height 20
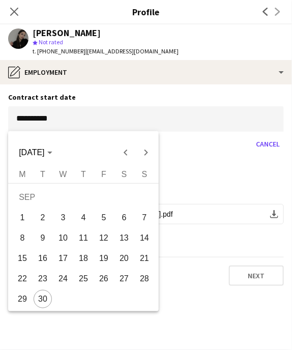
click at [40, 304] on span "30" at bounding box center [43, 299] width 18 height 18
type input "**********"
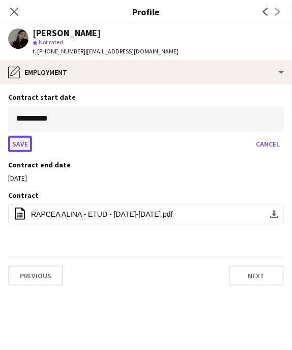
click at [18, 142] on button "Save" at bounding box center [20, 144] width 24 height 16
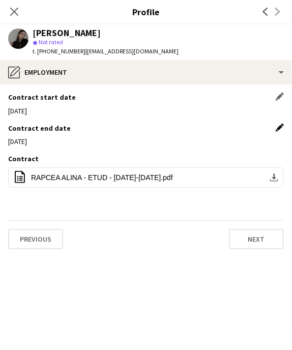
click at [279, 126] on app-icon "Edit this field" at bounding box center [280, 128] width 8 height 8
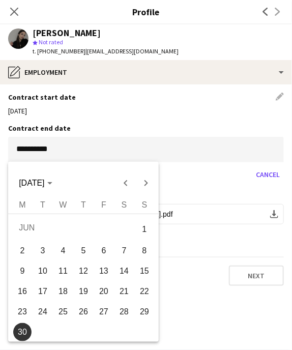
click at [274, 148] on body "Menu Boards Boards Boards All jobs Status Workforce Workforce My Workforce Recr…" at bounding box center [146, 175] width 292 height 350
click at [147, 183] on span "Next month" at bounding box center [146, 183] width 20 height 20
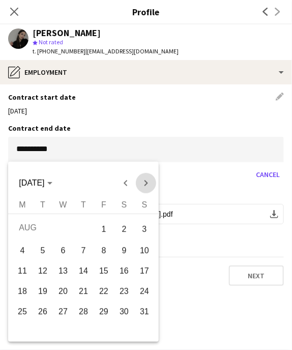
click at [147, 183] on span "Next month" at bounding box center [146, 183] width 20 height 20
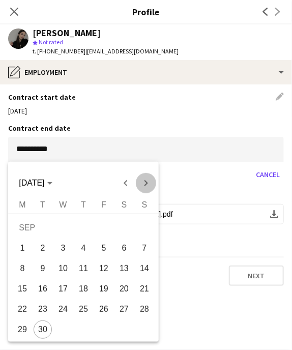
click at [147, 183] on span "Next month" at bounding box center [146, 183] width 20 height 20
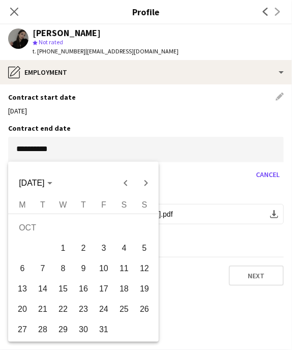
click at [99, 331] on span "31" at bounding box center [104, 330] width 18 height 18
type input "**********"
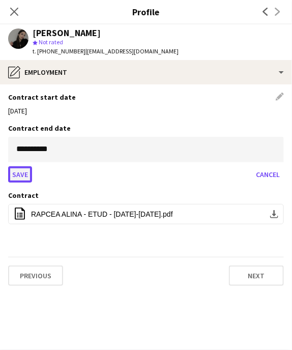
click at [12, 169] on button "Save" at bounding box center [20, 175] width 24 height 16
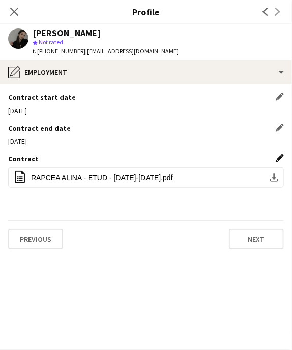
click at [278, 158] on app-icon "Edit this field" at bounding box center [280, 158] width 8 height 8
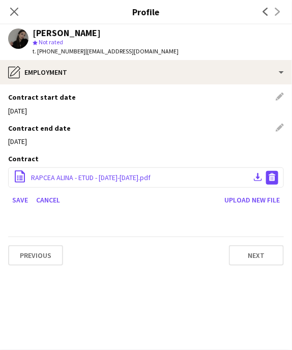
click at [272, 178] on app-icon "Delete file" at bounding box center [272, 178] width 8 height 10
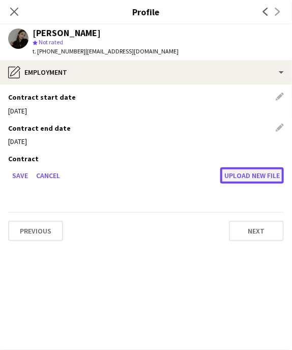
click at [268, 178] on button "Upload new file" at bounding box center [252, 176] width 64 height 16
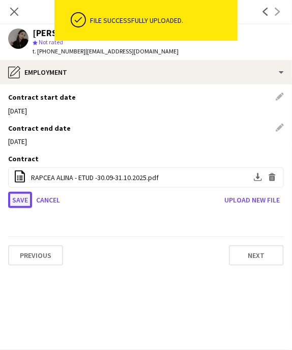
click at [17, 199] on button "Save" at bounding box center [20, 200] width 24 height 16
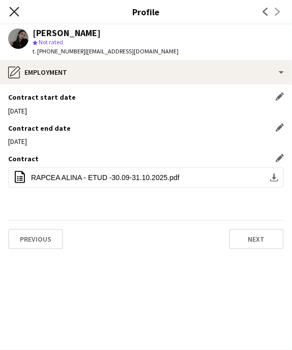
click at [12, 10] on icon at bounding box center [14, 12] width 10 height 10
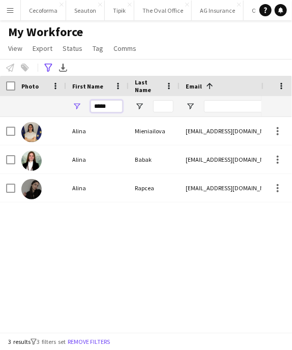
click at [109, 105] on input "*****" at bounding box center [107, 106] width 32 height 12
type input "*"
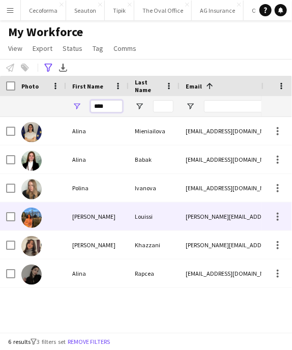
type input "****"
click at [204, 220] on div "[PERSON_NAME][EMAIL_ADDRESS][DOMAIN_NAME]" at bounding box center [229, 217] width 98 height 28
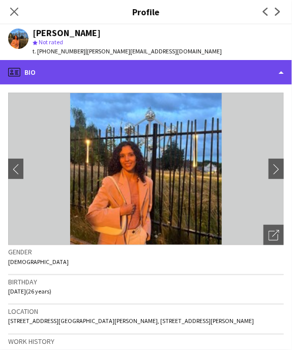
click at [281, 71] on div "profile Bio" at bounding box center [146, 72] width 292 height 24
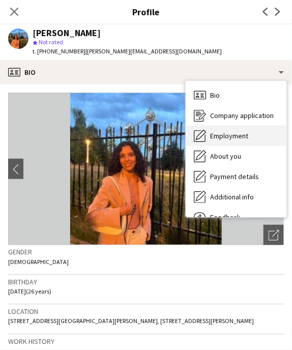
click at [232, 136] on span "Employment" at bounding box center [229, 135] width 38 height 9
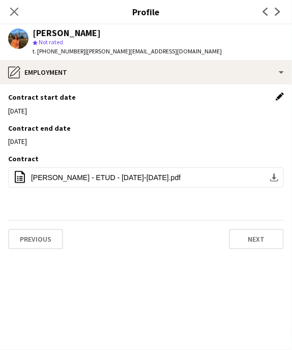
click at [279, 97] on app-icon "Edit this field" at bounding box center [280, 97] width 8 height 8
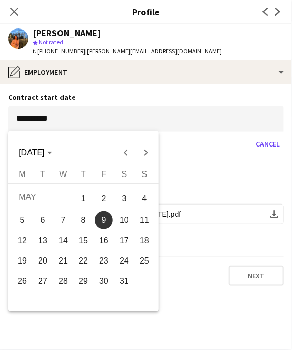
click at [96, 123] on body "Menu Boards Boards Boards All jobs Status Workforce Workforce My Workforce Recr…" at bounding box center [146, 175] width 292 height 350
click at [146, 152] on span "Next month" at bounding box center [146, 153] width 20 height 20
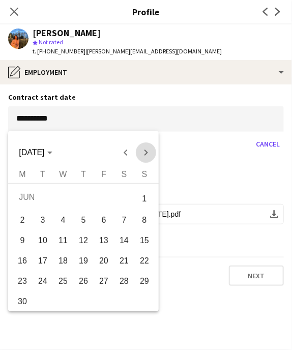
click at [146, 152] on span "Next month" at bounding box center [146, 153] width 20 height 20
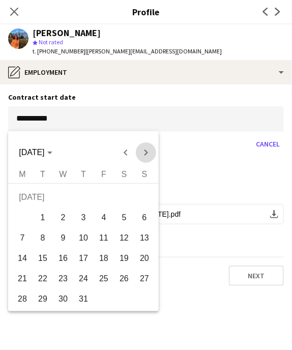
click at [146, 152] on span "Next month" at bounding box center [146, 153] width 20 height 20
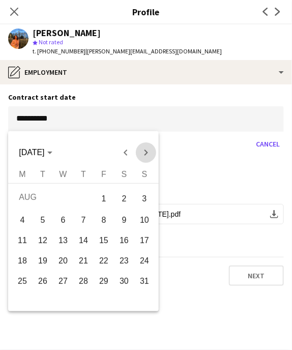
click at [146, 152] on span "Next month" at bounding box center [146, 153] width 20 height 20
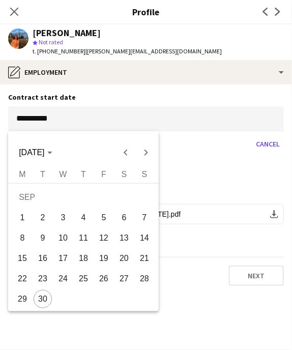
click at [37, 297] on span "30" at bounding box center [43, 299] width 18 height 18
type input "**********"
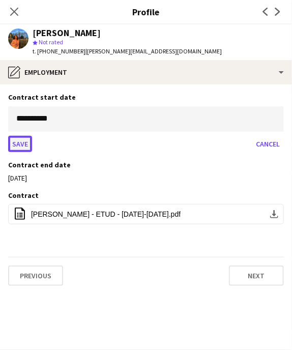
click at [24, 143] on button "Save" at bounding box center [20, 144] width 24 height 16
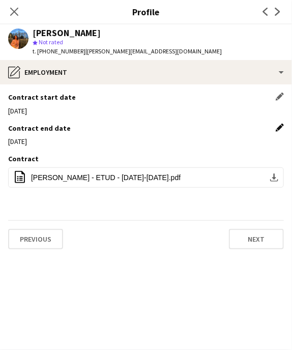
click at [279, 128] on app-icon "Edit this field" at bounding box center [280, 128] width 8 height 8
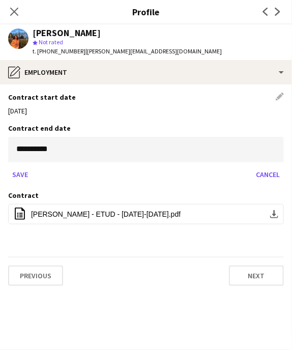
click at [43, 152] on body "Menu Boards Boards Boards All jobs Status Workforce Workforce My Workforce Recr…" at bounding box center [146, 175] width 292 height 350
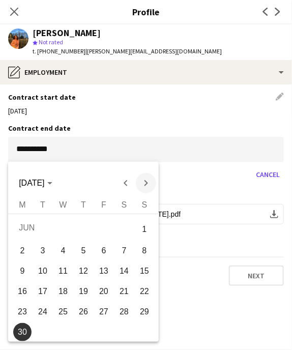
click at [152, 183] on span "Next month" at bounding box center [146, 183] width 20 height 20
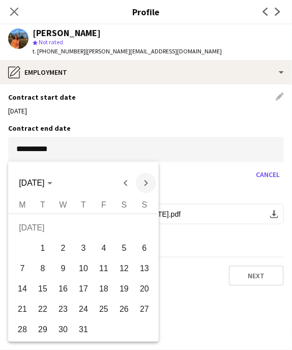
click at [150, 184] on span "Next month" at bounding box center [146, 183] width 20 height 20
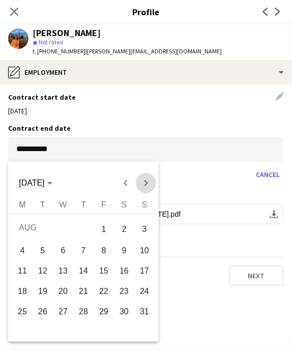
click at [150, 184] on span "Next month" at bounding box center [146, 183] width 20 height 20
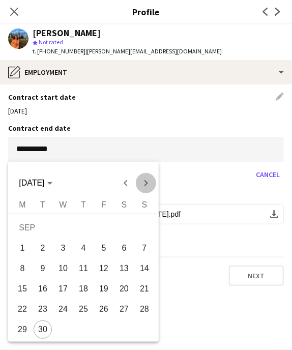
click at [150, 184] on span "Next month" at bounding box center [146, 183] width 20 height 20
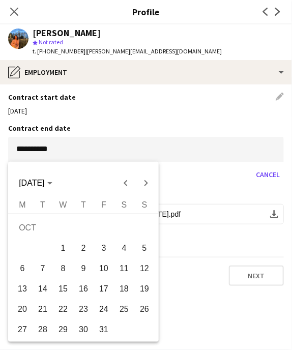
click at [100, 329] on span "31" at bounding box center [104, 330] width 18 height 18
type input "**********"
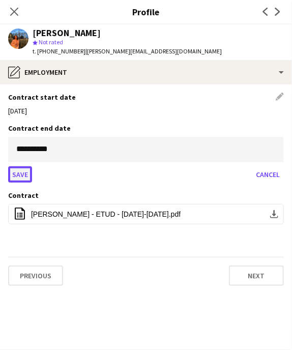
click at [20, 170] on button "Save" at bounding box center [20, 175] width 24 height 16
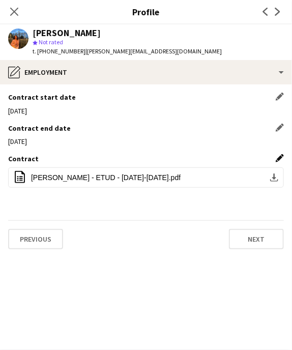
click at [281, 157] on app-icon "Edit this field" at bounding box center [280, 158] width 8 height 8
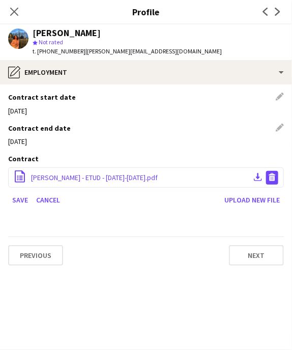
click at [273, 178] on app-icon "Delete file" at bounding box center [272, 178] width 8 height 10
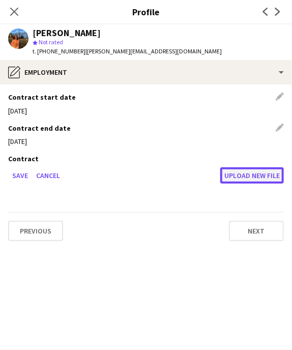
click at [253, 178] on button "Upload new file" at bounding box center [252, 176] width 64 height 16
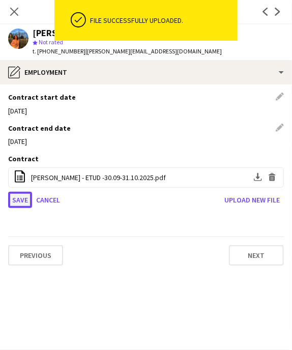
click at [20, 200] on button "Save" at bounding box center [20, 200] width 24 height 16
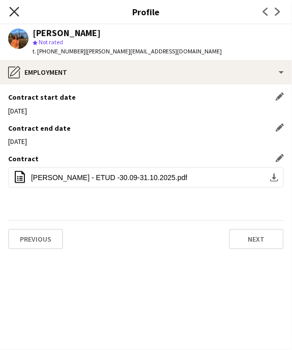
click at [11, 13] on icon "Close pop-in" at bounding box center [14, 12] width 10 height 10
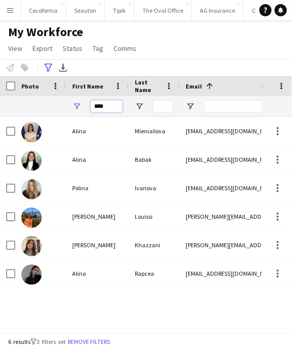
click at [109, 105] on input "****" at bounding box center [107, 106] width 32 height 12
type input "*"
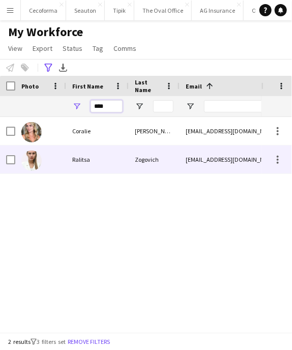
type input "****"
click at [231, 161] on div "[EMAIL_ADDRESS][DOMAIN_NAME]" at bounding box center [229, 160] width 98 height 28
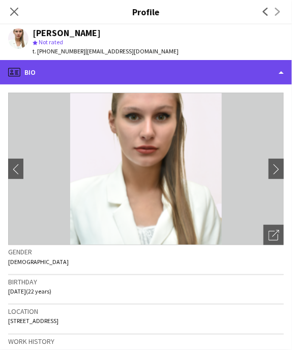
click at [280, 73] on div "profile Bio" at bounding box center [146, 72] width 292 height 24
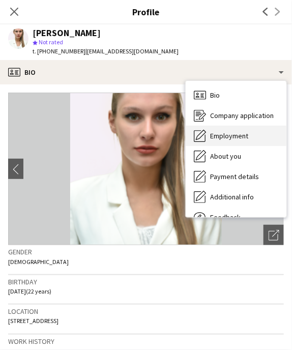
click at [227, 137] on span "Employment" at bounding box center [229, 135] width 38 height 9
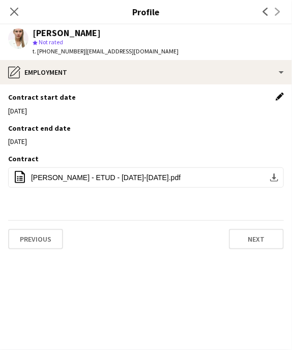
click at [279, 97] on app-icon "Edit this field" at bounding box center [280, 97] width 8 height 8
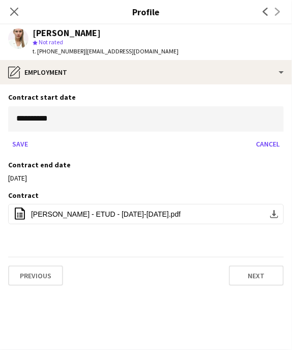
click at [72, 124] on body "Menu Boards Boards Boards All jobs Status Workforce Workforce My Workforce Recr…" at bounding box center [146, 175] width 292 height 350
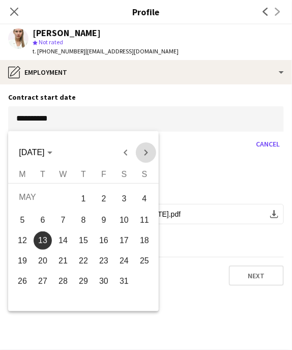
click at [143, 152] on span "Next month" at bounding box center [146, 153] width 20 height 20
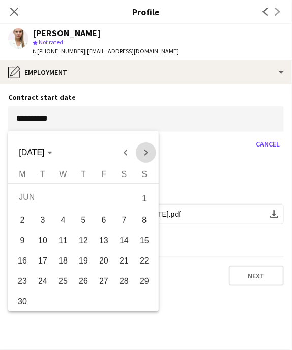
click at [143, 152] on span "Next month" at bounding box center [146, 153] width 20 height 20
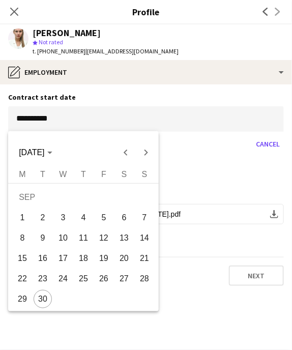
click at [38, 296] on span "30" at bounding box center [43, 299] width 18 height 18
type input "**********"
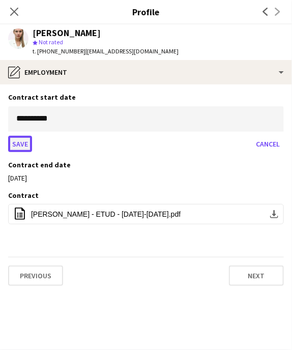
click at [18, 145] on button "Save" at bounding box center [20, 144] width 24 height 16
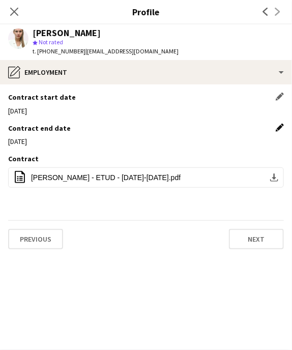
click at [282, 127] on app-icon "Edit this field" at bounding box center [280, 128] width 8 height 8
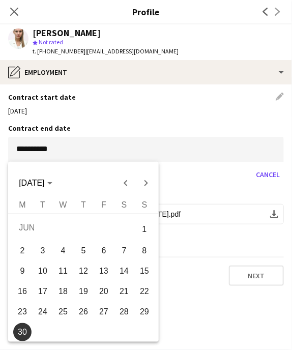
click at [173, 161] on body "Menu Boards Boards Boards All jobs Status Workforce Workforce My Workforce Recr…" at bounding box center [146, 175] width 292 height 350
click at [147, 182] on span "Next month" at bounding box center [146, 183] width 20 height 20
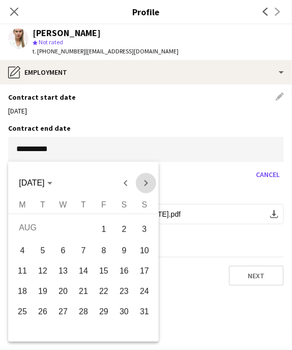
click at [147, 182] on span "Next month" at bounding box center [146, 183] width 20 height 20
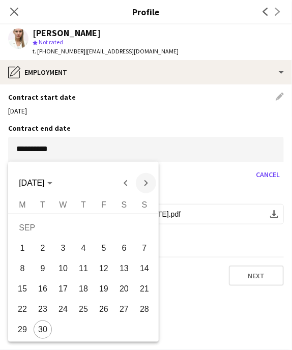
click at [147, 182] on span "Next month" at bounding box center [146, 183] width 20 height 20
click at [101, 328] on span "31" at bounding box center [104, 330] width 18 height 18
type input "**********"
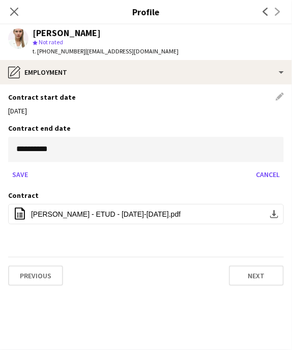
click at [17, 165] on form "**********" at bounding box center [146, 160] width 276 height 46
click at [17, 172] on button "Save" at bounding box center [20, 175] width 24 height 16
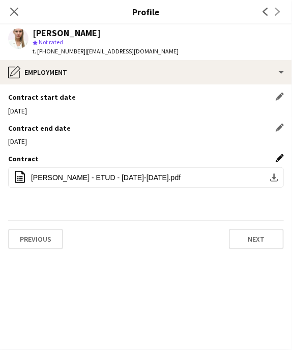
click at [276, 156] on app-icon "Edit this field" at bounding box center [280, 158] width 8 height 8
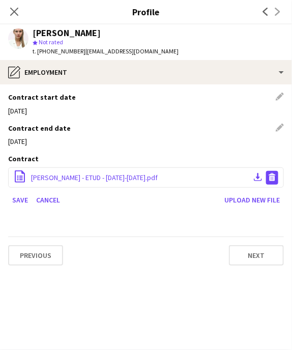
drag, startPoint x: 276, startPoint y: 175, endPoint x: 257, endPoint y: 194, distance: 27.4
click at [275, 176] on app-icon "Delete file" at bounding box center [272, 178] width 8 height 10
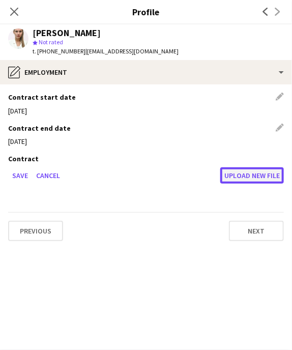
click at [256, 176] on button "Upload new file" at bounding box center [252, 176] width 64 height 16
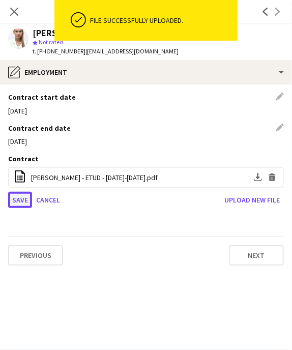
click at [20, 198] on button "Save" at bounding box center [20, 200] width 24 height 16
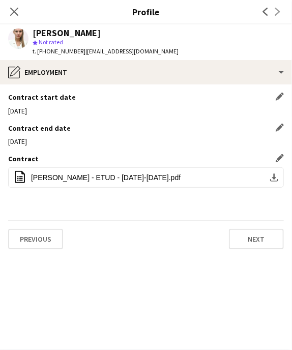
click at [13, 14] on icon "Close pop-in" at bounding box center [14, 12] width 8 height 8
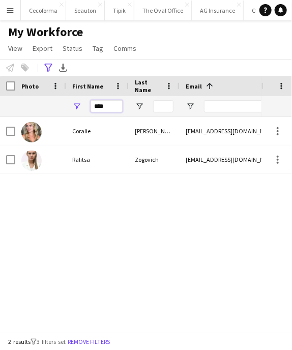
click at [106, 106] on input "****" at bounding box center [107, 106] width 32 height 12
type input "*"
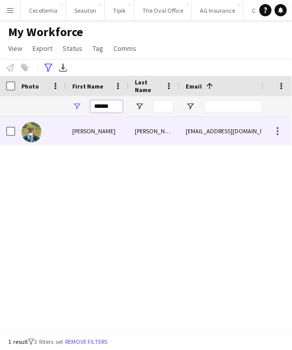
type input "******"
click at [163, 138] on div "[PERSON_NAME]" at bounding box center [154, 131] width 51 height 28
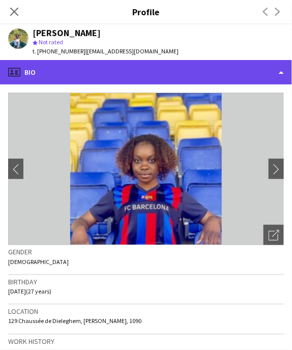
click at [282, 72] on div "profile Bio" at bounding box center [146, 72] width 292 height 24
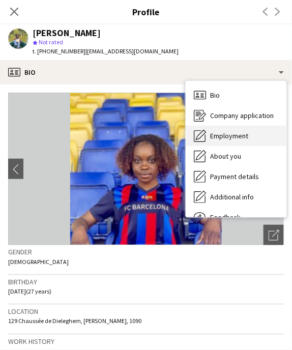
click at [232, 136] on span "Employment" at bounding box center [229, 135] width 38 height 9
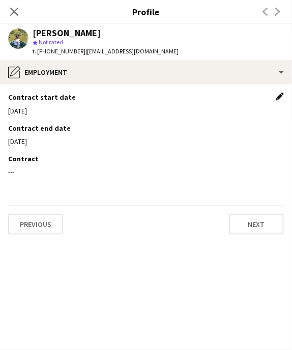
click at [278, 96] on app-icon "Edit this field" at bounding box center [280, 97] width 8 height 8
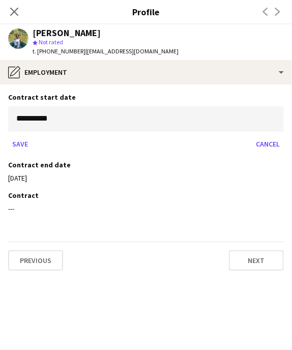
click at [99, 126] on body "Menu Boards Boards Boards All jobs Status Workforce Workforce My Workforce Recr…" at bounding box center [146, 175] width 292 height 350
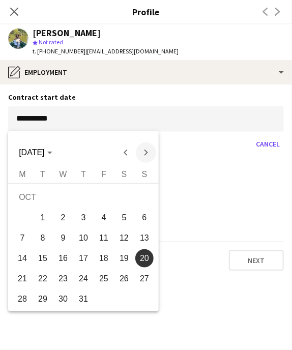
click at [147, 154] on span "Next month" at bounding box center [146, 153] width 20 height 20
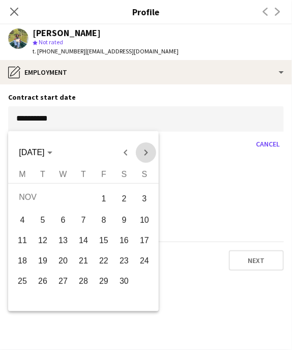
click at [147, 154] on span "Next month" at bounding box center [146, 153] width 20 height 20
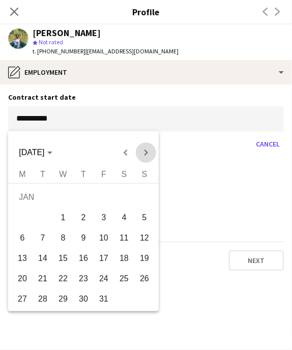
click at [147, 154] on span "Next month" at bounding box center [146, 153] width 20 height 20
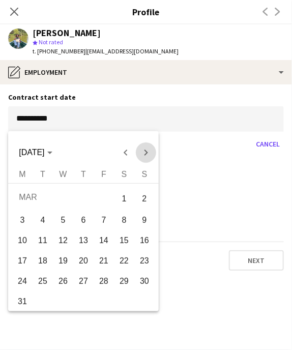
click at [147, 154] on span "Next month" at bounding box center [146, 153] width 20 height 20
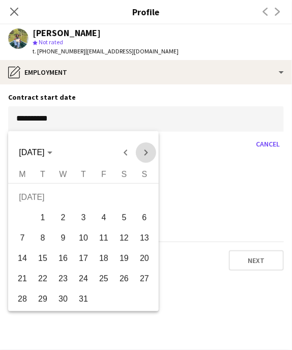
click at [147, 154] on span "Next month" at bounding box center [146, 153] width 20 height 20
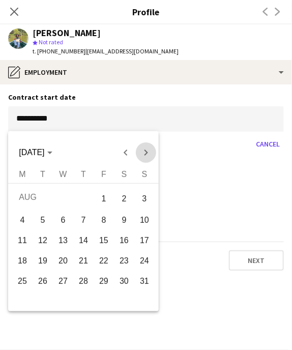
click at [147, 154] on span "Next month" at bounding box center [146, 153] width 20 height 20
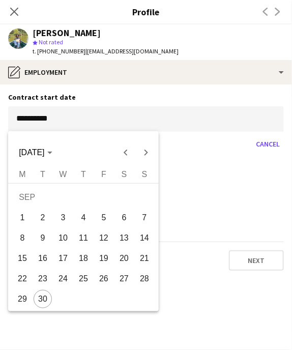
click at [39, 294] on span "30" at bounding box center [43, 299] width 18 height 18
type input "**********"
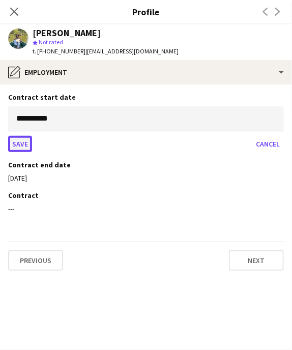
click at [20, 142] on button "Save" at bounding box center [20, 144] width 24 height 16
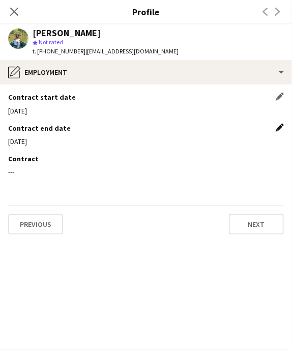
click at [280, 129] on app-icon "Edit this field" at bounding box center [280, 128] width 8 height 8
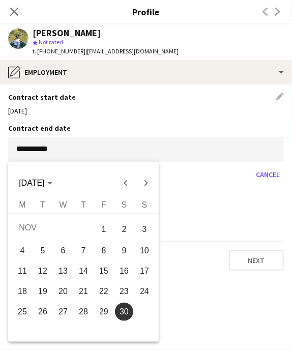
click at [129, 154] on body "Menu Boards Boards Boards All jobs Status Workforce Workforce My Workforce Recr…" at bounding box center [146, 175] width 292 height 350
click at [144, 183] on span "Next month" at bounding box center [146, 183] width 20 height 20
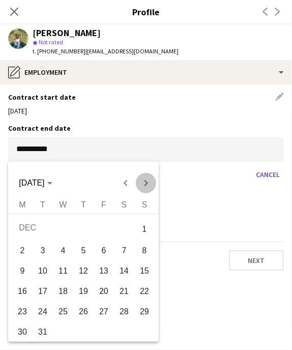
click at [144, 183] on span "Next month" at bounding box center [146, 183] width 20 height 20
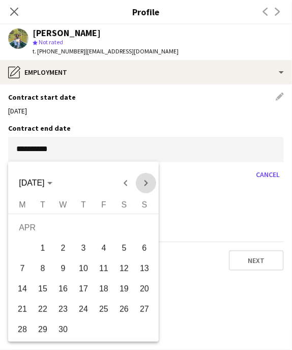
click at [144, 183] on span "Next month" at bounding box center [146, 183] width 20 height 20
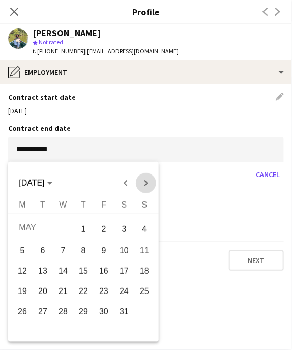
click at [144, 183] on span "Next month" at bounding box center [146, 183] width 20 height 20
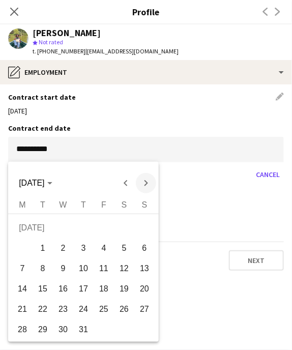
click at [144, 183] on span "Next month" at bounding box center [146, 183] width 20 height 20
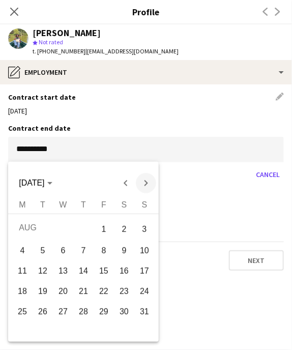
click at [144, 183] on span "Next month" at bounding box center [146, 183] width 20 height 20
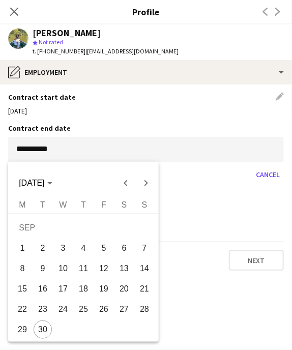
click at [46, 326] on span "30" at bounding box center [43, 330] width 18 height 18
type input "**********"
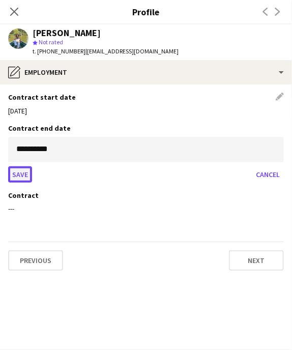
click at [19, 176] on button "Save" at bounding box center [20, 175] width 24 height 16
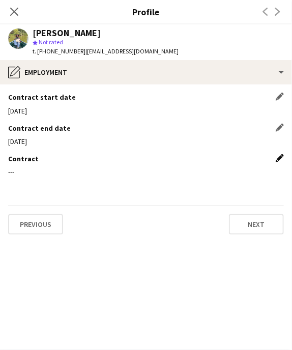
click at [279, 157] on app-icon "Edit this field" at bounding box center [280, 158] width 8 height 8
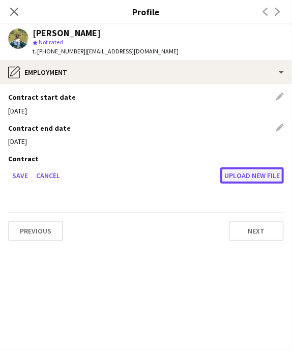
click at [269, 176] on button "Upload new file" at bounding box center [252, 176] width 64 height 16
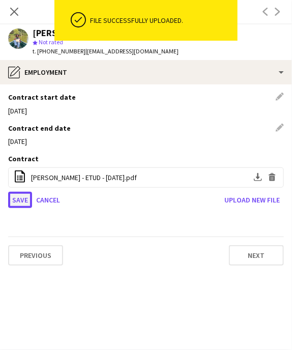
click at [19, 201] on button "Save" at bounding box center [20, 200] width 24 height 16
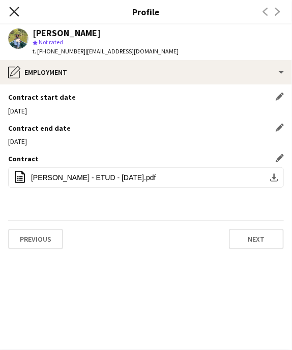
click at [12, 11] on icon "Close pop-in" at bounding box center [14, 12] width 10 height 10
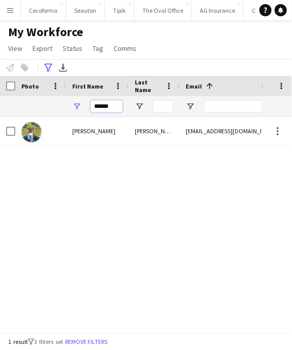
click at [114, 107] on input "******" at bounding box center [107, 106] width 32 height 12
type input "*"
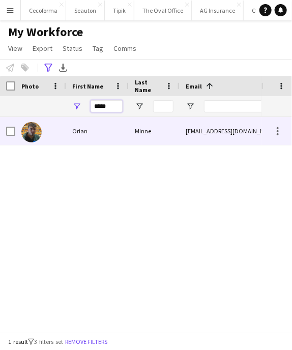
type input "*****"
click at [241, 134] on div "[EMAIL_ADDRESS][DOMAIN_NAME]" at bounding box center [229, 131] width 98 height 28
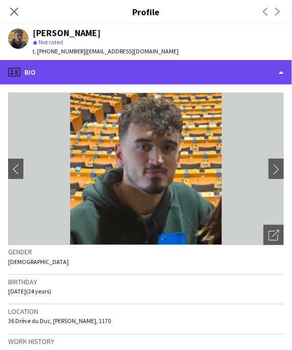
click at [282, 71] on div "profile Bio" at bounding box center [146, 72] width 292 height 24
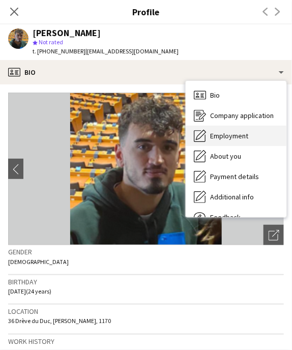
click at [226, 136] on span "Employment" at bounding box center [229, 135] width 38 height 9
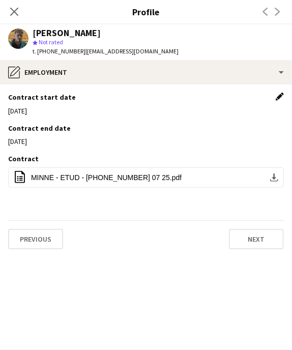
click at [280, 95] on app-icon "Edit this field" at bounding box center [280, 97] width 8 height 8
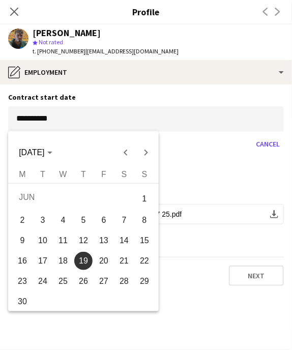
click at [222, 118] on body "Menu Boards Boards Boards All jobs Status Workforce Workforce My Workforce Recr…" at bounding box center [146, 175] width 292 height 350
click at [145, 153] on span "Next month" at bounding box center [146, 153] width 20 height 20
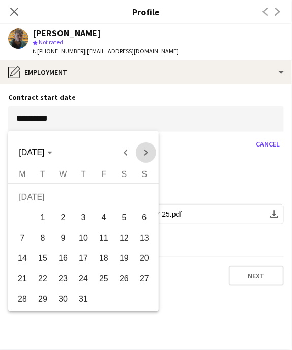
click at [145, 153] on span "Next month" at bounding box center [146, 153] width 20 height 20
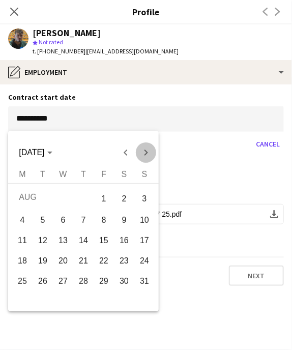
click at [145, 153] on span "Next month" at bounding box center [146, 153] width 20 height 20
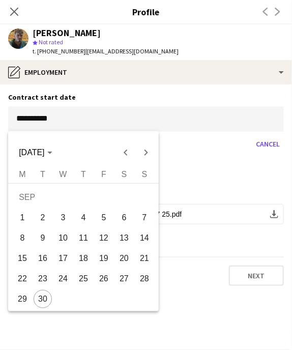
click at [39, 299] on span "30" at bounding box center [43, 299] width 18 height 18
type input "**********"
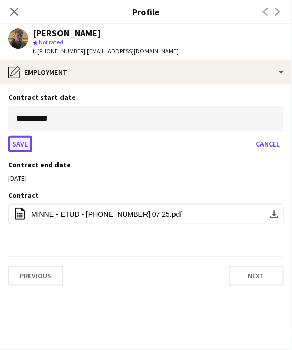
click at [19, 143] on button "Save" at bounding box center [20, 144] width 24 height 16
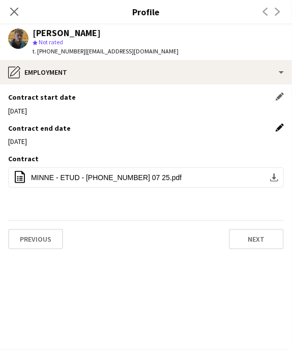
click at [280, 126] on app-icon "Edit this field" at bounding box center [280, 128] width 8 height 8
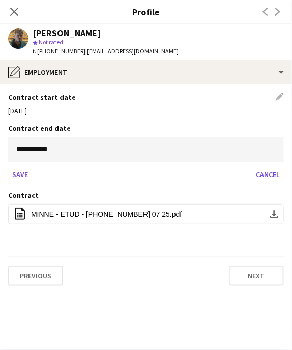
click at [269, 148] on body "Menu Boards Boards Boards All jobs Status Workforce Workforce My Workforce Recr…" at bounding box center [146, 175] width 292 height 350
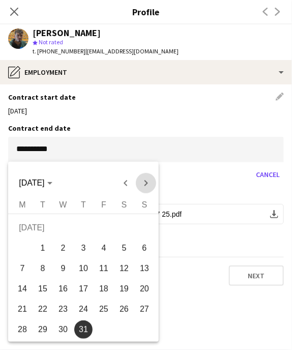
click at [144, 182] on span "Next month" at bounding box center [146, 183] width 20 height 20
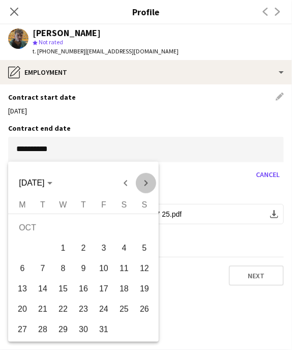
click at [144, 182] on span "Next month" at bounding box center [146, 183] width 20 height 20
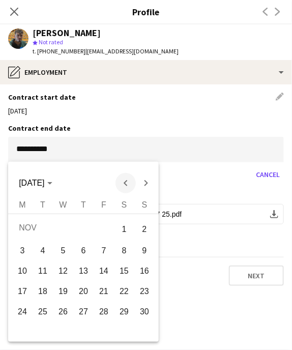
click at [124, 183] on span "Previous month" at bounding box center [126, 183] width 20 height 20
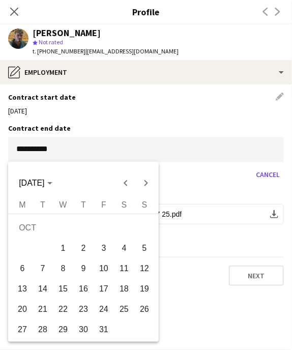
click at [99, 329] on span "31" at bounding box center [104, 330] width 18 height 18
type input "**********"
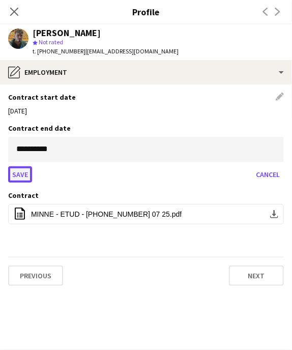
click at [24, 175] on button "Save" at bounding box center [20, 175] width 24 height 16
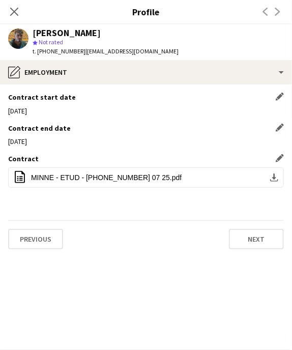
click at [280, 159] on app-icon "Edit this field" at bounding box center [280, 158] width 8 height 8
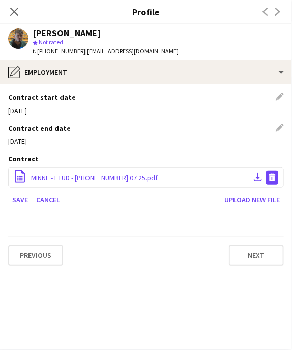
click at [274, 176] on app-icon "Delete file" at bounding box center [272, 178] width 8 height 10
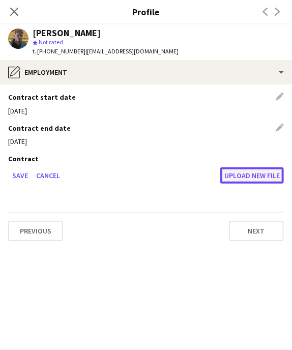
click at [257, 176] on button "Upload new file" at bounding box center [252, 176] width 64 height 16
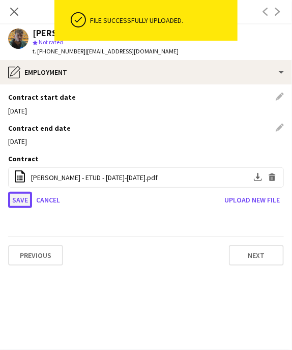
click at [20, 199] on button "Save" at bounding box center [20, 200] width 24 height 16
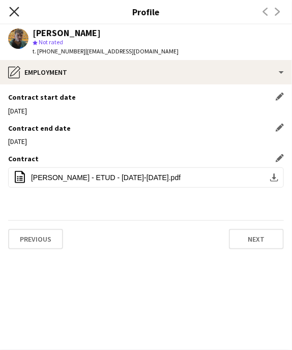
click at [10, 12] on icon "Close pop-in" at bounding box center [14, 12] width 10 height 10
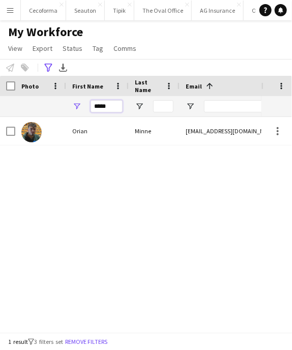
click at [114, 108] on input "*****" at bounding box center [107, 106] width 32 height 12
type input "*"
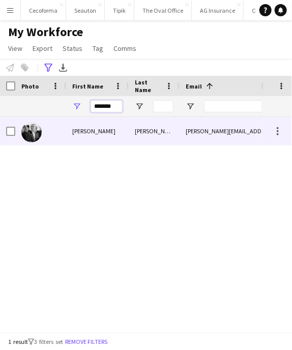
type input "*******"
click at [234, 136] on div "[PERSON_NAME][EMAIL_ADDRESS][PERSON_NAME][PERSON_NAME][DOMAIN_NAME]" at bounding box center [229, 131] width 98 height 28
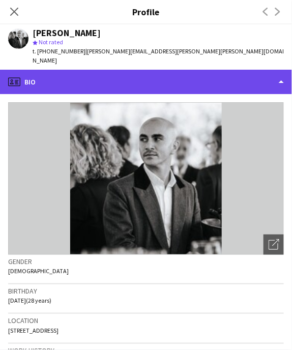
click at [282, 70] on div "profile Bio" at bounding box center [146, 82] width 292 height 24
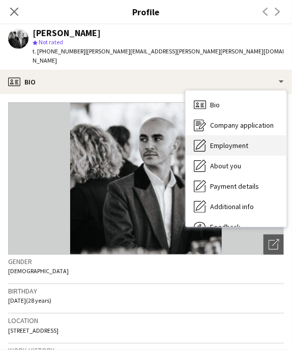
click at [229, 141] on span "Employment" at bounding box center [229, 145] width 38 height 9
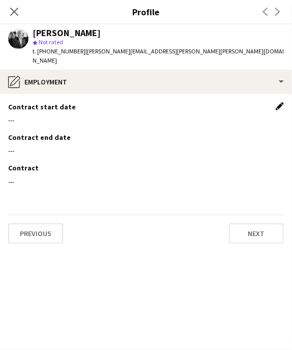
click at [279, 102] on app-icon "Edit this field" at bounding box center [280, 106] width 8 height 8
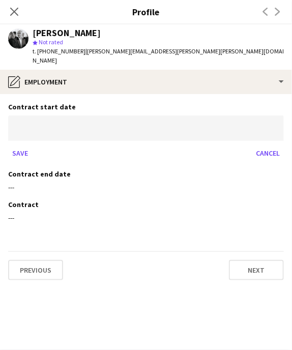
click at [136, 122] on body "Menu Boards Boards Boards All jobs Status Workforce Workforce My Workforce Recr…" at bounding box center [146, 175] width 292 height 350
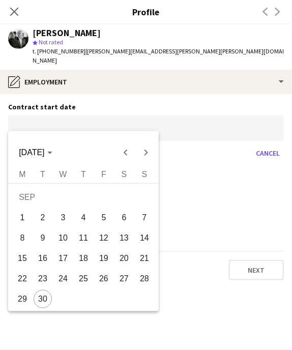
click at [45, 297] on span "30" at bounding box center [43, 299] width 18 height 18
type input "**********"
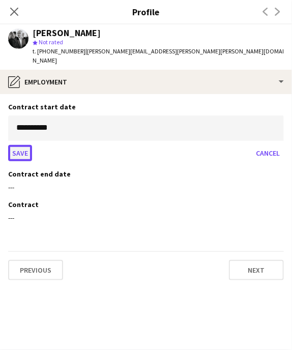
click at [16, 145] on button "Save" at bounding box center [20, 153] width 24 height 16
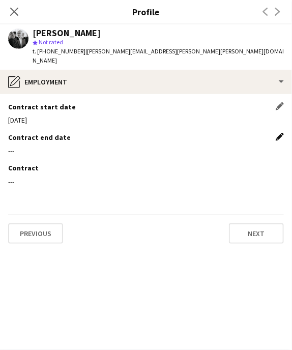
click at [280, 133] on app-icon "Edit this field" at bounding box center [280, 137] width 8 height 8
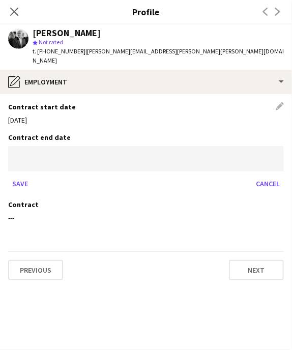
click at [33, 150] on body "Menu Boards Boards Boards All jobs Status Workforce Workforce My Workforce Recr…" at bounding box center [146, 175] width 292 height 350
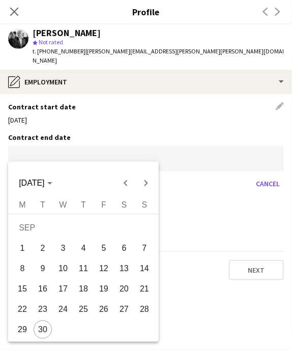
click at [37, 325] on span "30" at bounding box center [43, 330] width 18 height 18
type input "**********"
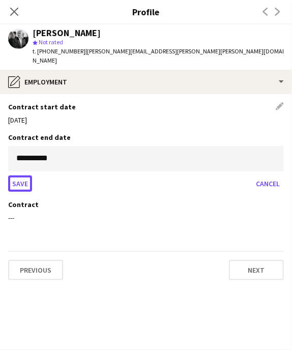
click at [23, 176] on button "Save" at bounding box center [20, 184] width 24 height 16
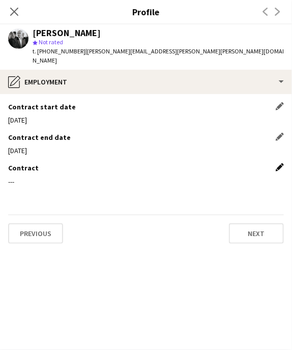
click at [279, 163] on app-icon "Edit this field" at bounding box center [280, 167] width 8 height 8
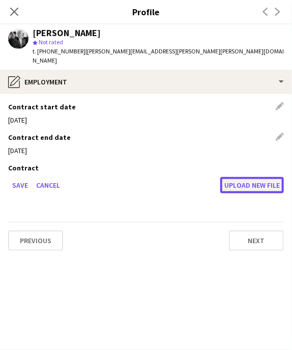
click at [259, 177] on button "Upload new file" at bounding box center [252, 185] width 64 height 16
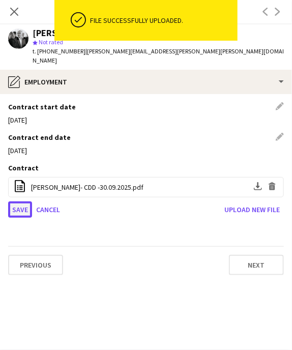
click at [20, 202] on button "Save" at bounding box center [20, 210] width 24 height 16
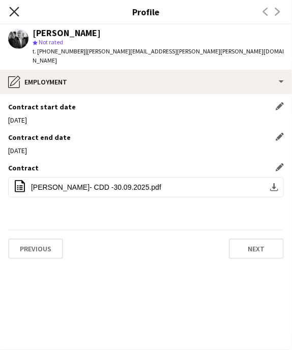
click at [10, 12] on icon "Close pop-in" at bounding box center [14, 12] width 10 height 10
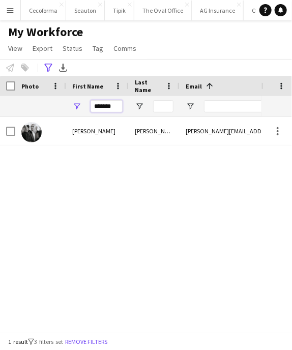
click at [117, 108] on input "*******" at bounding box center [107, 106] width 32 height 12
type input "*"
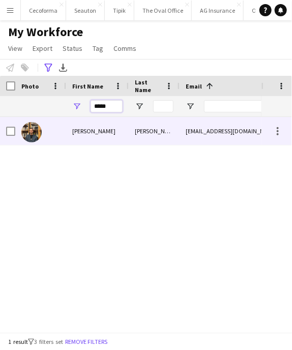
type input "*****"
click at [234, 137] on div "[EMAIL_ADDRESS][DOMAIN_NAME]" at bounding box center [229, 131] width 98 height 28
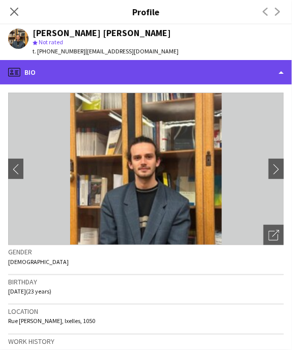
click at [281, 72] on div "profile Bio" at bounding box center [146, 72] width 292 height 24
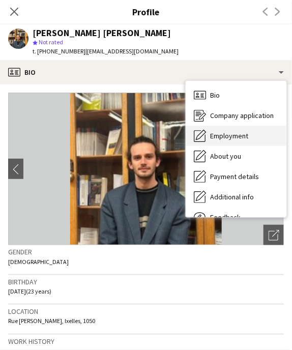
click at [235, 137] on span "Employment" at bounding box center [229, 135] width 38 height 9
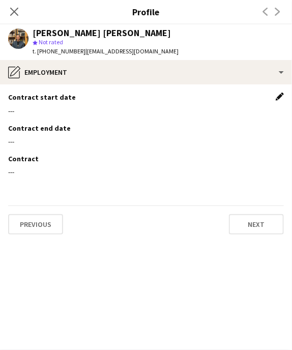
click at [277, 96] on app-icon "Edit this field" at bounding box center [280, 97] width 8 height 8
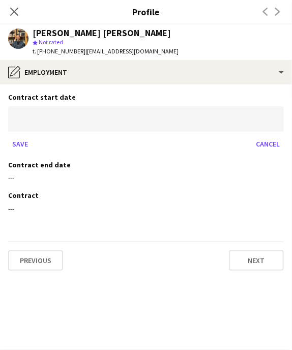
click at [28, 121] on body "Menu Boards Boards Boards All jobs Status Workforce Workforce My Workforce Recr…" at bounding box center [146, 175] width 292 height 350
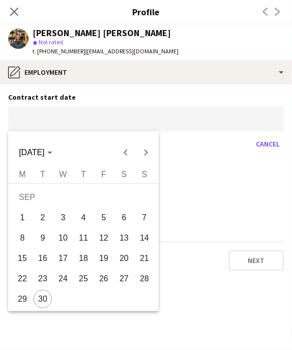
drag, startPoint x: 45, startPoint y: 302, endPoint x: 51, endPoint y: 201, distance: 101.5
click at [45, 302] on span "30" at bounding box center [43, 299] width 18 height 18
type input "**********"
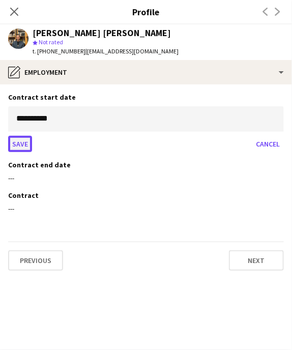
click at [26, 143] on button "Save" at bounding box center [20, 144] width 24 height 16
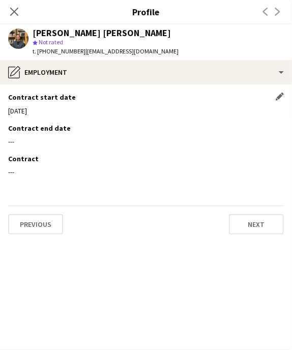
click at [285, 129] on app-section-data-types "Contract start date Edit this field [DATE] Contract end date Edit this field --…" at bounding box center [146, 218] width 292 height 266
click at [280, 128] on app-icon "Edit this field" at bounding box center [280, 128] width 8 height 8
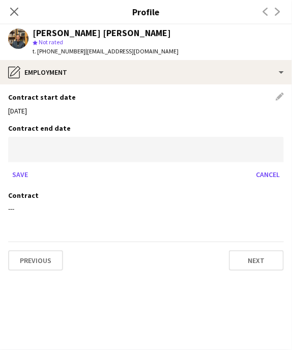
click at [62, 150] on body "Menu Boards Boards Boards All jobs Status Workforce Workforce My Workforce Recr…" at bounding box center [146, 175] width 292 height 350
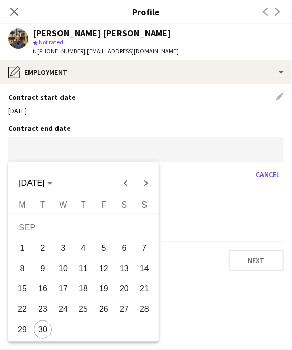
click at [42, 329] on span "30" at bounding box center [43, 330] width 18 height 18
type input "**********"
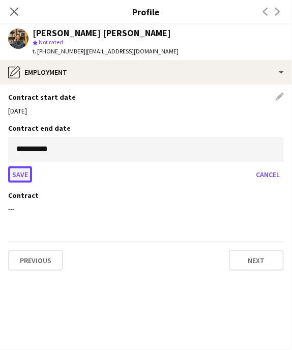
click at [22, 172] on button "Save" at bounding box center [20, 175] width 24 height 16
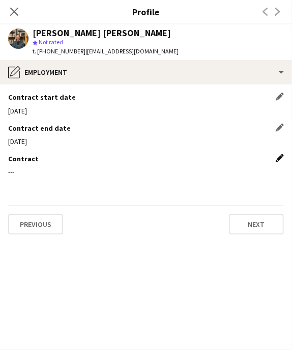
click at [280, 158] on app-icon "Edit this field" at bounding box center [280, 158] width 8 height 8
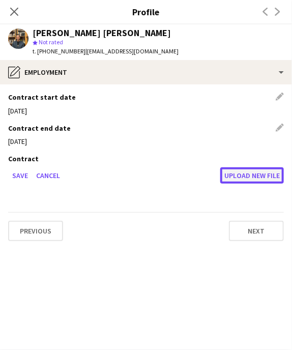
click at [262, 177] on button "Upload new file" at bounding box center [252, 176] width 64 height 16
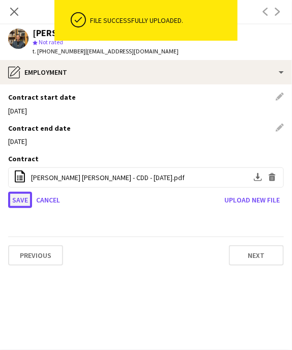
click at [22, 198] on button "Save" at bounding box center [20, 200] width 24 height 16
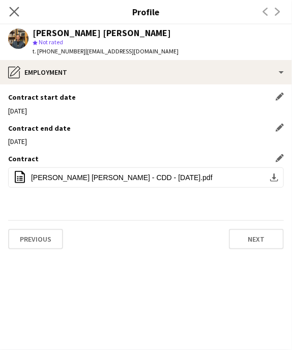
click at [8, 12] on app-icon "Close pop-in" at bounding box center [14, 12] width 15 height 15
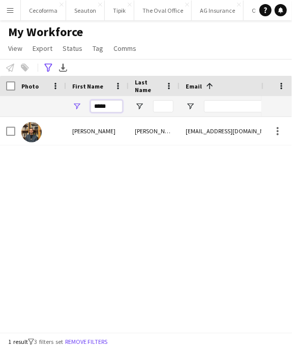
click at [113, 108] on input "*****" at bounding box center [107, 106] width 32 height 12
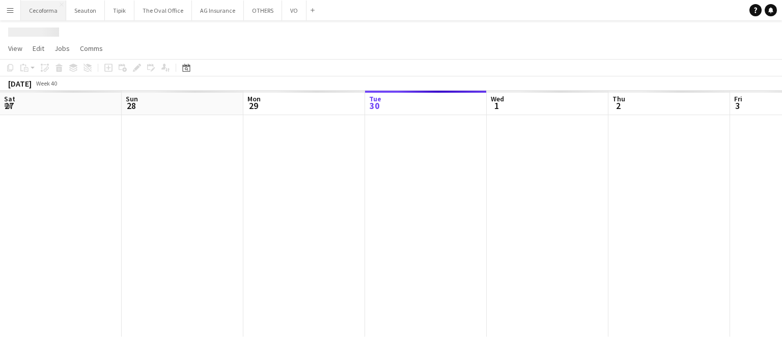
scroll to position [0, 243]
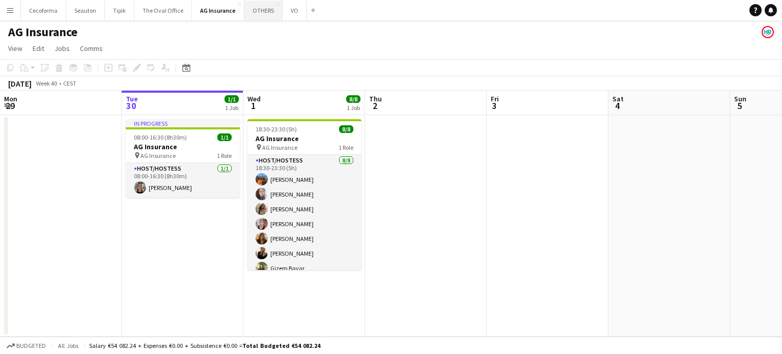
click at [257, 9] on button "OTHERS Close" at bounding box center [263, 11] width 38 height 20
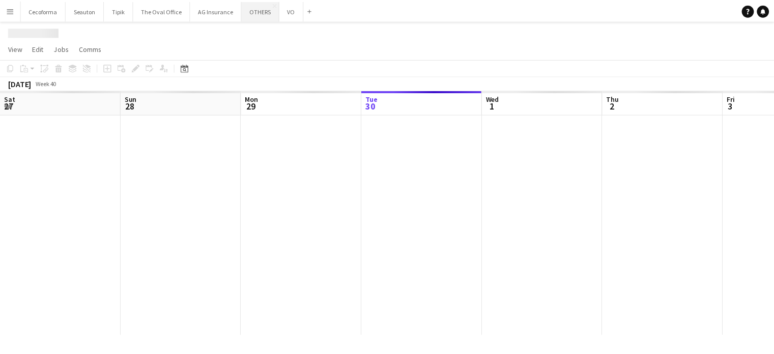
scroll to position [0, 243]
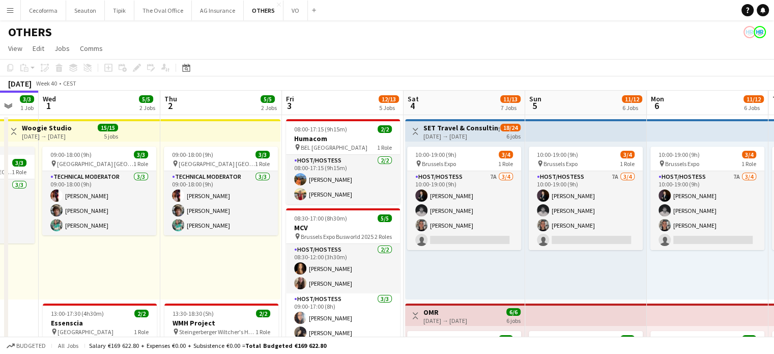
drag, startPoint x: 416, startPoint y: 248, endPoint x: 148, endPoint y: 225, distance: 268.9
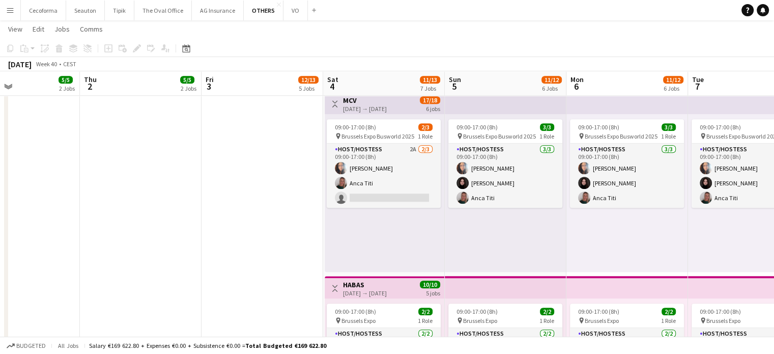
scroll to position [0, 238]
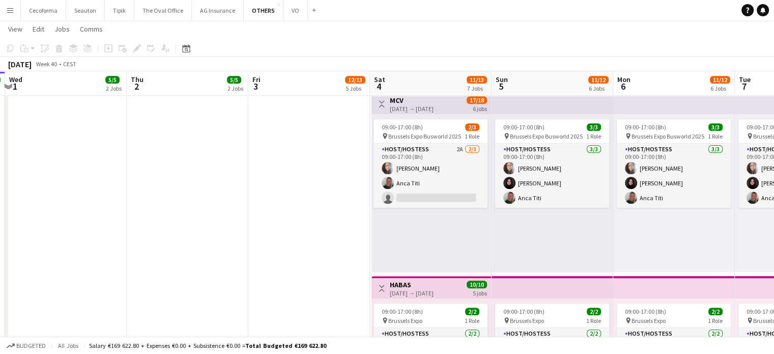
drag, startPoint x: 520, startPoint y: 250, endPoint x: 582, endPoint y: 244, distance: 62.4
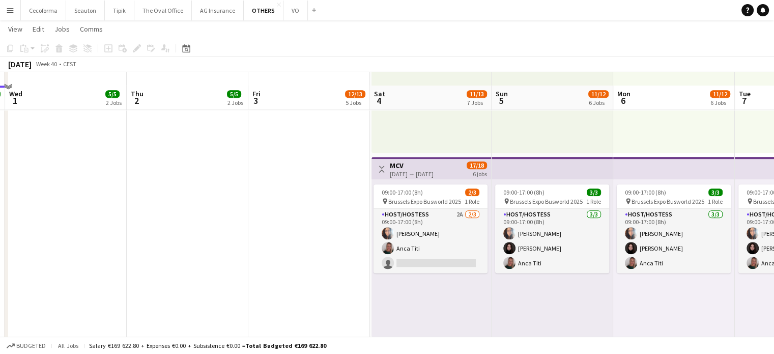
scroll to position [713, 0]
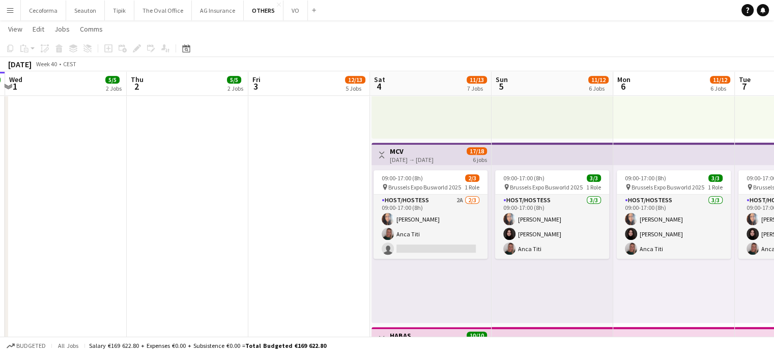
click at [292, 266] on app-date-cell "08:00-17:15 (9h15m) 2/2 Humacom pin BEL Brussels 1 Role Host/Hostess 2/2 08:00-…" at bounding box center [309, 2] width 122 height 1202
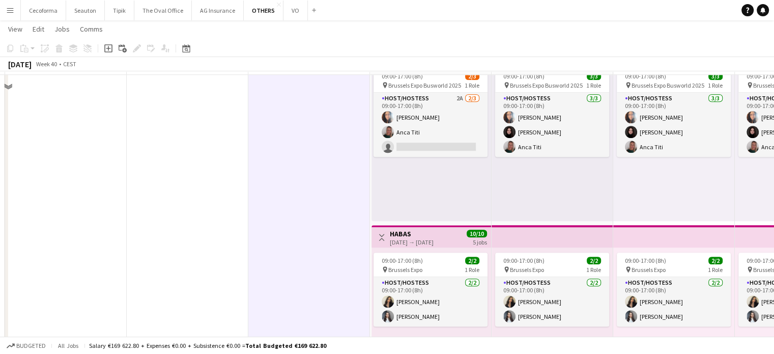
scroll to position [764, 0]
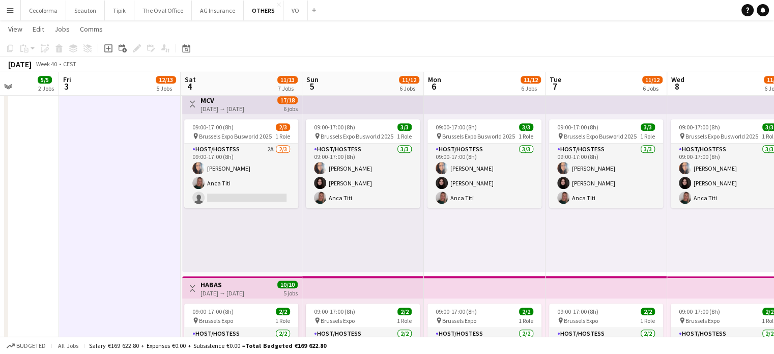
drag, startPoint x: 653, startPoint y: 237, endPoint x: 578, endPoint y: 256, distance: 76.7
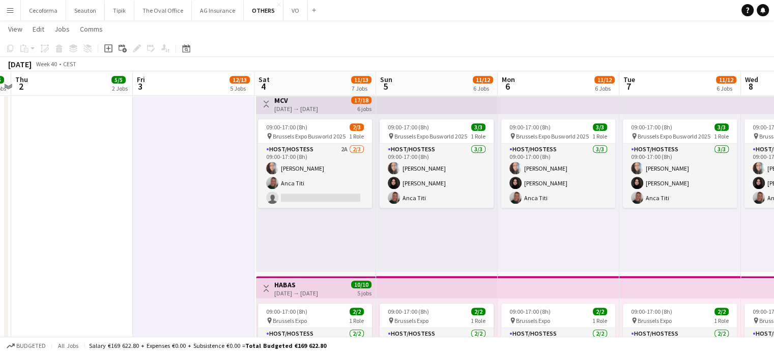
drag, startPoint x: 557, startPoint y: 258, endPoint x: 690, endPoint y: 284, distance: 136.0
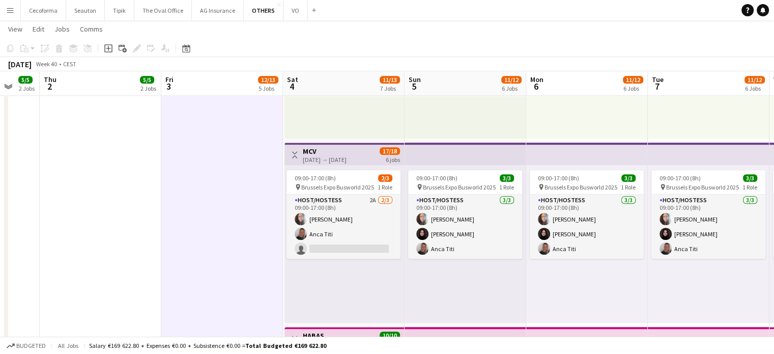
scroll to position [0, 312]
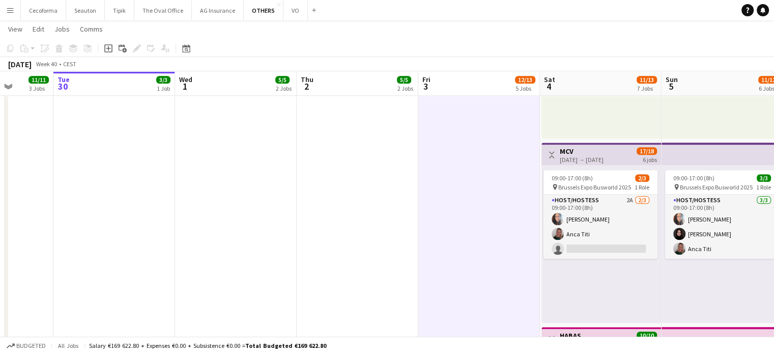
drag, startPoint x: 625, startPoint y: 305, endPoint x: 772, endPoint y: 308, distance: 146.7
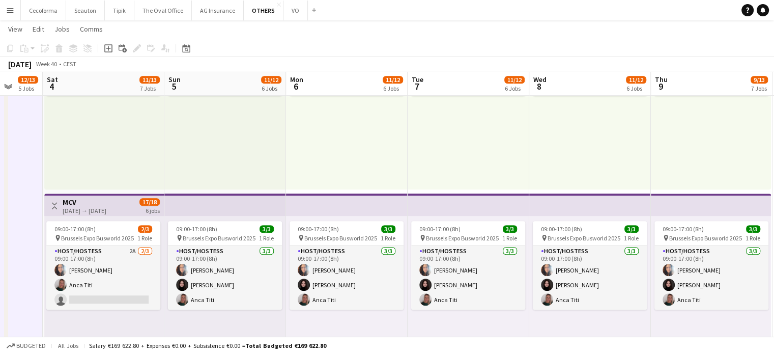
scroll to position [0, 456]
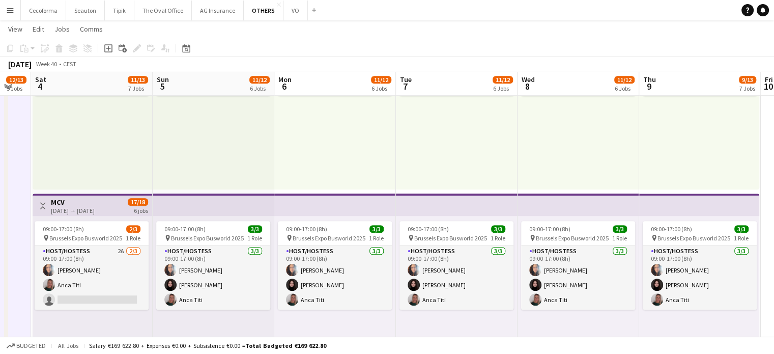
drag, startPoint x: 509, startPoint y: 288, endPoint x: 0, endPoint y: 261, distance: 509.9
click at [0, 261] on app-calendar-viewport "Tue 30 3/3 1 Job Wed 1 5/5 2 Jobs Thu 2 5/5 2 Jobs Fri 3 12/13 5 Jobs Sat 4 11/…" at bounding box center [387, 16] width 774 height 1276
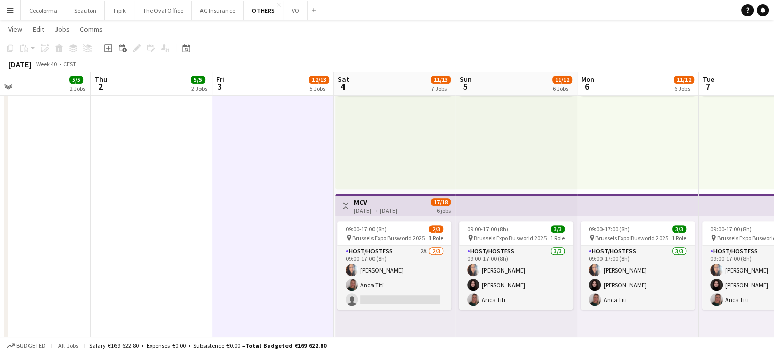
scroll to position [0, 242]
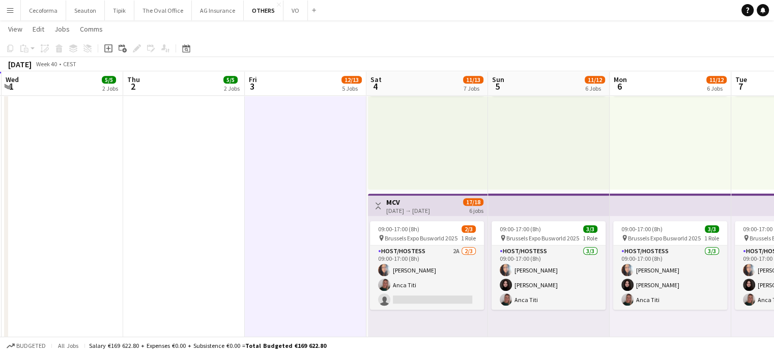
drag, startPoint x: 229, startPoint y: 328, endPoint x: 559, endPoint y: 328, distance: 330.0
click at [292, 330] on app-calendar-viewport "Mon 29 11/11 3 Jobs Tue 30 3/3 1 Job Wed 1 5/5 2 Jobs Thu 2 5/5 2 Jobs Fri 3 12…" at bounding box center [387, 16] width 774 height 1276
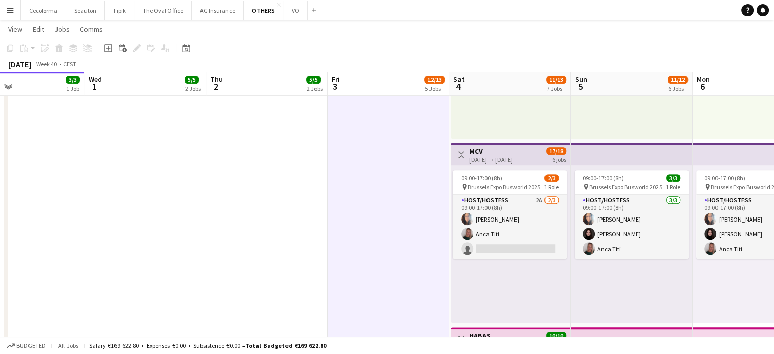
scroll to position [0, 263]
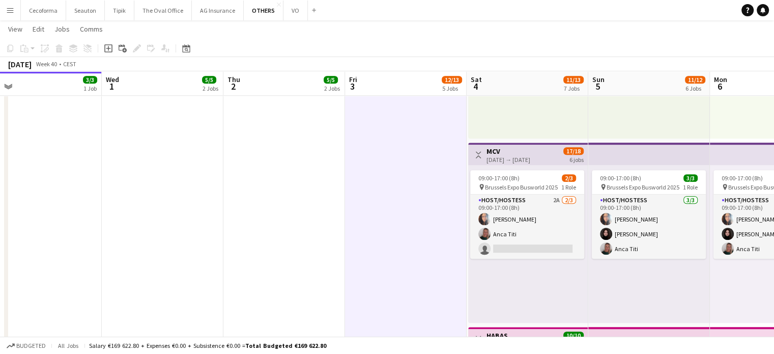
drag, startPoint x: 189, startPoint y: 219, endPoint x: 290, endPoint y: 225, distance: 100.5
click at [290, 7] on button "VO Close" at bounding box center [296, 11] width 24 height 20
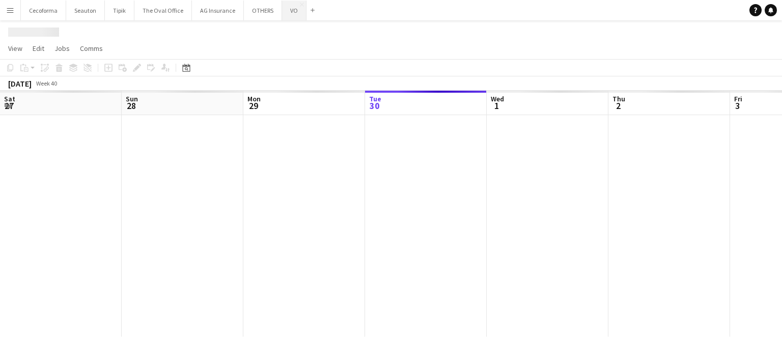
scroll to position [0, 243]
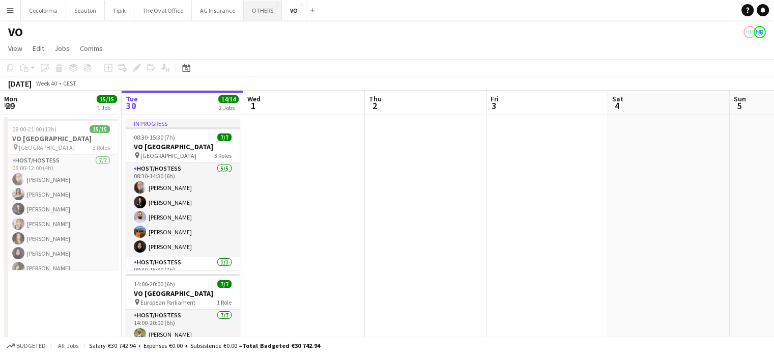
click at [259, 11] on button "OTHERS Close" at bounding box center [263, 11] width 38 height 20
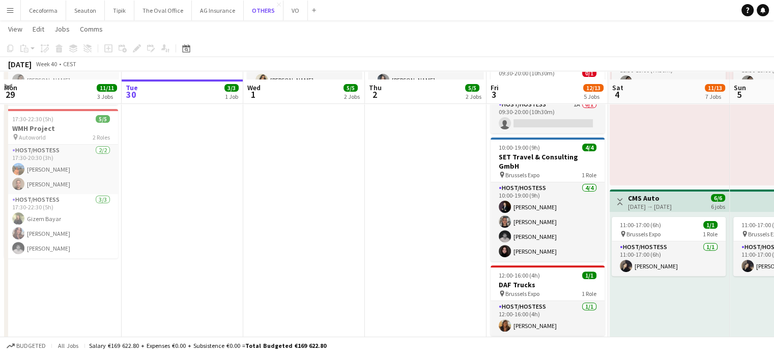
scroll to position [306, 0]
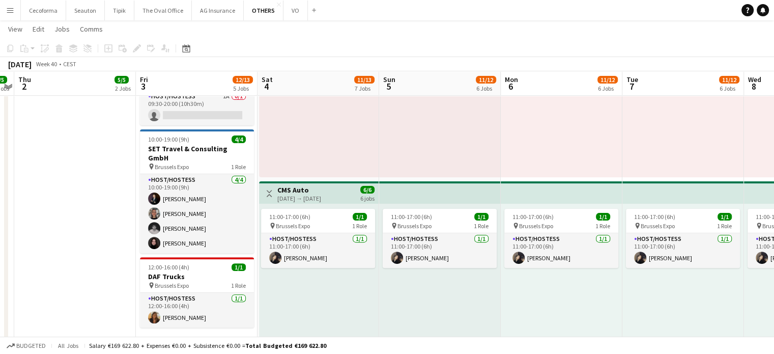
drag, startPoint x: 410, startPoint y: 268, endPoint x: 31, endPoint y: 241, distance: 380.9
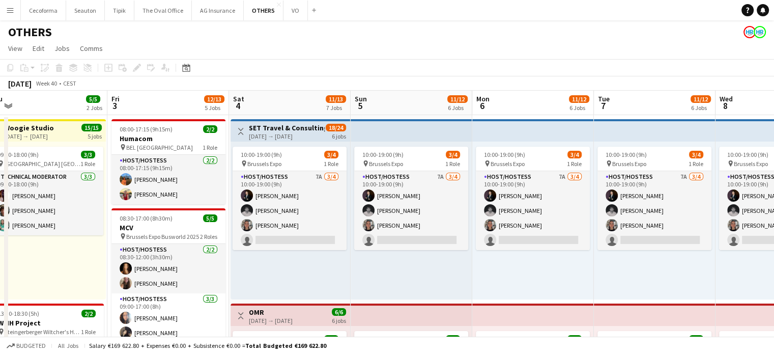
scroll to position [0, 375]
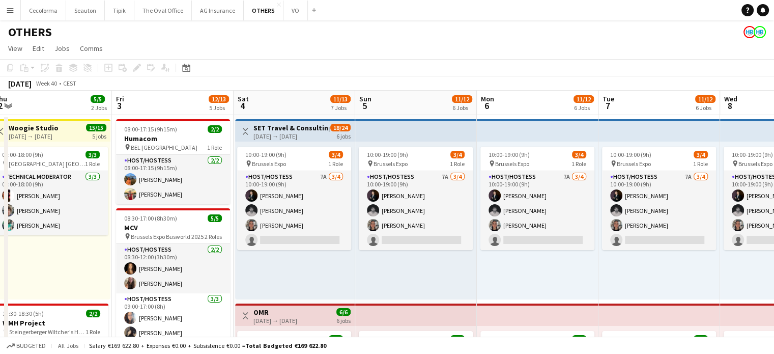
drag, startPoint x: 433, startPoint y: 268, endPoint x: 438, endPoint y: 268, distance: 5.1
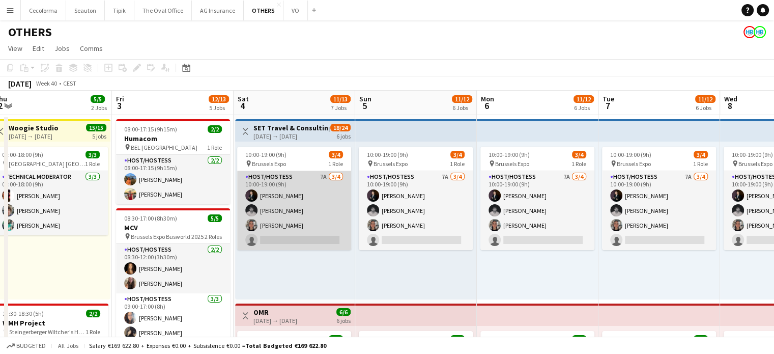
click at [275, 194] on app-card-role "Host/Hostess 7A 3/4 10:00-19:00 (9h) Noah de Carvalho Nicolas Pardo Yuliya Hevk…" at bounding box center [294, 210] width 114 height 79
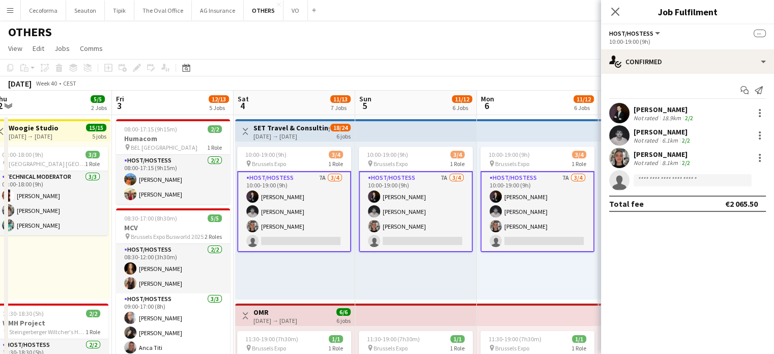
click at [266, 138] on div "04-10-2025 → 09-10-2025" at bounding box center [292, 136] width 76 height 8
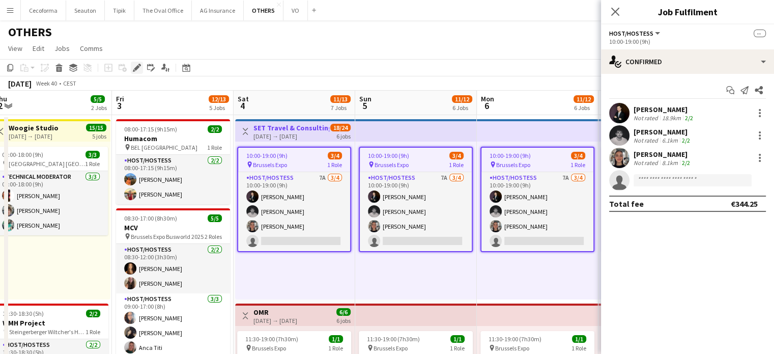
click at [134, 68] on icon "Edit" at bounding box center [137, 68] width 8 height 8
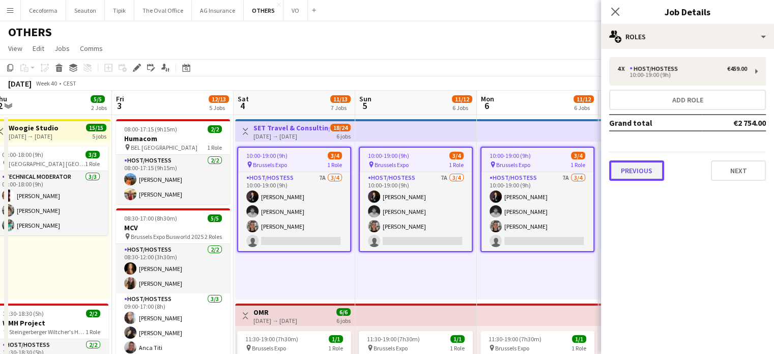
click at [292, 171] on button "Previous" at bounding box center [637, 170] width 55 height 20
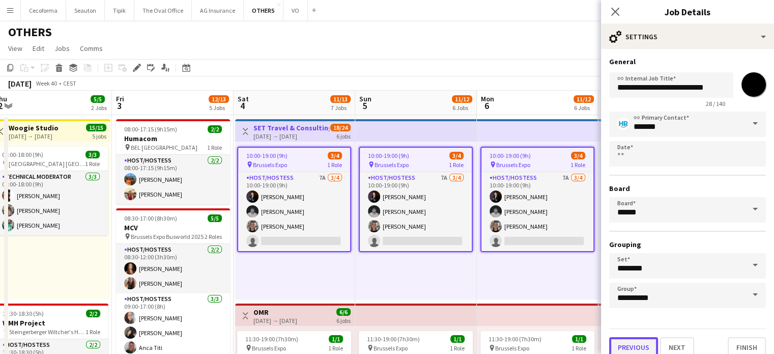
click at [292, 342] on button "Previous" at bounding box center [634, 347] width 49 height 20
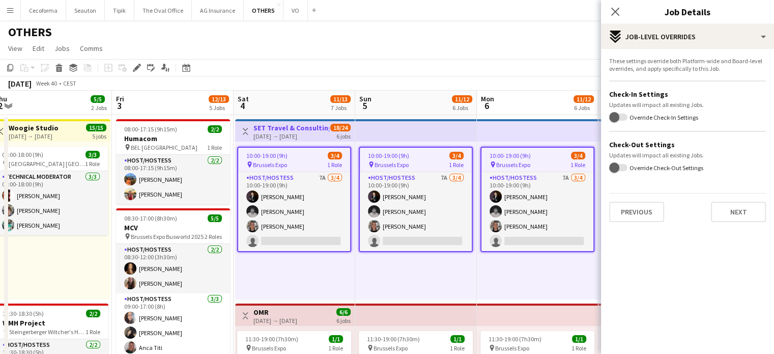
click at [292, 342] on mat-expansion-panel "pencil3 Settings These settings override both Platform-wide and Board-level ove…" at bounding box center [687, 201] width 173 height 305
click at [292, 8] on div "Close pop-in" at bounding box center [615, 11] width 29 height 23
click at [292, 12] on icon at bounding box center [616, 12] width 10 height 10
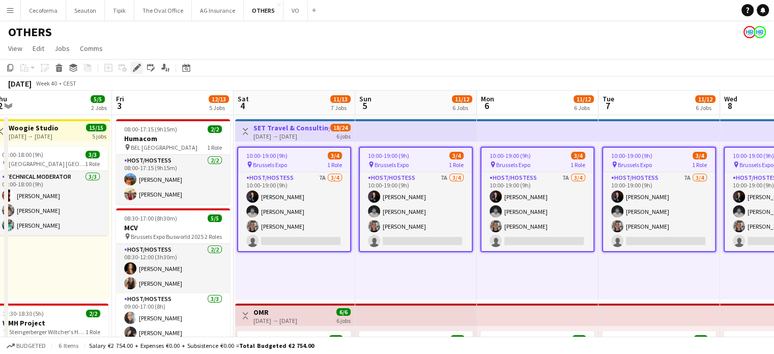
click at [136, 64] on icon "Edit" at bounding box center [137, 68] width 8 height 8
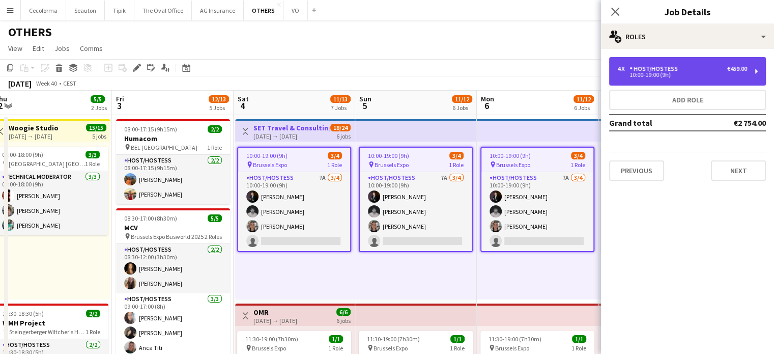
click at [292, 74] on div "10:00-19:00 (9h)" at bounding box center [683, 74] width 130 height 5
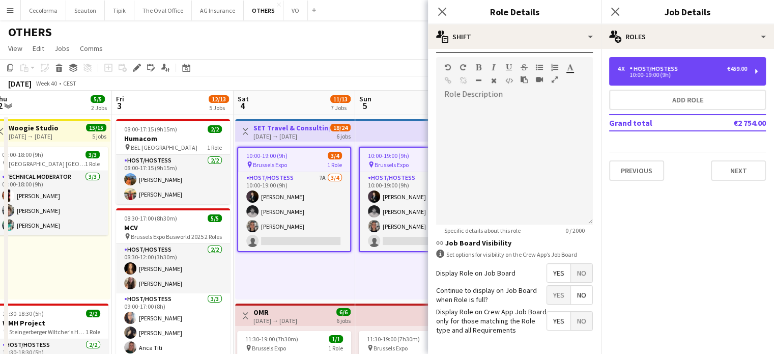
scroll to position [333, 0]
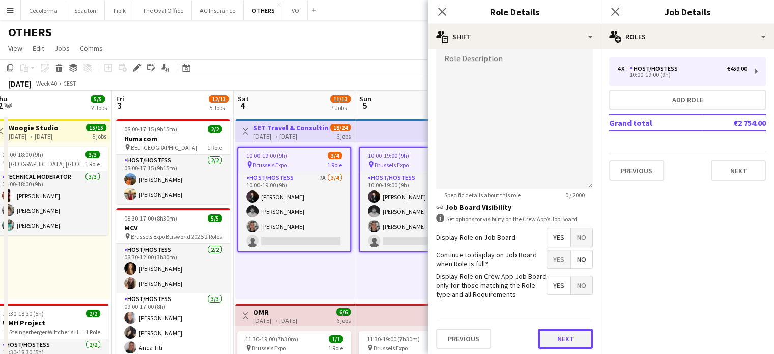
click at [292, 331] on button "Next" at bounding box center [565, 338] width 55 height 20
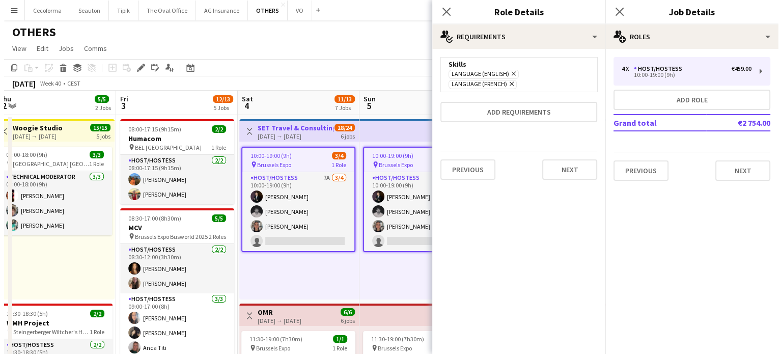
scroll to position [0, 0]
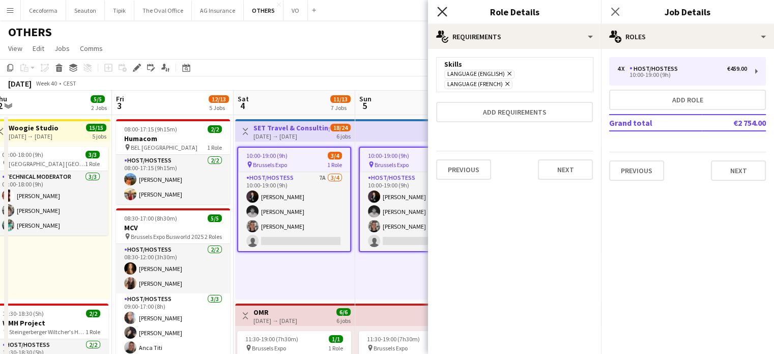
click at [292, 16] on icon "Close pop-in" at bounding box center [442, 12] width 10 height 10
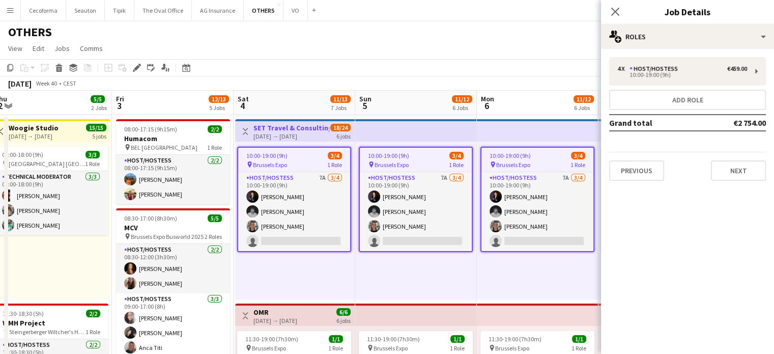
click at [292, 46] on app-page-menu "View Day view expanded Day view collapsed Month view Date picker Jump to today …" at bounding box center [387, 49] width 774 height 19
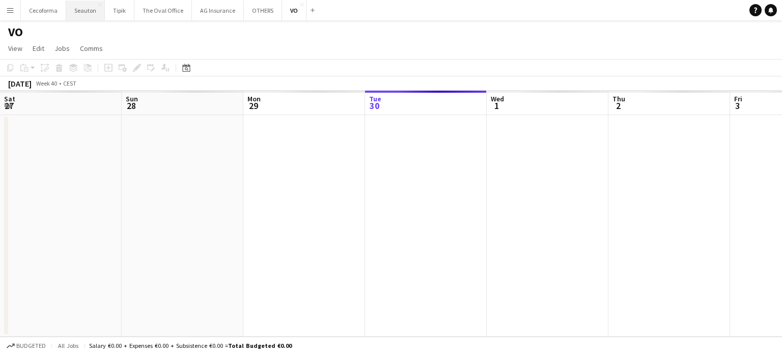
scroll to position [0, 243]
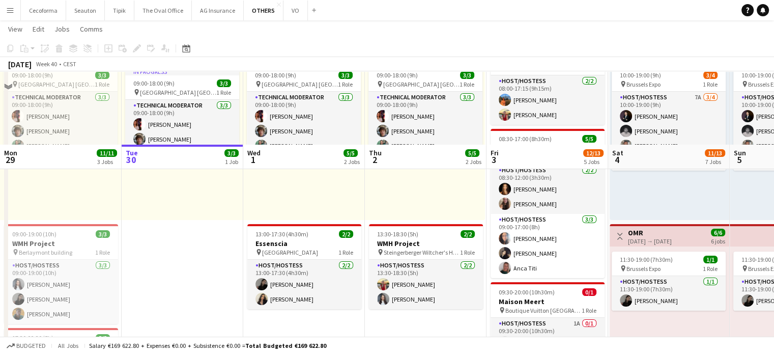
scroll to position [153, 0]
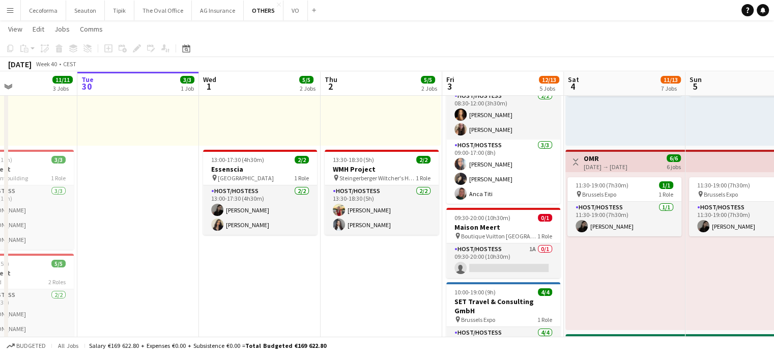
drag, startPoint x: 405, startPoint y: 284, endPoint x: 324, endPoint y: 274, distance: 81.5
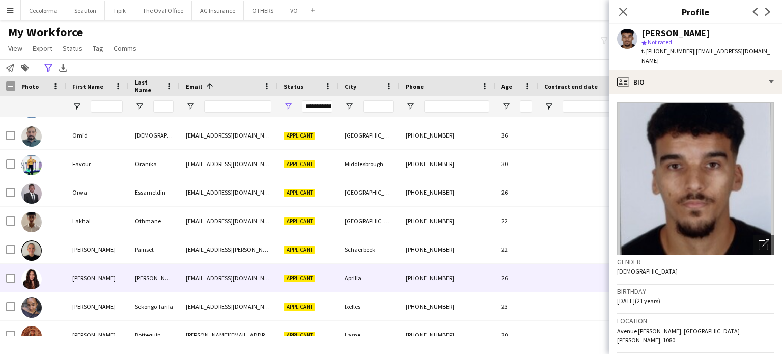
scroll to position [7694, 0]
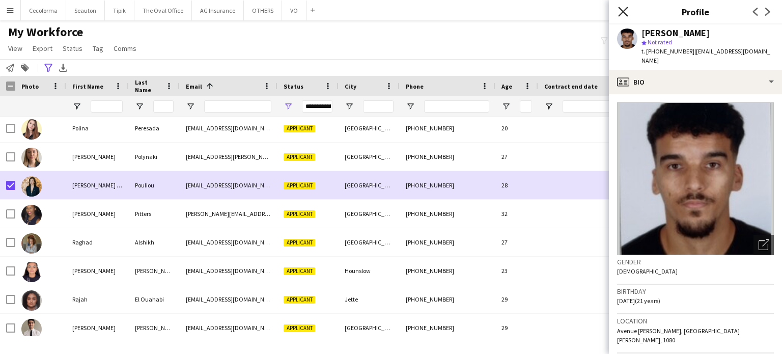
click at [625, 12] on icon "Close pop-in" at bounding box center [623, 12] width 10 height 10
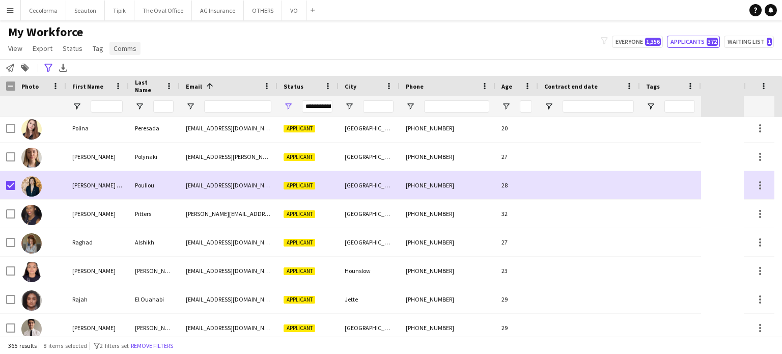
click at [121, 51] on span "Comms" at bounding box center [125, 48] width 23 height 9
click at [127, 69] on span "Send notification" at bounding box center [142, 70] width 52 height 9
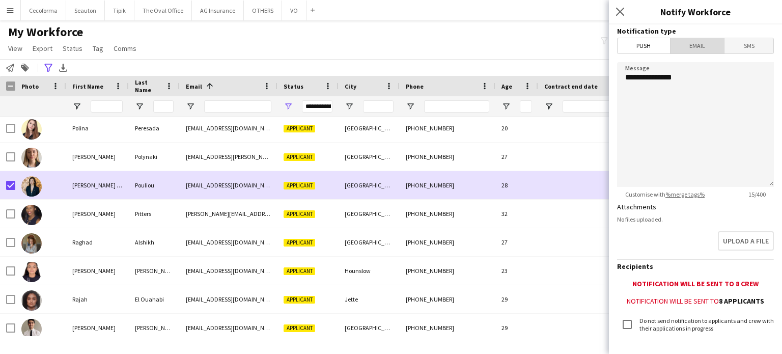
click at [696, 48] on span "Email" at bounding box center [698, 45] width 54 height 15
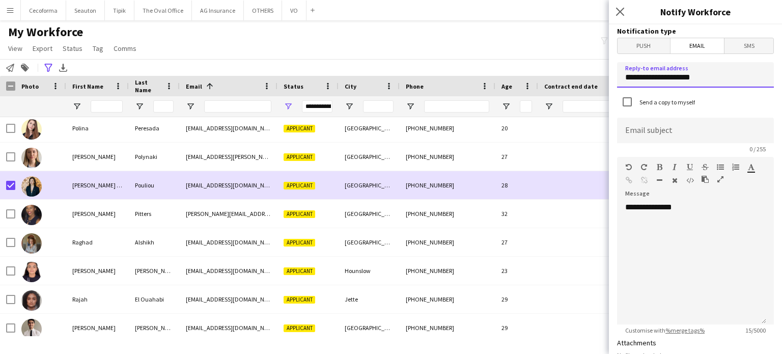
click at [709, 80] on input "**********" at bounding box center [695, 74] width 157 height 25
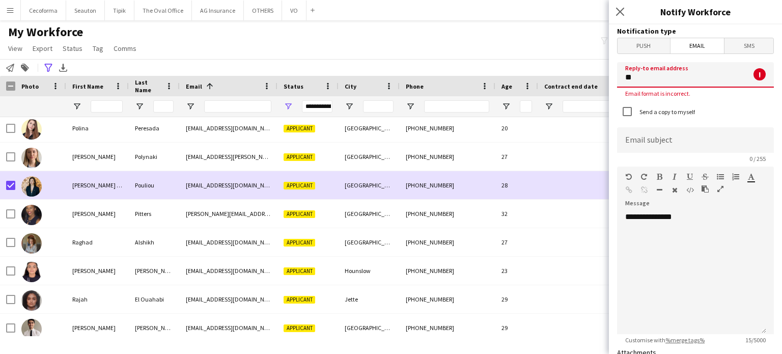
type input "*"
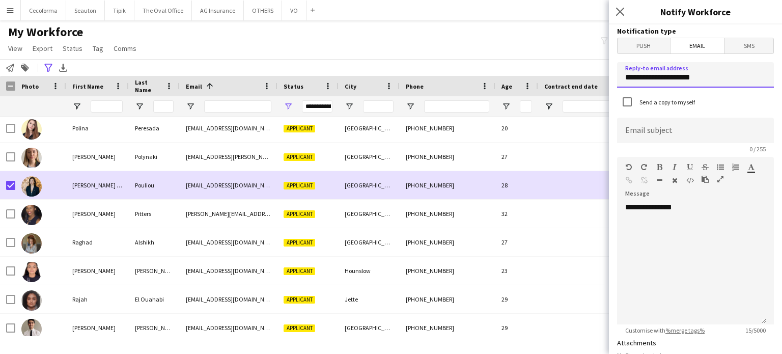
type input "**********"
click at [633, 226] on div "**********" at bounding box center [691, 263] width 149 height 122
click at [691, 210] on div "**********" at bounding box center [691, 263] width 149 height 122
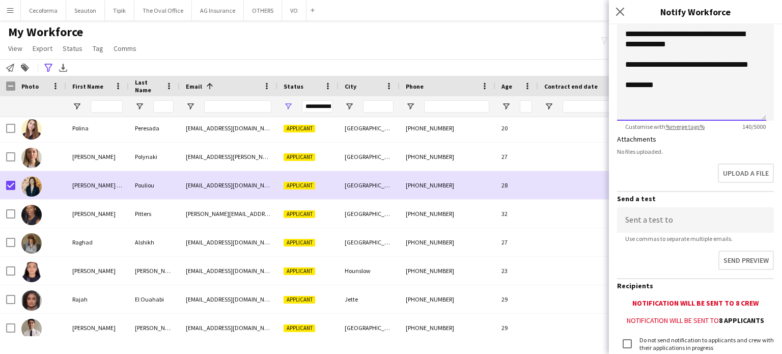
scroll to position [279, 0]
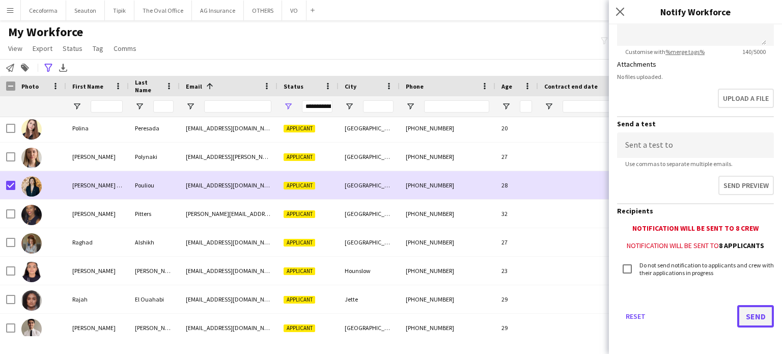
click at [752, 313] on button "Send" at bounding box center [755, 316] width 37 height 22
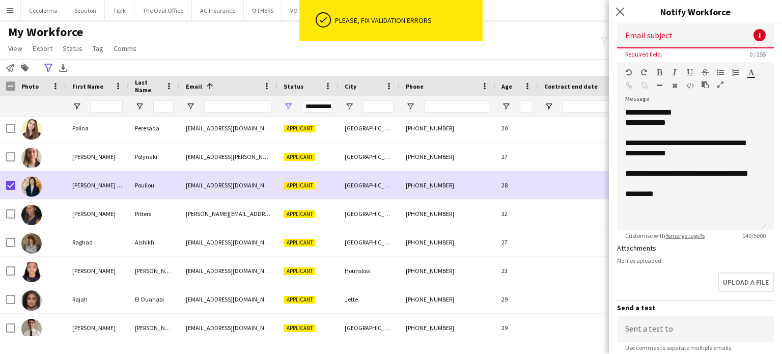
scroll to position [0, 0]
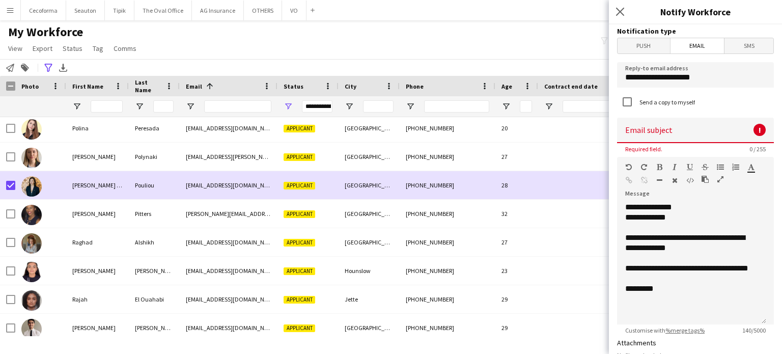
click at [633, 136] on input at bounding box center [695, 130] width 157 height 25
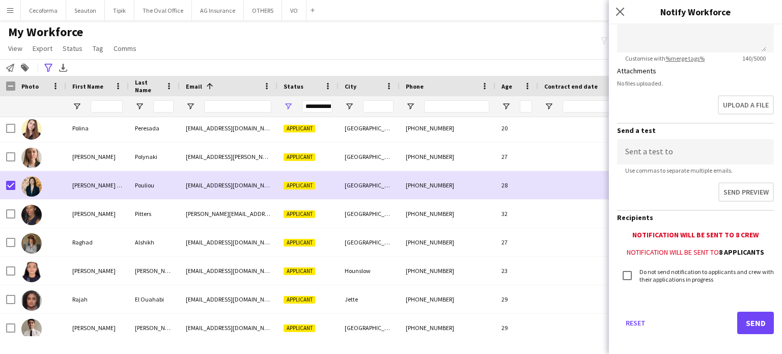
scroll to position [279, 0]
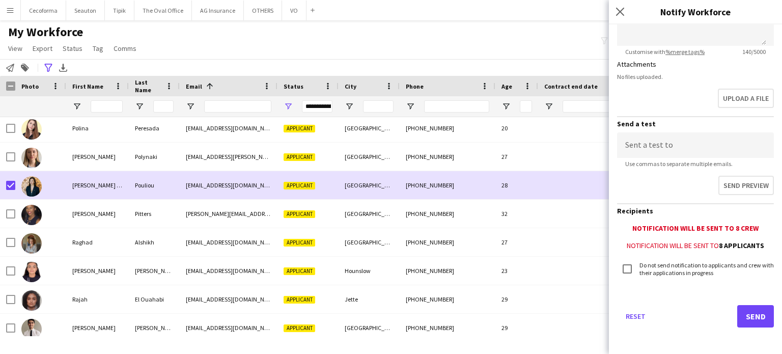
type input "********"
click at [743, 313] on button "Send" at bounding box center [755, 316] width 37 height 22
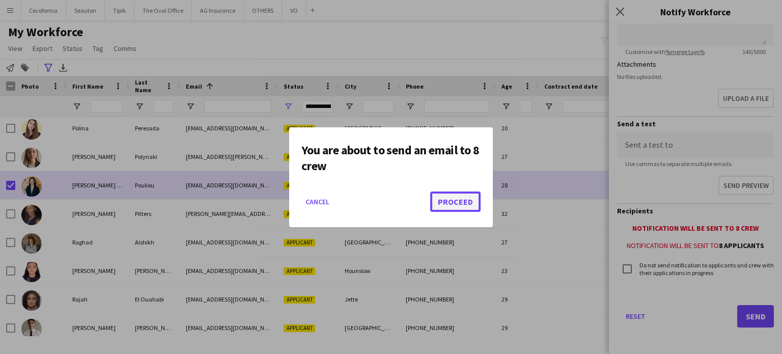
click at [455, 201] on button "Proceed" at bounding box center [455, 201] width 50 height 20
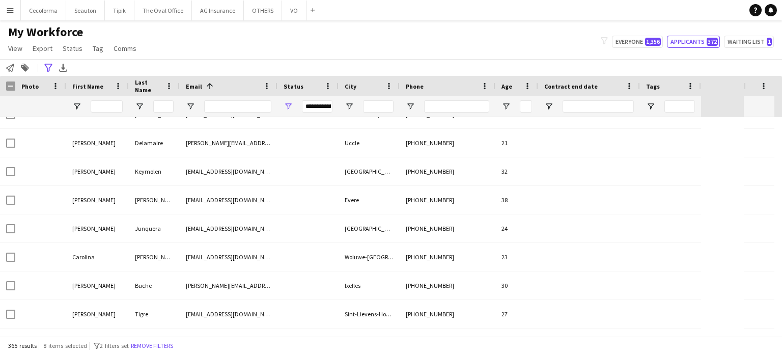
scroll to position [0, 0]
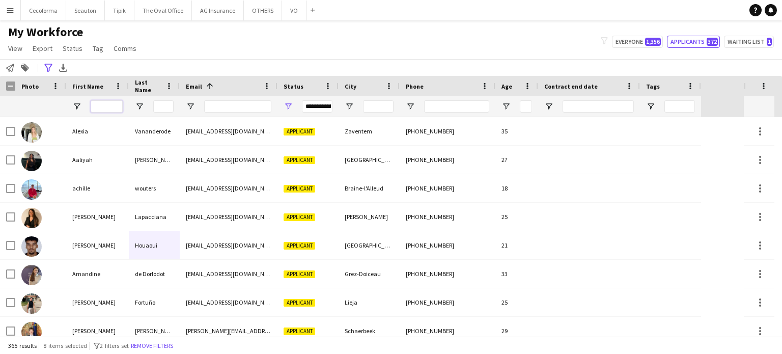
click at [96, 109] on input "First Name Filter Input" at bounding box center [107, 106] width 32 height 12
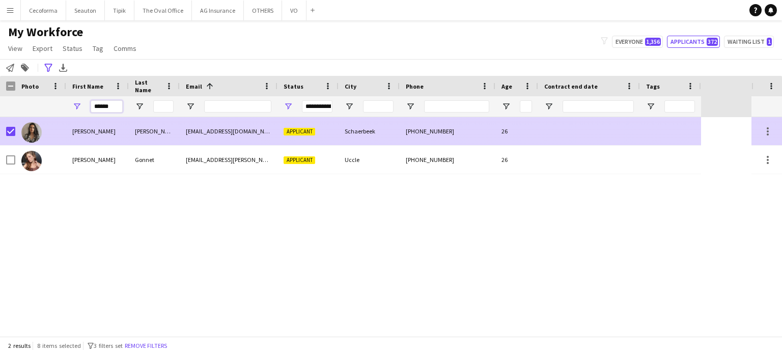
type input "******"
click at [653, 132] on div at bounding box center [670, 131] width 61 height 28
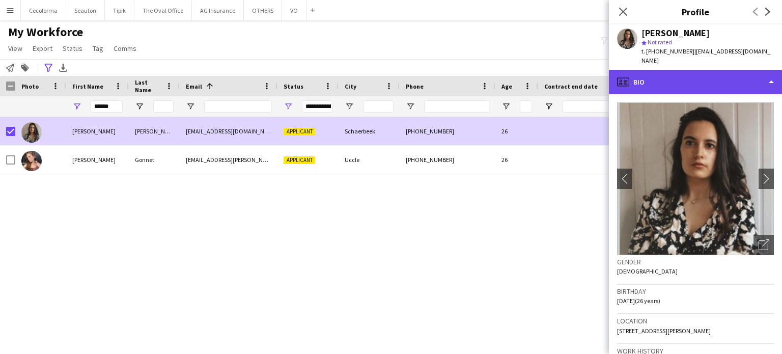
click at [770, 72] on div "profile Bio" at bounding box center [695, 82] width 173 height 24
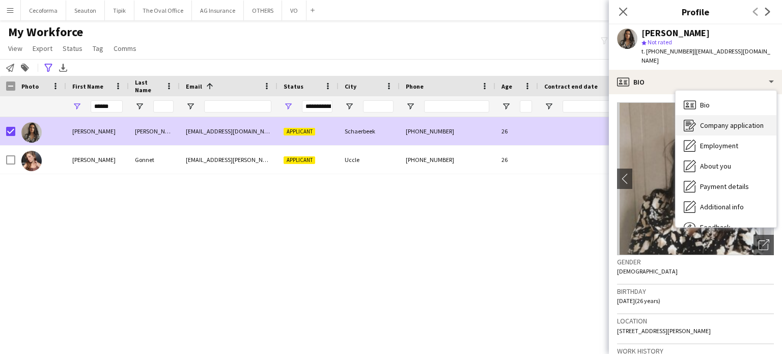
click at [730, 121] on span "Company application" at bounding box center [732, 125] width 64 height 9
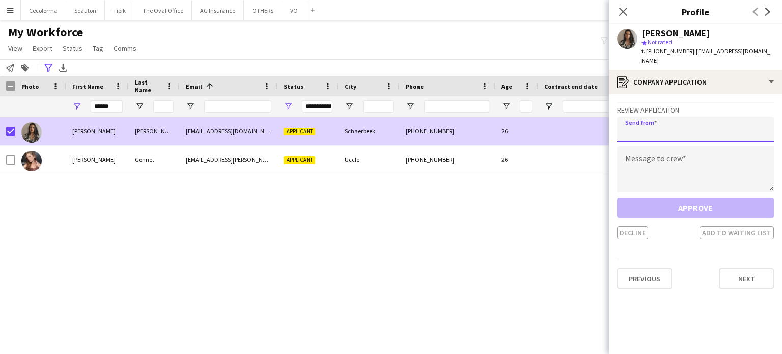
click at [676, 124] on input "email" at bounding box center [695, 129] width 157 height 25
type input "**********"
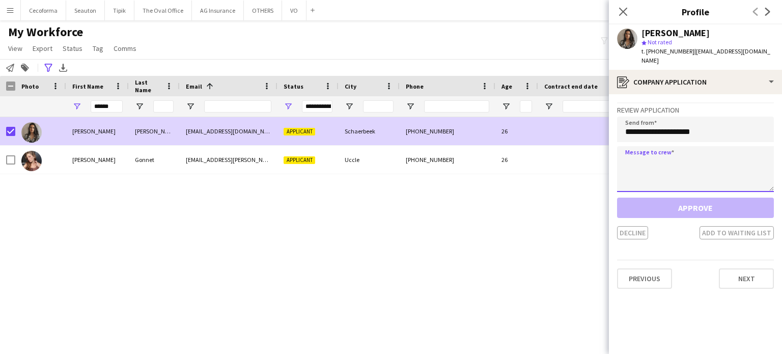
click at [652, 172] on textarea at bounding box center [695, 169] width 157 height 46
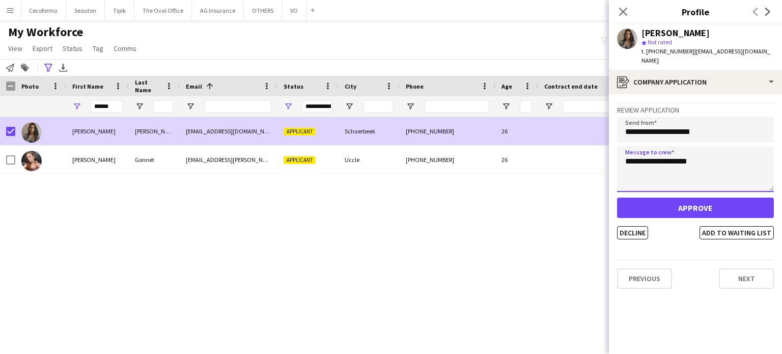
type textarea "**********"
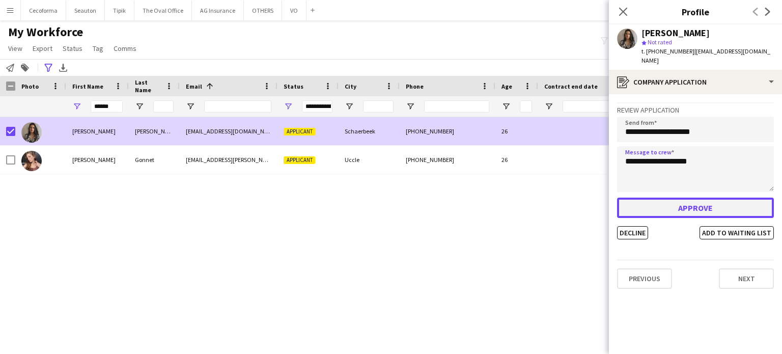
click at [685, 201] on button "Approve" at bounding box center [695, 208] width 157 height 20
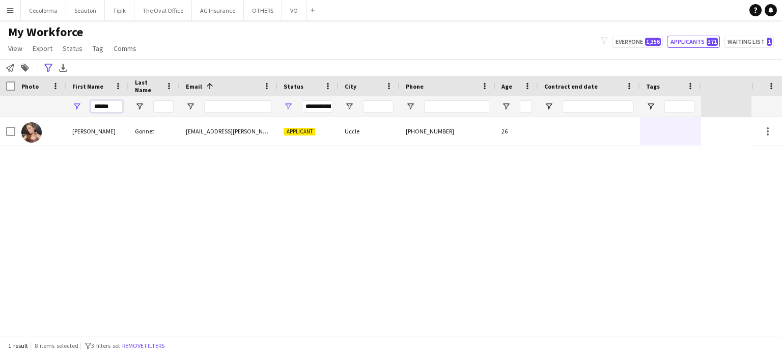
click at [108, 105] on input "******" at bounding box center [107, 106] width 32 height 12
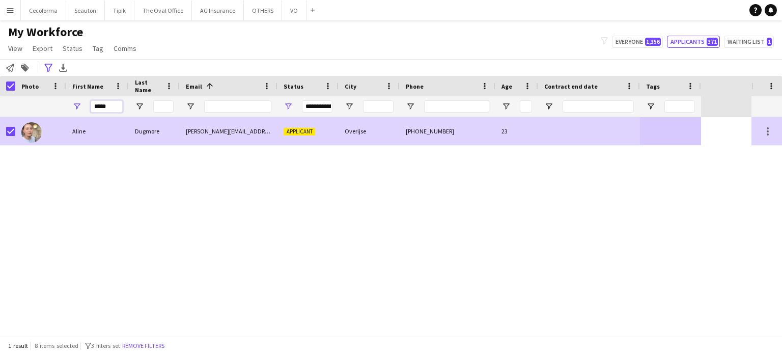
type input "*****"
click at [602, 142] on div at bounding box center [589, 131] width 102 height 28
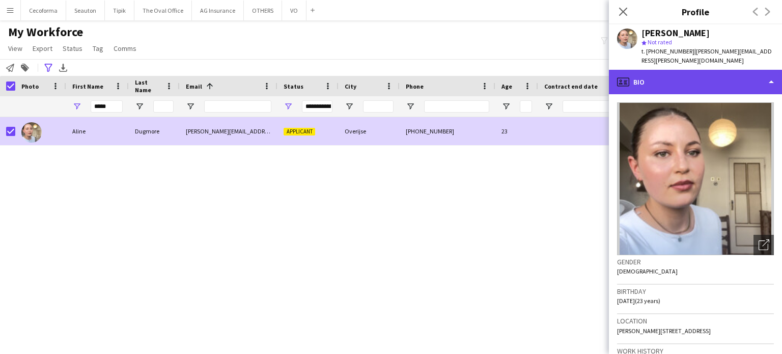
click at [770, 74] on div "profile Bio" at bounding box center [695, 82] width 173 height 24
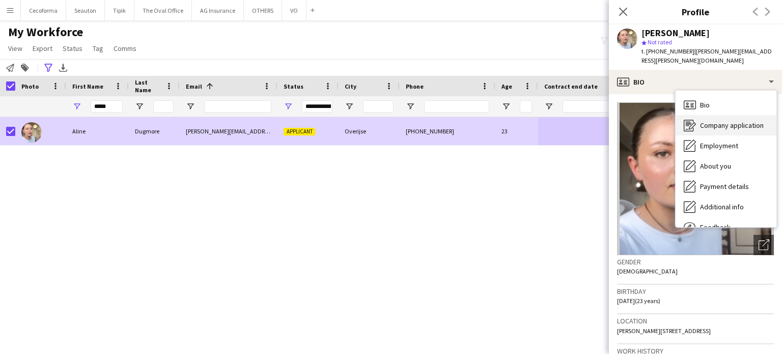
click at [719, 121] on span "Company application" at bounding box center [732, 125] width 64 height 9
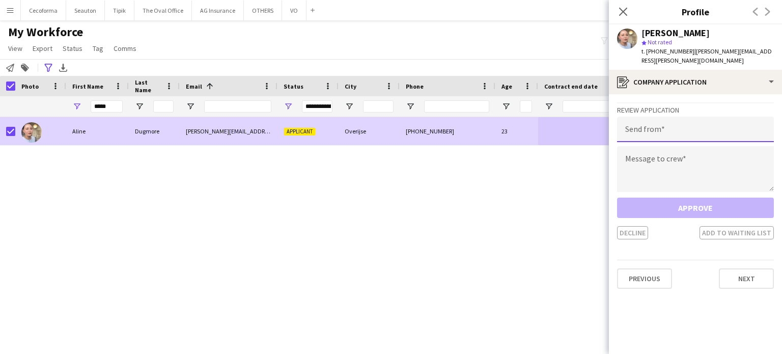
click at [676, 128] on input "email" at bounding box center [695, 129] width 157 height 25
type input "**********"
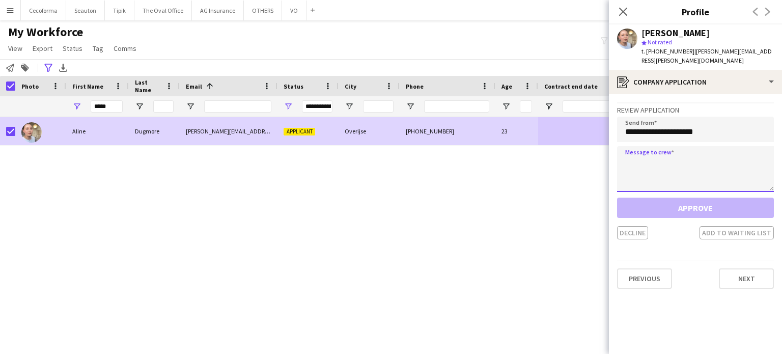
click at [644, 151] on textarea at bounding box center [695, 169] width 157 height 46
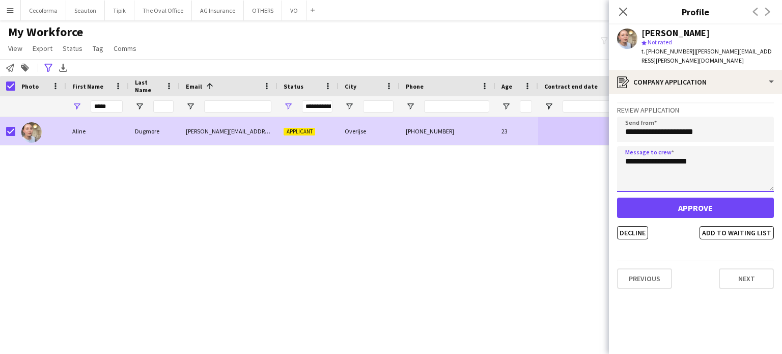
type textarea "**********"
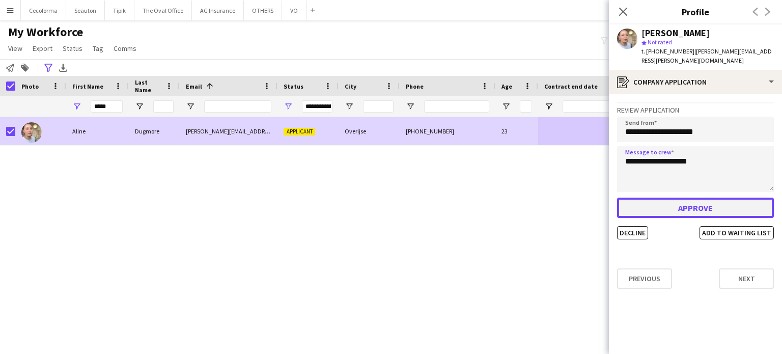
click at [674, 200] on button "Approve" at bounding box center [695, 208] width 157 height 20
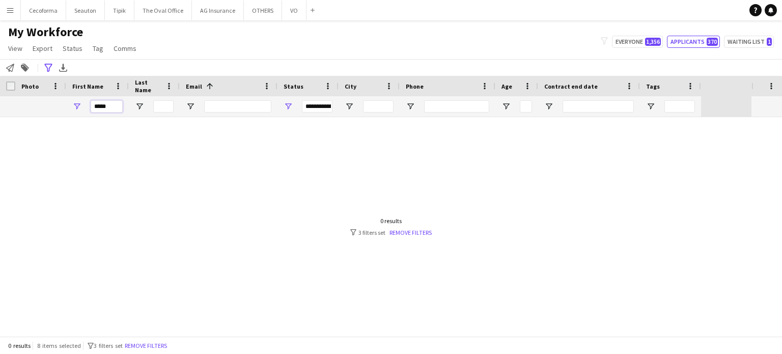
click at [108, 105] on input "*****" at bounding box center [107, 106] width 32 height 12
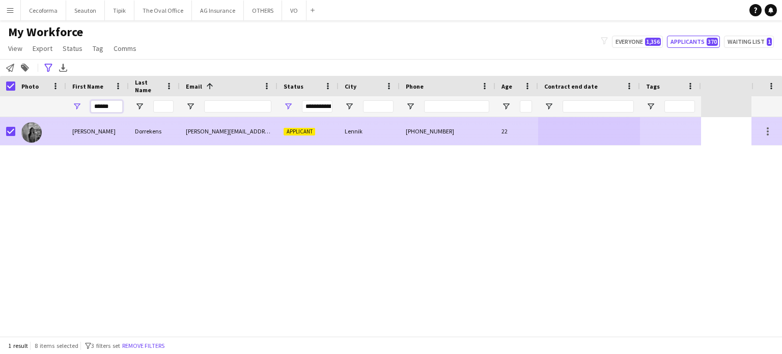
type input "******"
click at [593, 137] on div at bounding box center [589, 131] width 102 height 28
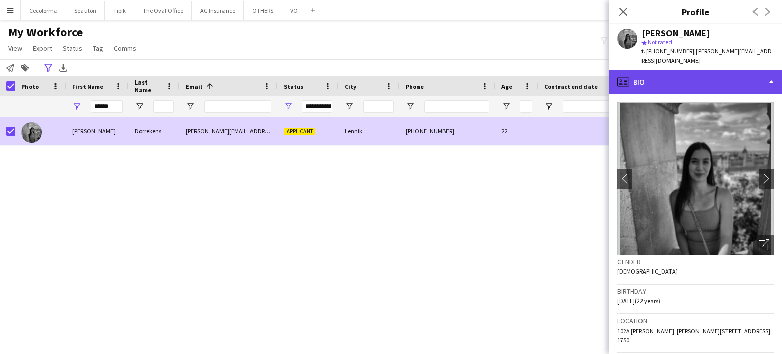
click at [770, 73] on div "profile Bio" at bounding box center [695, 82] width 173 height 24
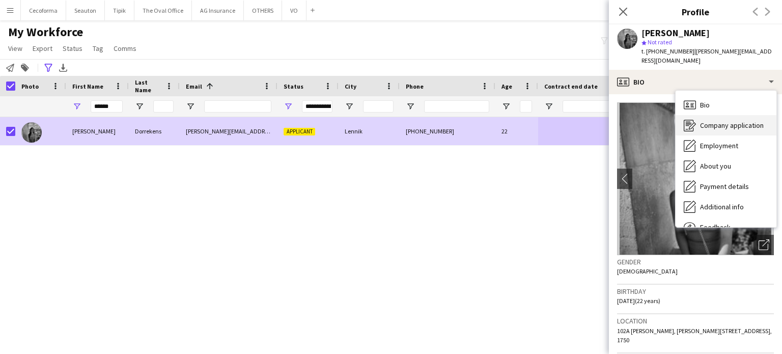
click at [725, 121] on span "Company application" at bounding box center [732, 125] width 64 height 9
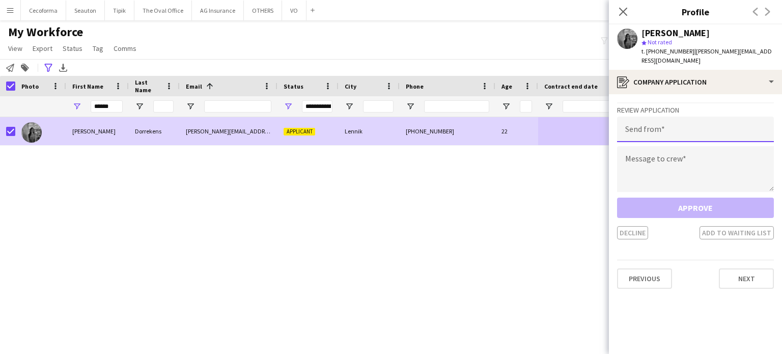
click at [697, 126] on input "email" at bounding box center [695, 129] width 157 height 25
type input "**********"
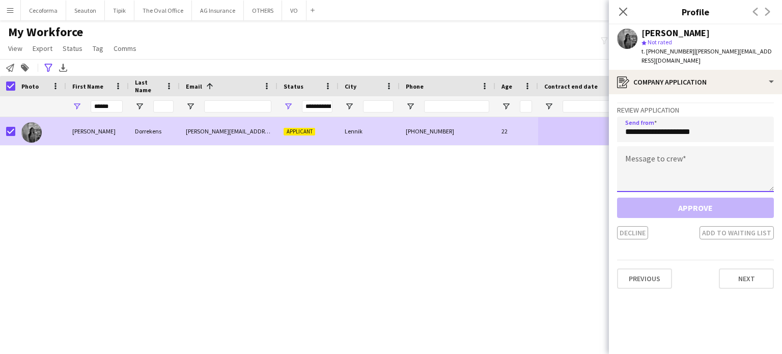
click at [640, 170] on textarea at bounding box center [695, 169] width 157 height 46
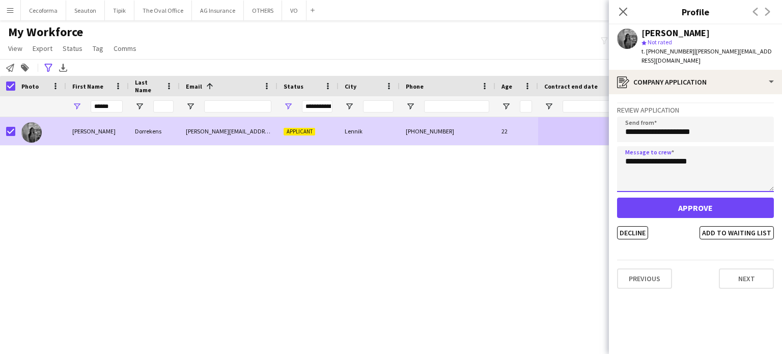
type textarea "**********"
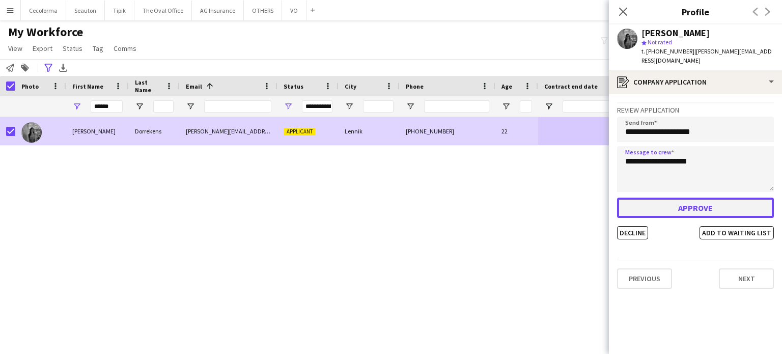
click at [703, 198] on button "Approve" at bounding box center [695, 208] width 157 height 20
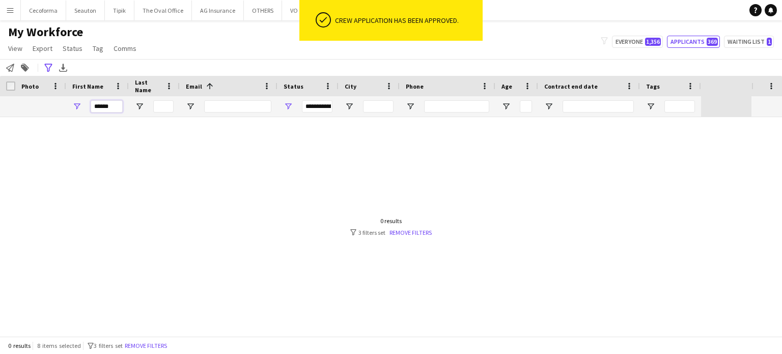
click at [116, 109] on input "******" at bounding box center [107, 106] width 32 height 12
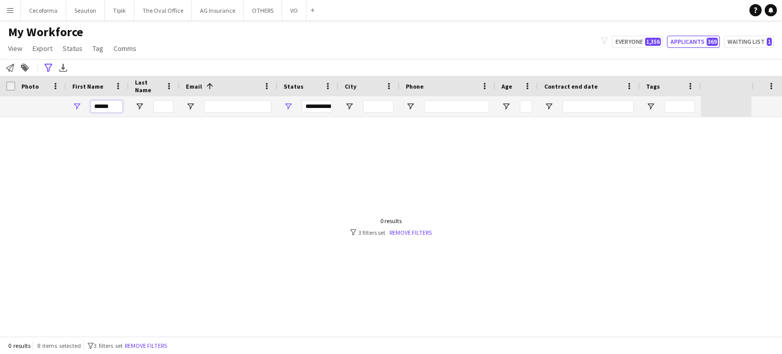
click at [121, 109] on input "******" at bounding box center [107, 106] width 32 height 12
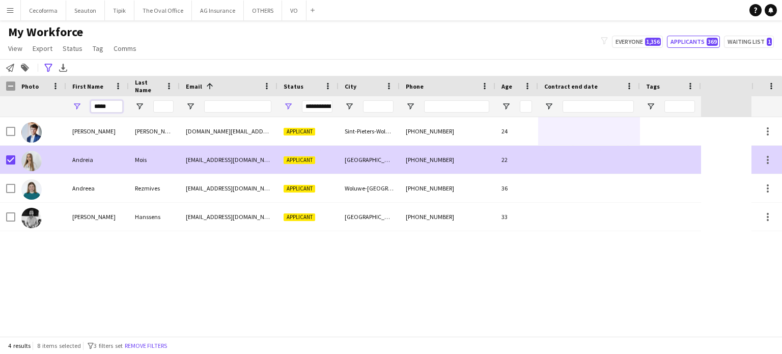
type input "*****"
click at [146, 160] on div "Mois" at bounding box center [154, 160] width 51 height 28
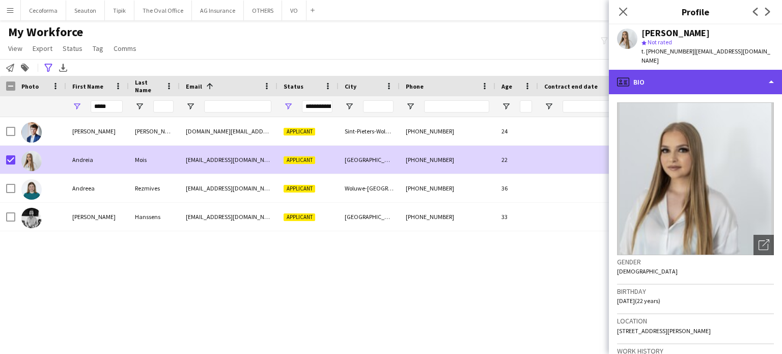
click at [772, 75] on div "profile Bio" at bounding box center [695, 82] width 173 height 24
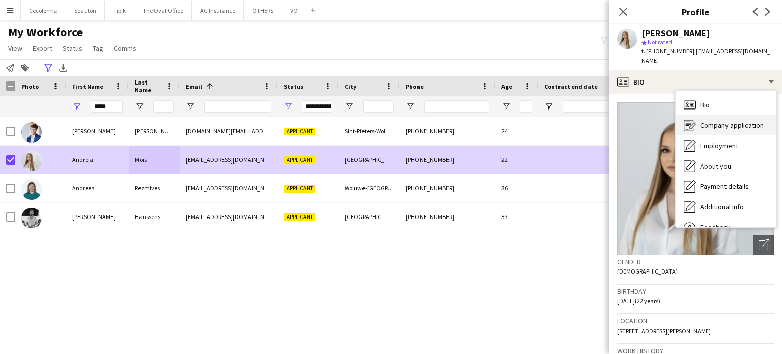
click at [734, 121] on span "Company application" at bounding box center [732, 125] width 64 height 9
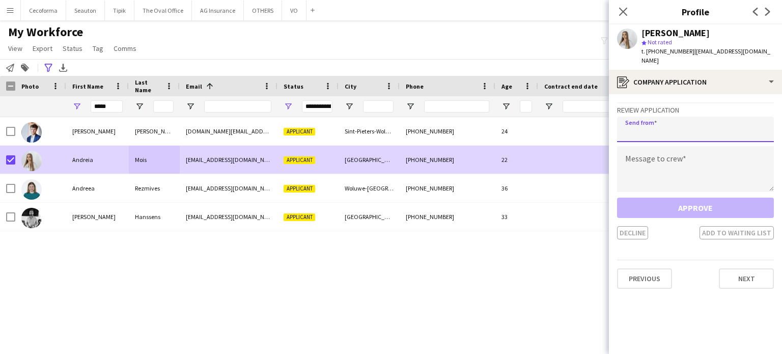
click at [682, 130] on input "email" at bounding box center [695, 129] width 157 height 25
type input "**********"
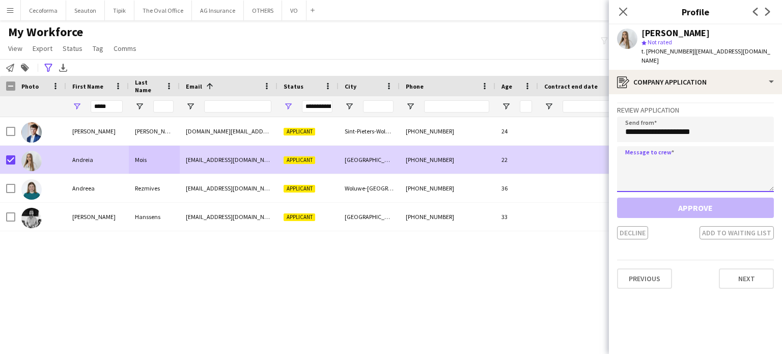
click at [662, 156] on textarea at bounding box center [695, 169] width 157 height 46
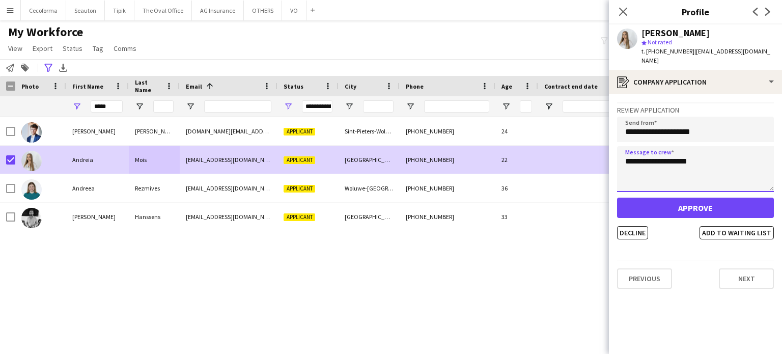
type textarea "**********"
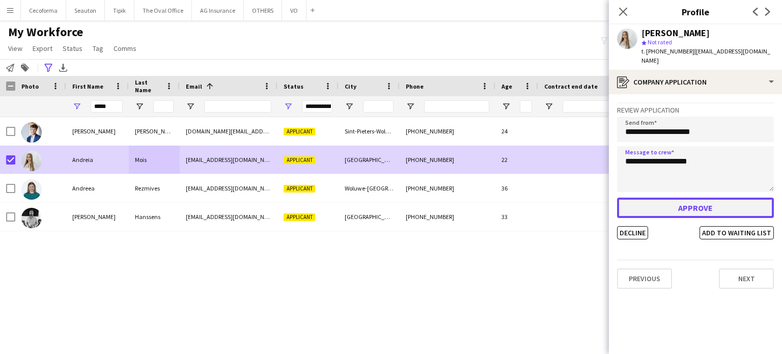
click at [672, 198] on button "Approve" at bounding box center [695, 208] width 157 height 20
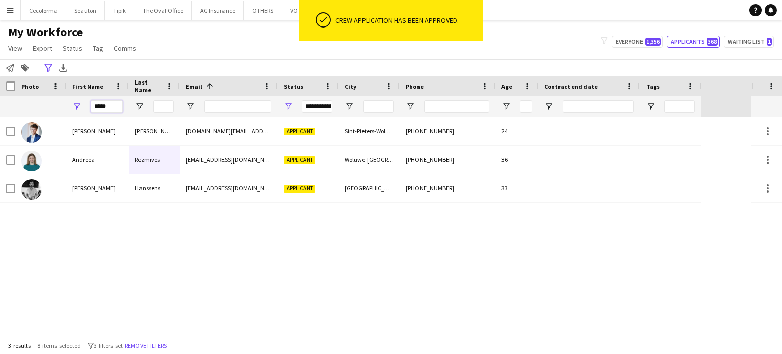
click at [113, 108] on input "*****" at bounding box center [107, 106] width 32 height 12
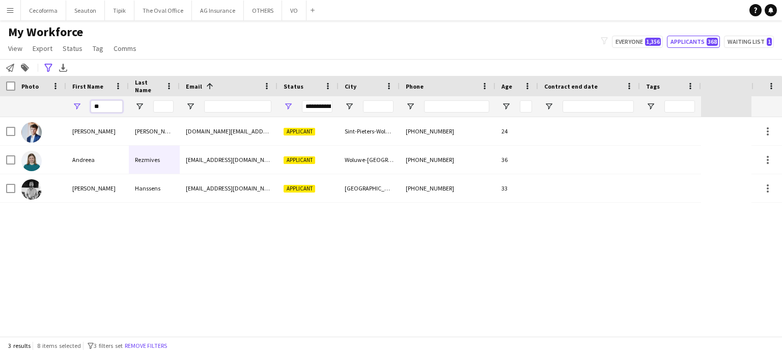
type input "*"
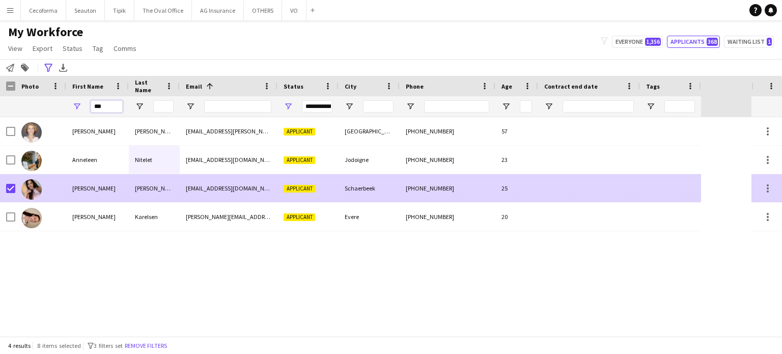
type input "***"
click at [664, 191] on div at bounding box center [670, 188] width 61 height 28
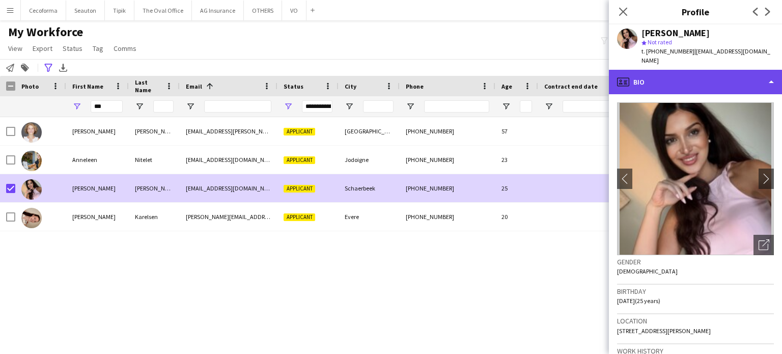
click at [769, 73] on div "profile Bio" at bounding box center [695, 82] width 173 height 24
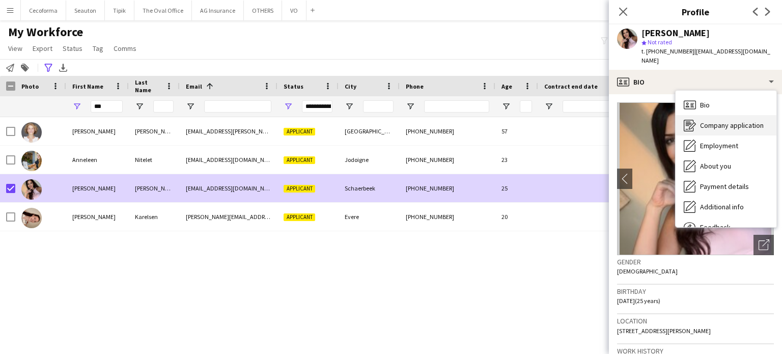
click at [709, 121] on span "Company application" at bounding box center [732, 125] width 64 height 9
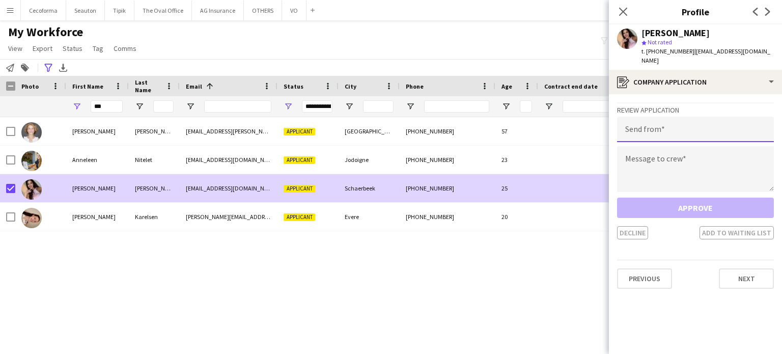
click at [642, 122] on input "email" at bounding box center [695, 129] width 157 height 25
type input "**********"
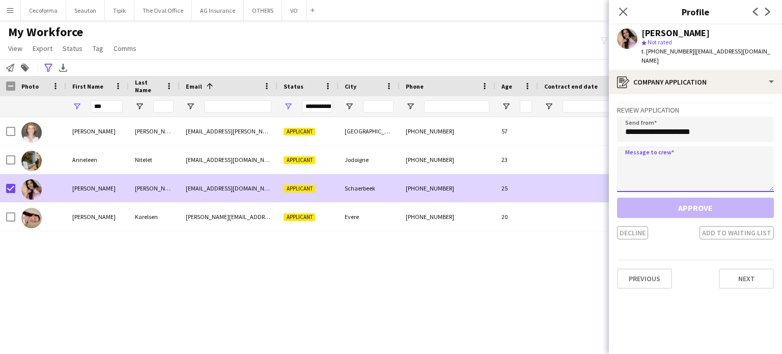
click at [632, 164] on textarea at bounding box center [695, 169] width 157 height 46
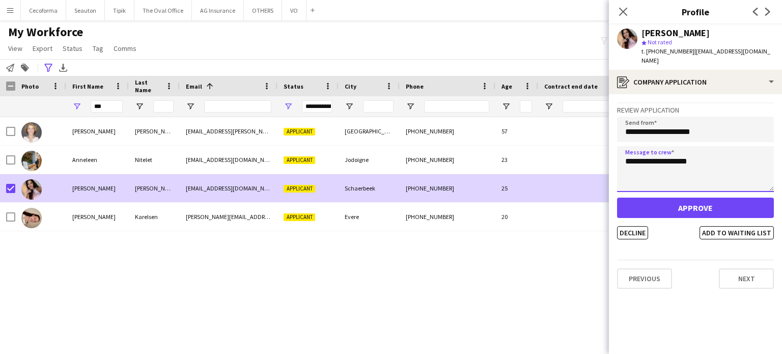
type textarea "**********"
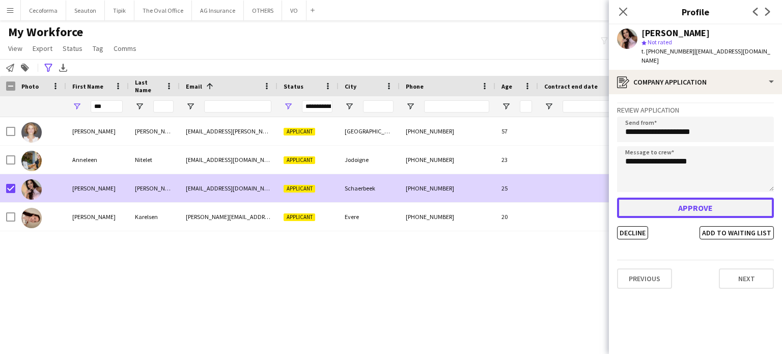
click at [677, 198] on button "Approve" at bounding box center [695, 208] width 157 height 20
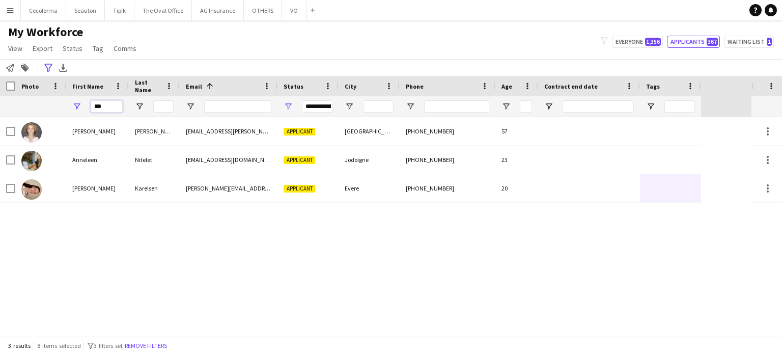
click at [110, 111] on input "***" at bounding box center [107, 106] width 32 height 12
type input "*"
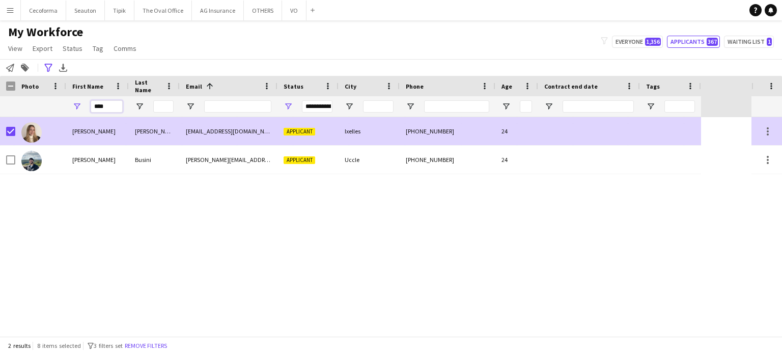
type input "****"
click at [612, 130] on div at bounding box center [589, 131] width 102 height 28
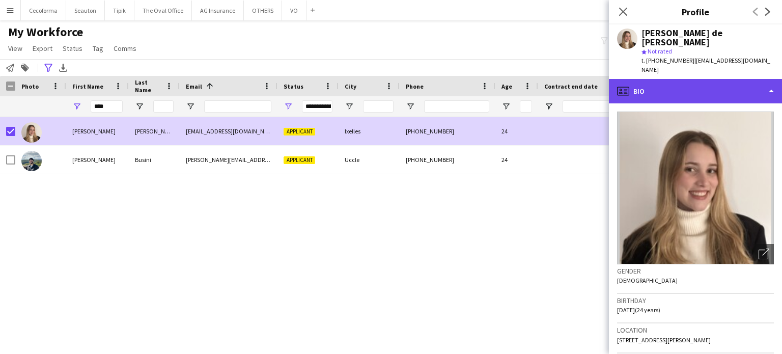
click at [772, 79] on div "profile Bio" at bounding box center [695, 91] width 173 height 24
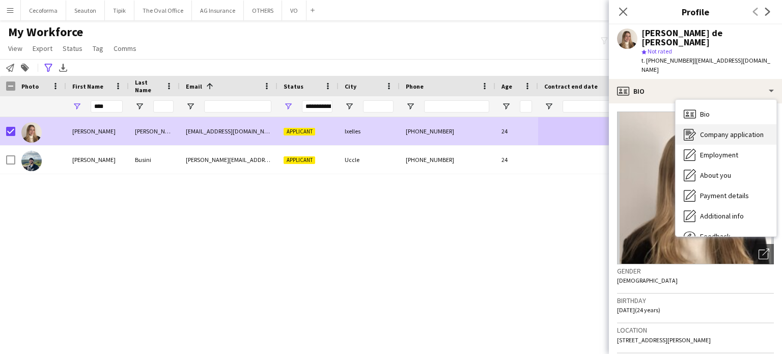
click at [723, 130] on span "Company application" at bounding box center [732, 134] width 64 height 9
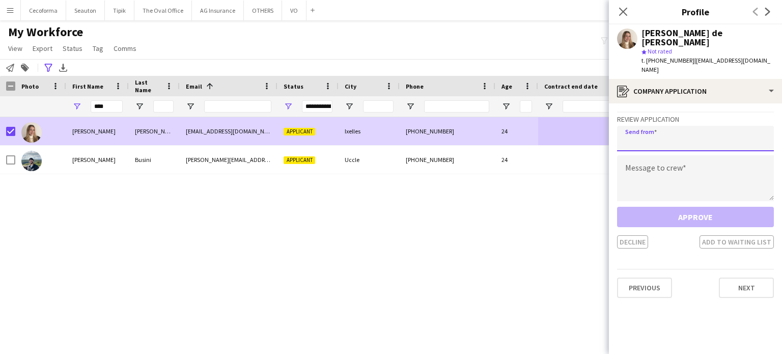
click at [655, 130] on input "email" at bounding box center [695, 138] width 157 height 25
type input "**********"
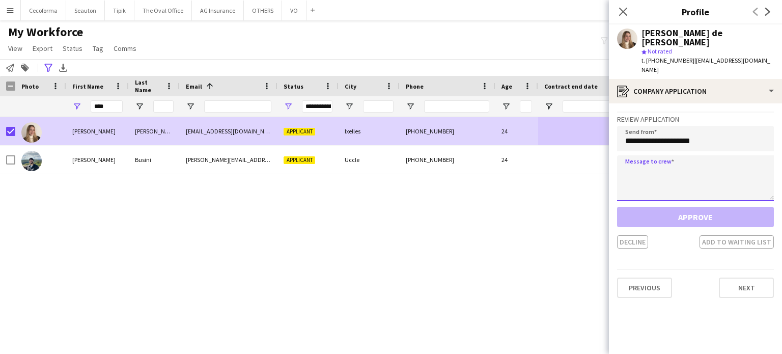
click at [642, 158] on textarea at bounding box center [695, 178] width 157 height 46
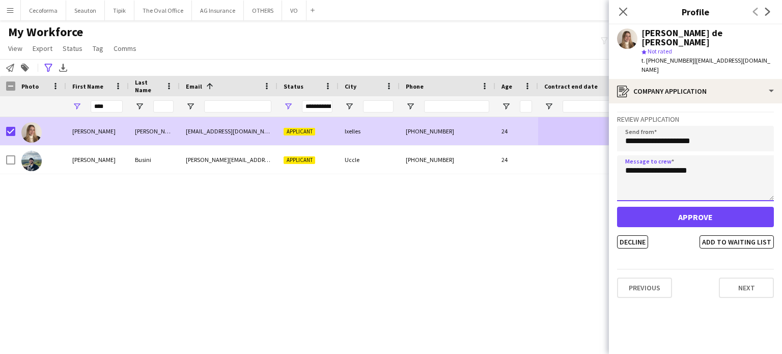
type textarea "**********"
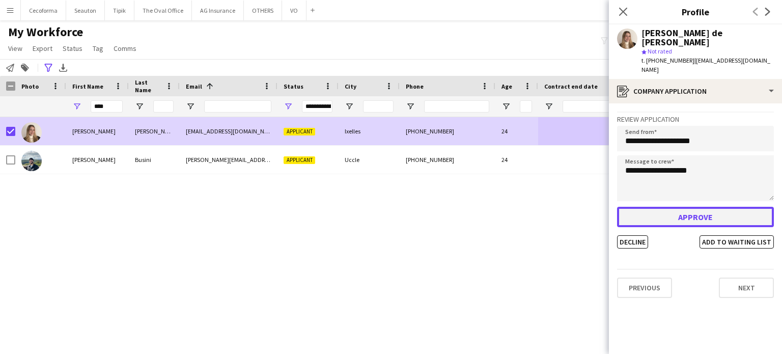
click at [669, 207] on button "Approve" at bounding box center [695, 217] width 157 height 20
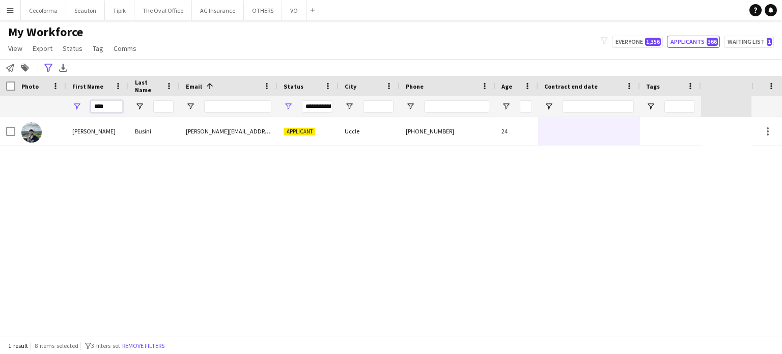
click at [104, 105] on input "****" at bounding box center [107, 106] width 32 height 12
type input "*"
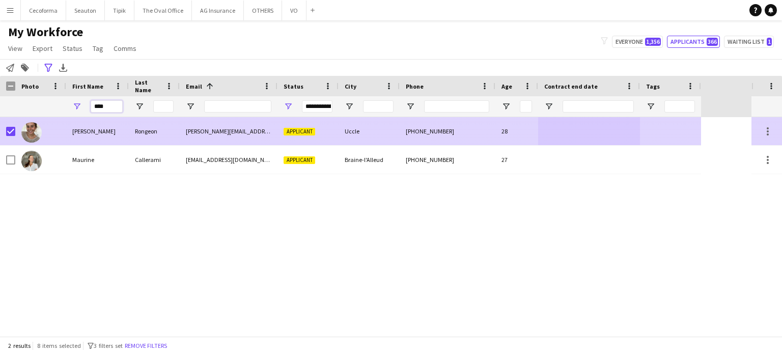
type input "****"
click at [667, 130] on div at bounding box center [670, 131] width 61 height 28
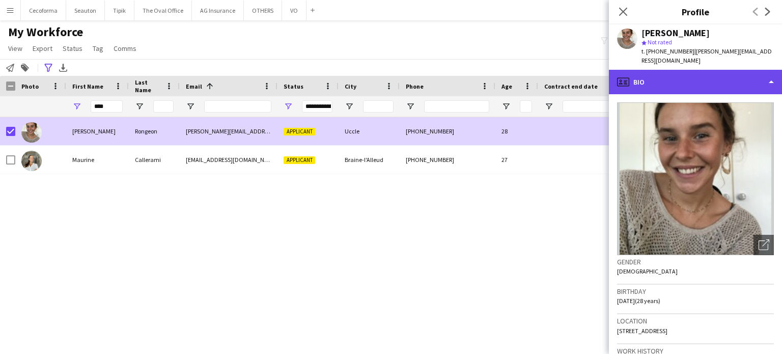
click at [771, 72] on div "profile Bio" at bounding box center [695, 82] width 173 height 24
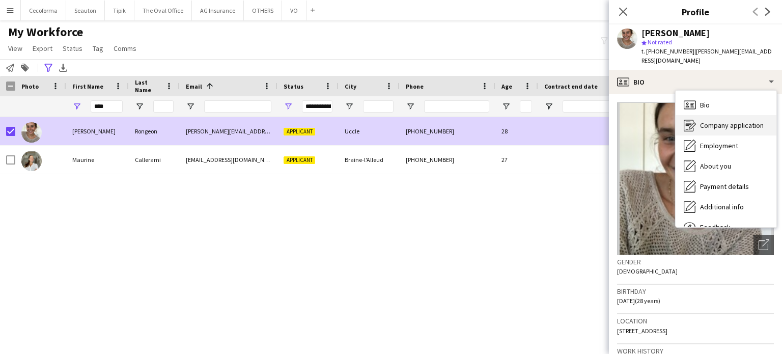
click at [716, 121] on span "Company application" at bounding box center [732, 125] width 64 height 9
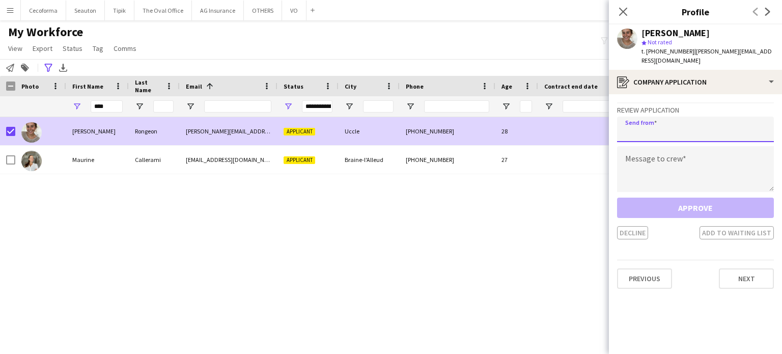
click at [647, 125] on input "email" at bounding box center [695, 129] width 157 height 25
type input "**********"
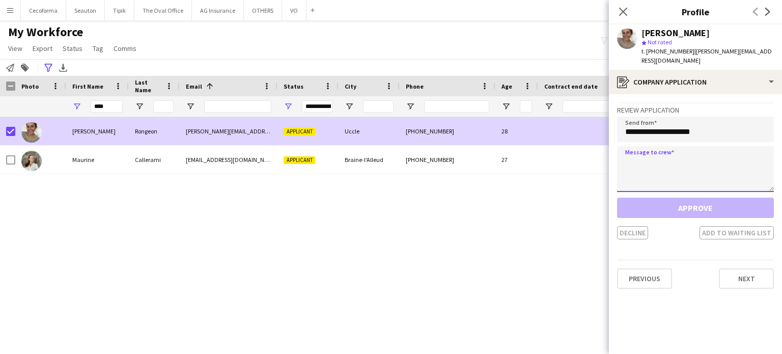
click at [624, 157] on textarea at bounding box center [695, 169] width 157 height 46
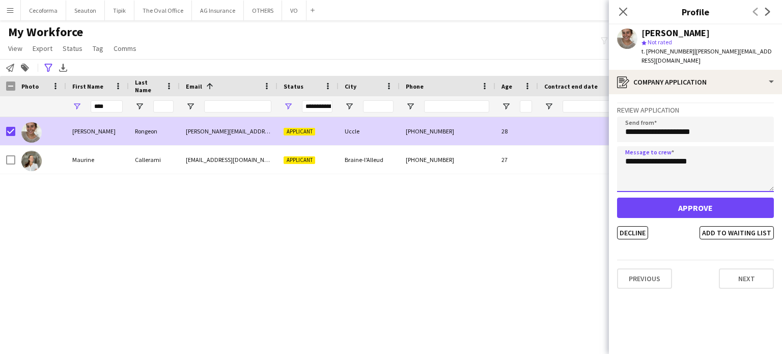
type textarea "**********"
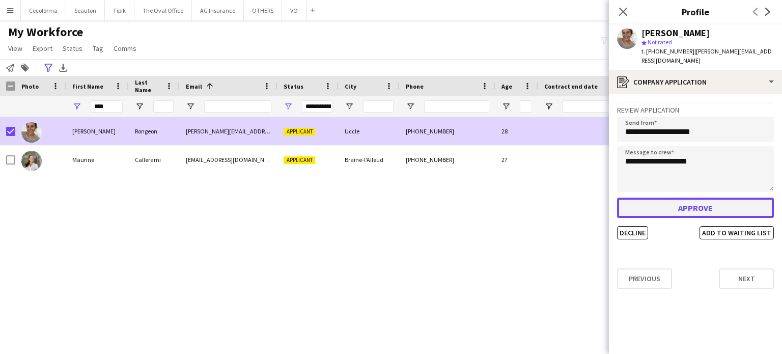
click at [651, 199] on button "Approve" at bounding box center [695, 208] width 157 height 20
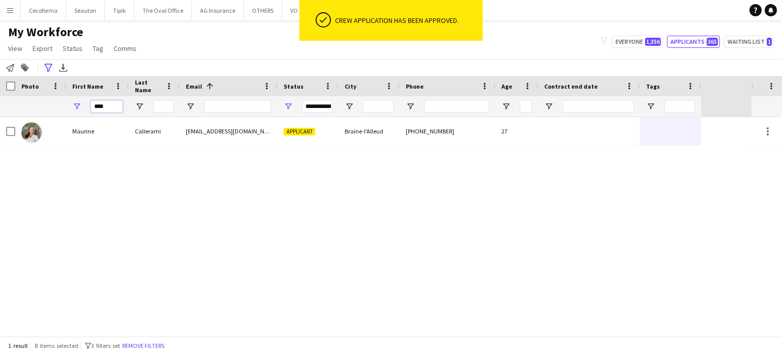
click at [117, 107] on input "****" at bounding box center [107, 106] width 32 height 12
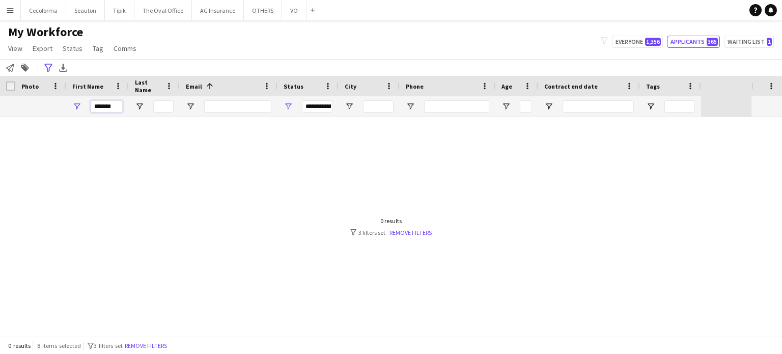
type input "******"
click at [162, 106] on input "Last Name Filter Input" at bounding box center [163, 106] width 20 height 12
click at [120, 107] on input "******" at bounding box center [107, 106] width 32 height 12
click at [160, 105] on input "Last Name Filter Input" at bounding box center [163, 106] width 20 height 12
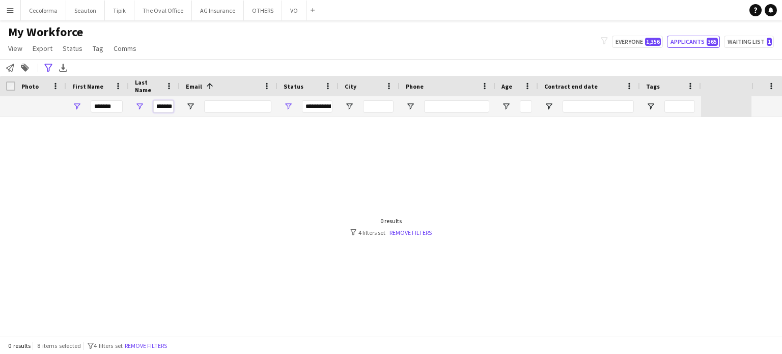
click at [153, 109] on input "*******" at bounding box center [163, 106] width 20 height 12
drag, startPoint x: 161, startPoint y: 108, endPoint x: 154, endPoint y: 109, distance: 7.3
click at [160, 108] on input "*******" at bounding box center [163, 106] width 20 height 12
type input "*******"
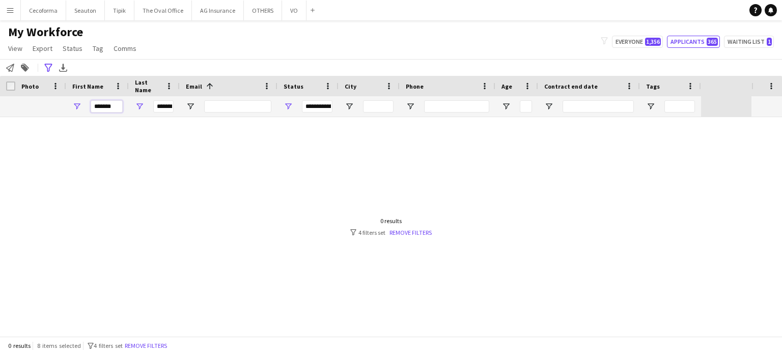
click at [113, 109] on input "******" at bounding box center [107, 106] width 32 height 12
type input "*"
click at [118, 139] on div at bounding box center [376, 226] width 752 height 219
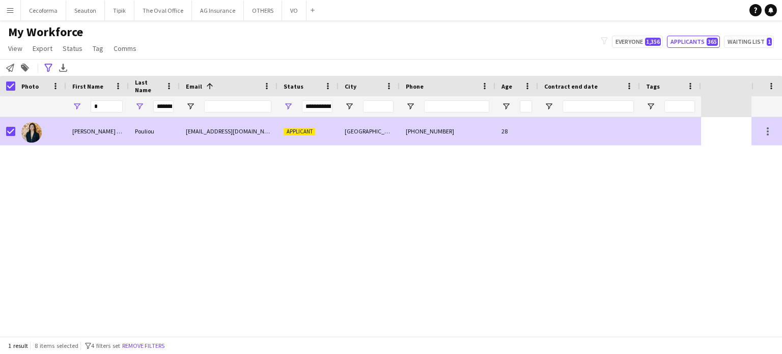
click at [613, 130] on div at bounding box center [589, 131] width 102 height 28
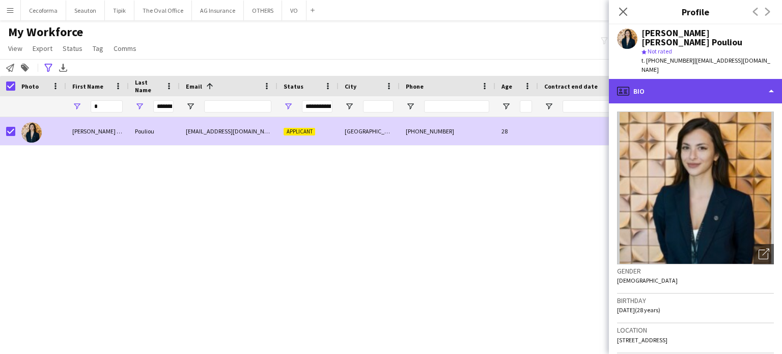
click at [771, 79] on div "profile Bio" at bounding box center [695, 91] width 173 height 24
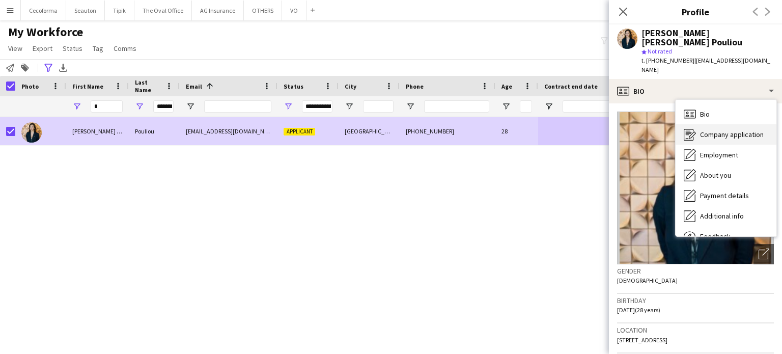
click at [721, 130] on span "Company application" at bounding box center [732, 134] width 64 height 9
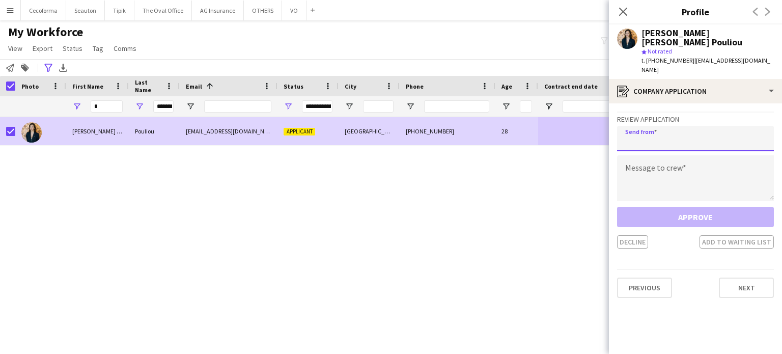
click at [659, 127] on input "email" at bounding box center [695, 138] width 157 height 25
type input "**********"
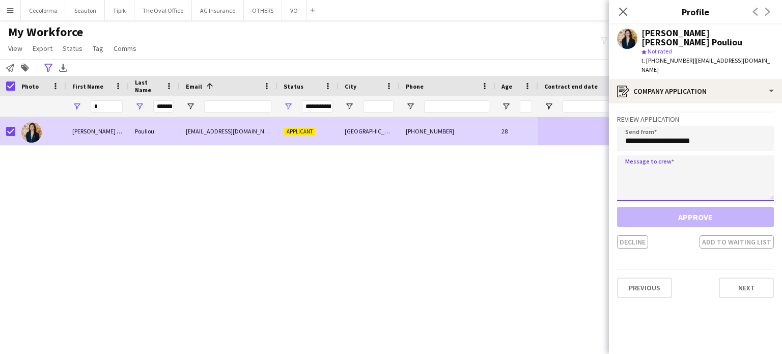
click at [627, 163] on textarea at bounding box center [695, 178] width 157 height 46
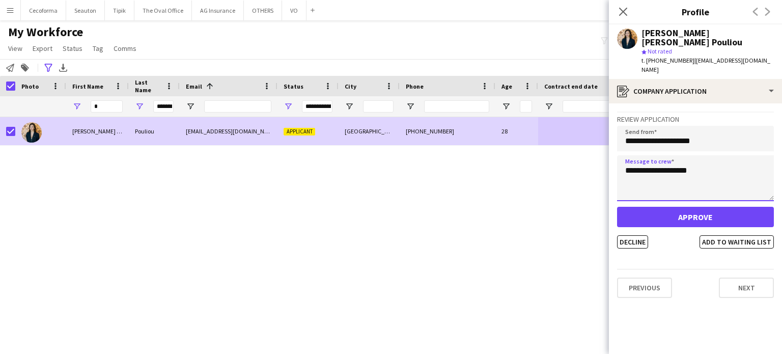
type textarea "**********"
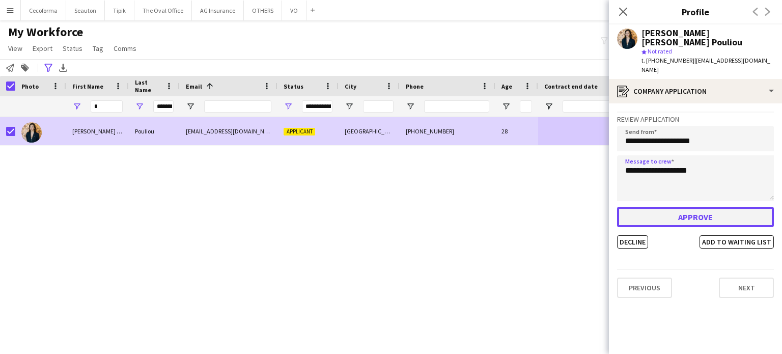
click at [701, 207] on button "Approve" at bounding box center [695, 217] width 157 height 20
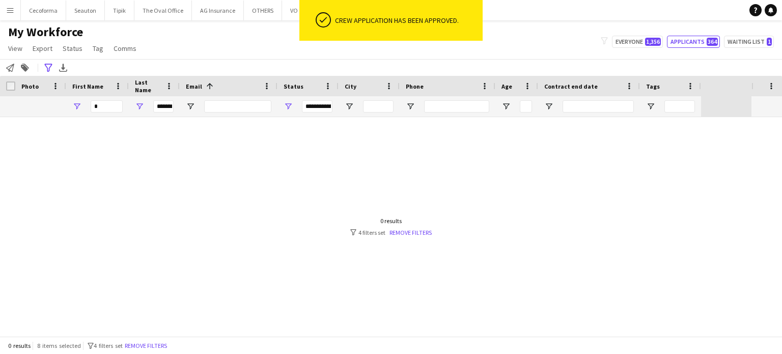
click at [208, 195] on div at bounding box center [376, 226] width 752 height 219
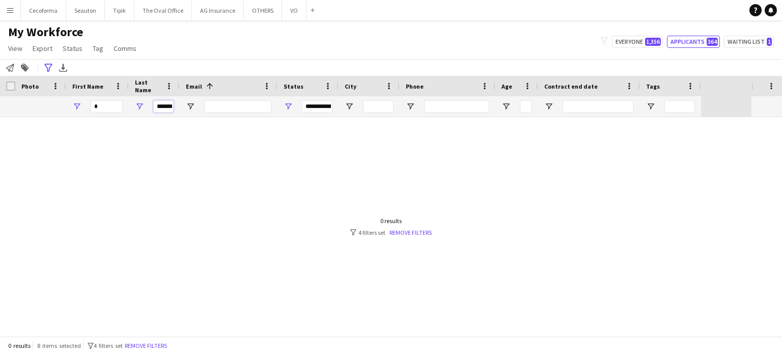
click at [171, 106] on input "*******" at bounding box center [163, 106] width 20 height 12
type input "*"
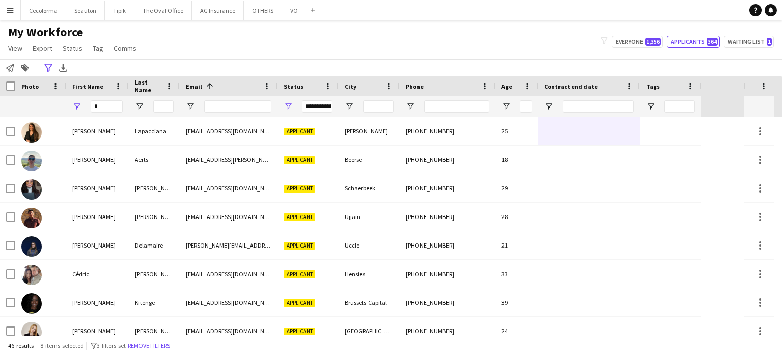
click at [331, 108] on div "**********" at bounding box center [317, 106] width 31 height 12
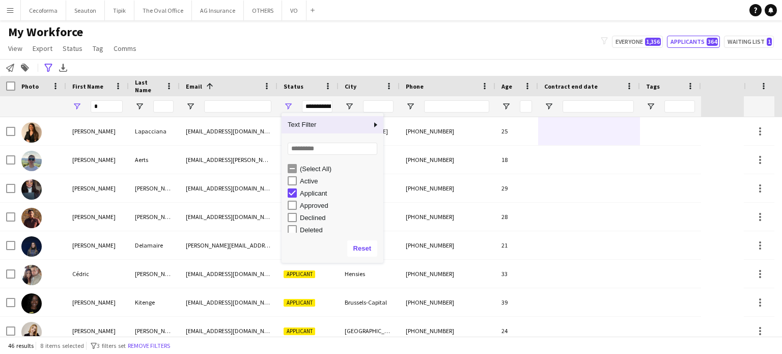
click at [330, 109] on div "**********" at bounding box center [317, 106] width 31 height 12
click at [297, 180] on div "Active" at bounding box center [336, 181] width 96 height 12
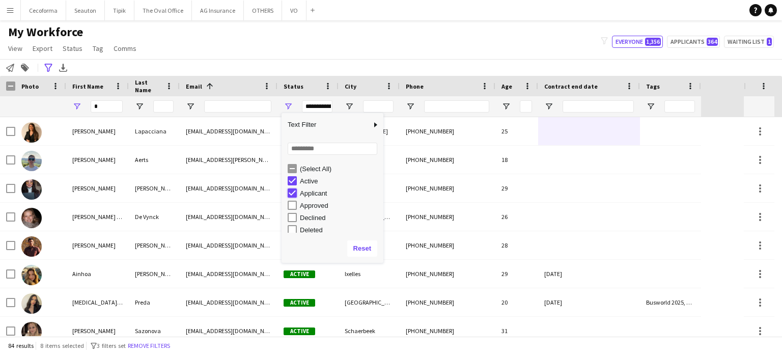
type input "**********"
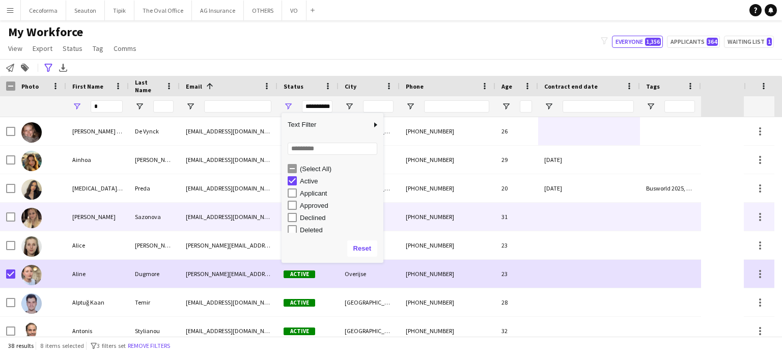
click at [548, 230] on div at bounding box center [589, 217] width 102 height 28
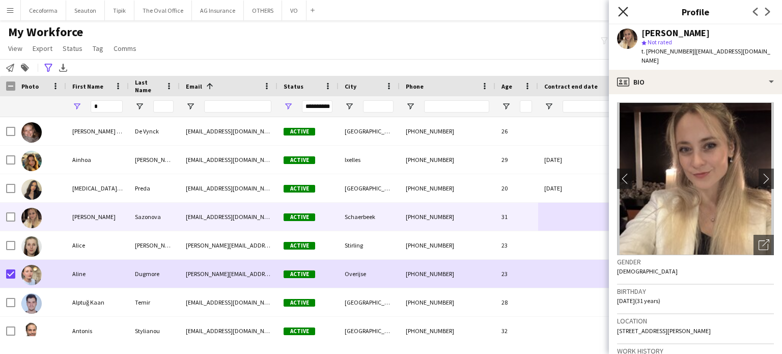
click at [626, 14] on icon at bounding box center [623, 12] width 10 height 10
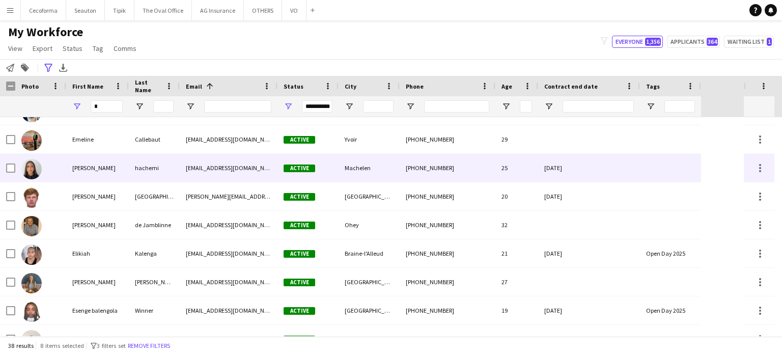
scroll to position [80, 0]
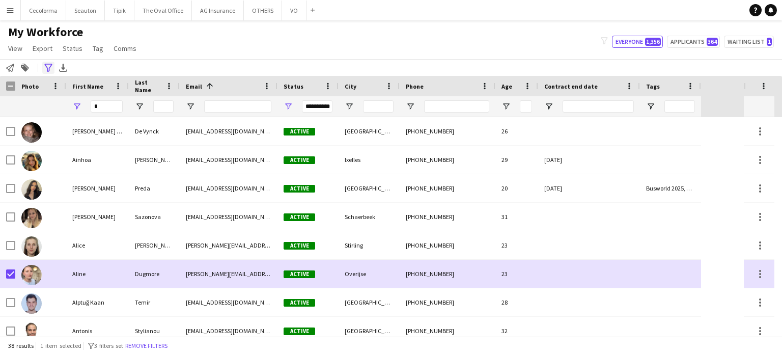
click at [49, 69] on icon at bounding box center [48, 68] width 8 height 8
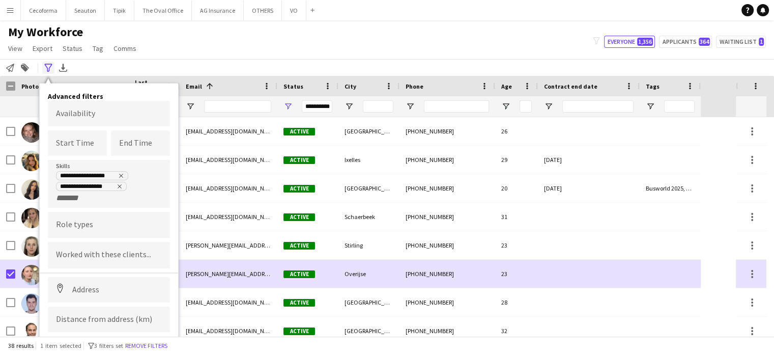
click at [49, 69] on icon at bounding box center [48, 68] width 8 height 8
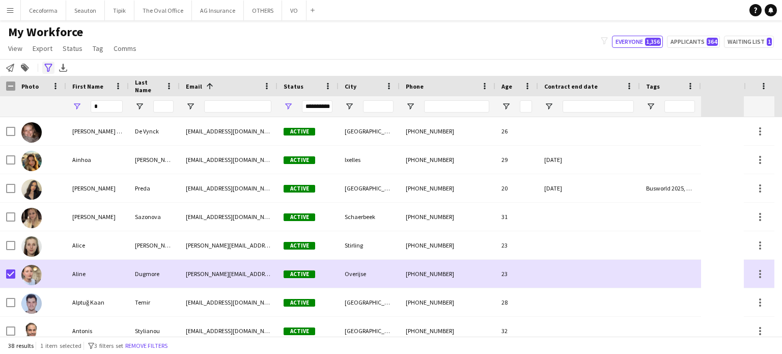
click at [49, 69] on icon at bounding box center [48, 68] width 8 height 8
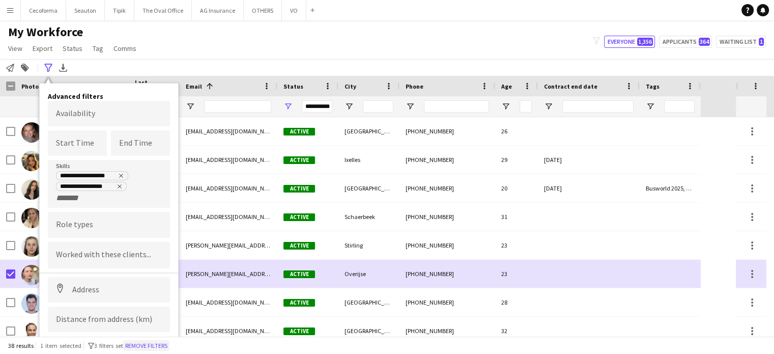
click at [153, 341] on button "Remove filters" at bounding box center [146, 345] width 46 height 11
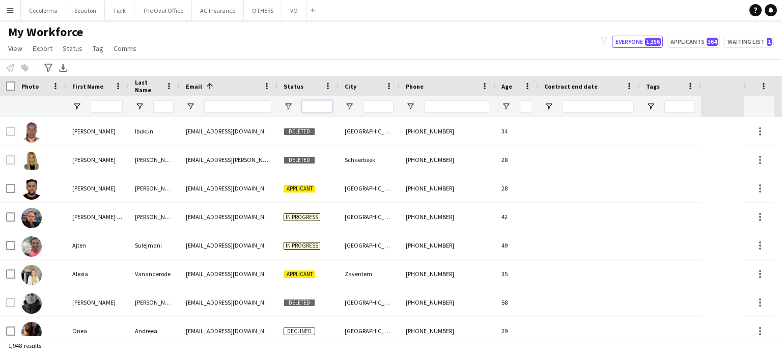
click at [318, 109] on input "Status Filter Input" at bounding box center [317, 106] width 31 height 12
click at [318, 107] on input "Status Filter Input" at bounding box center [317, 106] width 31 height 12
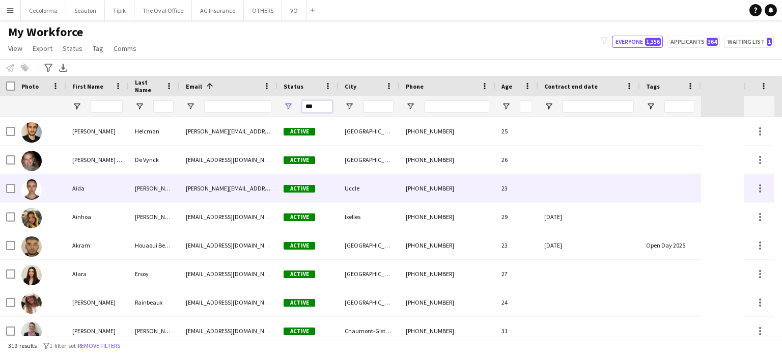
type input "***"
click at [583, 175] on div at bounding box center [589, 188] width 102 height 28
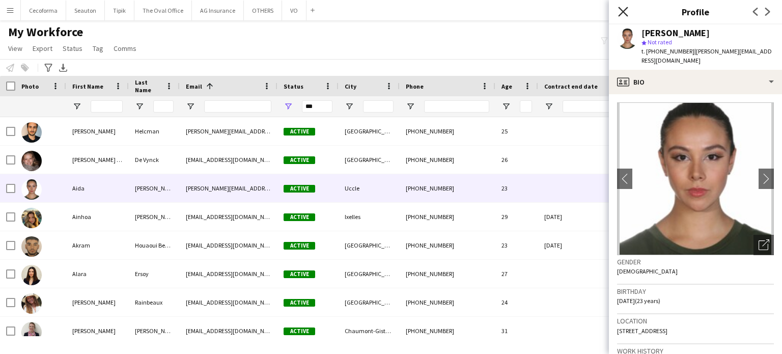
click at [625, 9] on icon "Close pop-in" at bounding box center [623, 12] width 10 height 10
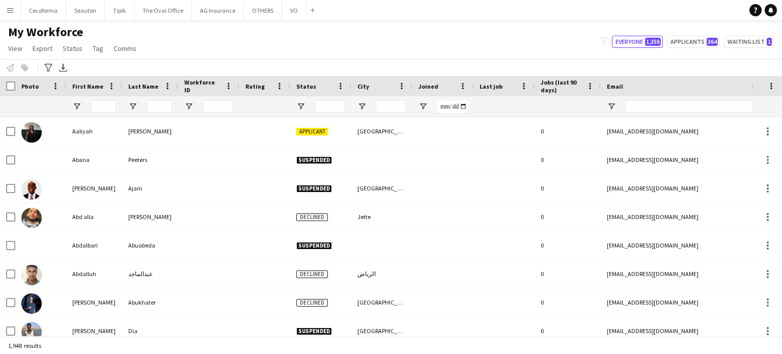
type input "***"
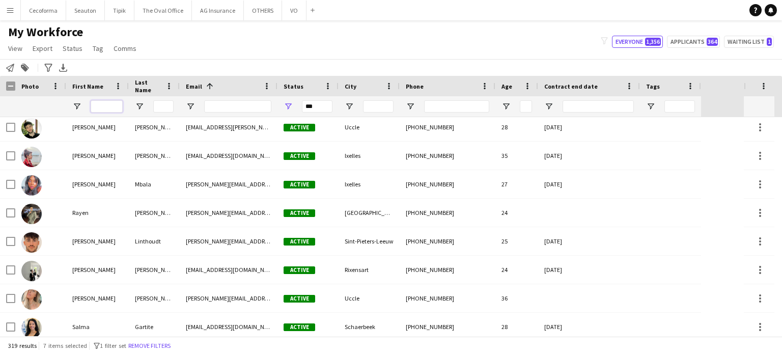
click at [110, 109] on input "First Name Filter Input" at bounding box center [107, 106] width 32 height 12
click at [159, 105] on input "Last Name Filter Input" at bounding box center [163, 106] width 20 height 12
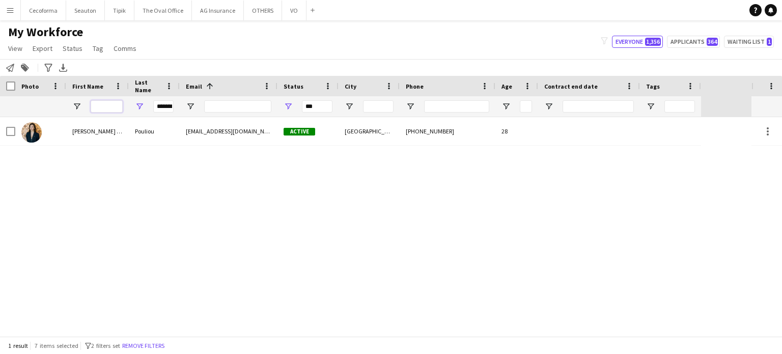
click at [108, 106] on input "First Name Filter Input" at bounding box center [107, 106] width 32 height 12
click at [172, 106] on input "*******" at bounding box center [163, 106] width 20 height 12
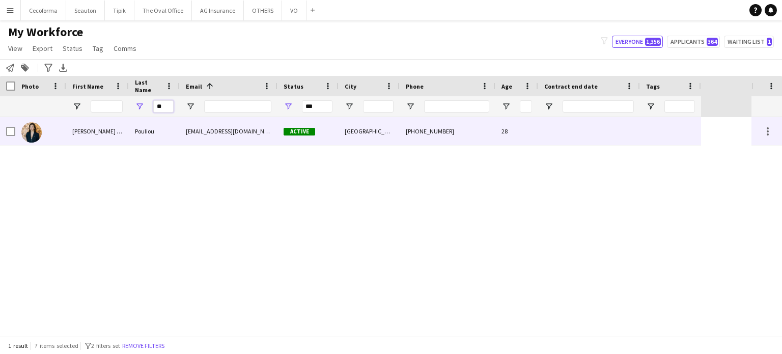
type input "*"
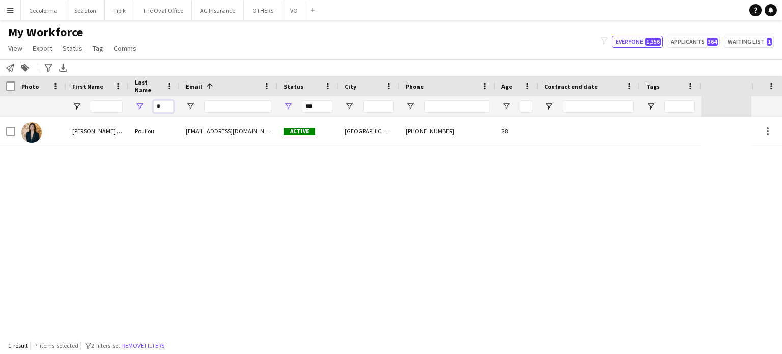
click at [162, 105] on input "*" at bounding box center [163, 106] width 20 height 12
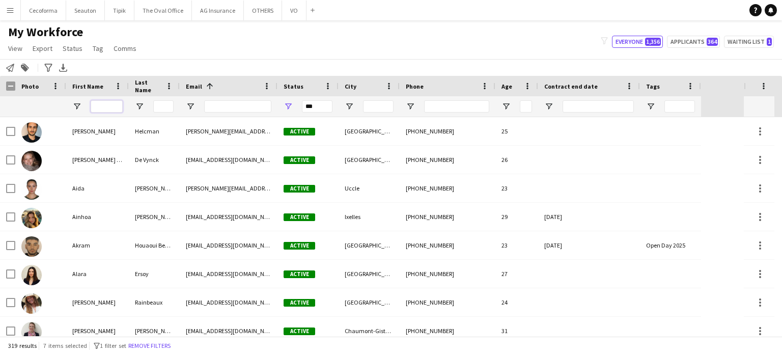
click at [98, 106] on input "First Name Filter Input" at bounding box center [107, 106] width 32 height 12
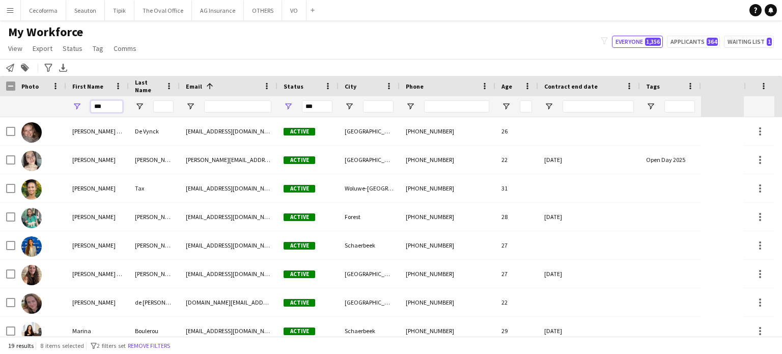
click at [104, 107] on input "***" at bounding box center [107, 106] width 32 height 12
type input "*"
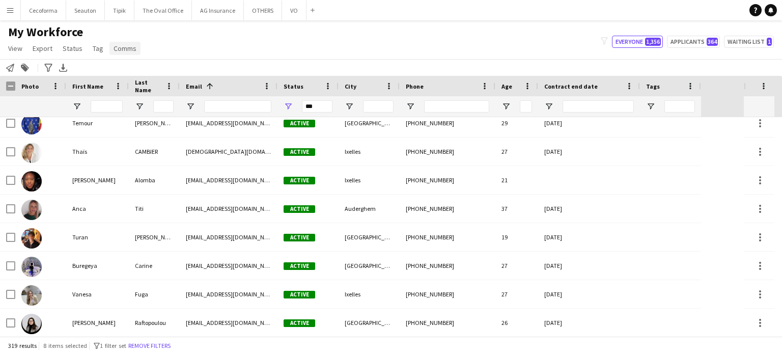
click at [119, 48] on span "Comms" at bounding box center [125, 48] width 23 height 9
click at [134, 70] on span "Send notification" at bounding box center [142, 70] width 52 height 9
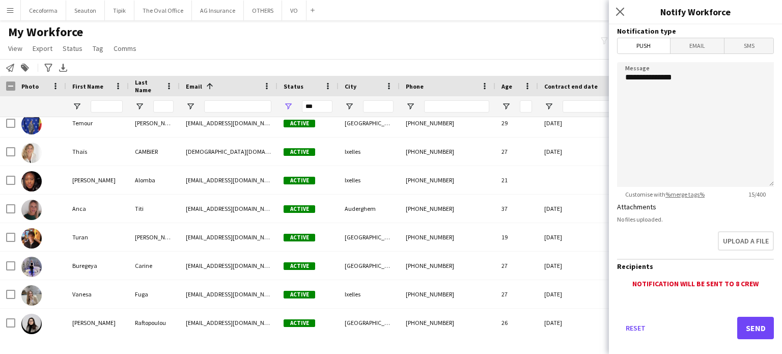
click at [696, 44] on span "Email" at bounding box center [698, 45] width 54 height 15
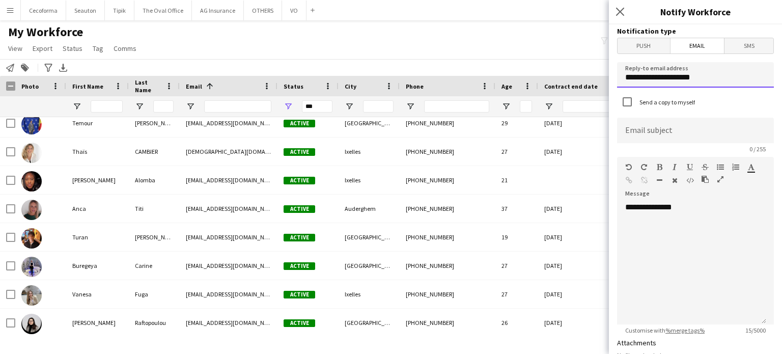
click at [716, 79] on input "**********" at bounding box center [695, 74] width 157 height 25
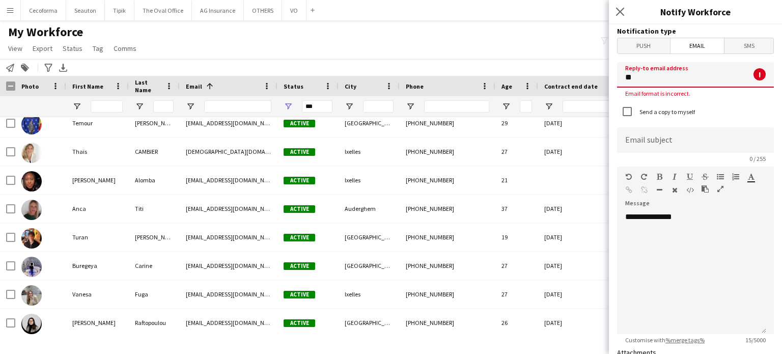
type input "*"
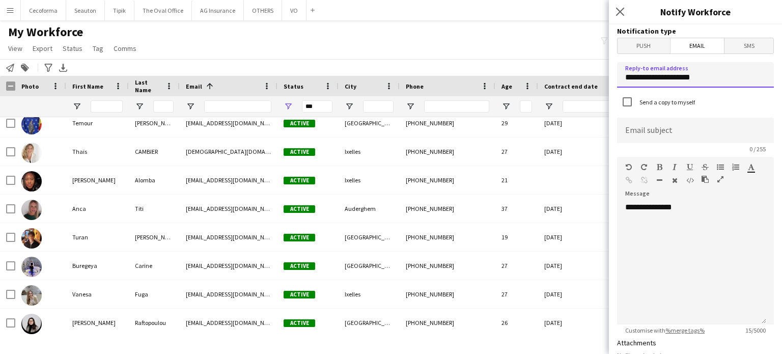
type input "**********"
click at [640, 135] on input at bounding box center [695, 130] width 157 height 25
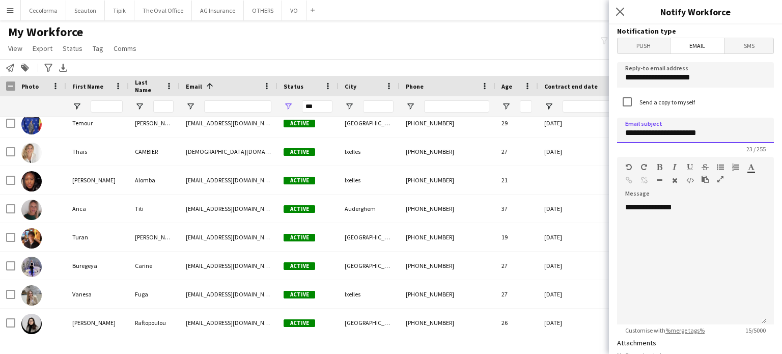
type input "**********"
click at [649, 235] on div "**********" at bounding box center [691, 263] width 149 height 122
click at [701, 203] on div "**********" at bounding box center [691, 263] width 149 height 122
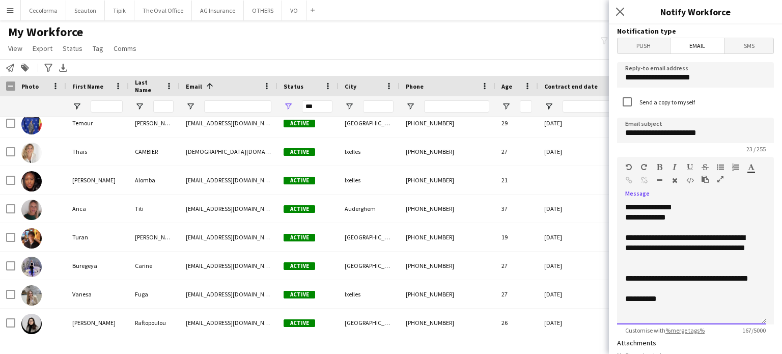
click at [723, 236] on div "**********" at bounding box center [691, 248] width 133 height 31
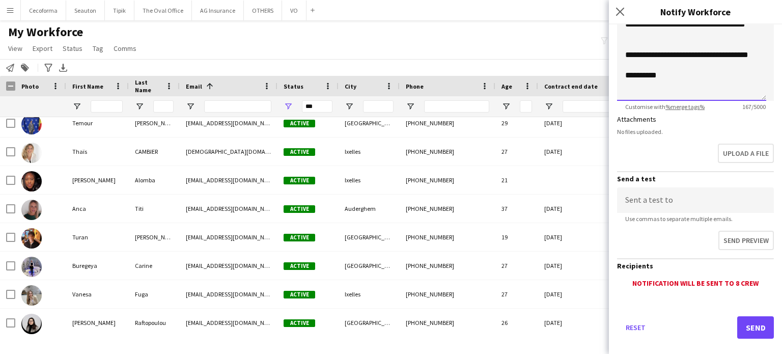
scroll to position [235, 0]
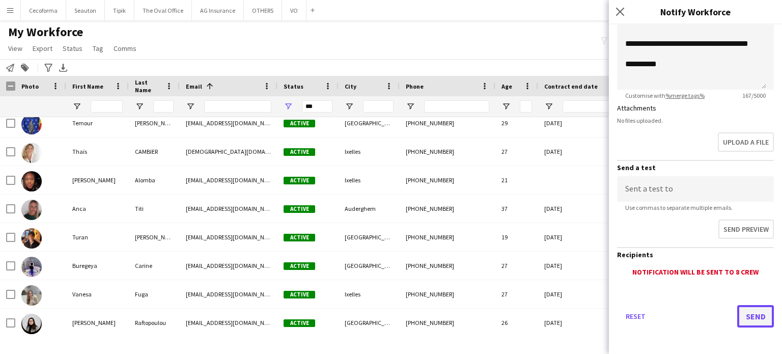
click at [754, 316] on button "Send" at bounding box center [755, 316] width 37 height 22
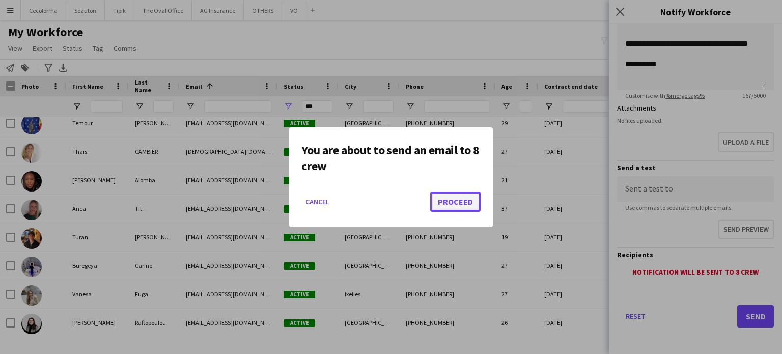
click at [452, 199] on button "Proceed" at bounding box center [455, 201] width 50 height 20
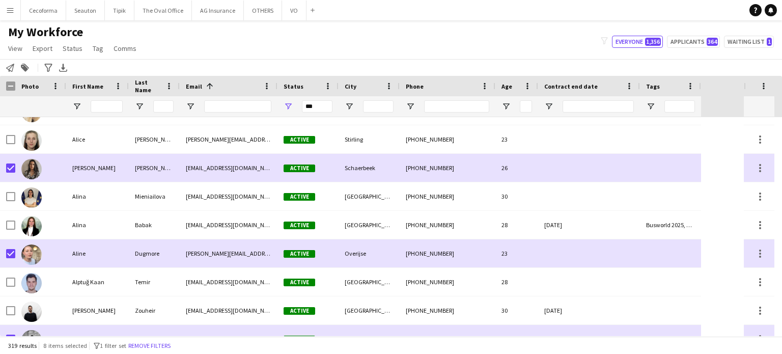
scroll to position [0, 0]
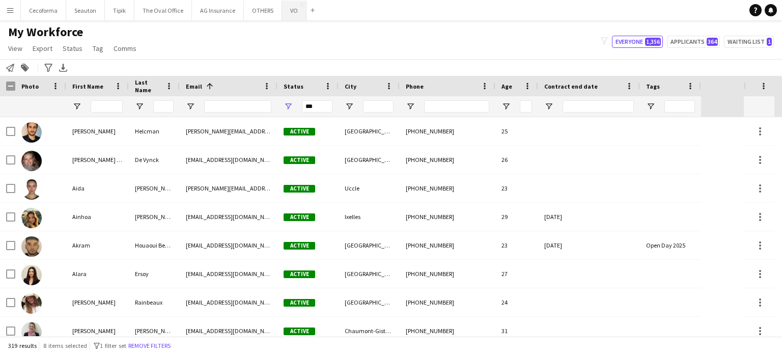
click at [290, 13] on button "VO Close" at bounding box center [294, 11] width 24 height 20
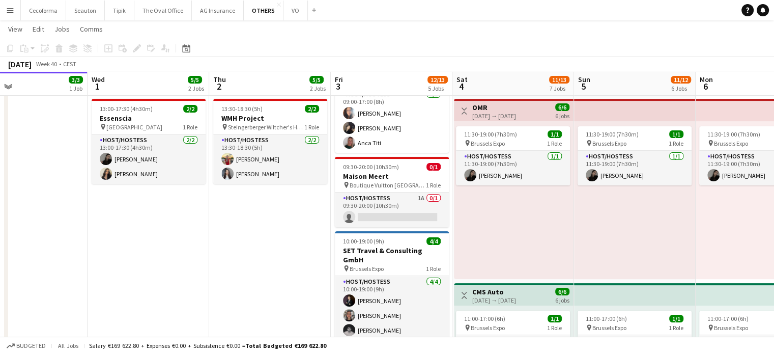
scroll to position [0, 418]
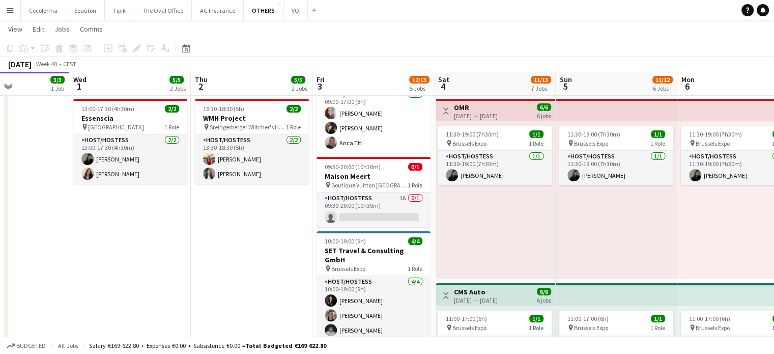
drag, startPoint x: 281, startPoint y: 278, endPoint x: 269, endPoint y: 276, distance: 11.8
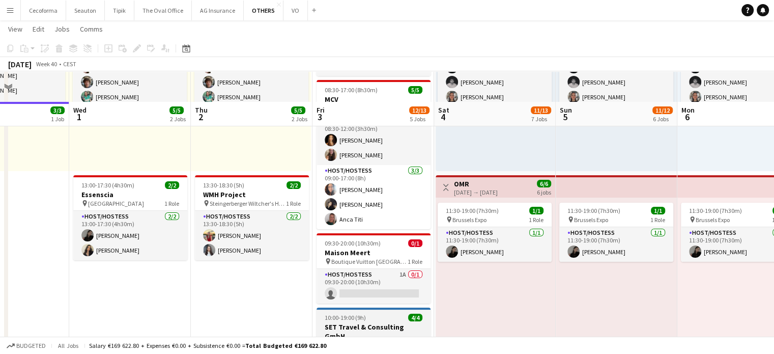
scroll to position [204, 0]
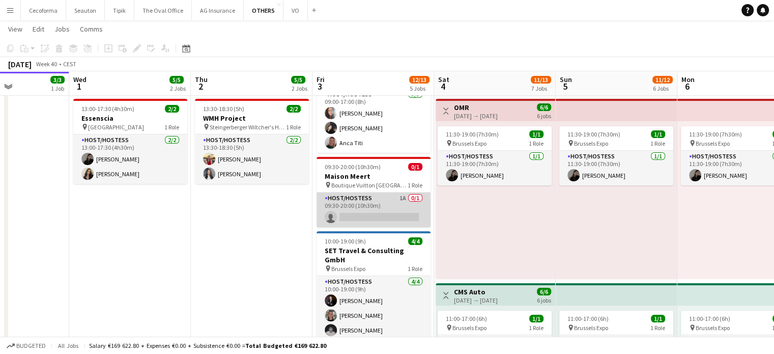
click at [368, 212] on app-card-role "Host/Hostess 1A 0/1 09:30-20:00 (10h30m) single-neutral-actions" at bounding box center [374, 209] width 114 height 35
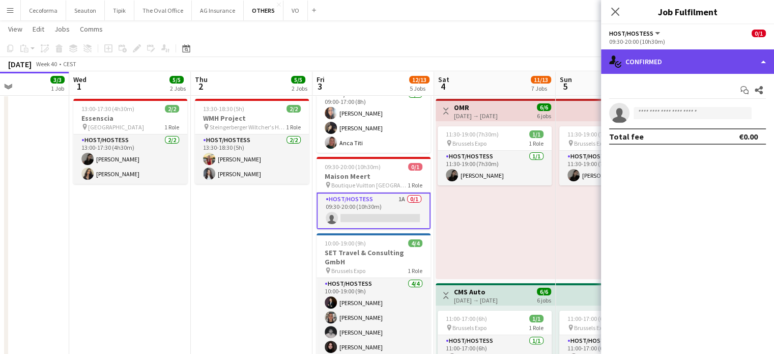
click at [762, 61] on div "single-neutral-actions-check-2 Confirmed" at bounding box center [687, 61] width 173 height 24
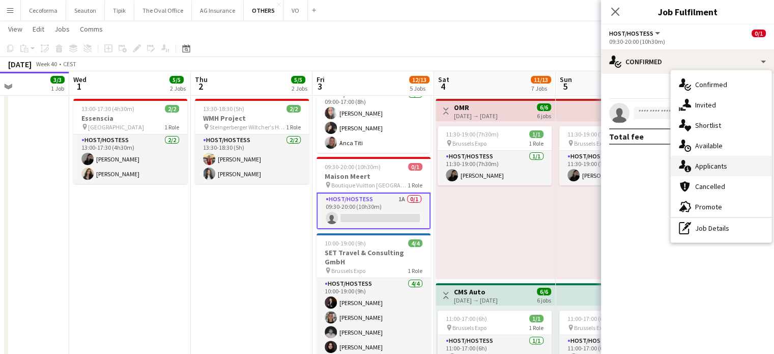
click at [709, 167] on span "Applicants" at bounding box center [712, 165] width 32 height 9
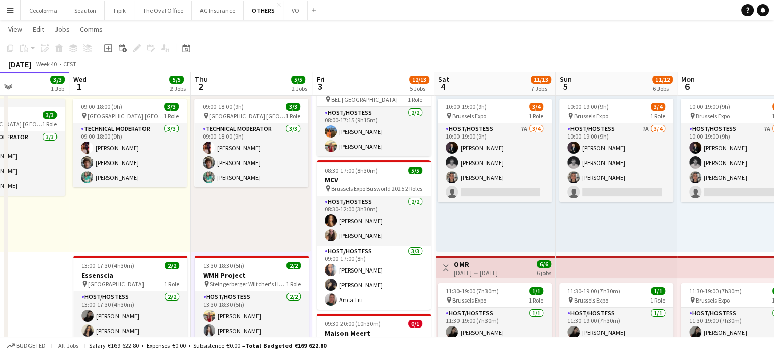
scroll to position [0, 0]
